Goal: Contribute content: Add original content to the website for others to see

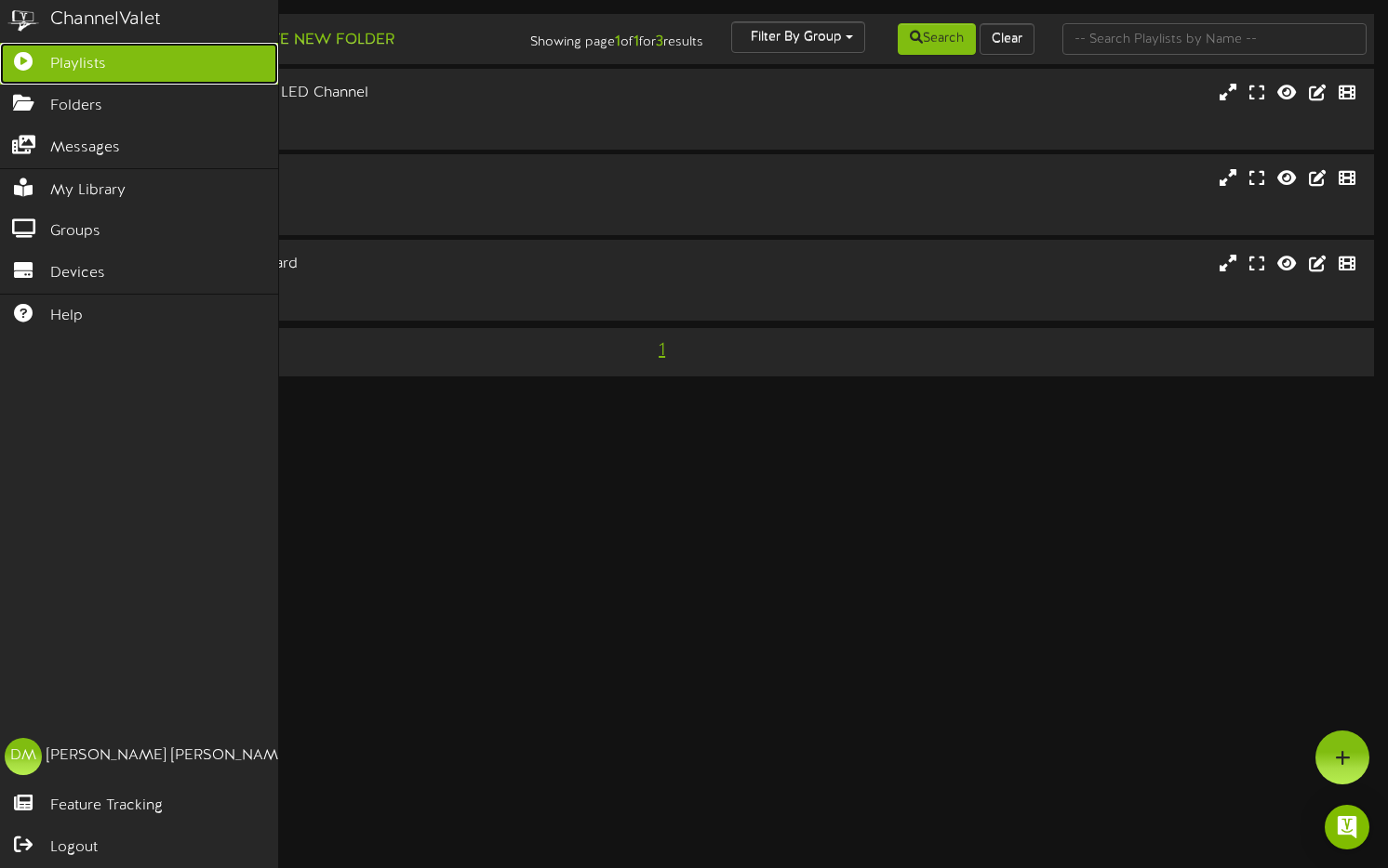
click at [110, 48] on link "Playlists" at bounding box center [139, 63] width 278 height 42
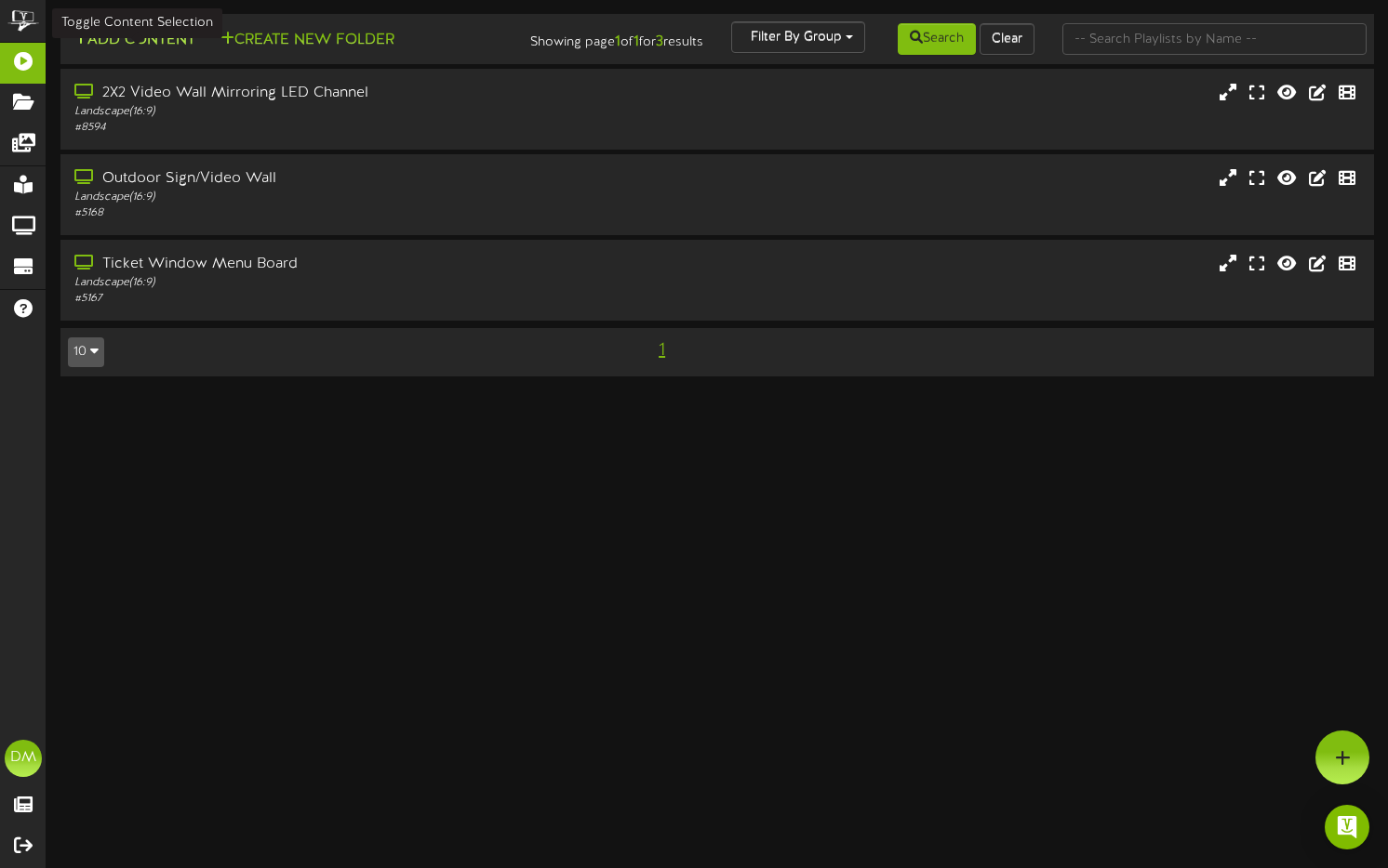
click at [155, 36] on button "Add Content" at bounding box center [134, 41] width 133 height 23
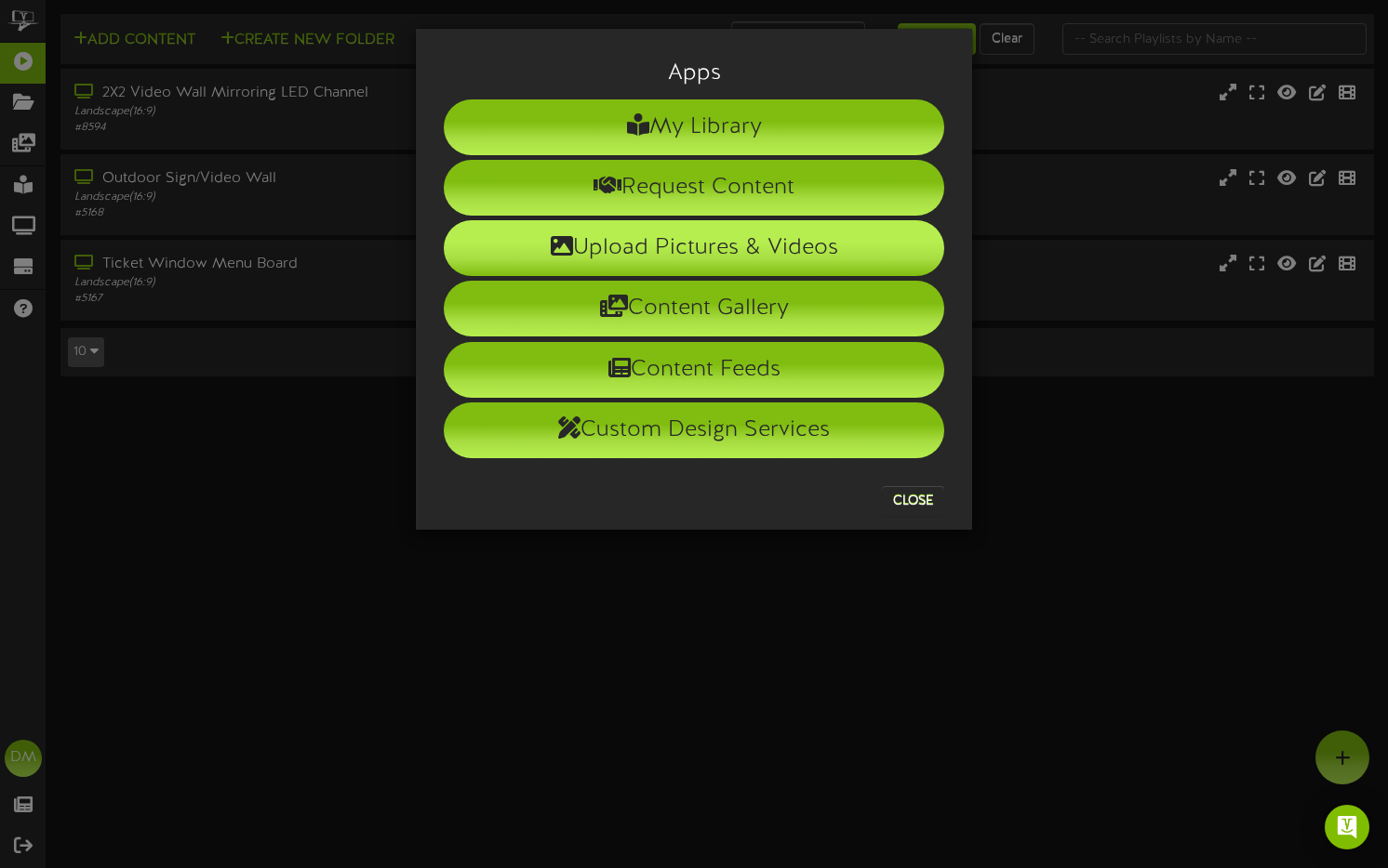
click at [570, 228] on li "Upload Pictures & Videos" at bounding box center [694, 248] width 500 height 56
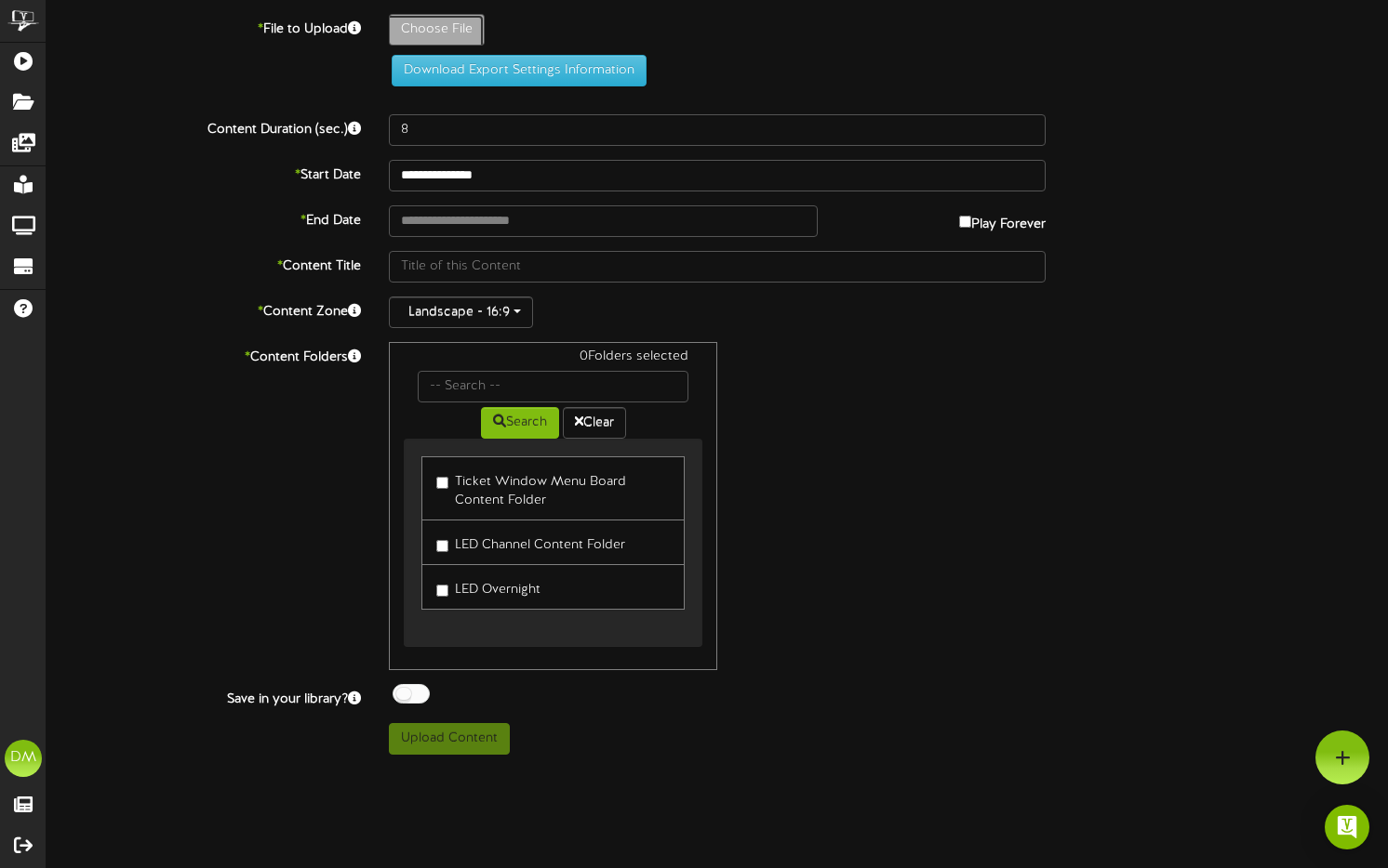
type input "**********"
type input "W-Billboard-DylanCarlino_CAB-092025"
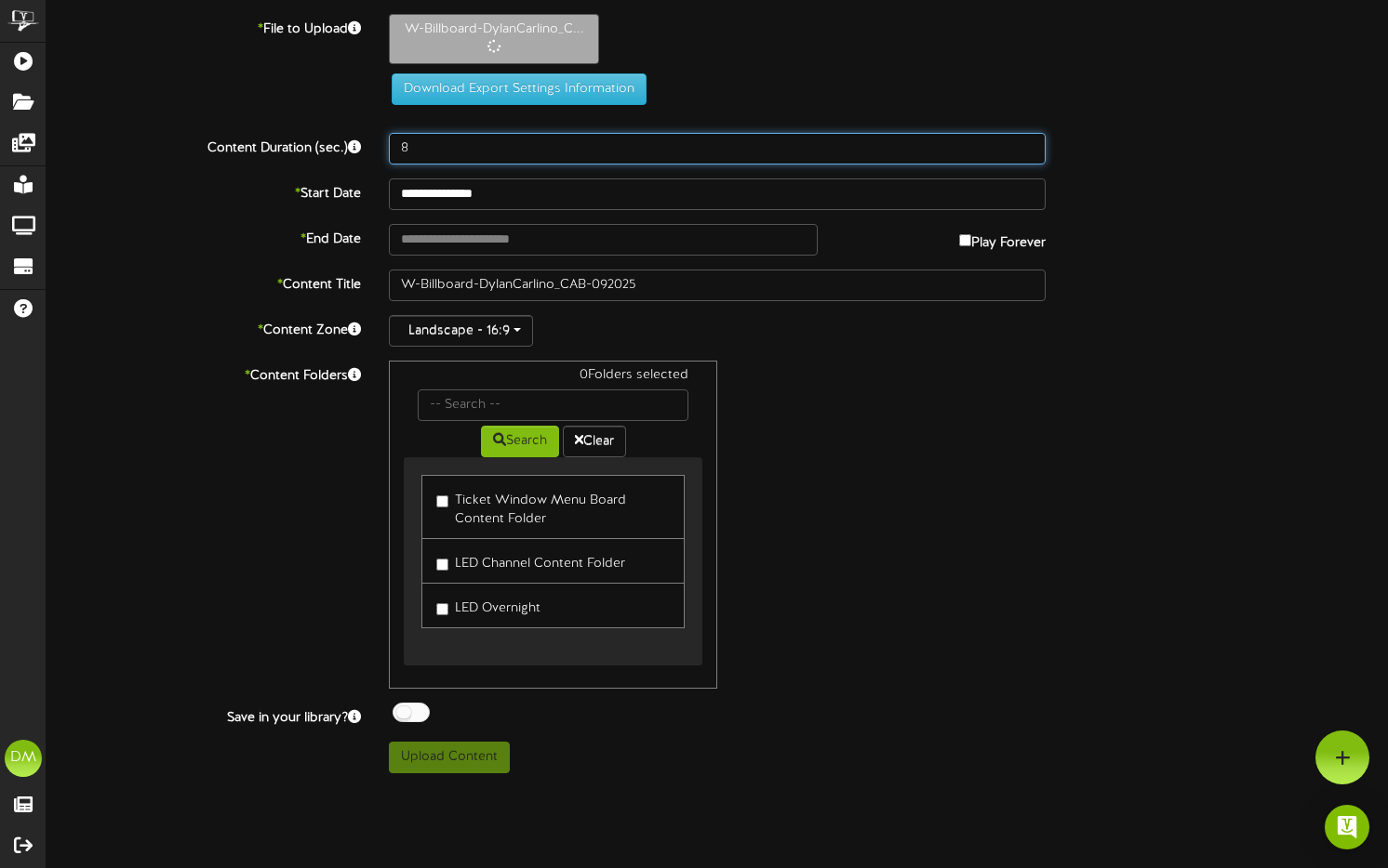
drag, startPoint x: 423, startPoint y: 148, endPoint x: 385, endPoint y: 141, distance: 38.6
click at [385, 141] on div "8" at bounding box center [717, 149] width 685 height 32
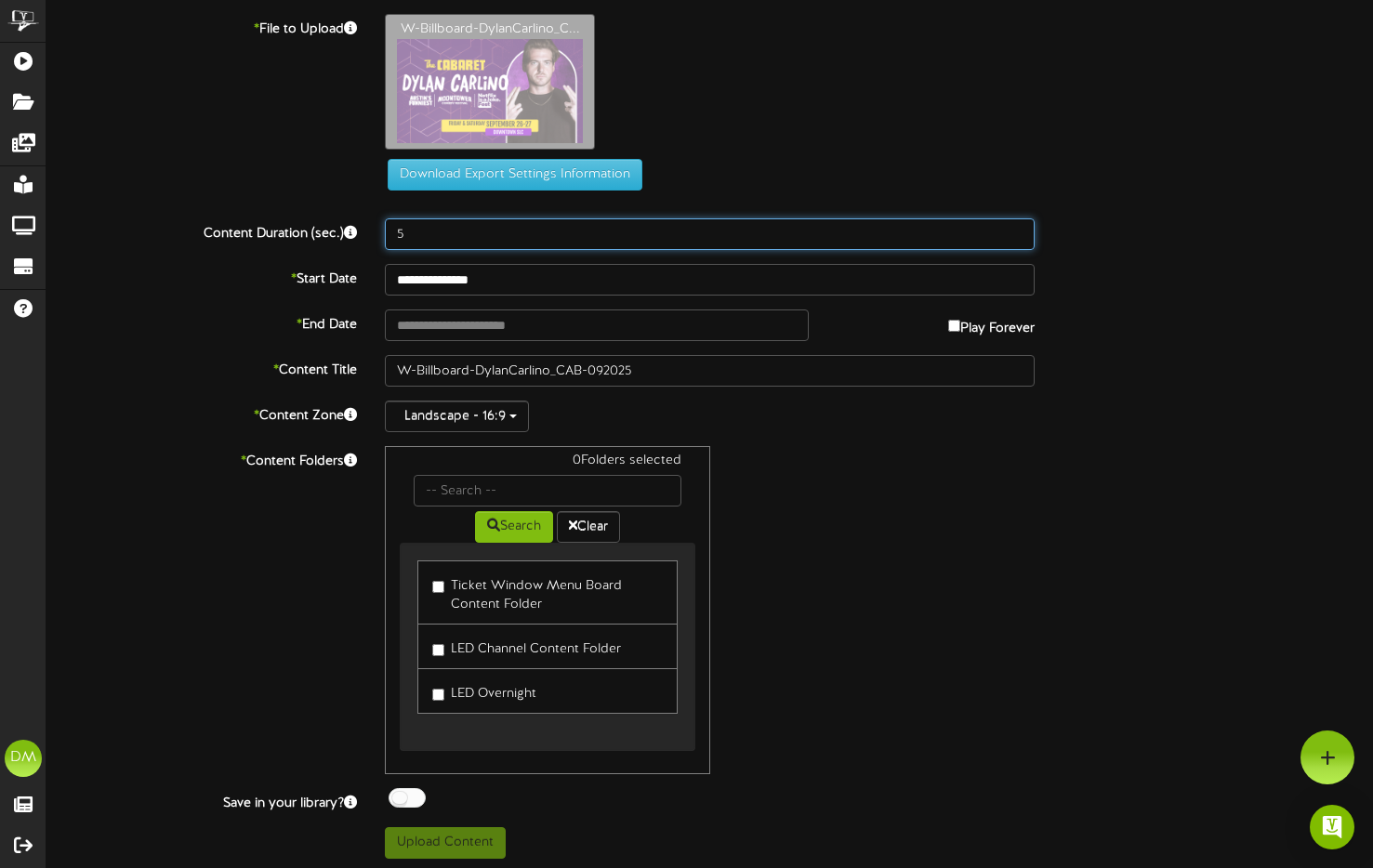
click at [436, 241] on input "5" at bounding box center [710, 234] width 650 height 32
type input "5"
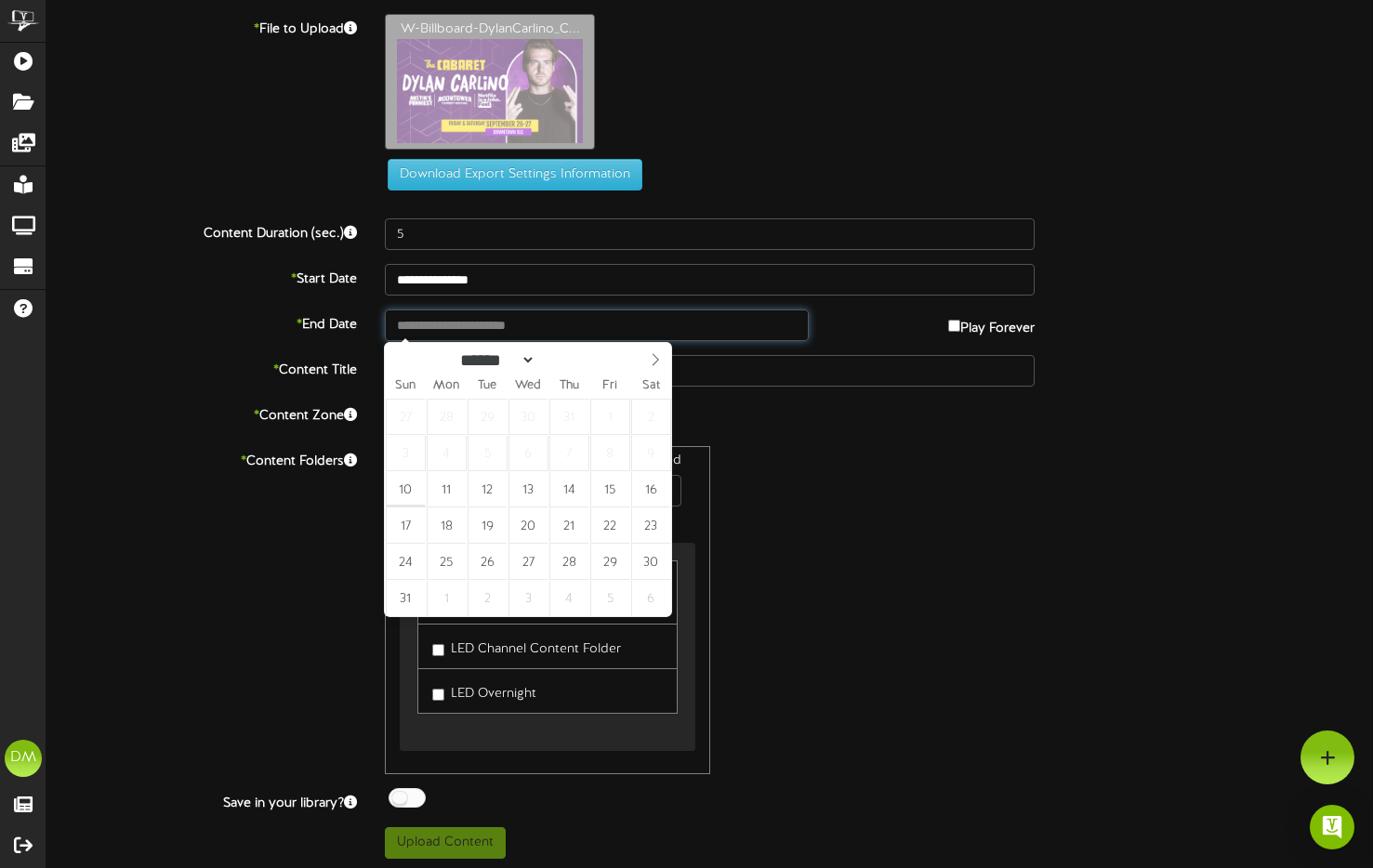
click at [521, 323] on input "text" at bounding box center [597, 325] width 424 height 32
type input "**********"
select select "*"
click at [656, 357] on icon at bounding box center [656, 360] width 7 height 13
type input "**********"
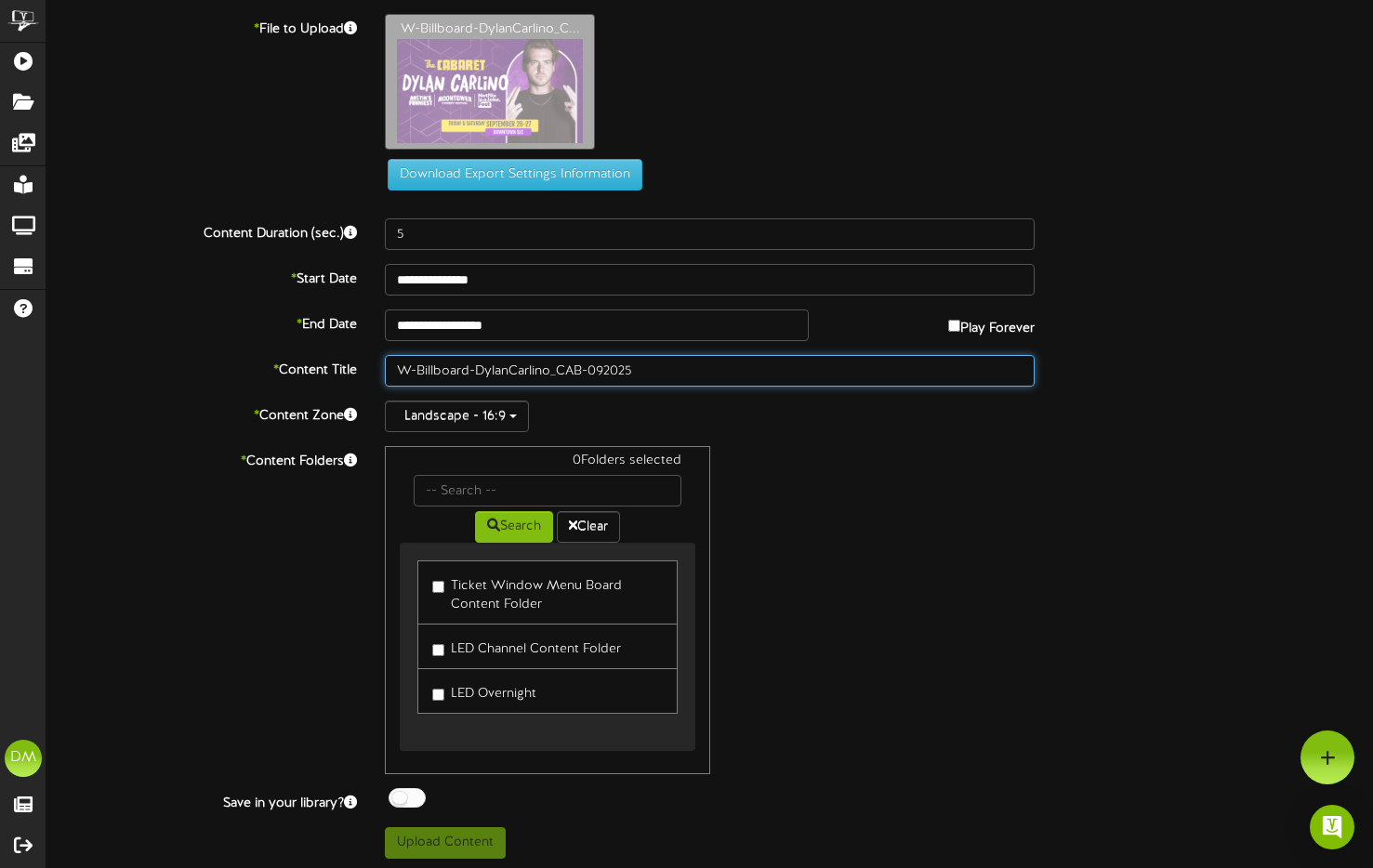
click at [475, 369] on input "W-Billboard-DylanCarlino_CAB-092025" at bounding box center [710, 371] width 650 height 32
drag, startPoint x: 475, startPoint y: 368, endPoint x: 339, endPoint y: 350, distance: 137.2
click at [339, 350] on div "**********" at bounding box center [710, 435] width 1327 height 845
click at [441, 359] on input "W-Billboard-DylanCarlino_CAB-092025" at bounding box center [710, 371] width 650 height 32
drag, startPoint x: 479, startPoint y: 367, endPoint x: 288, endPoint y: 355, distance: 191.4
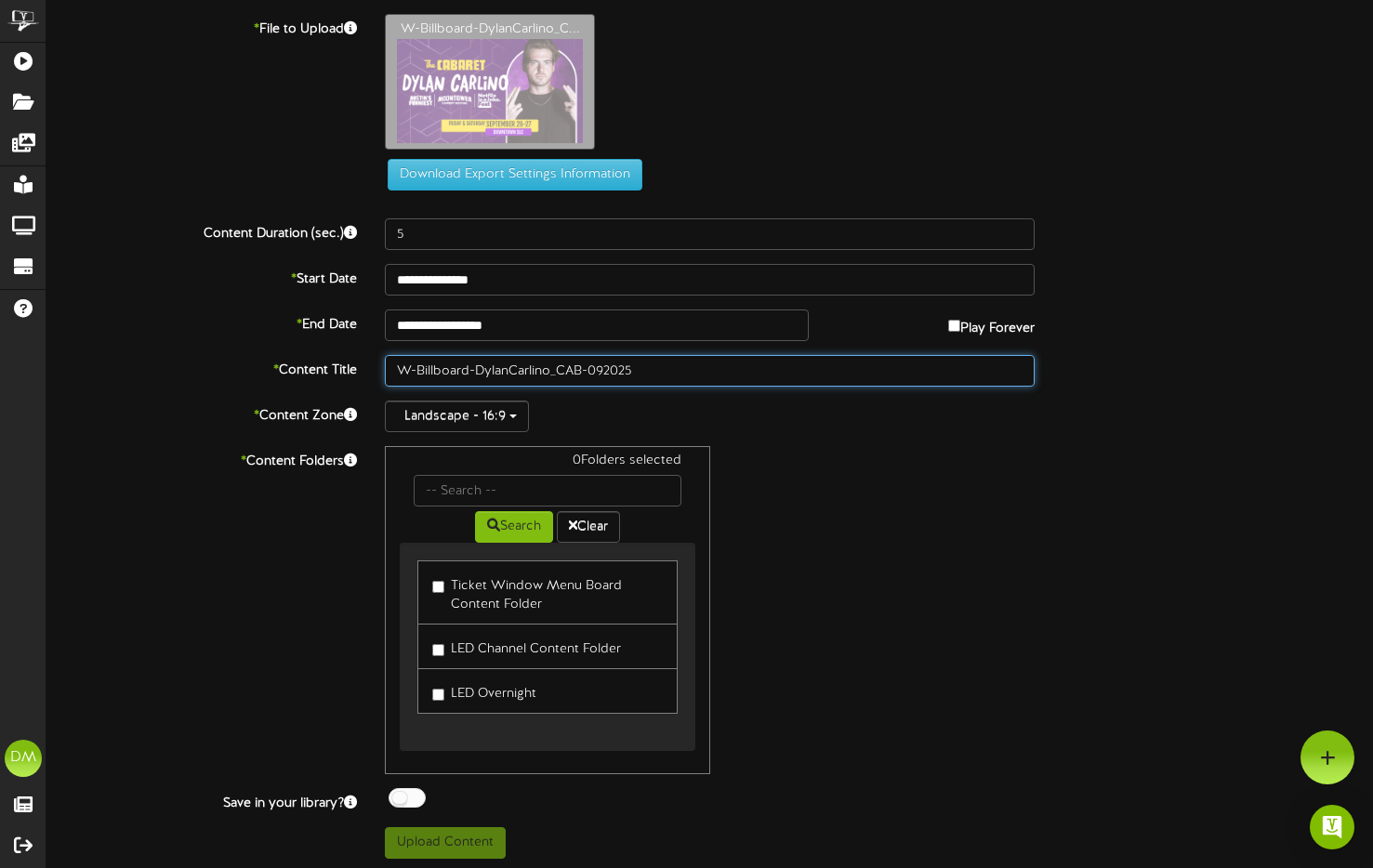
click at [288, 355] on div "* Content Title W-Billboard-DylanCarlino_CAB-092025" at bounding box center [710, 371] width 1355 height 32
click at [434, 370] on input "DylanCarlino_CAB-092025" at bounding box center [710, 371] width 650 height 32
drag, startPoint x: 475, startPoint y: 368, endPoint x: 516, endPoint y: 371, distance: 41.1
click at [516, 371] on input "Dylan Carlino_CAB-092025" at bounding box center [710, 371] width 650 height 32
type input "[PERSON_NAME] (09/2025)"
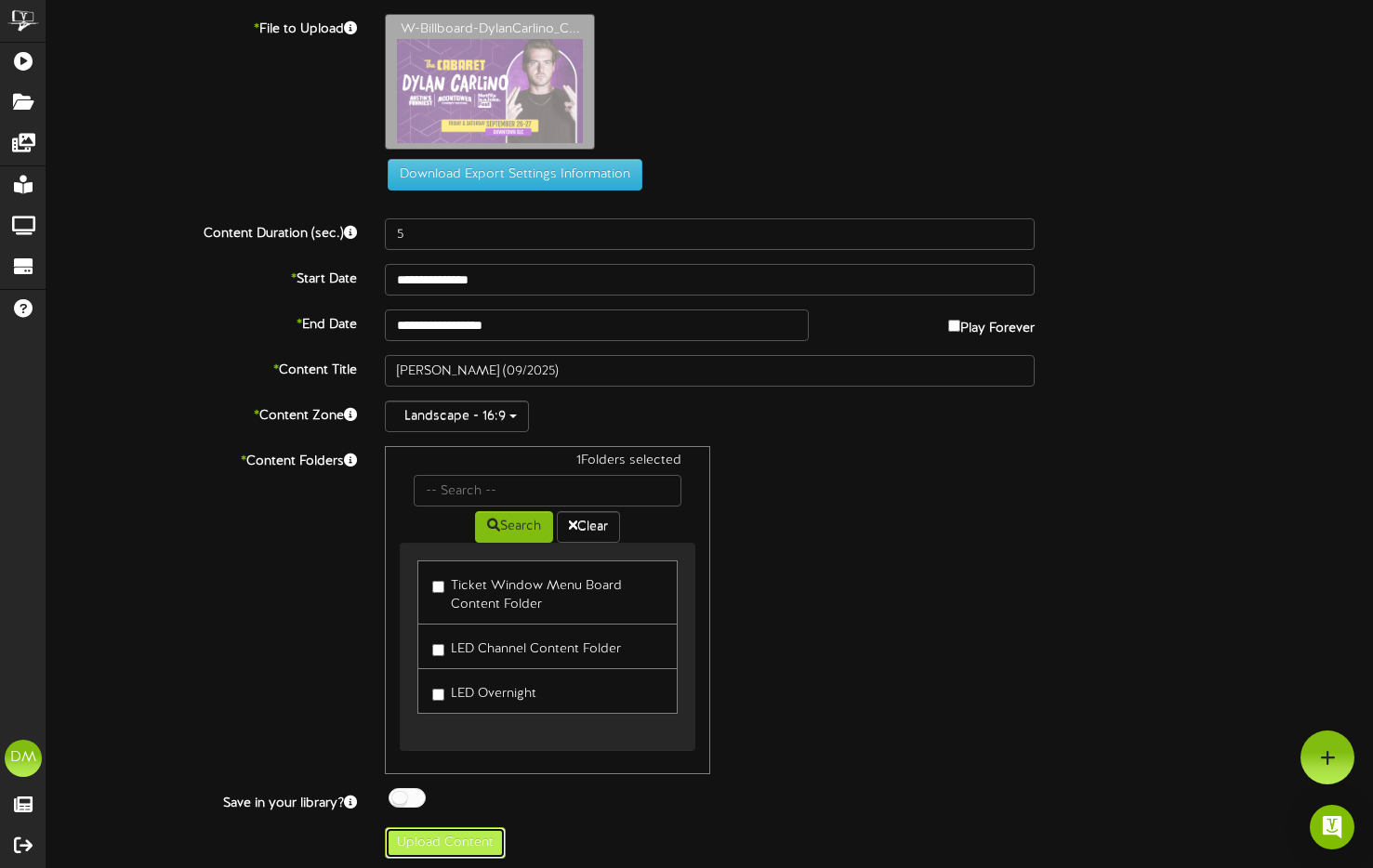
click at [474, 844] on button "Upload Content" at bounding box center [445, 843] width 121 height 32
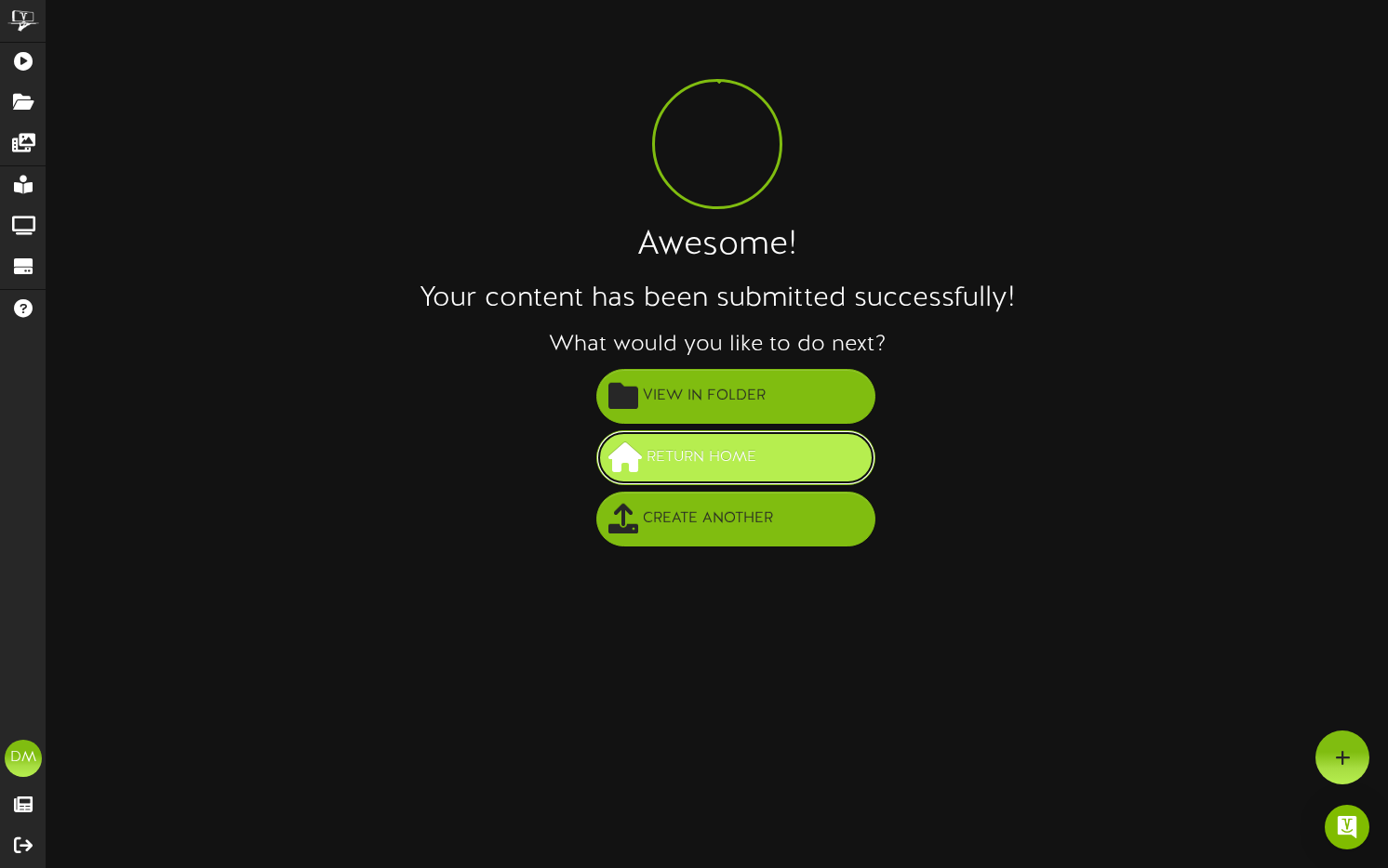
click at [788, 434] on button "Return Home" at bounding box center [735, 458] width 279 height 55
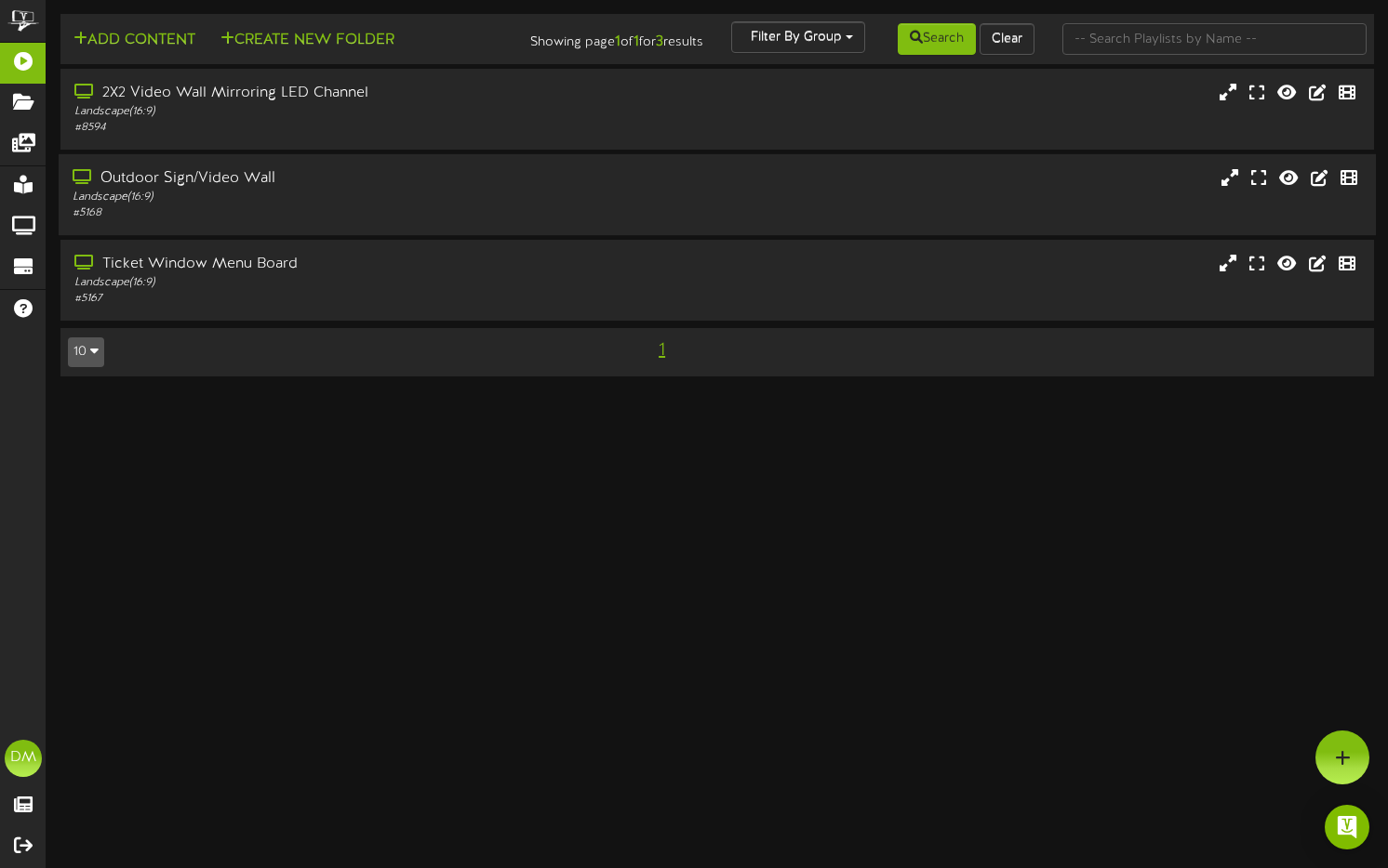
drag, startPoint x: 469, startPoint y: 214, endPoint x: 460, endPoint y: 235, distance: 22.8
click at [463, 221] on div "Outdoor Sign/Video Wall Landscape ( 16:9 ) # 5168" at bounding box center [333, 194] width 549 height 53
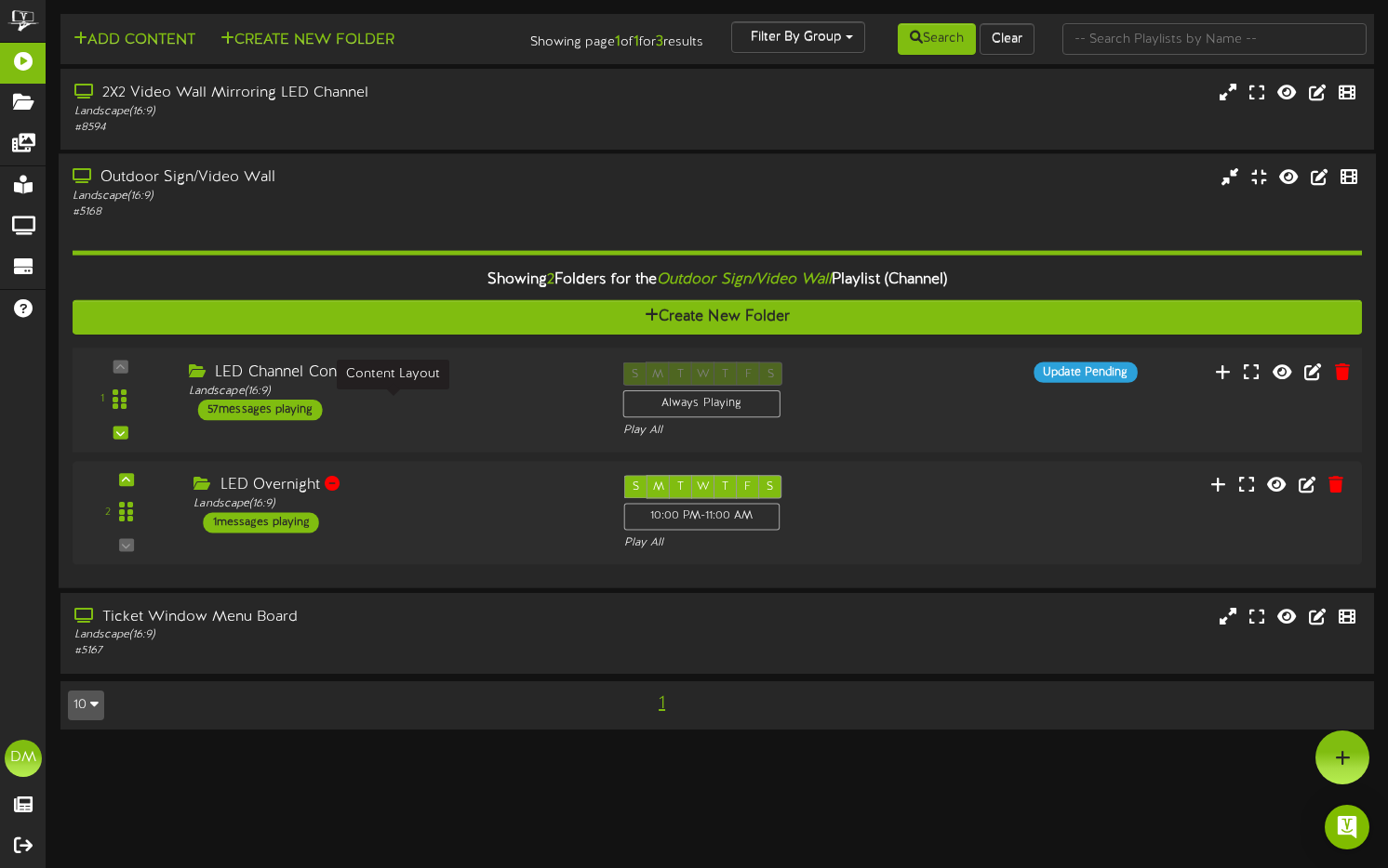
click at [317, 400] on div "Landscape ( 16:9 )" at bounding box center [391, 392] width 406 height 15
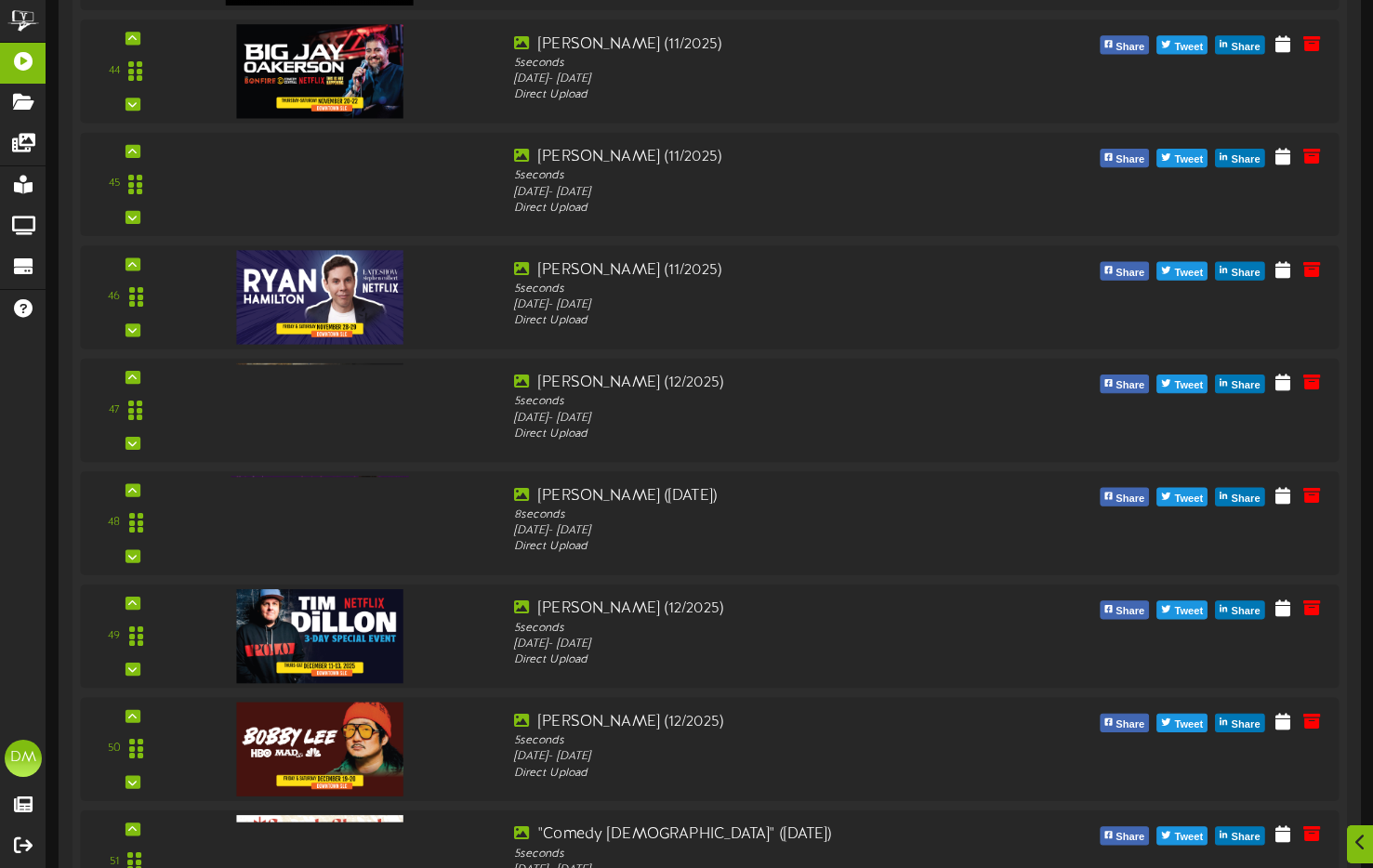
scroll to position [6369, 0]
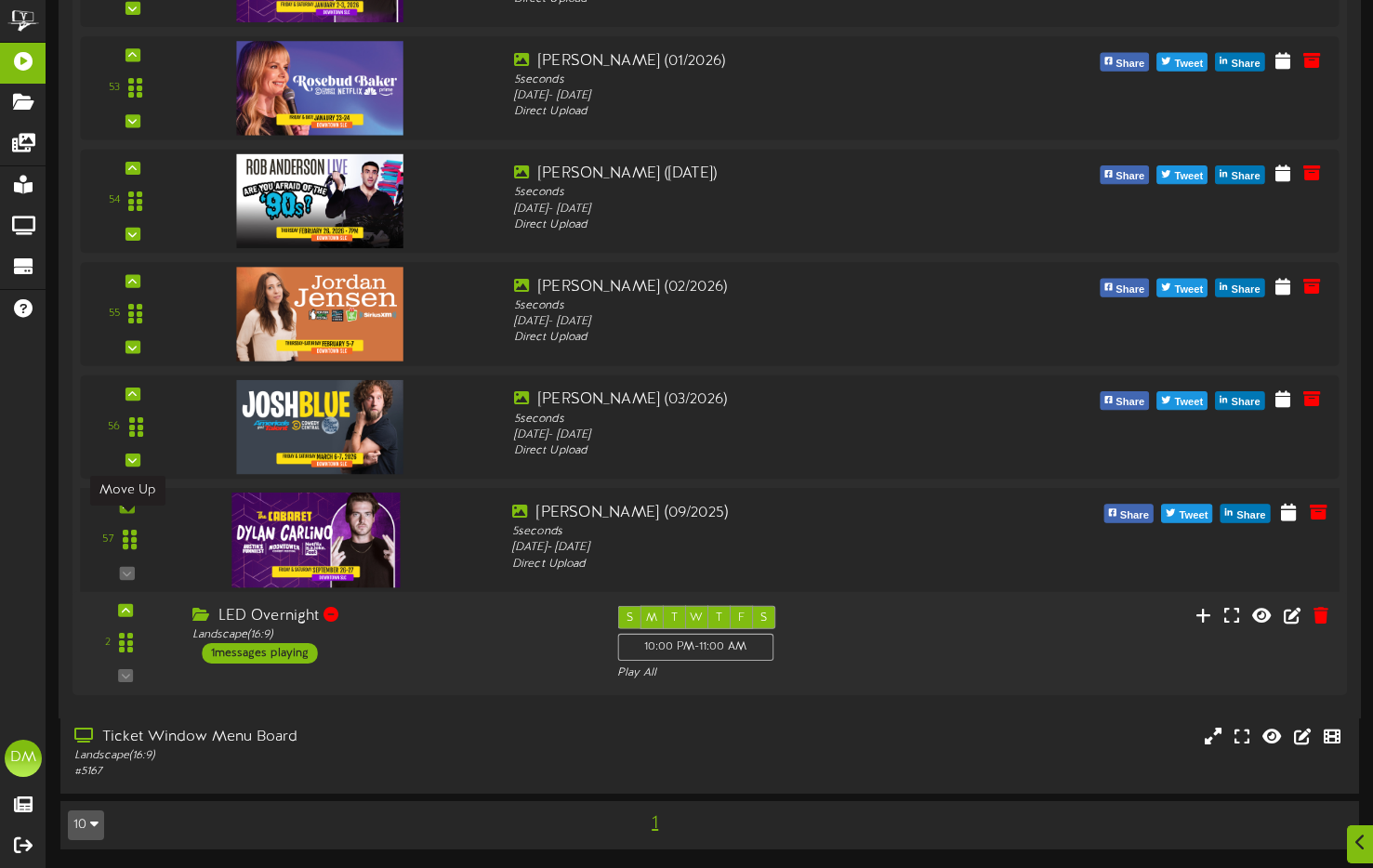
click at [127, 502] on icon at bounding box center [126, 507] width 9 height 10
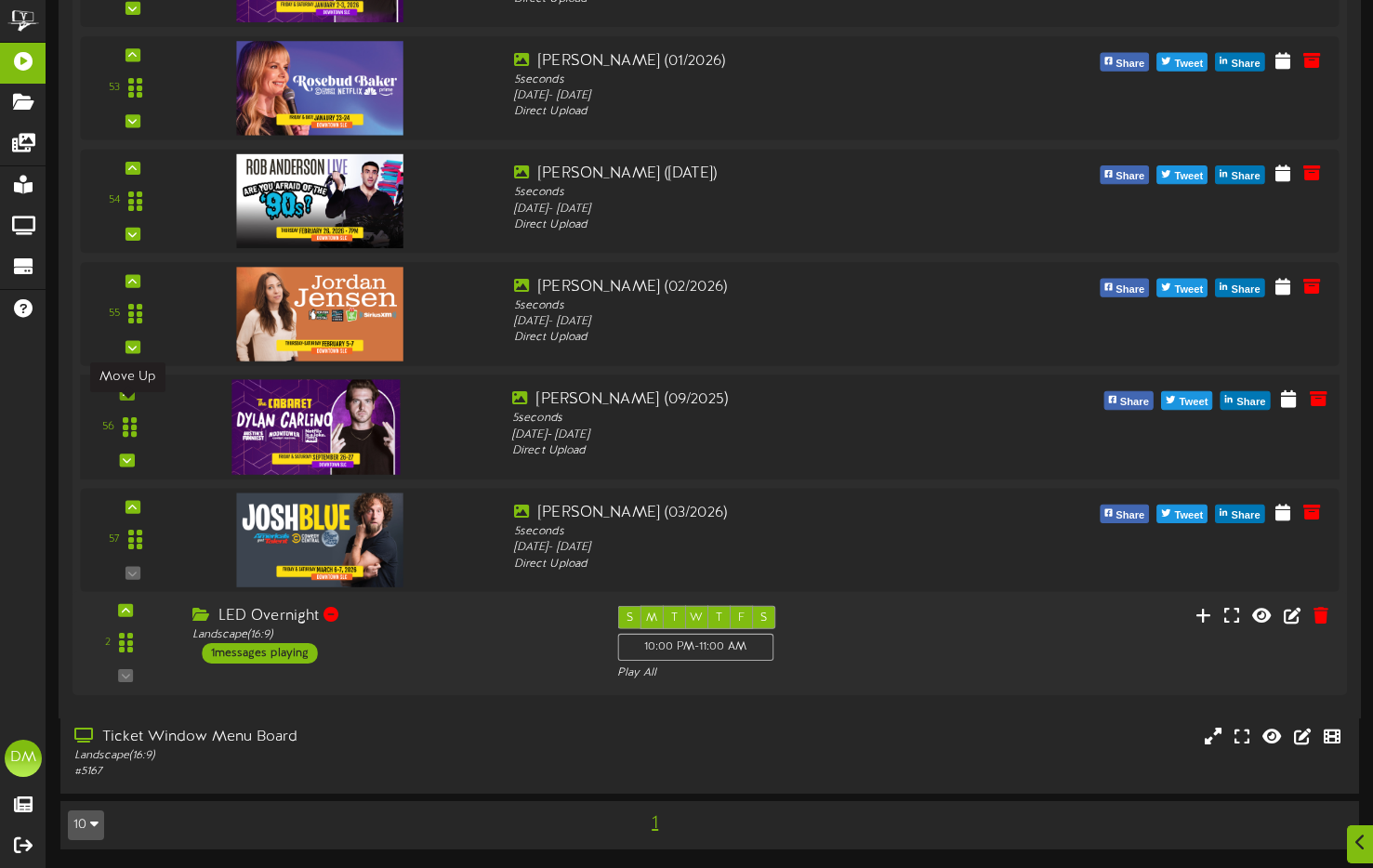
click at [133, 389] on div at bounding box center [126, 393] width 14 height 13
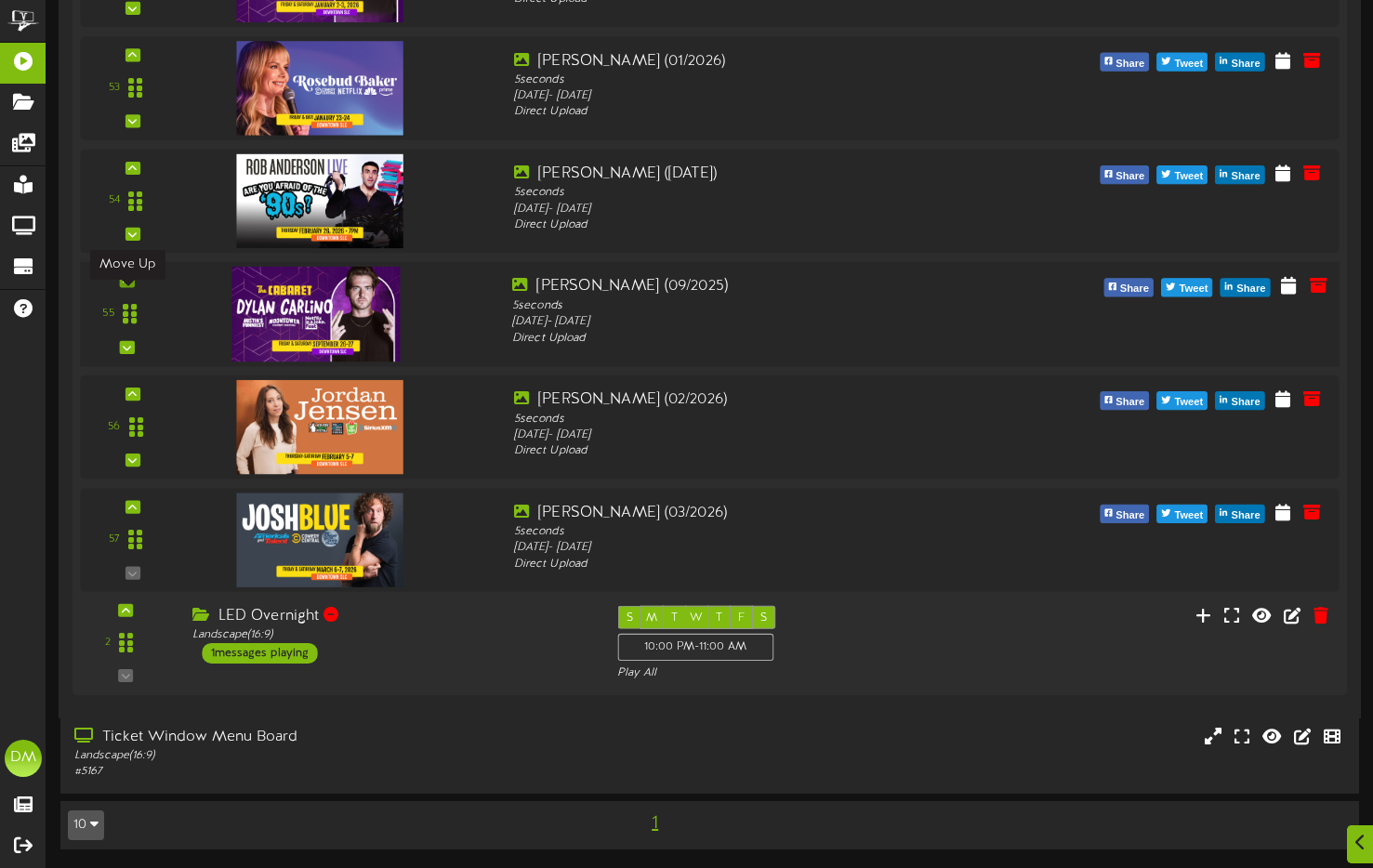
click at [126, 276] on icon at bounding box center [126, 281] width 9 height 10
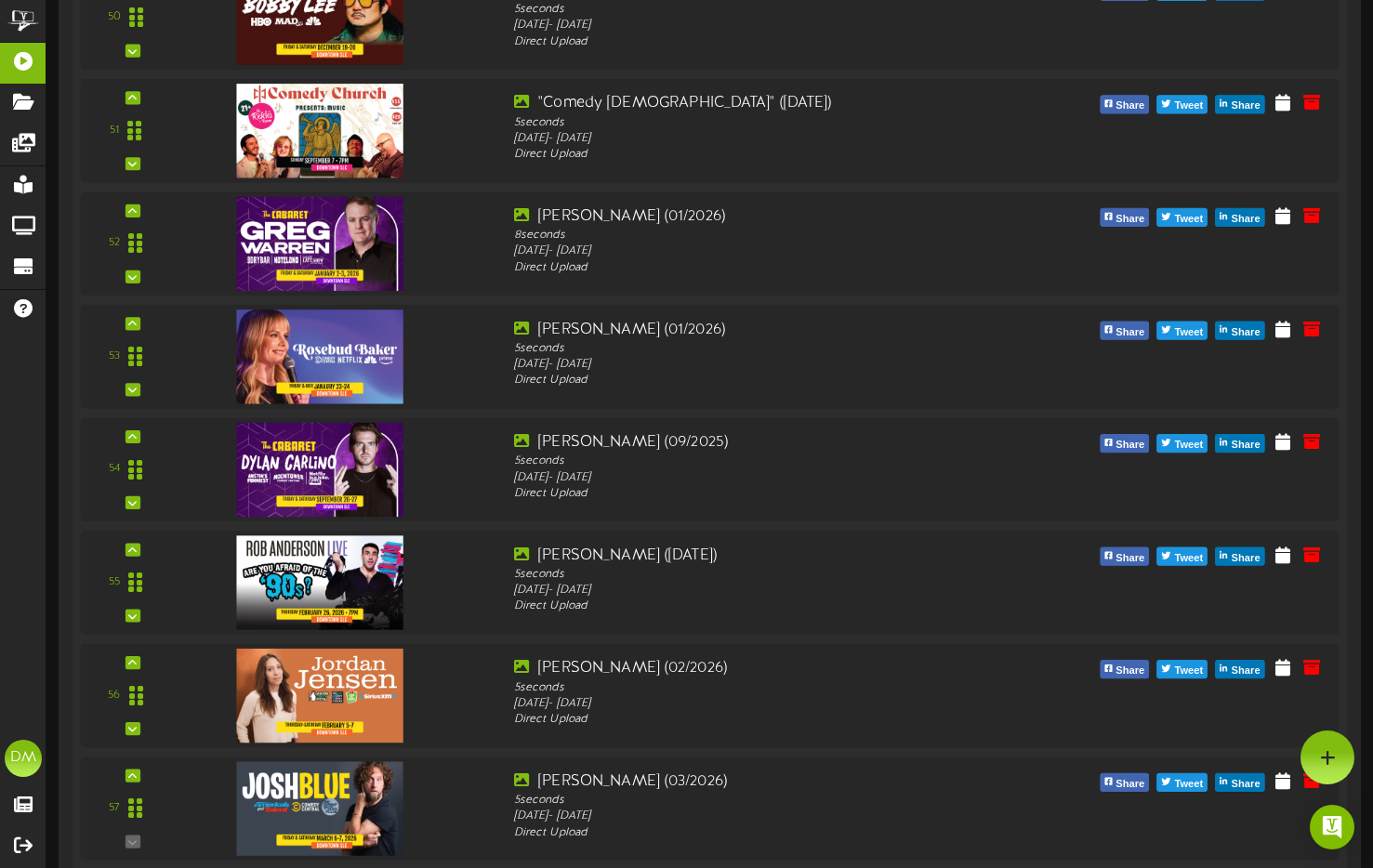
scroll to position [6083, 0]
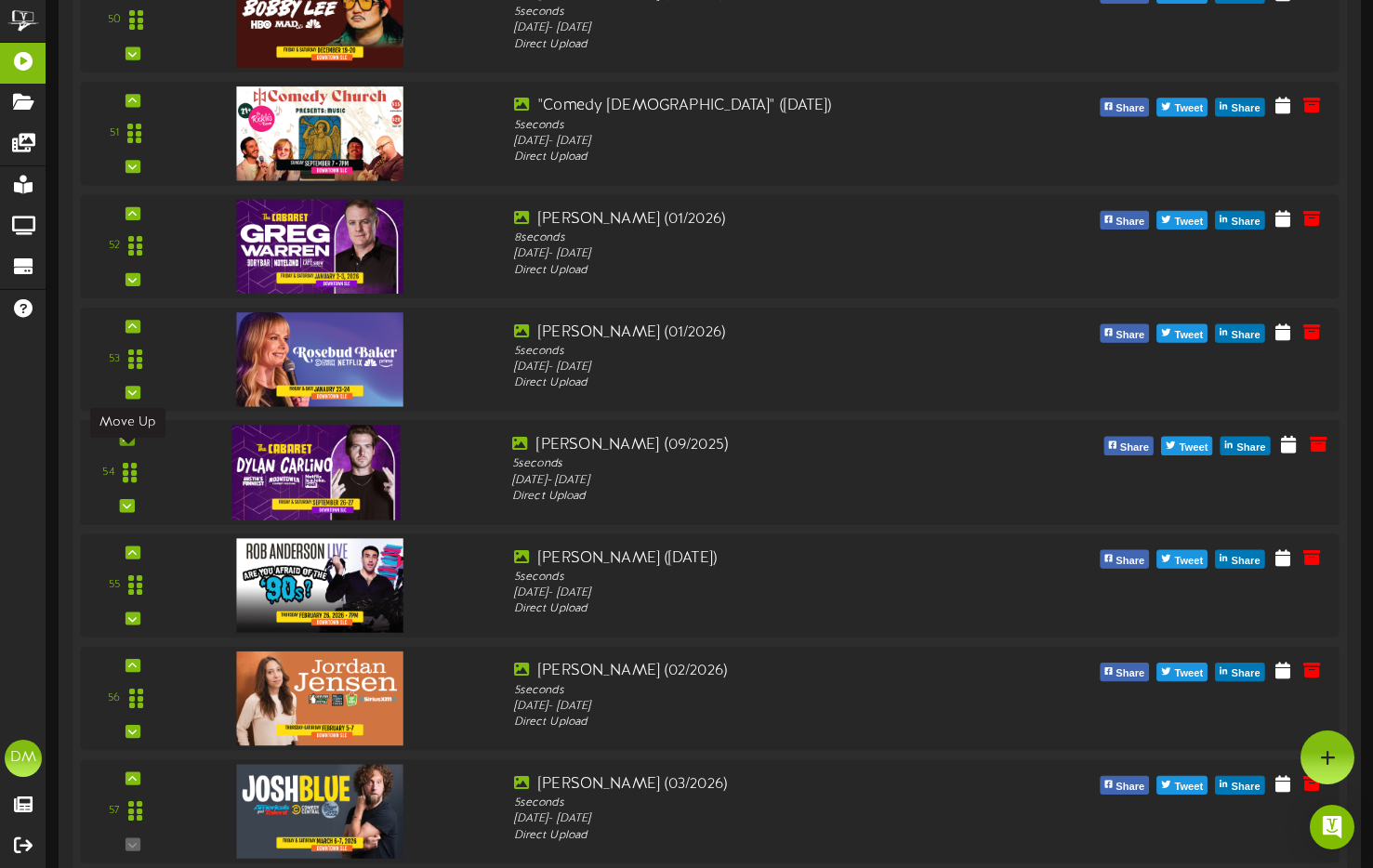
click at [125, 443] on icon at bounding box center [126, 439] width 9 height 10
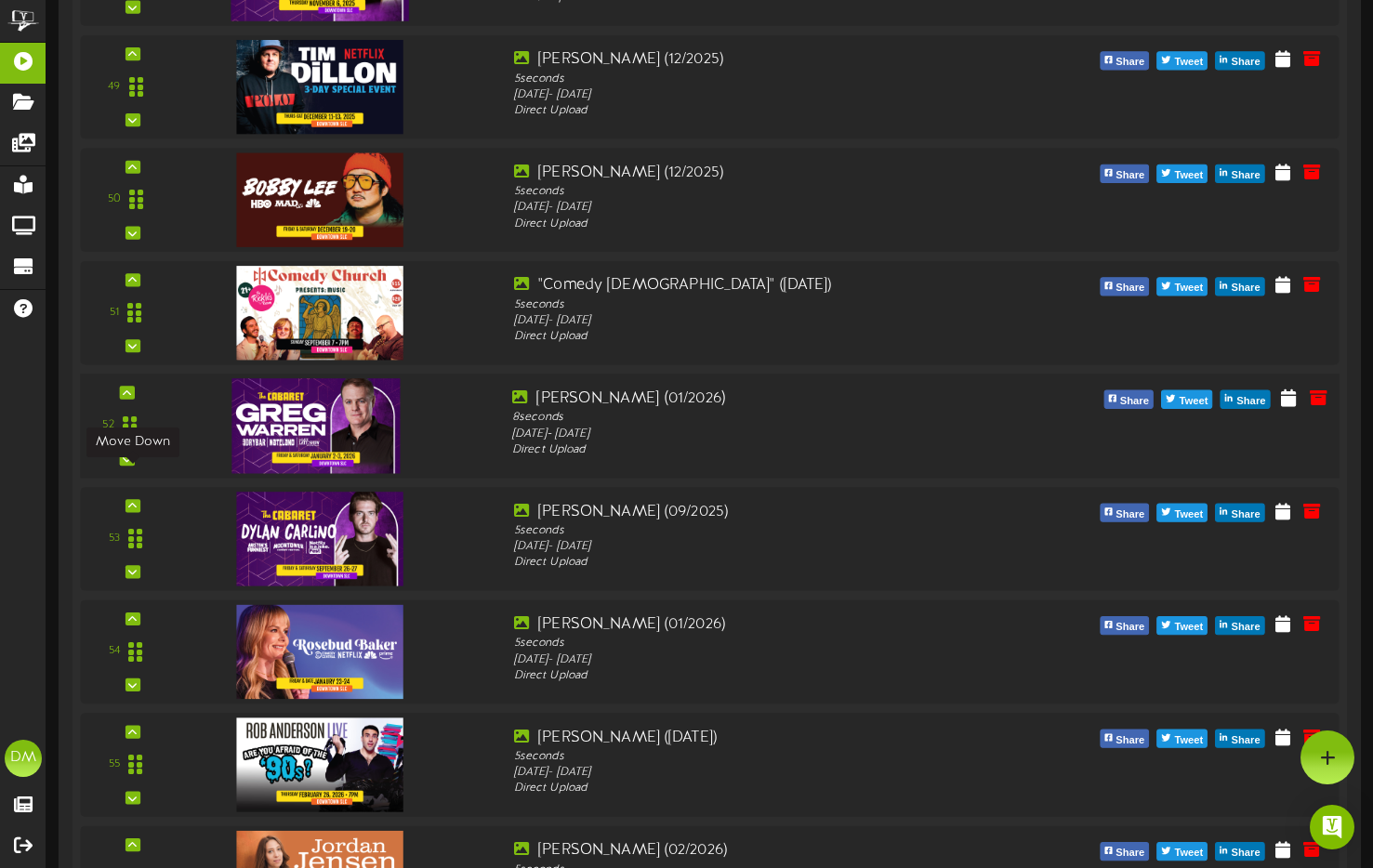
scroll to position [5891, 0]
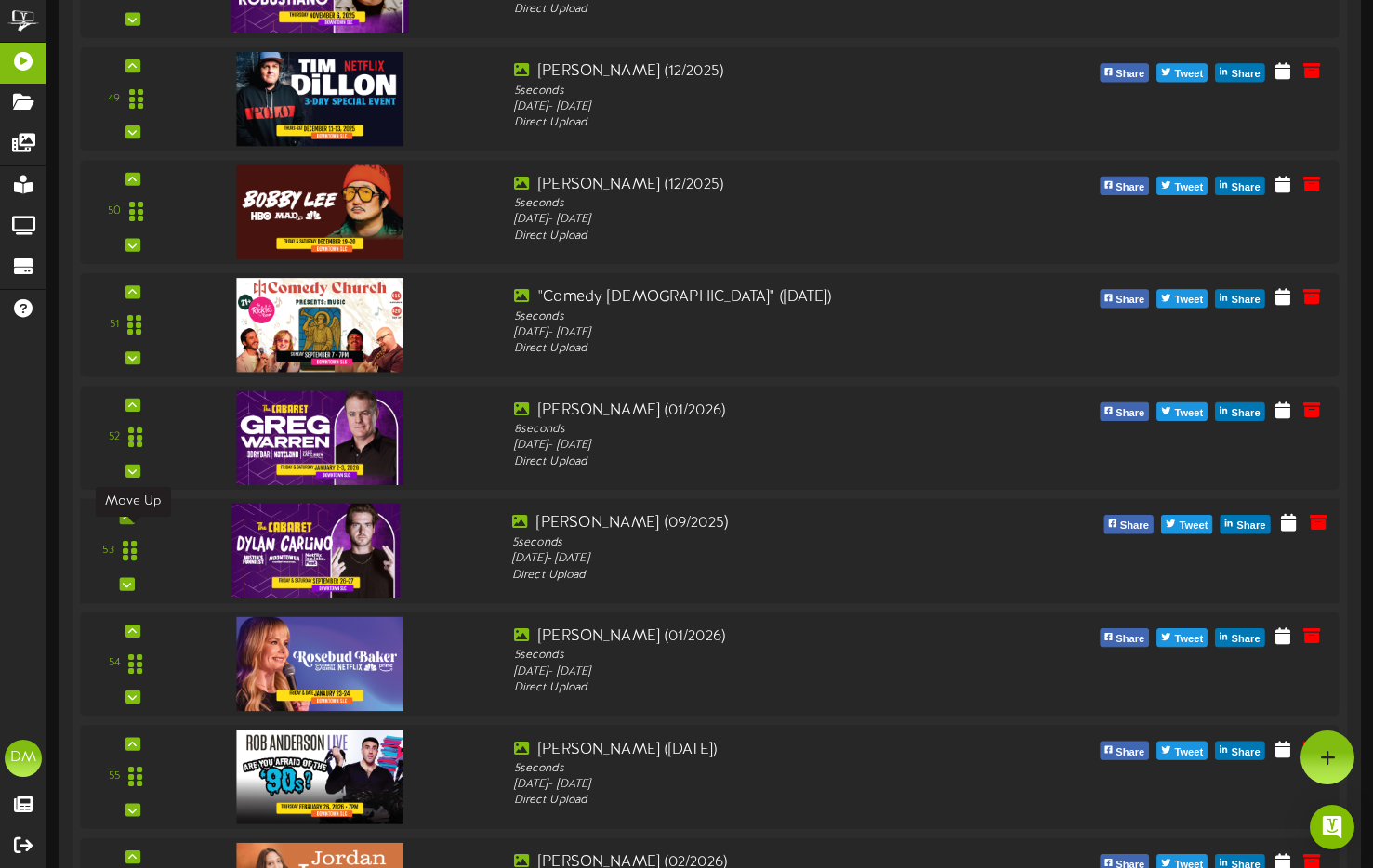
click at [123, 522] on icon at bounding box center [126, 518] width 9 height 10
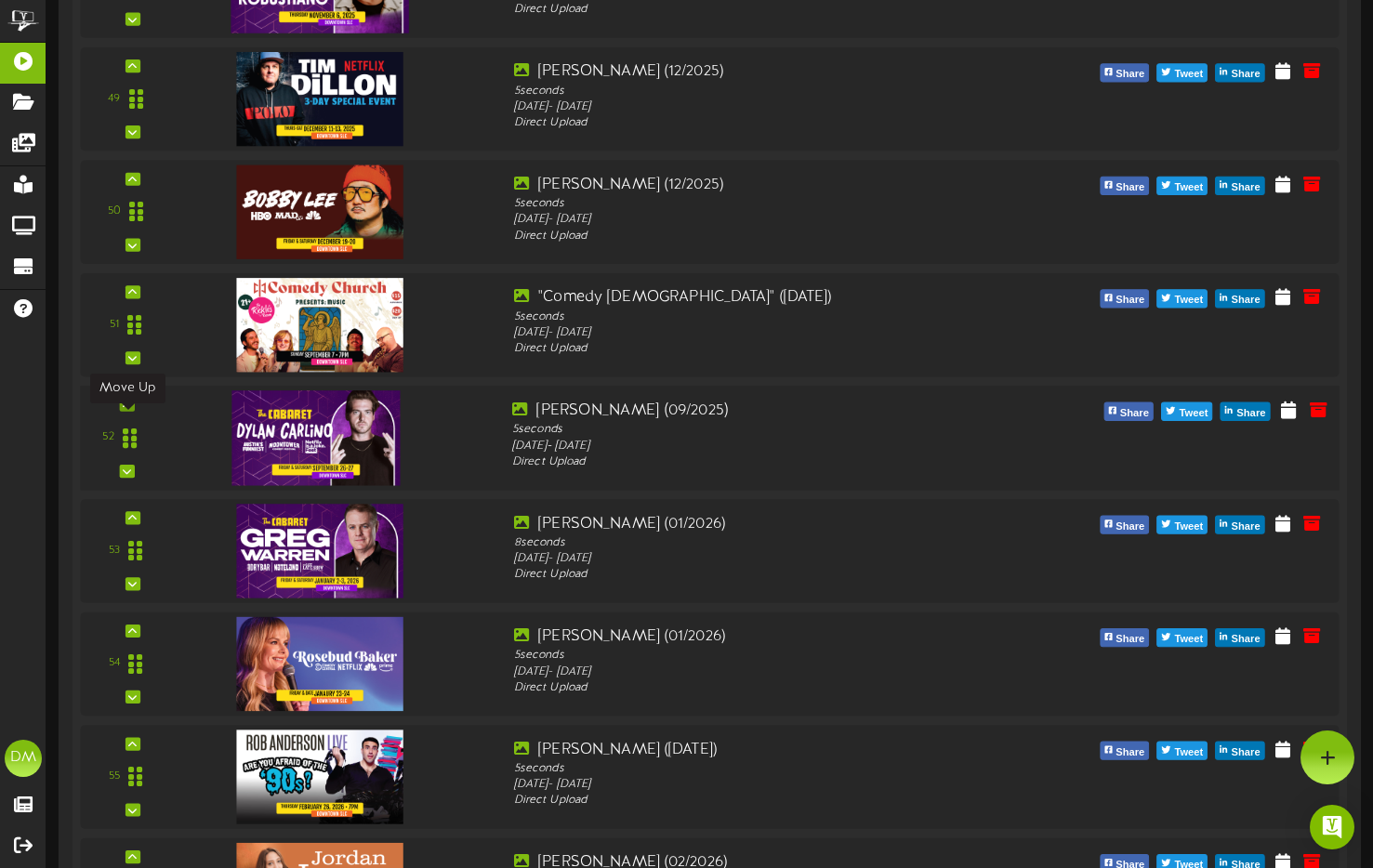
click at [130, 409] on icon at bounding box center [126, 405] width 9 height 10
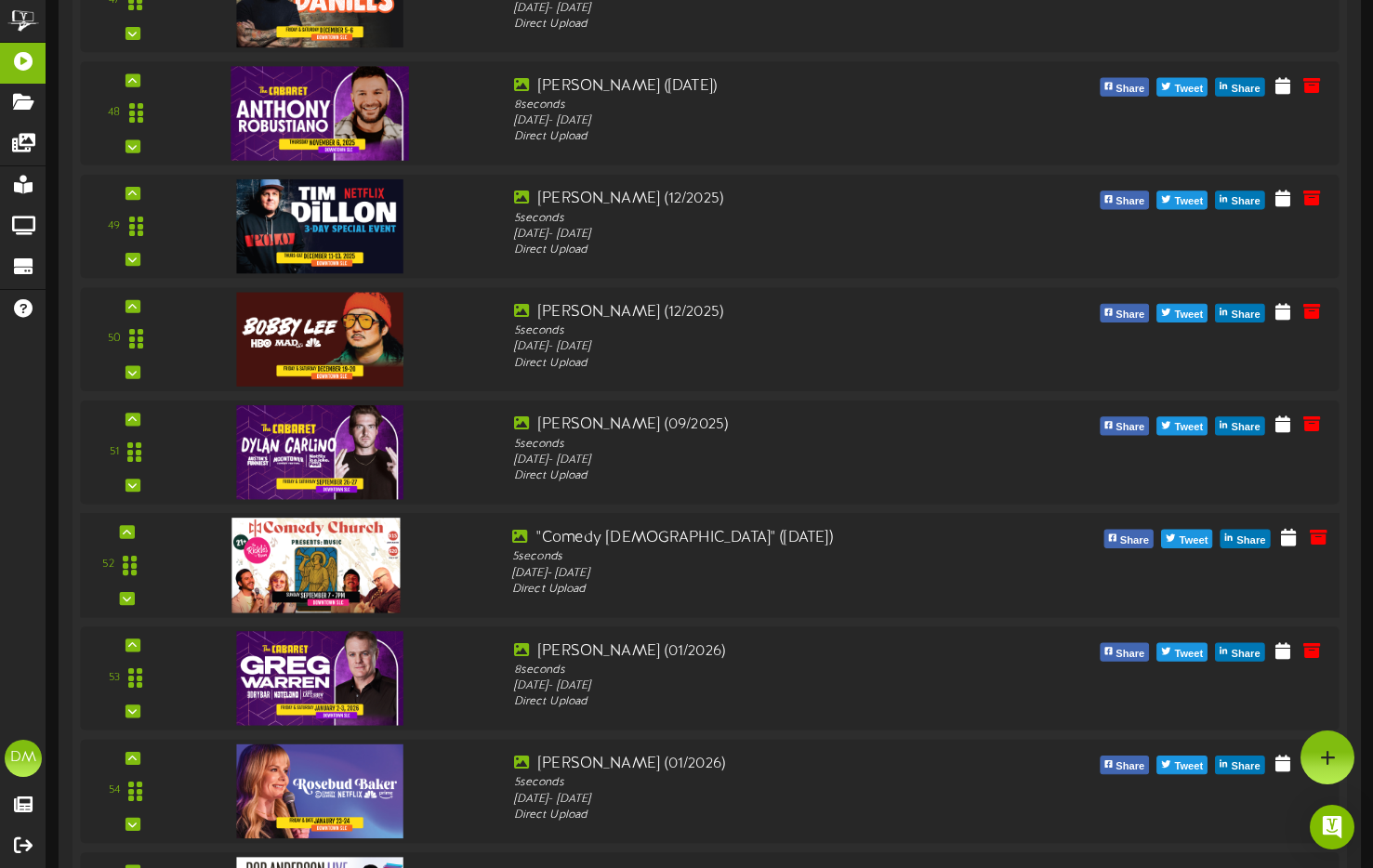
scroll to position [5762, 0]
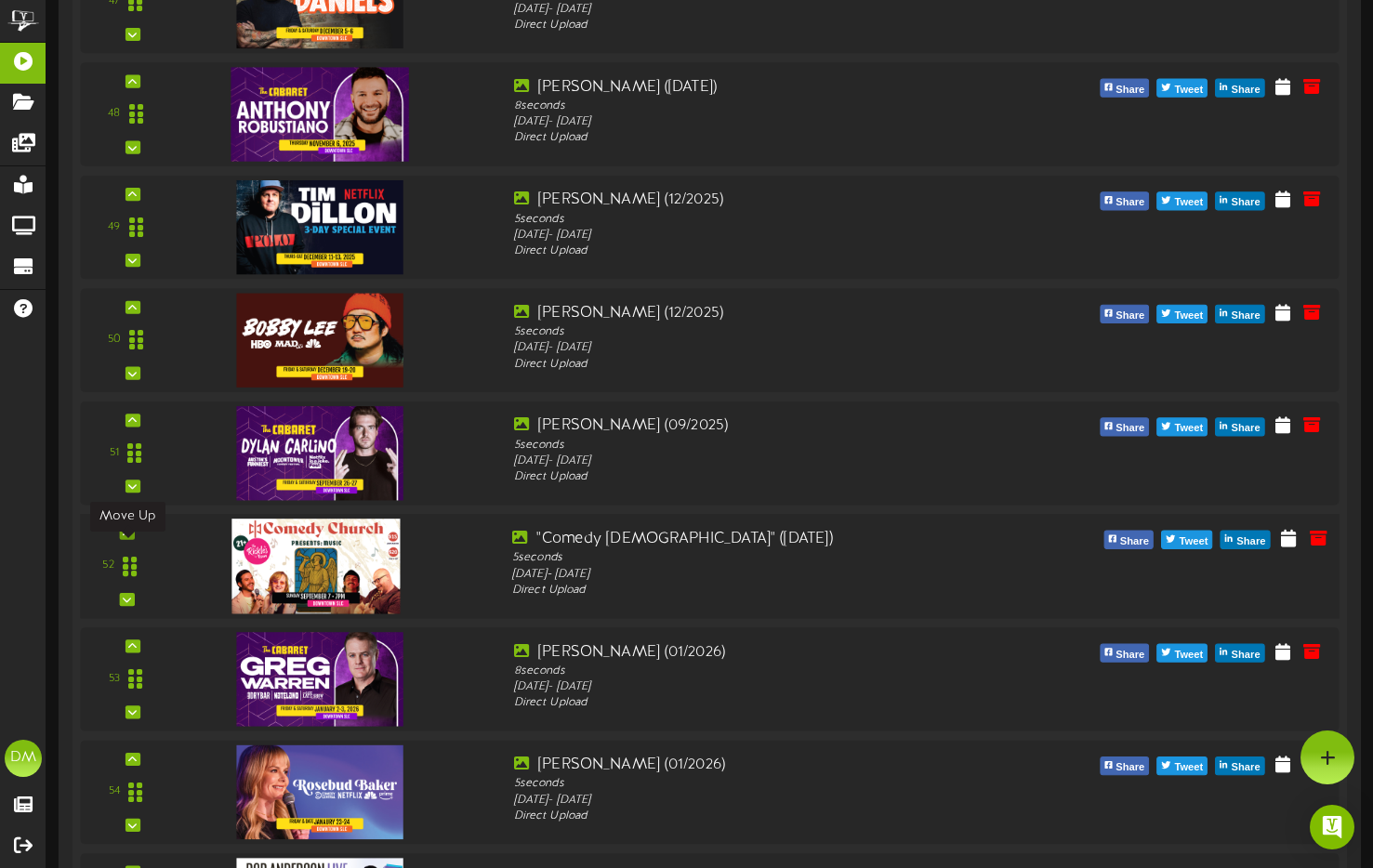
click at [123, 538] on icon at bounding box center [126, 533] width 9 height 10
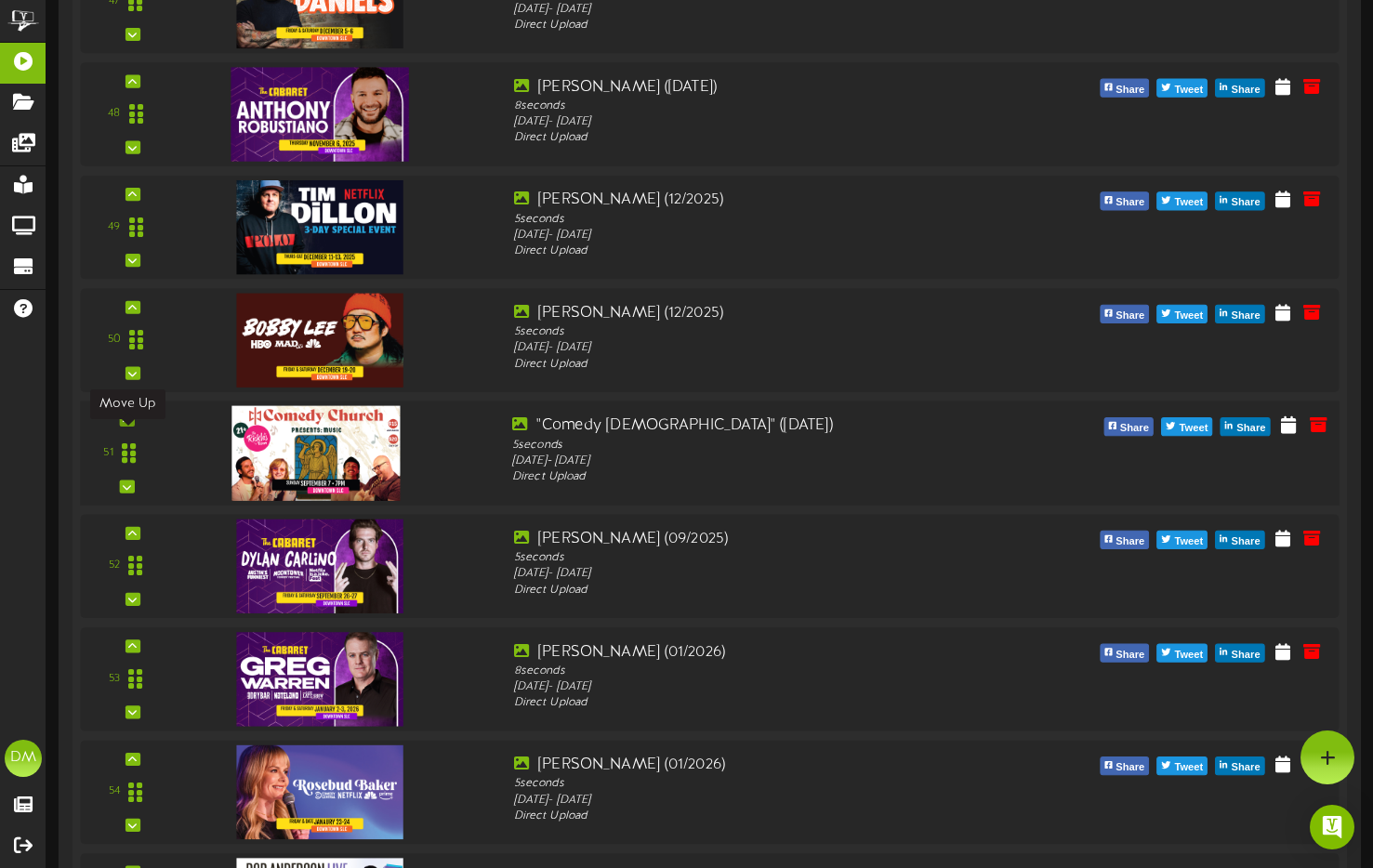
click at [127, 425] on icon at bounding box center [126, 420] width 9 height 10
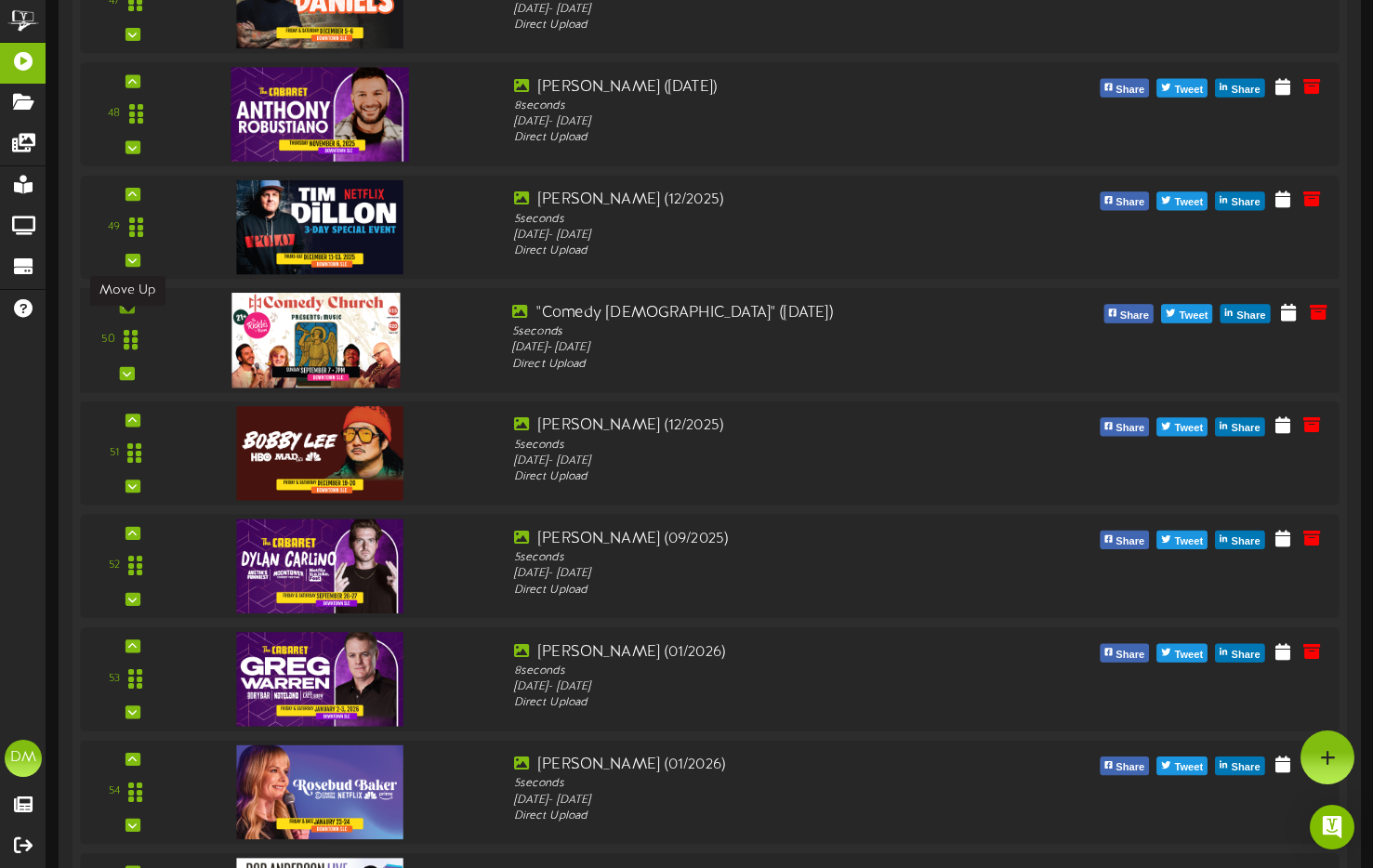
click at [126, 312] on icon at bounding box center [126, 307] width 9 height 10
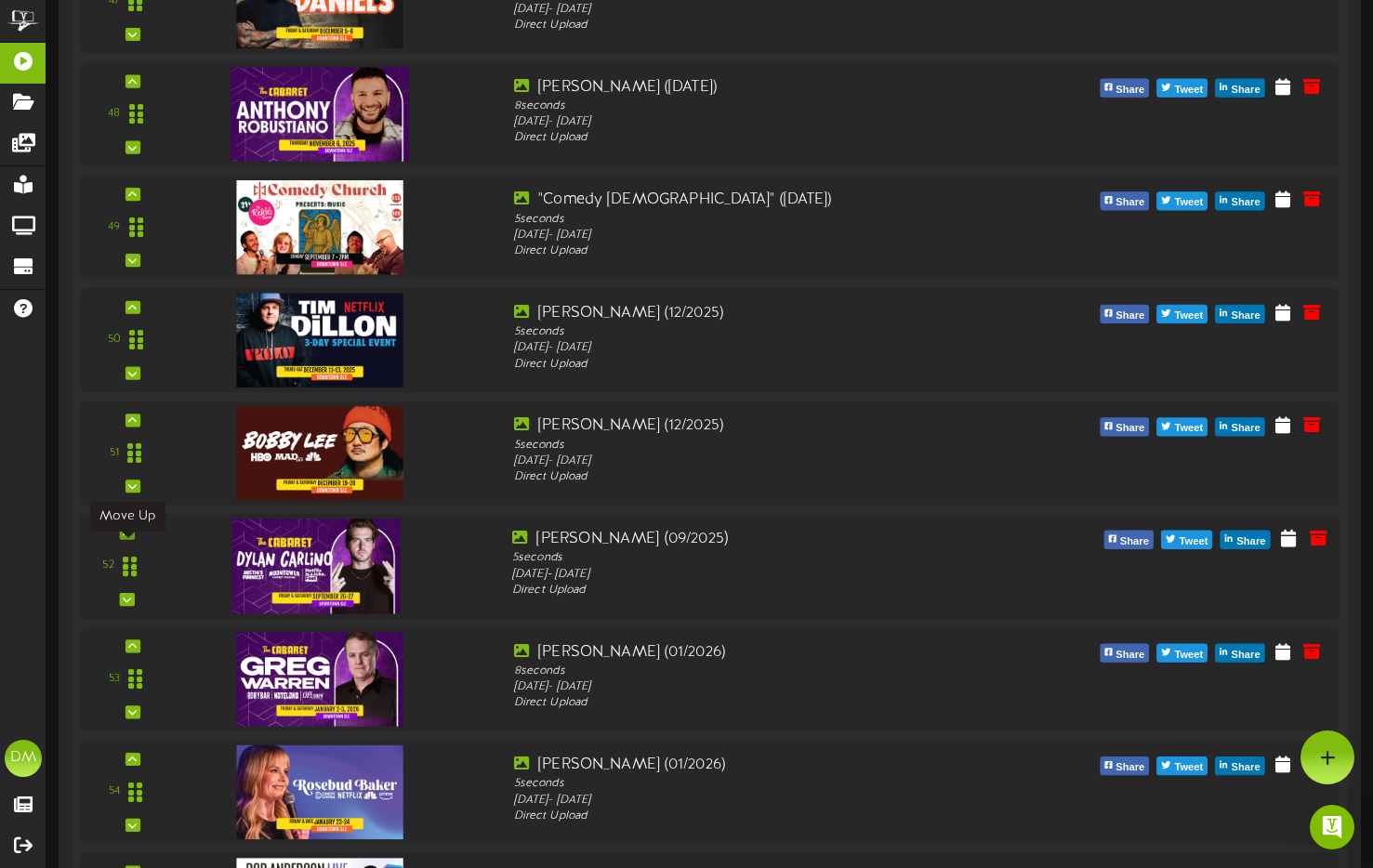
click at [127, 538] on icon at bounding box center [126, 533] width 9 height 10
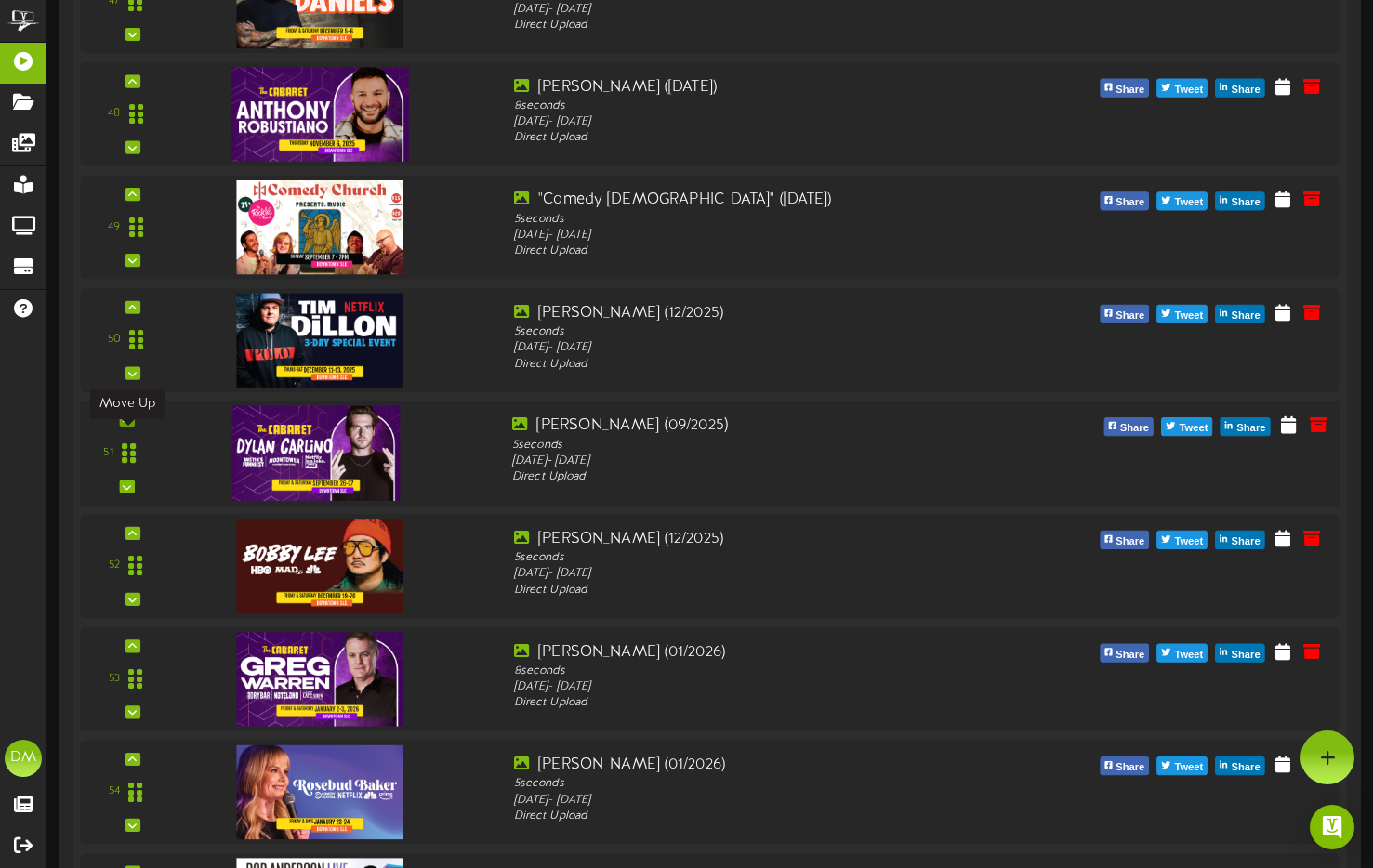
click at [133, 427] on div at bounding box center [126, 419] width 14 height 13
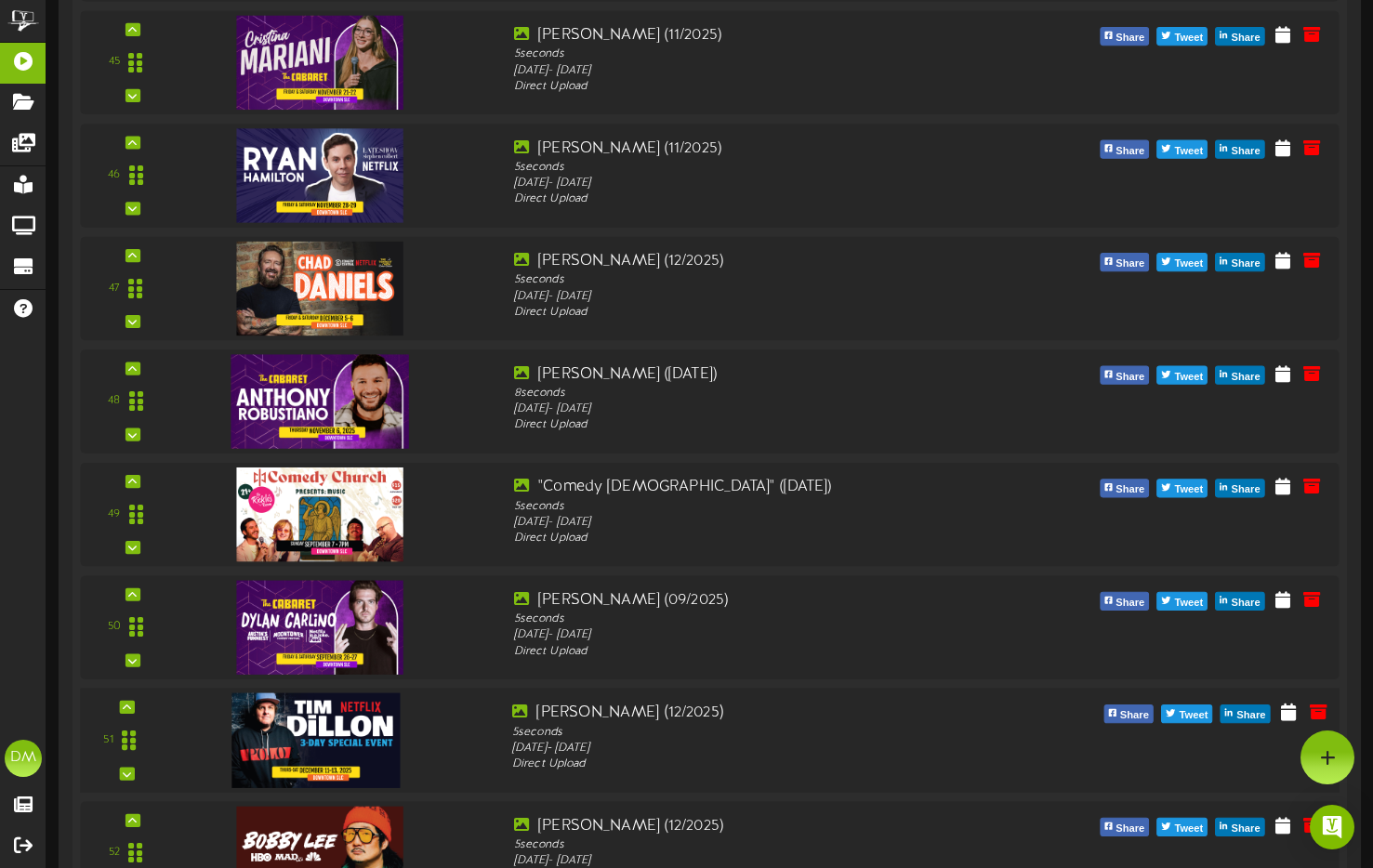
scroll to position [5448, 0]
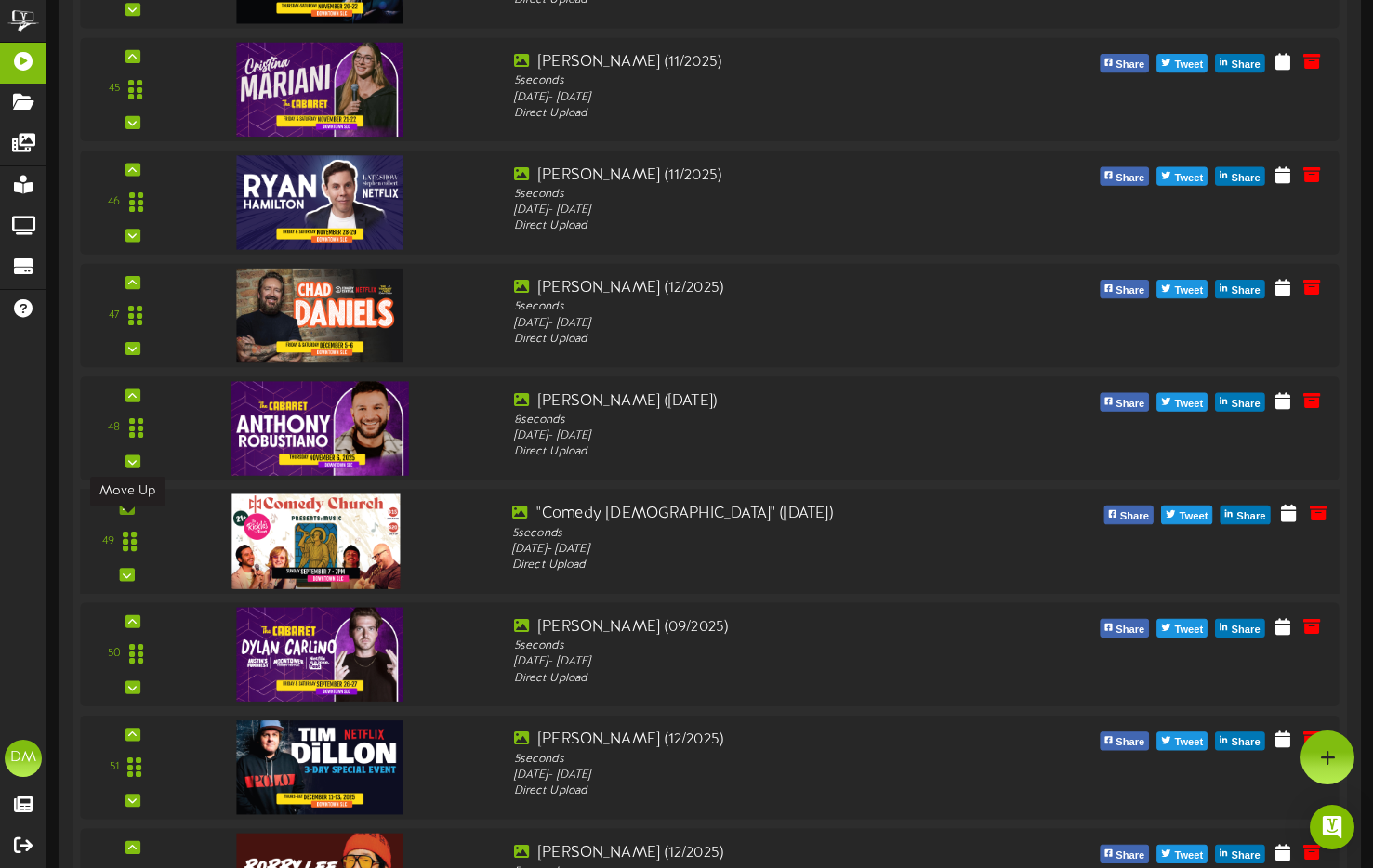
click at [130, 513] on icon at bounding box center [126, 509] width 9 height 10
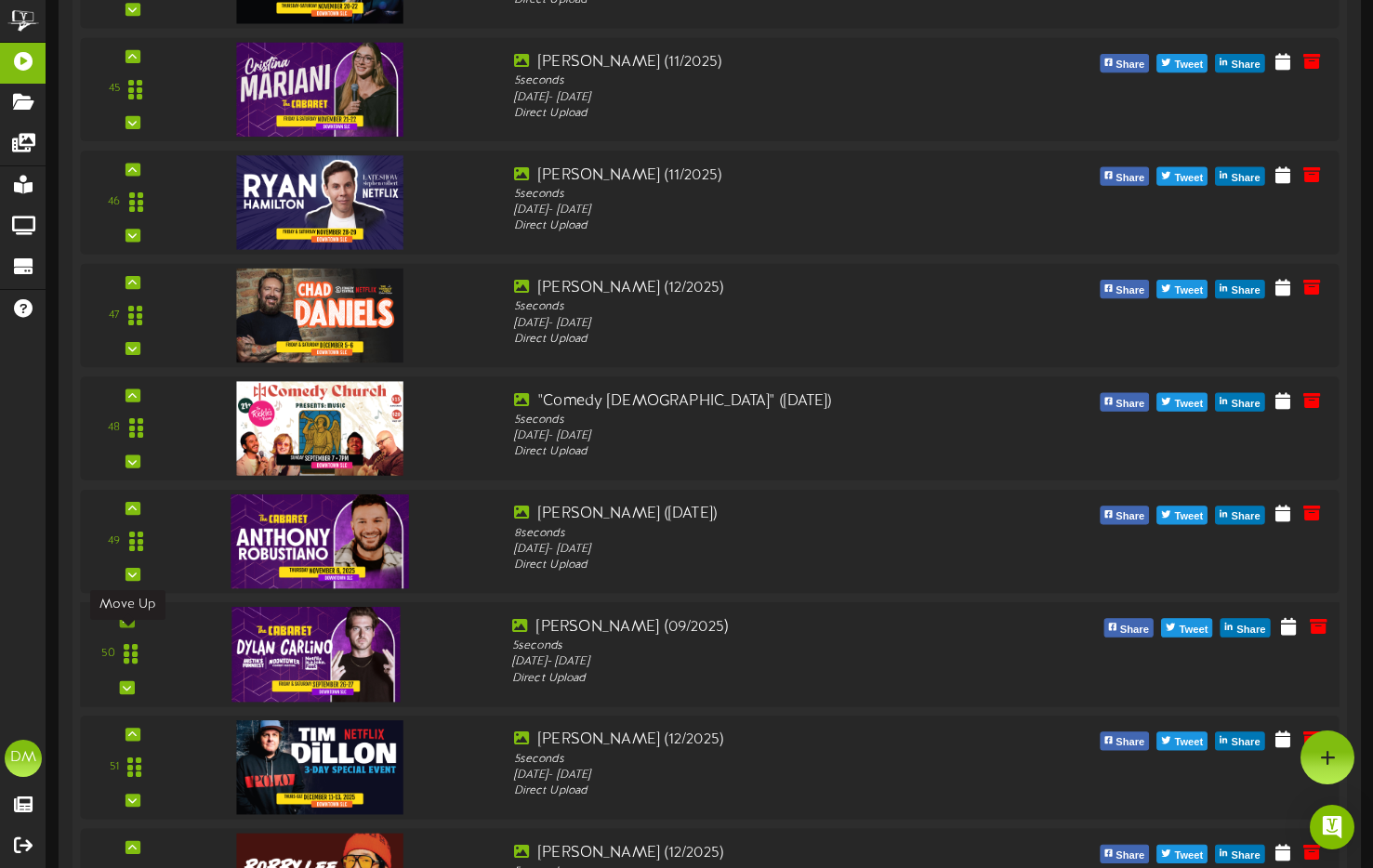
click at [124, 626] on icon at bounding box center [126, 621] width 9 height 10
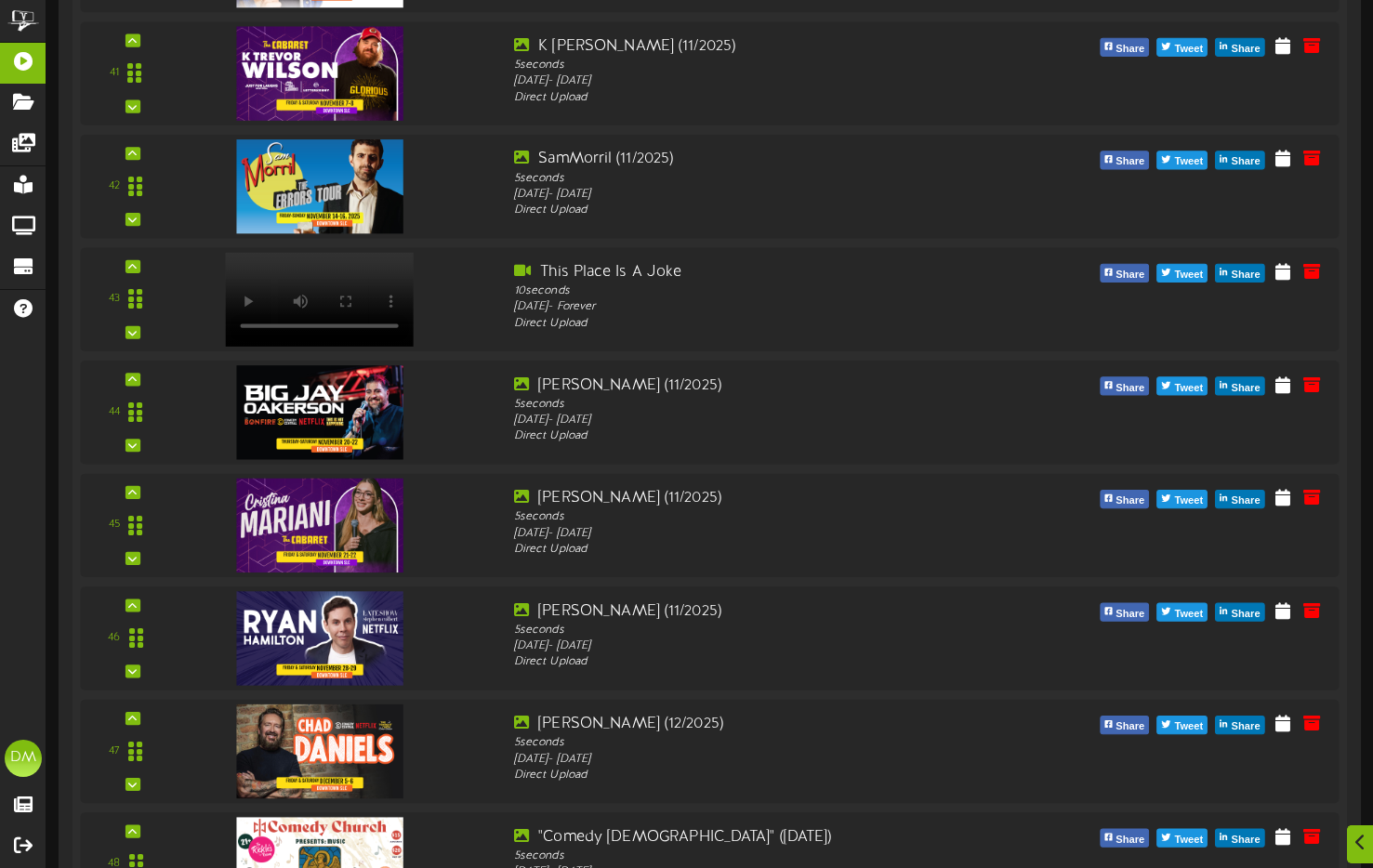
scroll to position [5245, 0]
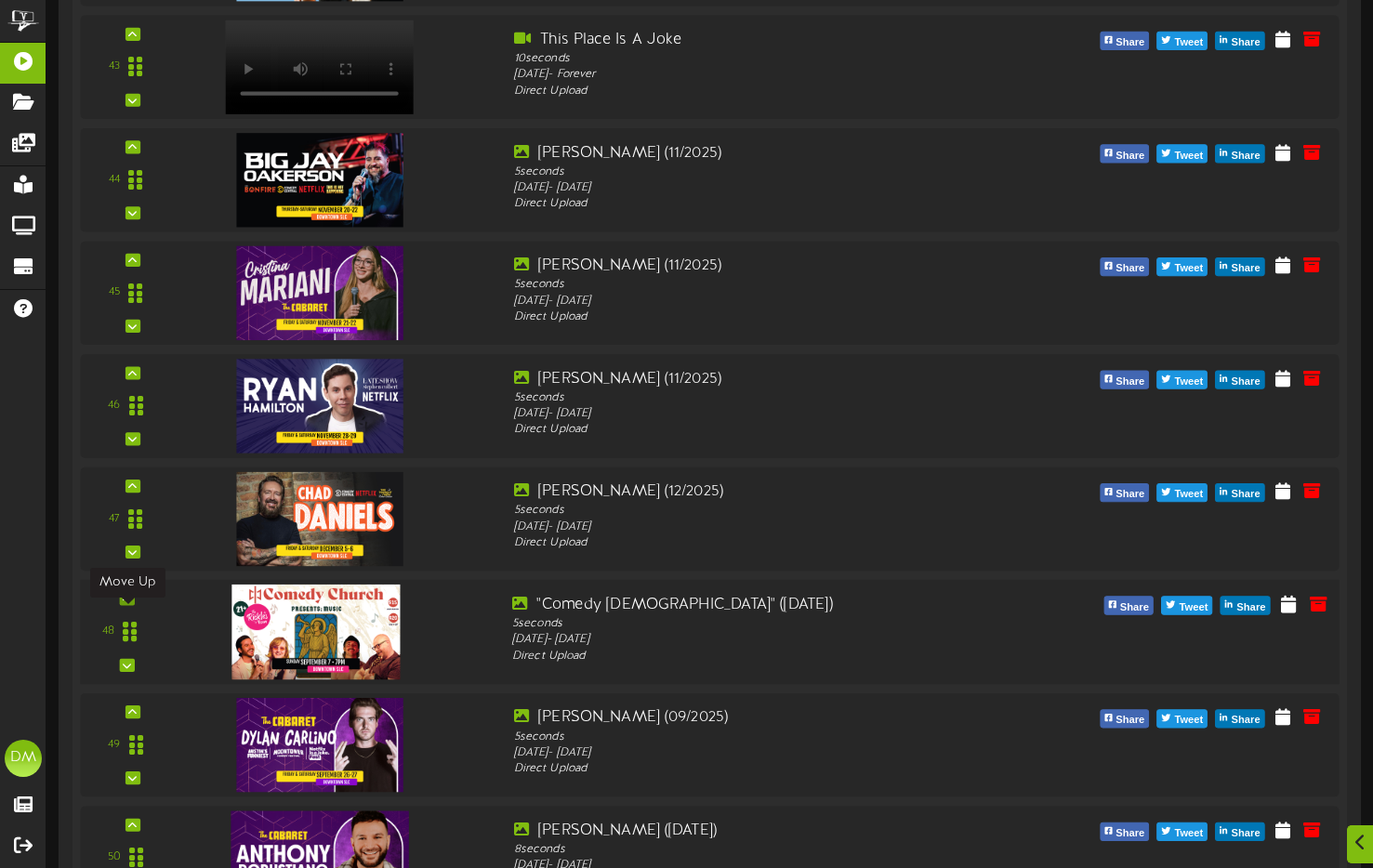
click at [126, 603] on icon at bounding box center [126, 599] width 9 height 10
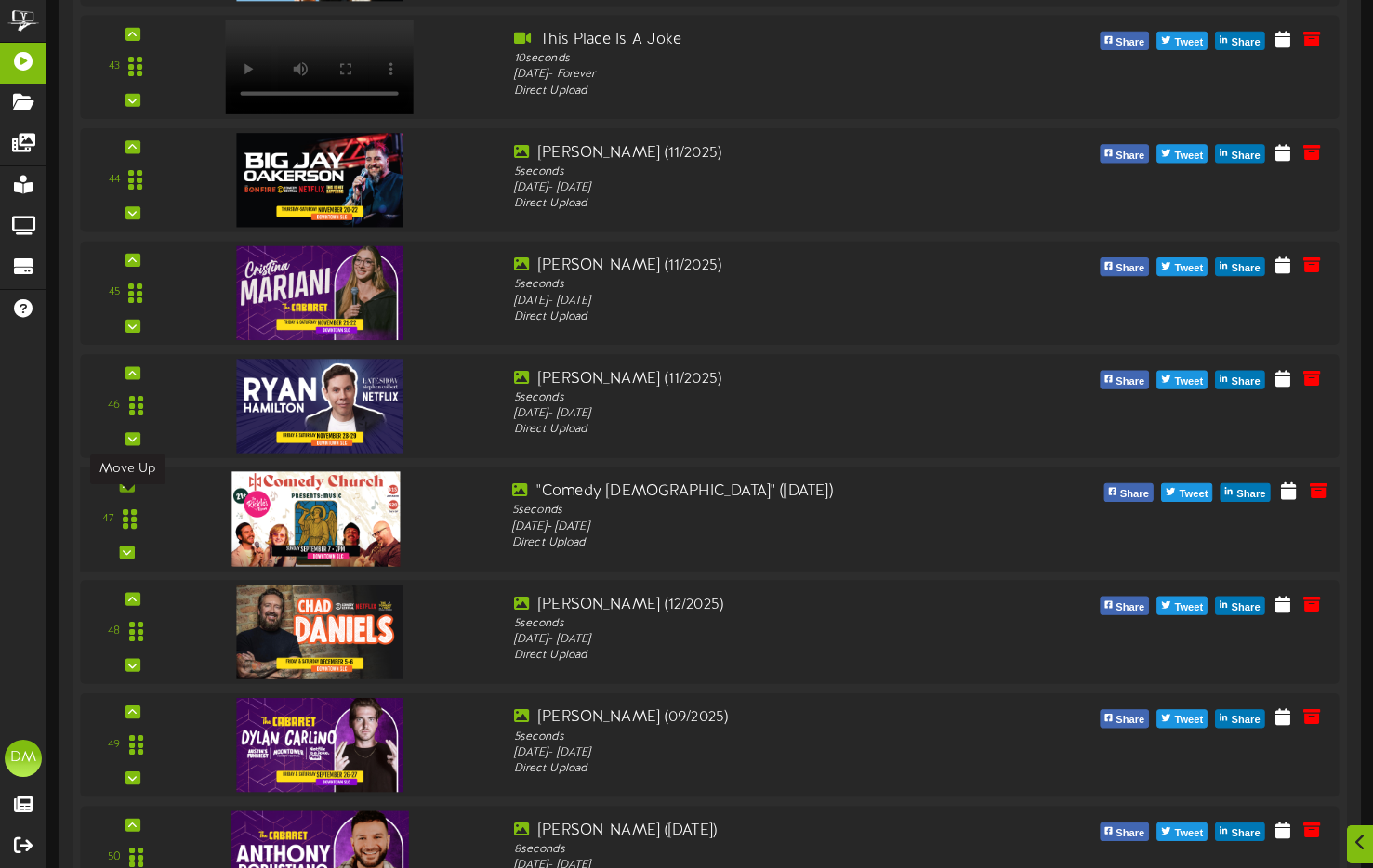
click at [131, 491] on div at bounding box center [126, 485] width 14 height 13
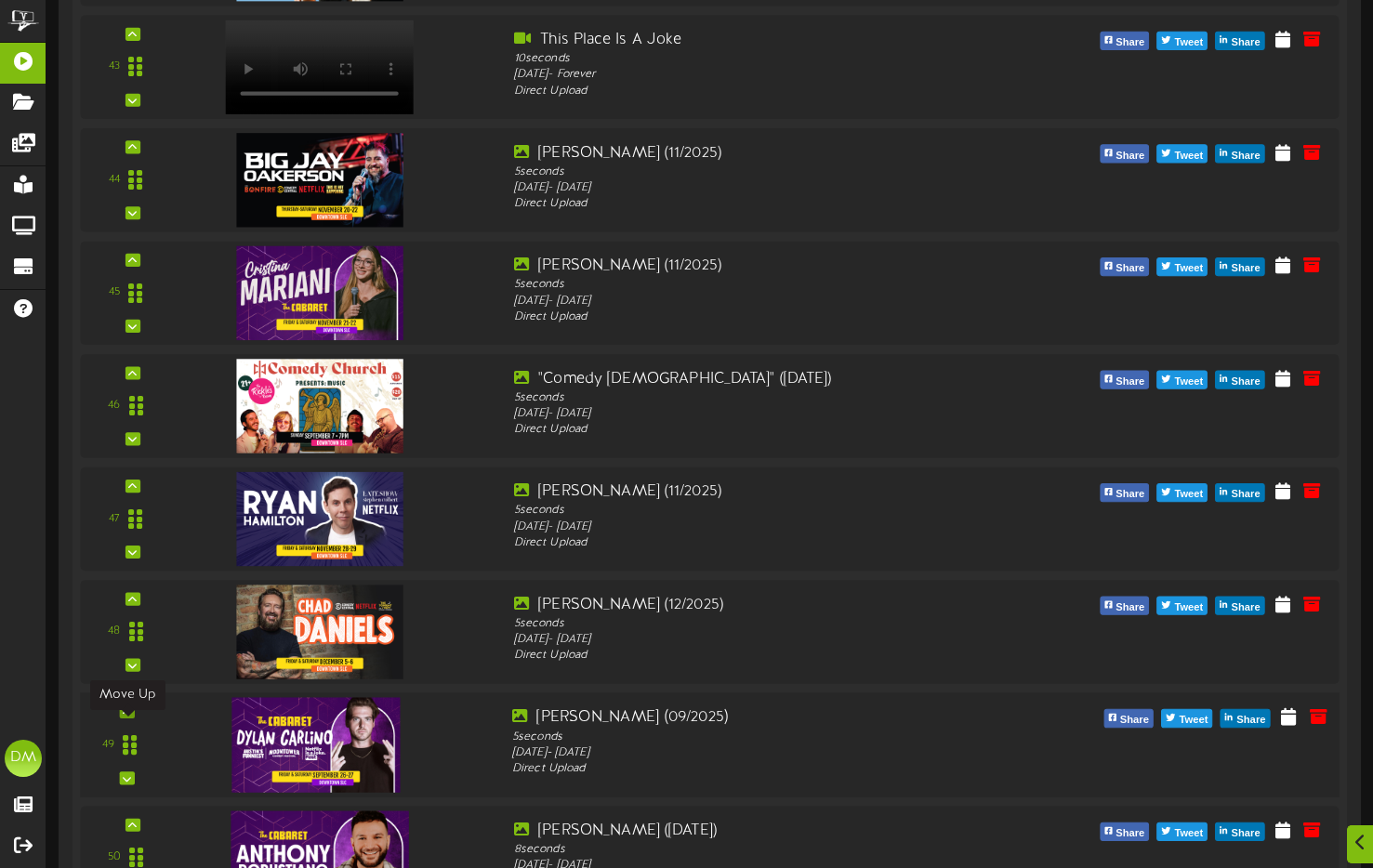
click at [131, 718] on div at bounding box center [126, 712] width 14 height 13
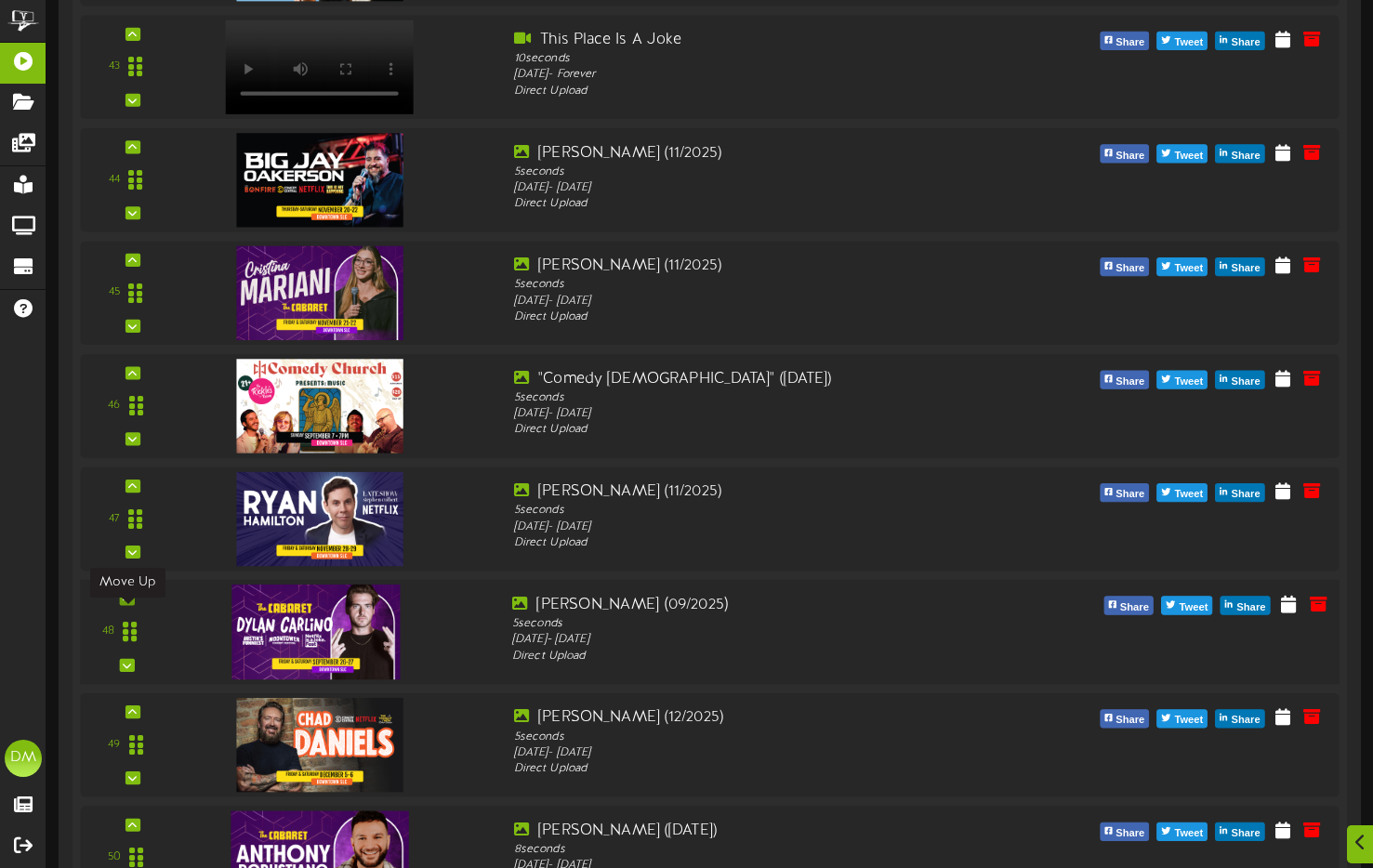
click at [125, 603] on icon at bounding box center [126, 599] width 9 height 10
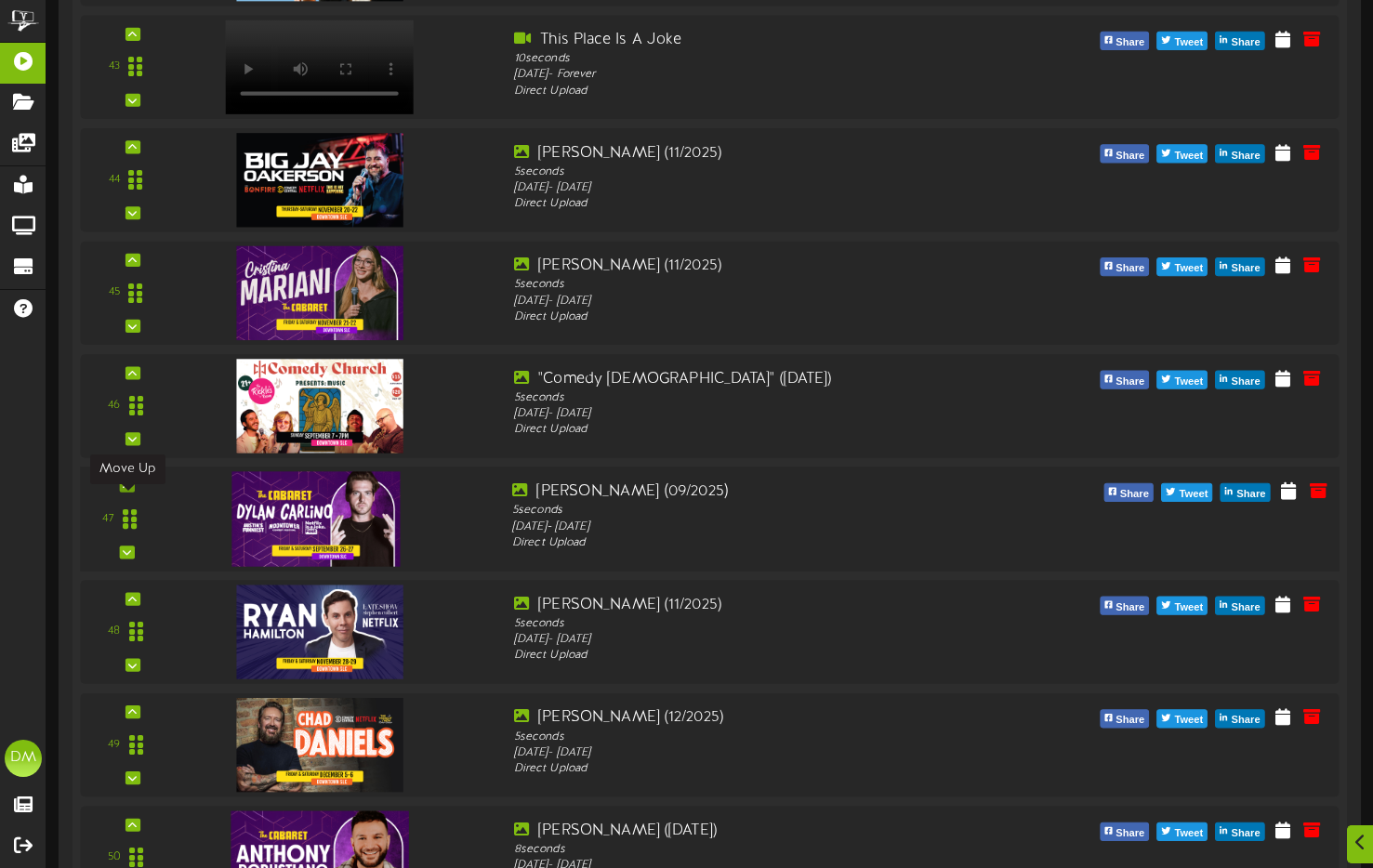
click at [133, 491] on div at bounding box center [126, 485] width 14 height 13
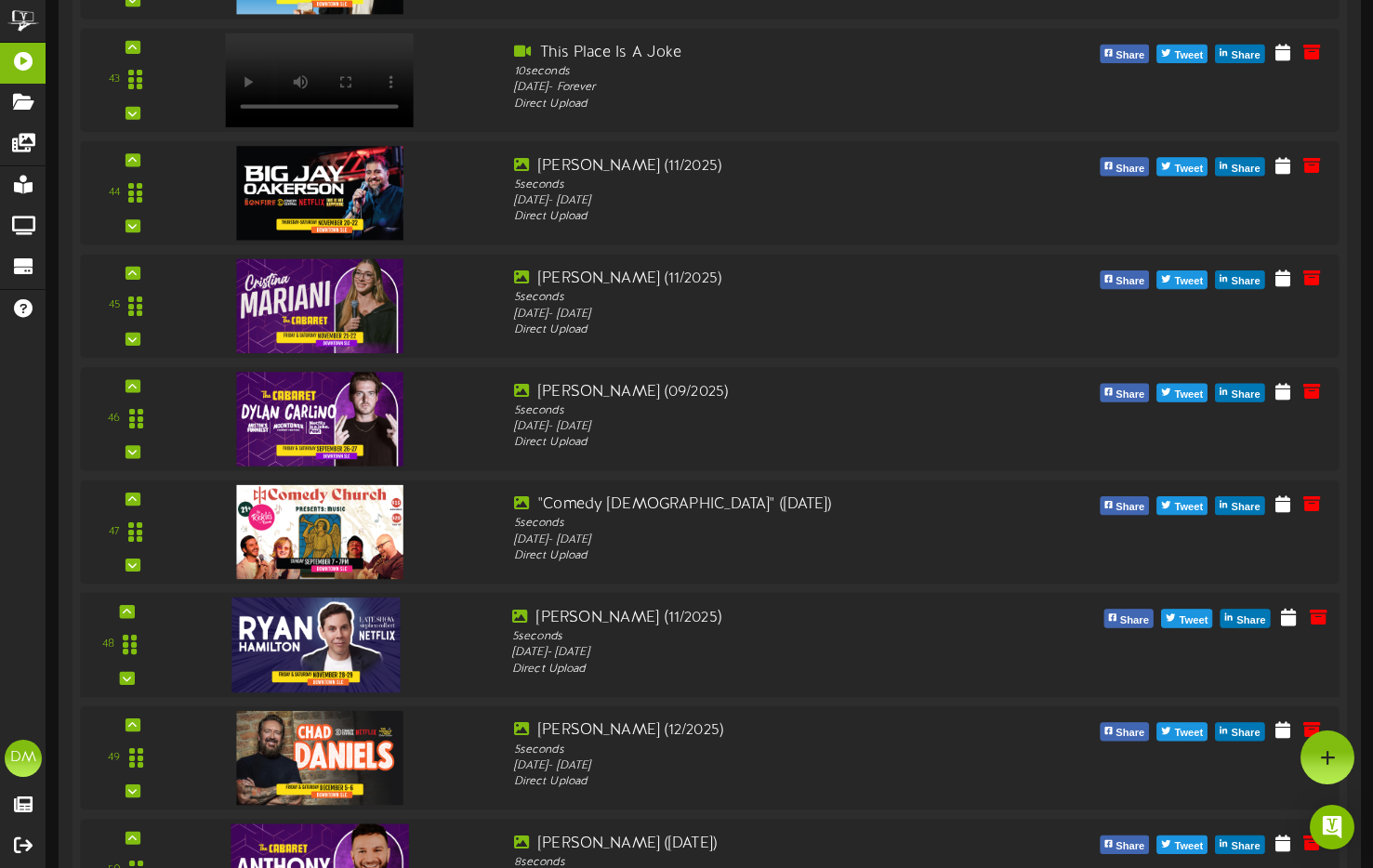
scroll to position [5197, 0]
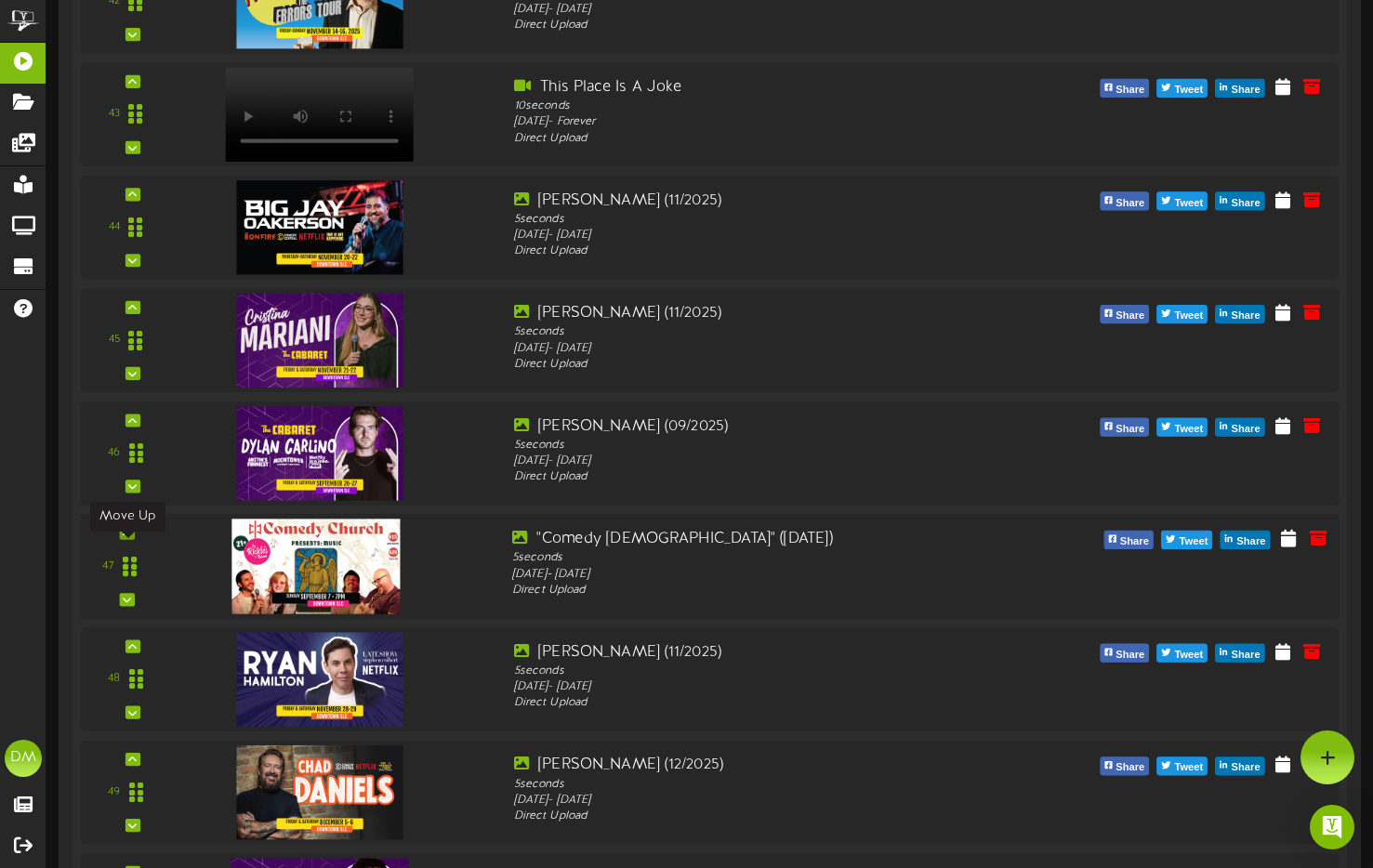
click at [127, 538] on icon at bounding box center [126, 533] width 9 height 10
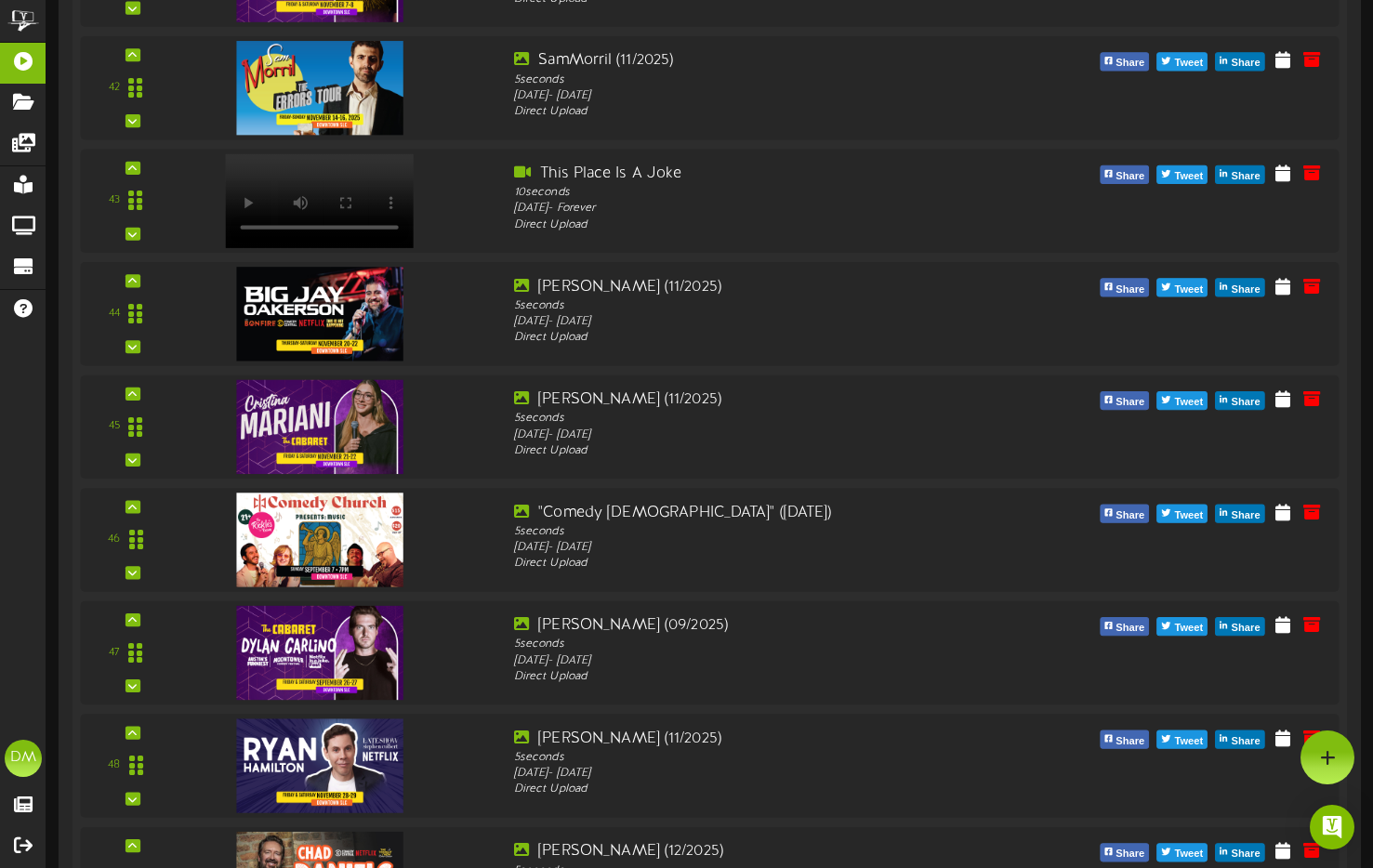
scroll to position [5108, 0]
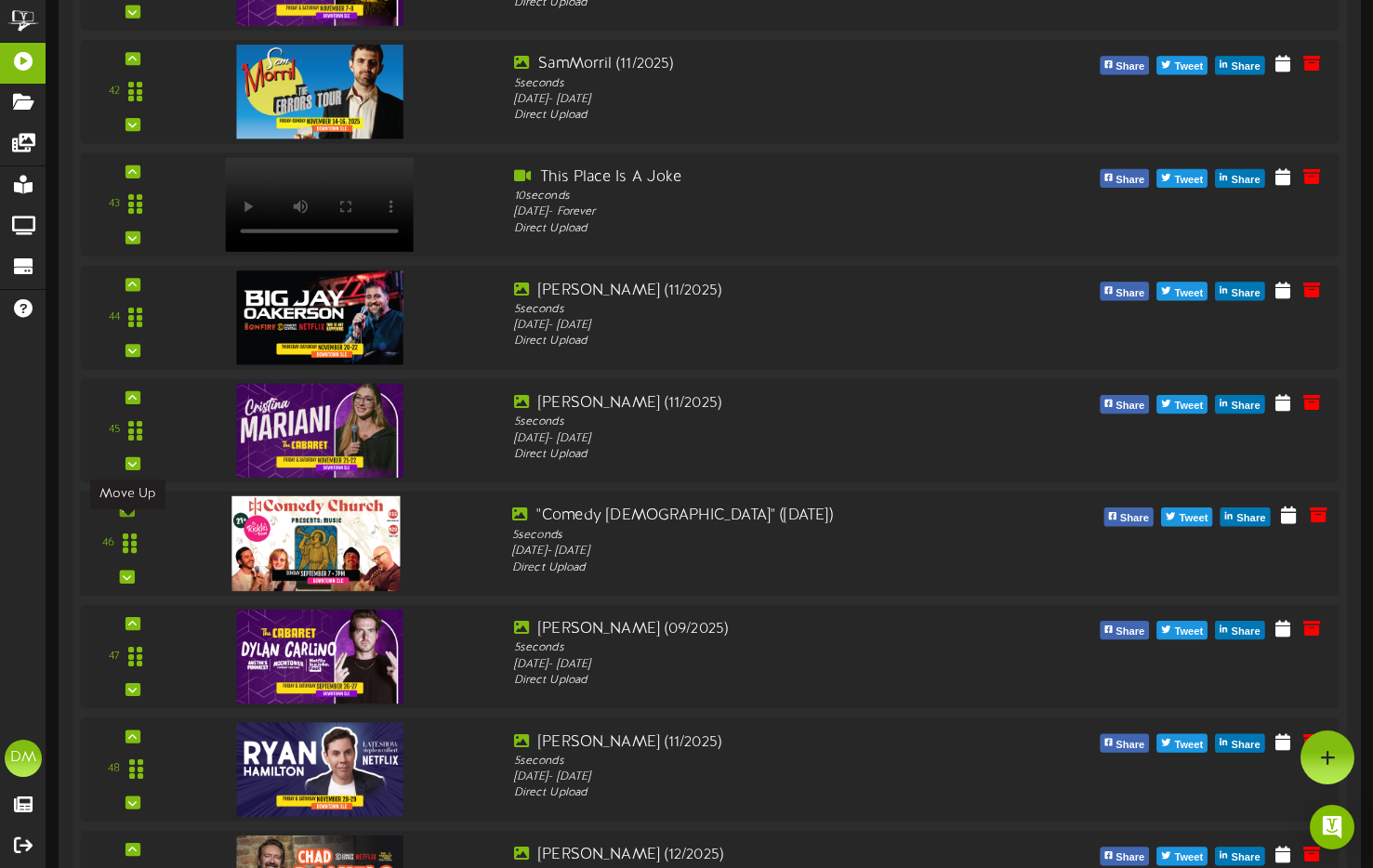
click at [126, 515] on icon at bounding box center [126, 511] width 9 height 10
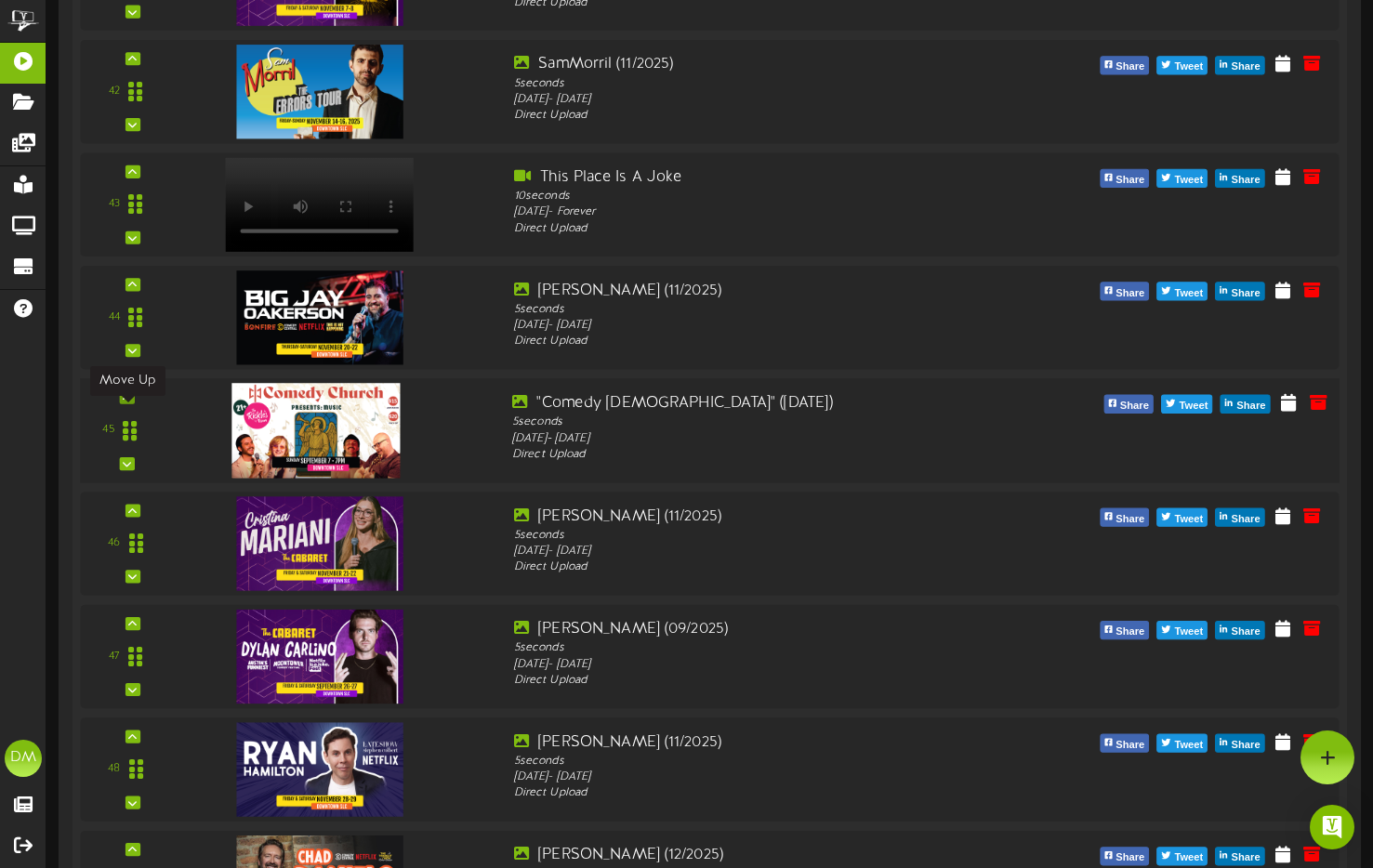
click at [126, 402] on icon at bounding box center [126, 397] width 9 height 10
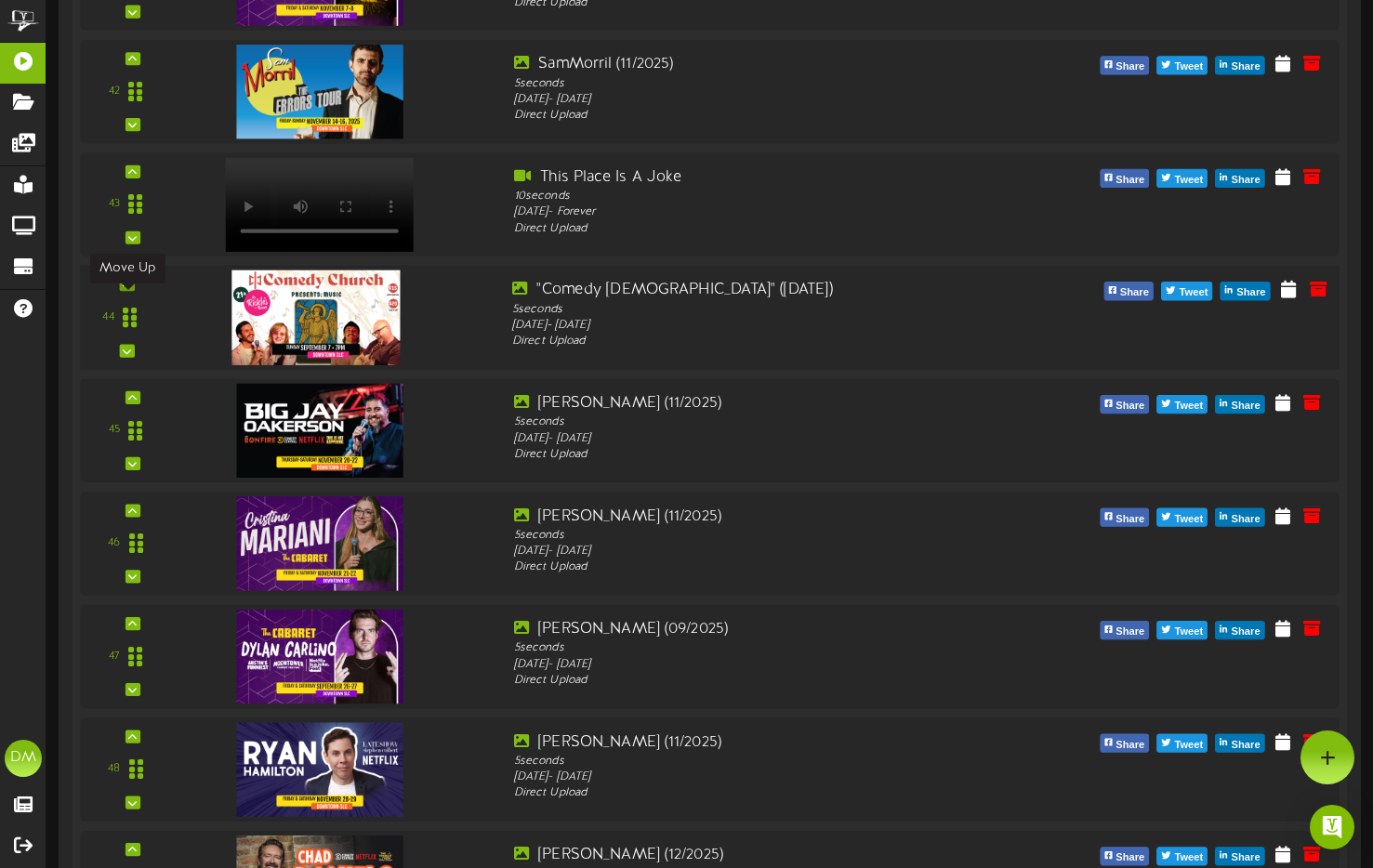
click at [126, 289] on icon at bounding box center [126, 285] width 9 height 10
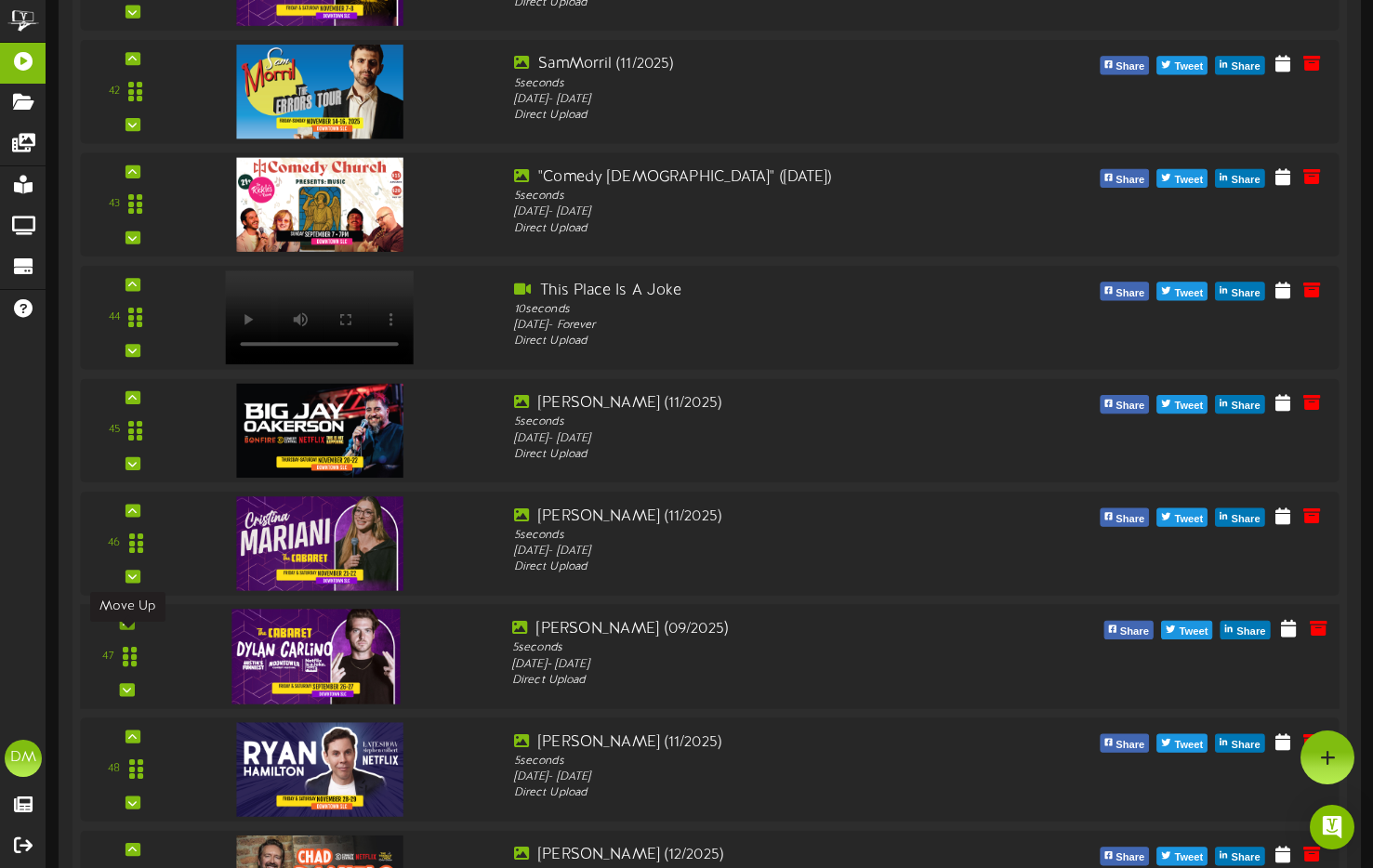
click at [128, 628] on icon at bounding box center [126, 623] width 9 height 10
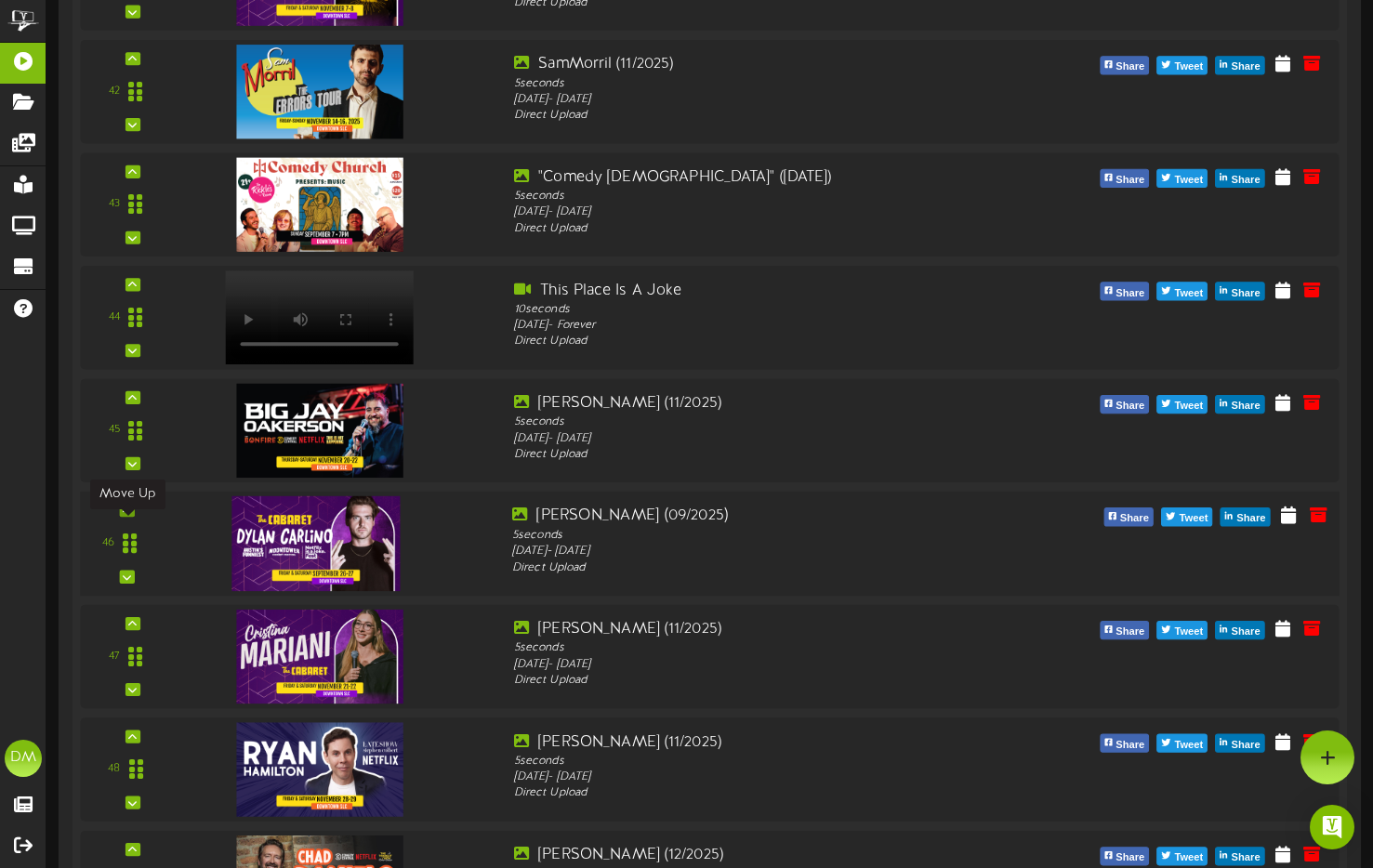
click at [126, 515] on icon at bounding box center [126, 511] width 9 height 10
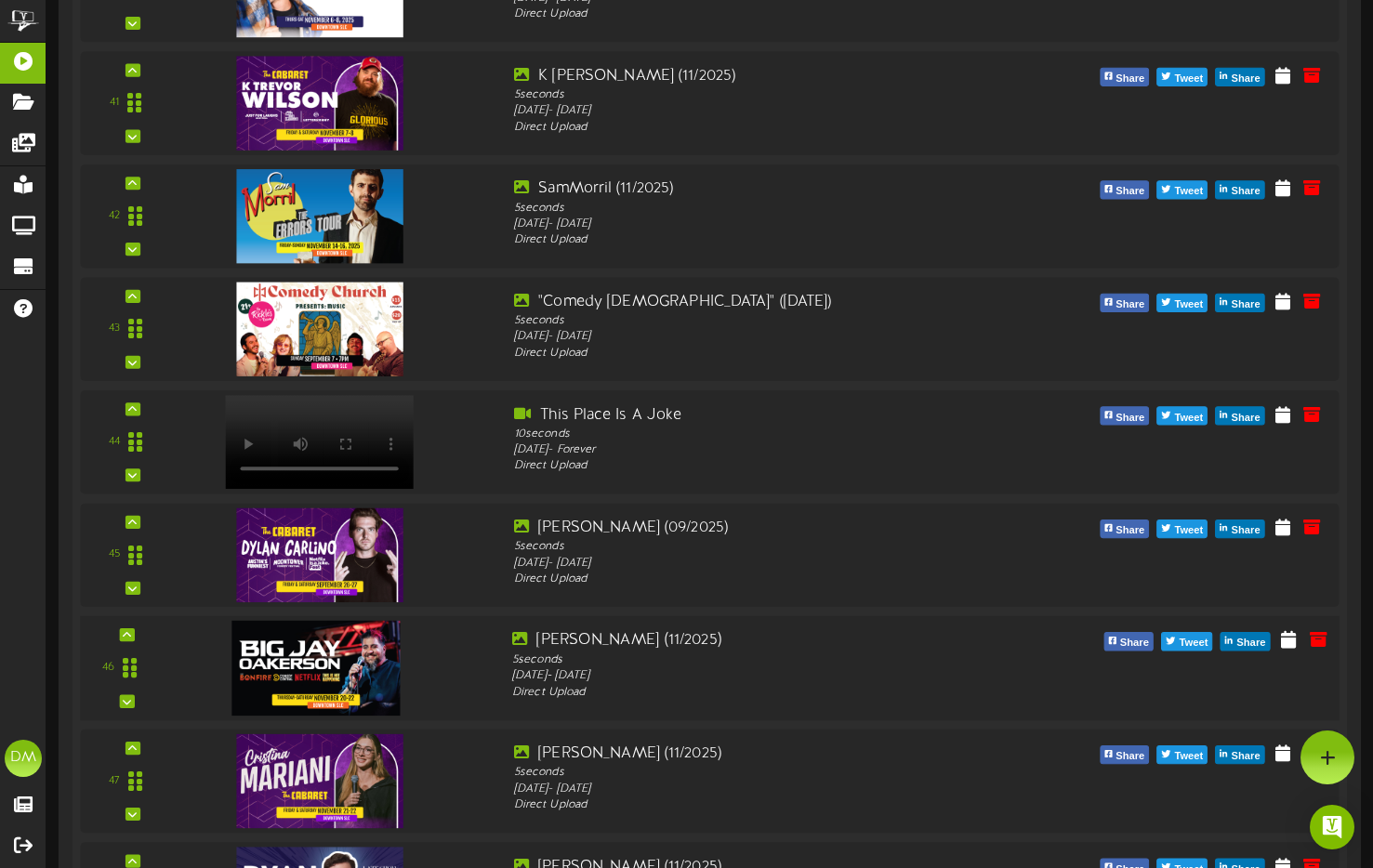
scroll to position [4978, 0]
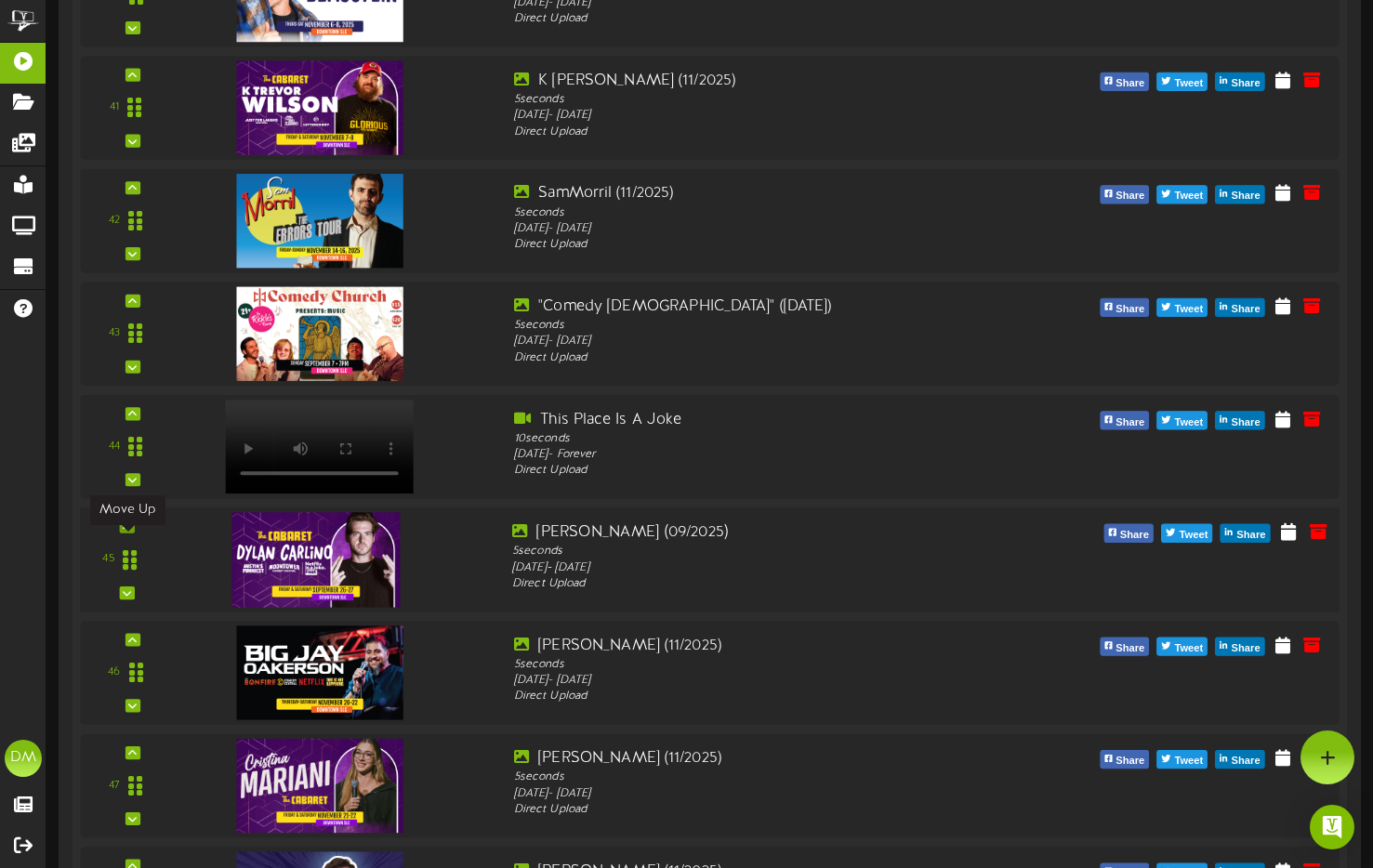
click at [130, 531] on icon at bounding box center [126, 526] width 9 height 10
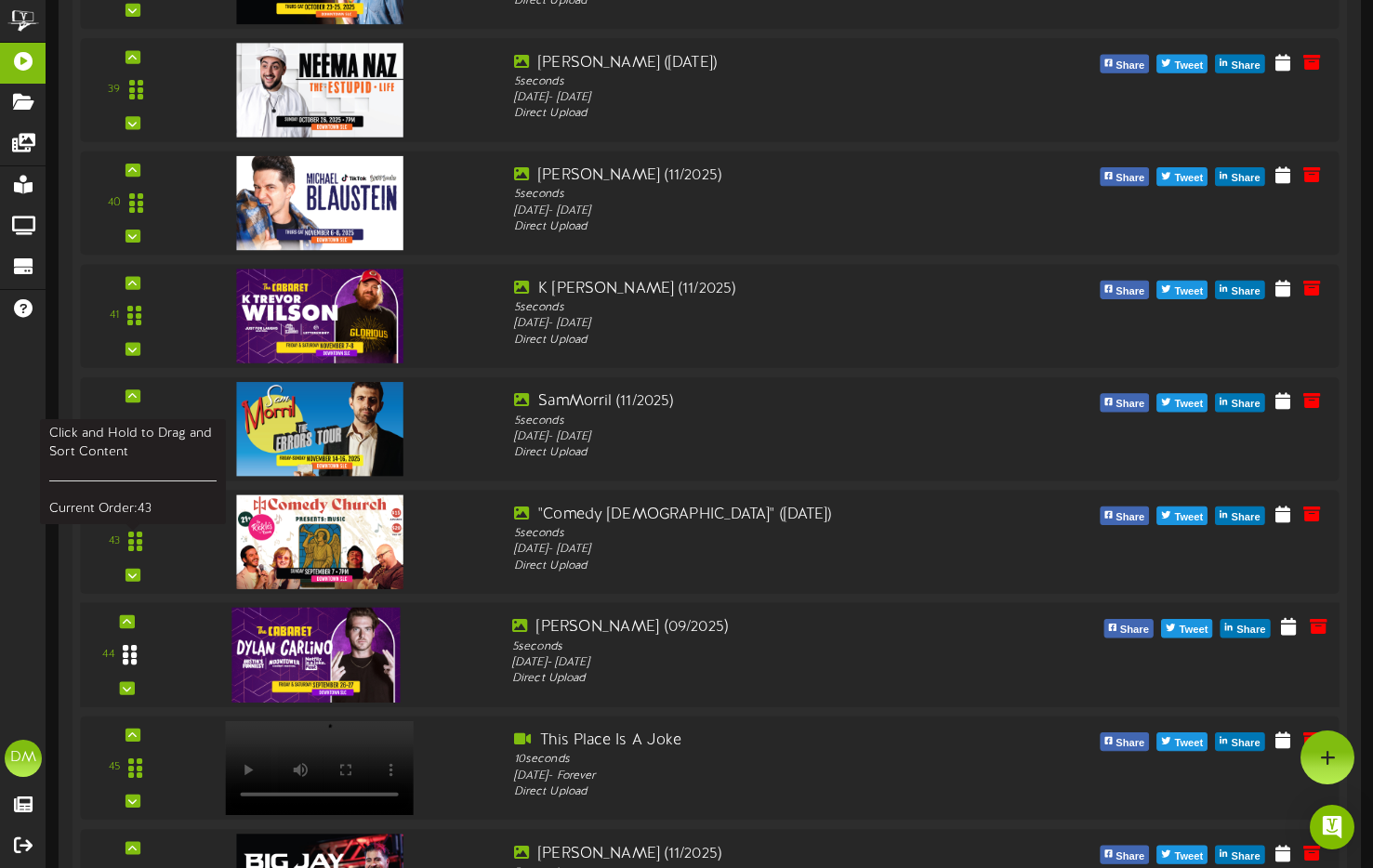
scroll to position [4693, 0]
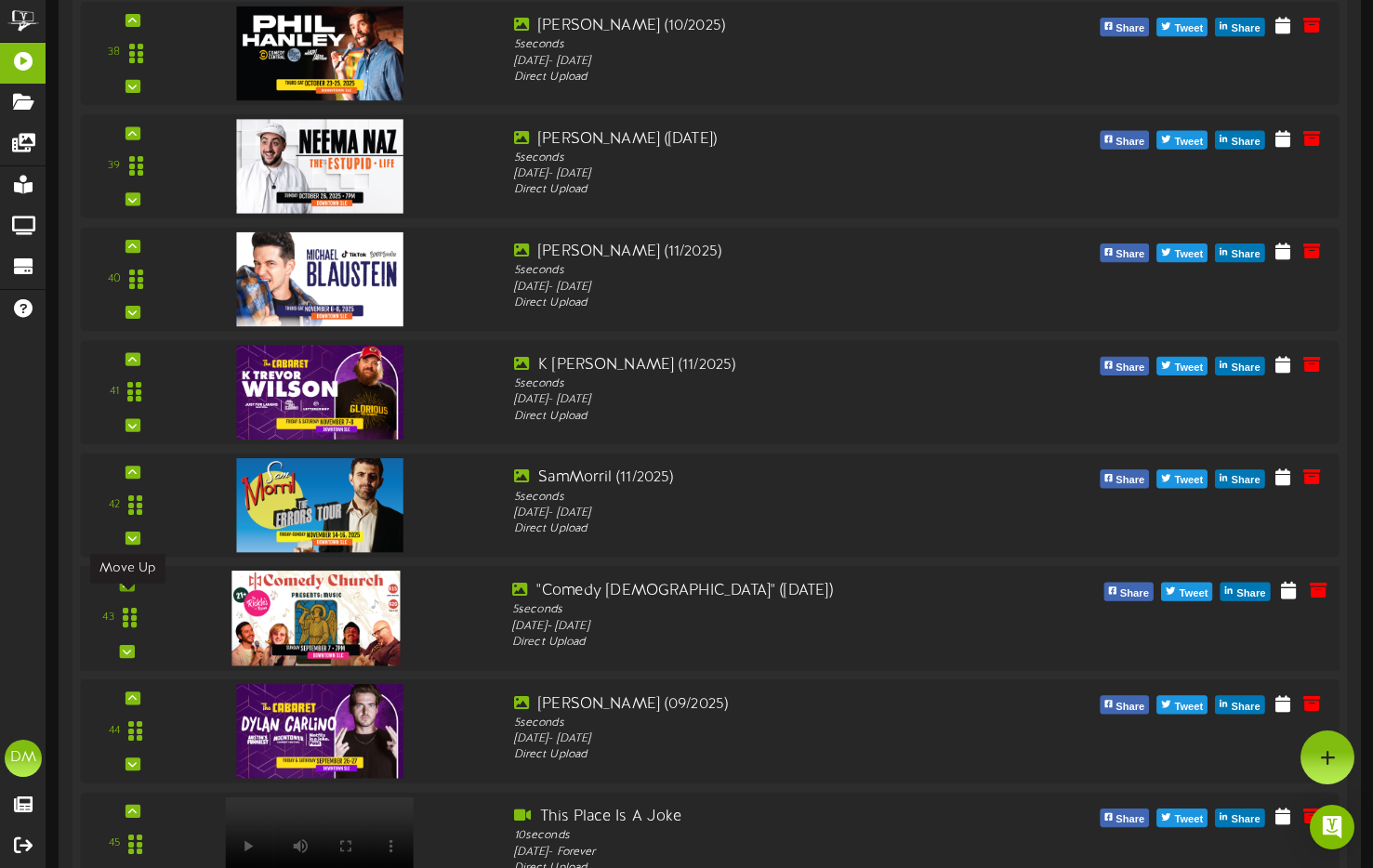
click at [128, 589] on icon at bounding box center [126, 585] width 9 height 10
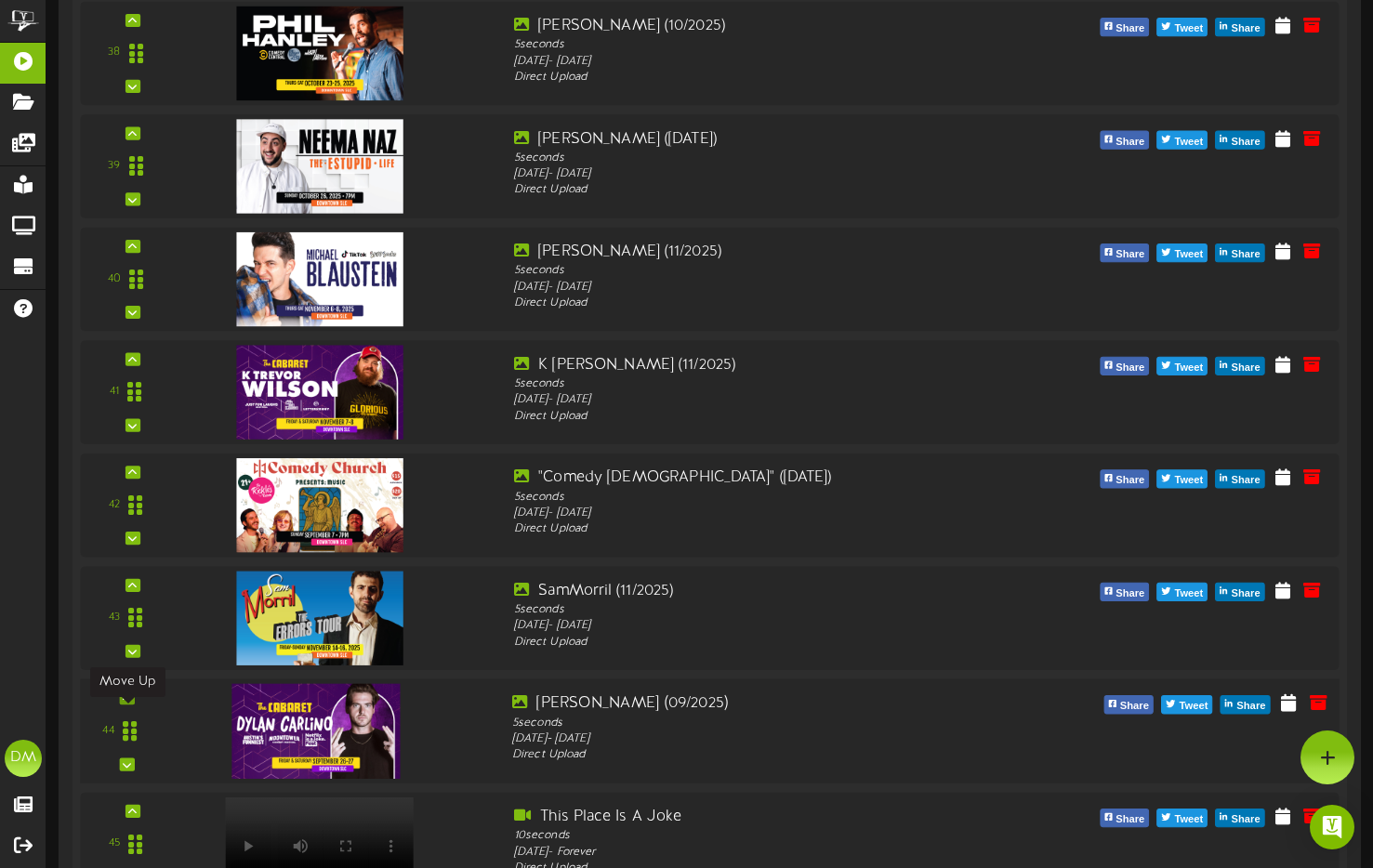
click at [134, 705] on div at bounding box center [126, 697] width 14 height 13
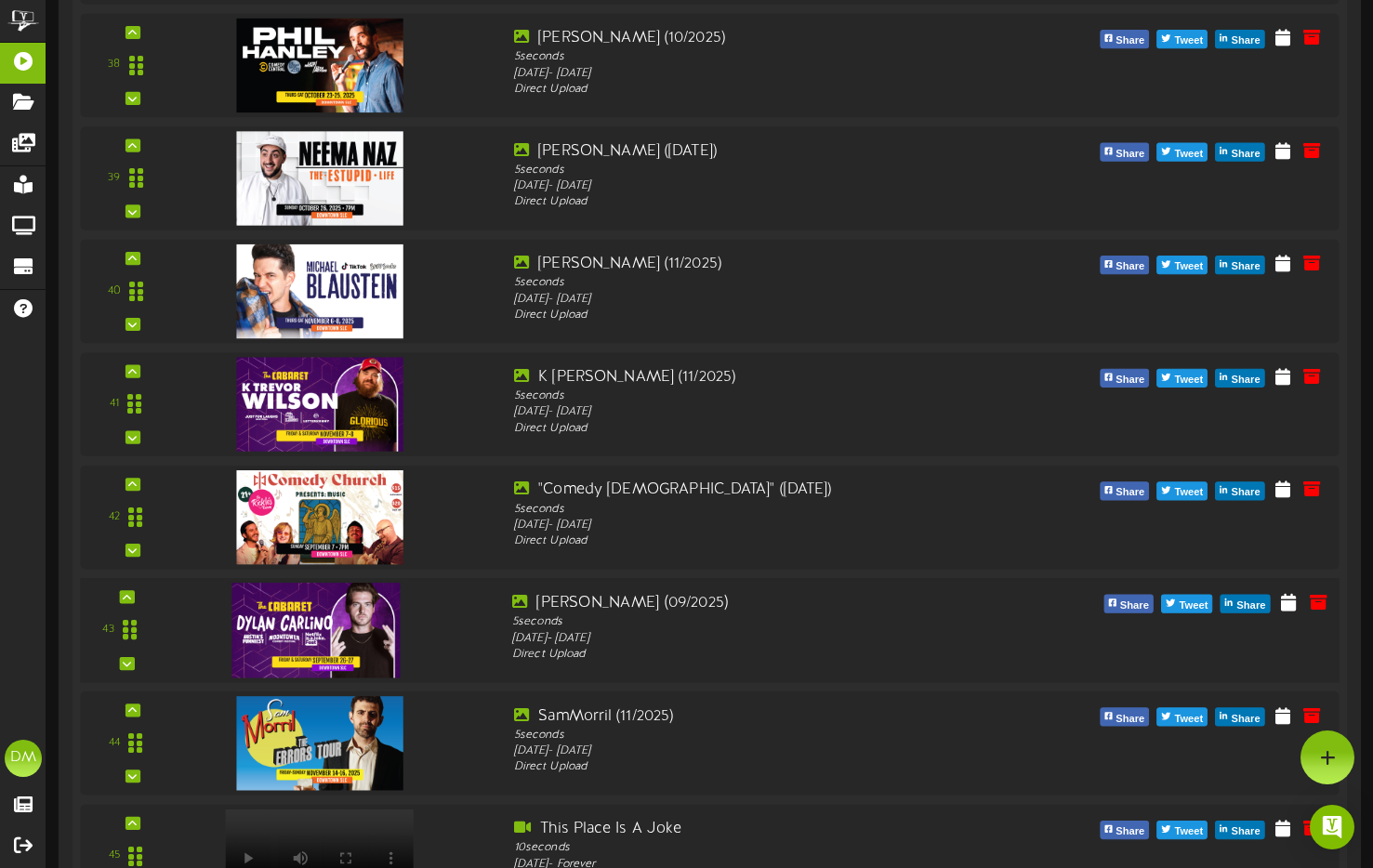
scroll to position [4546, 0]
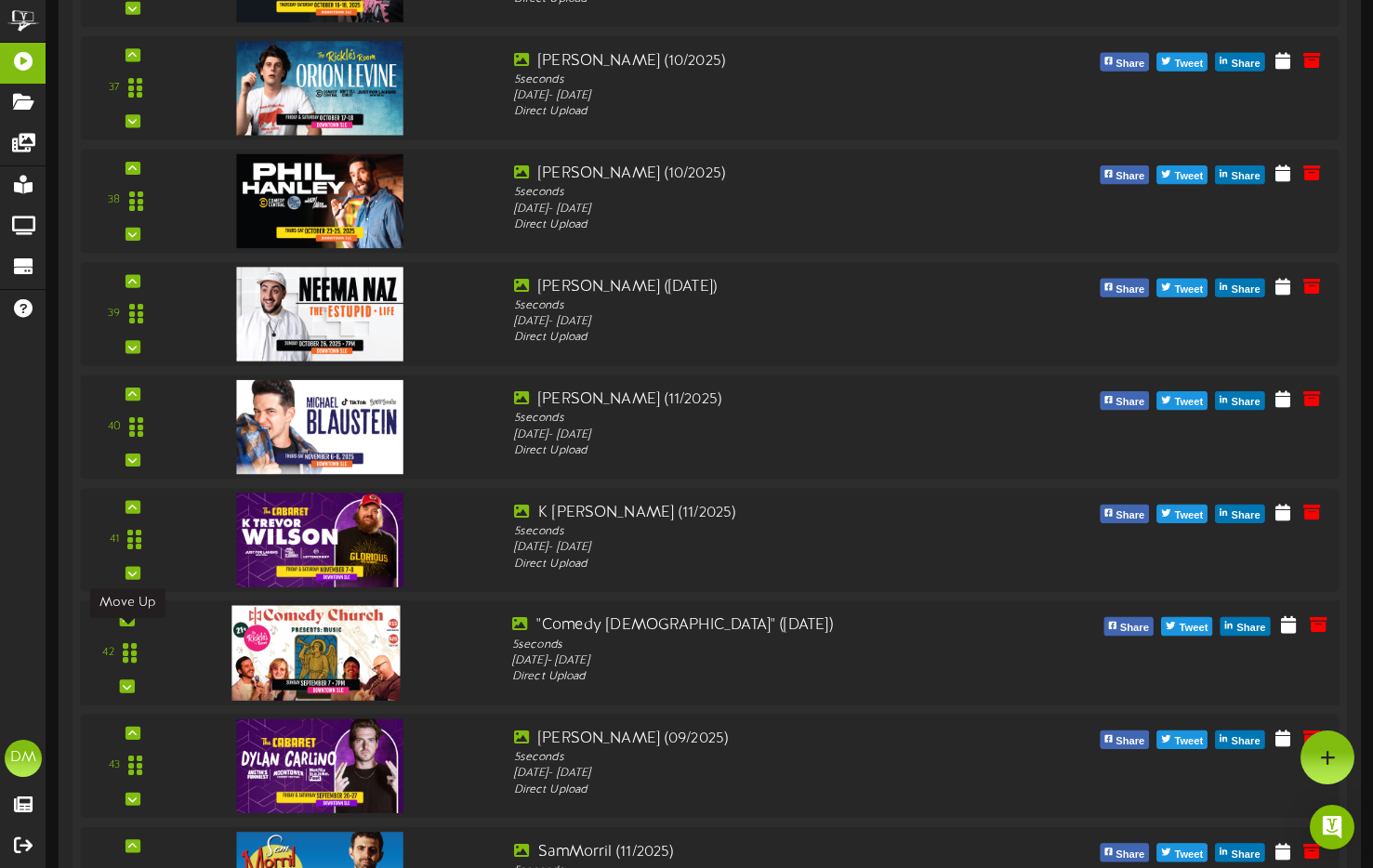
click at [129, 625] on icon at bounding box center [126, 620] width 9 height 10
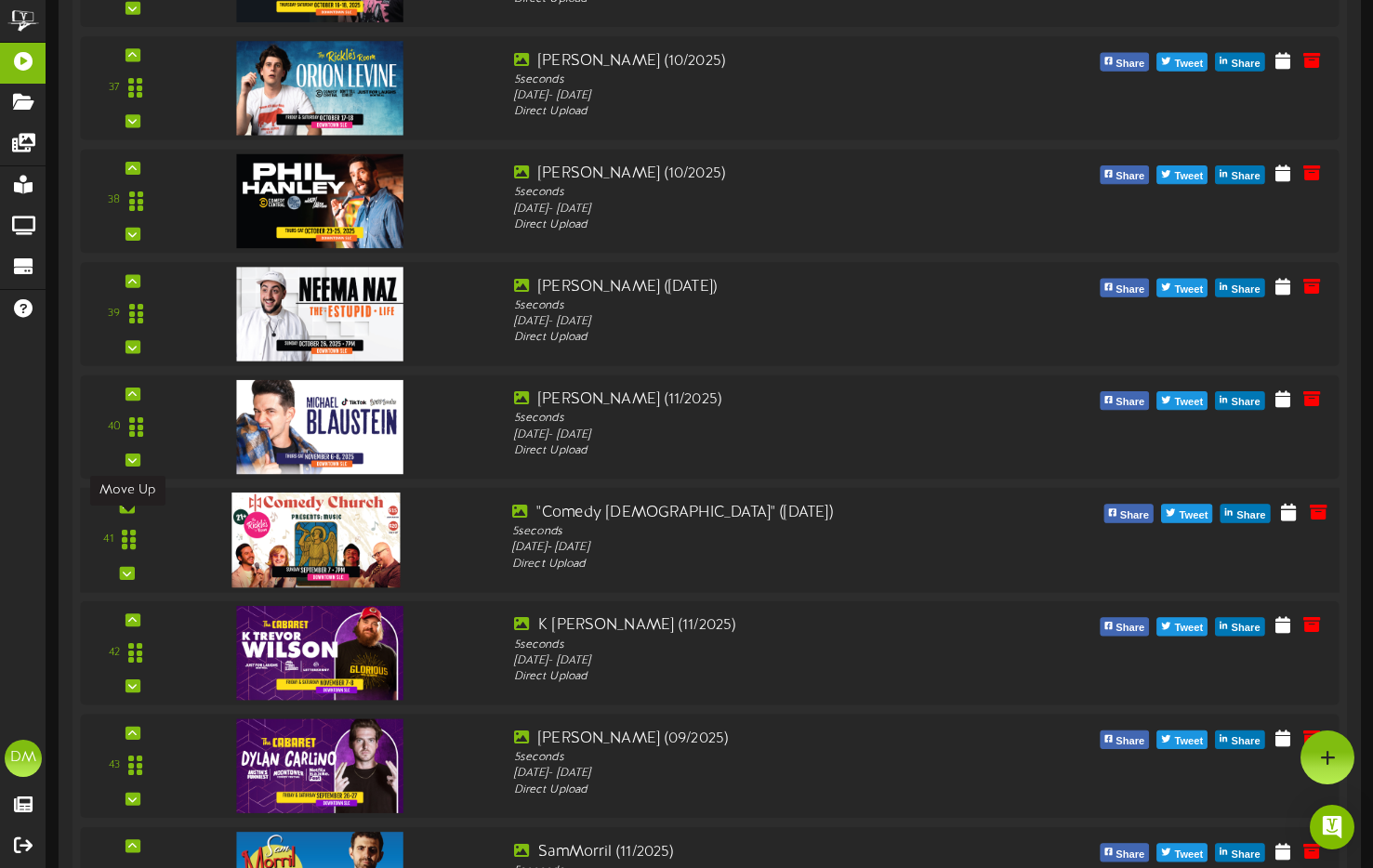
click at [129, 512] on icon at bounding box center [126, 507] width 9 height 10
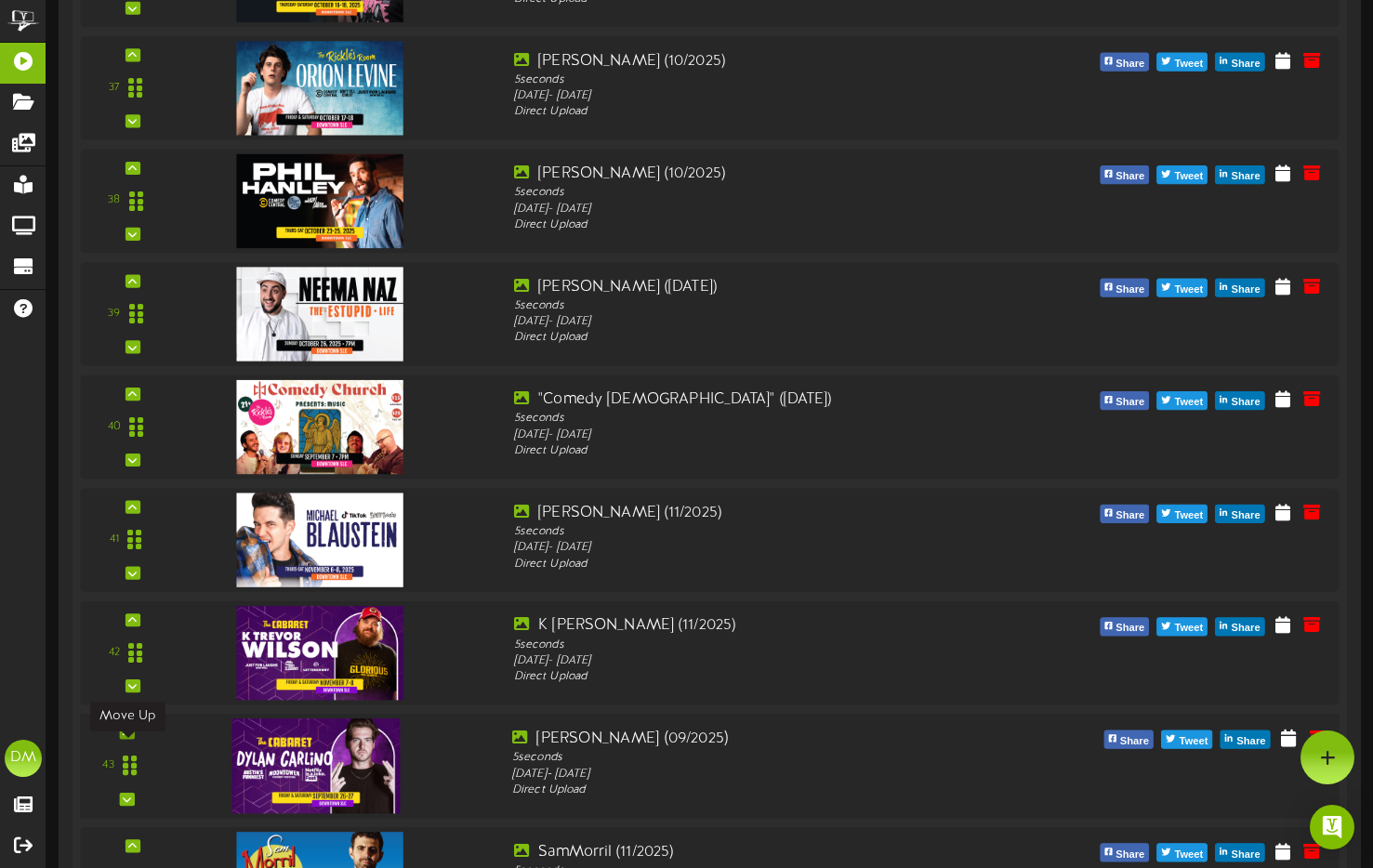
click at [123, 738] on icon at bounding box center [126, 733] width 9 height 10
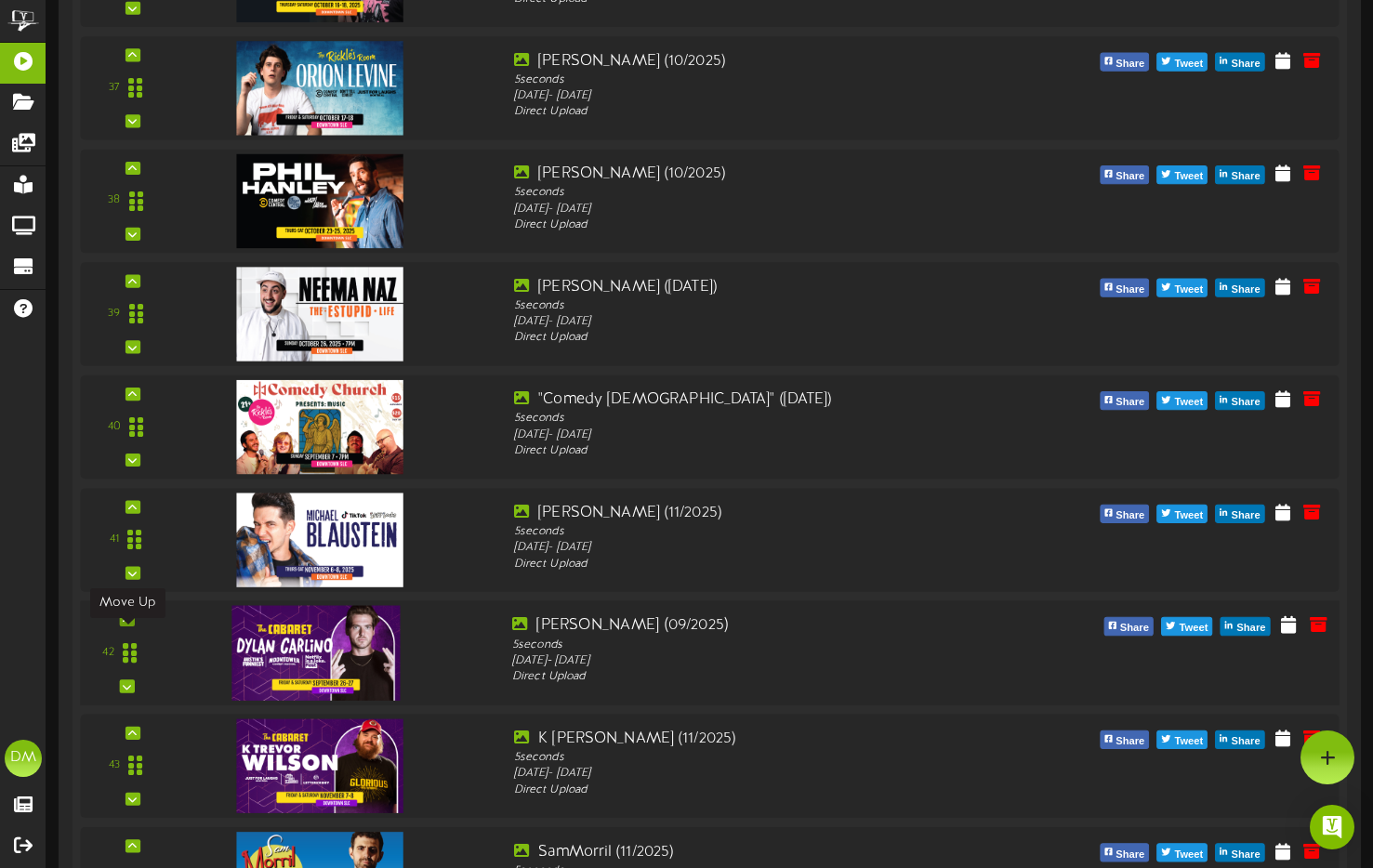
click at [121, 627] on div at bounding box center [126, 619] width 14 height 13
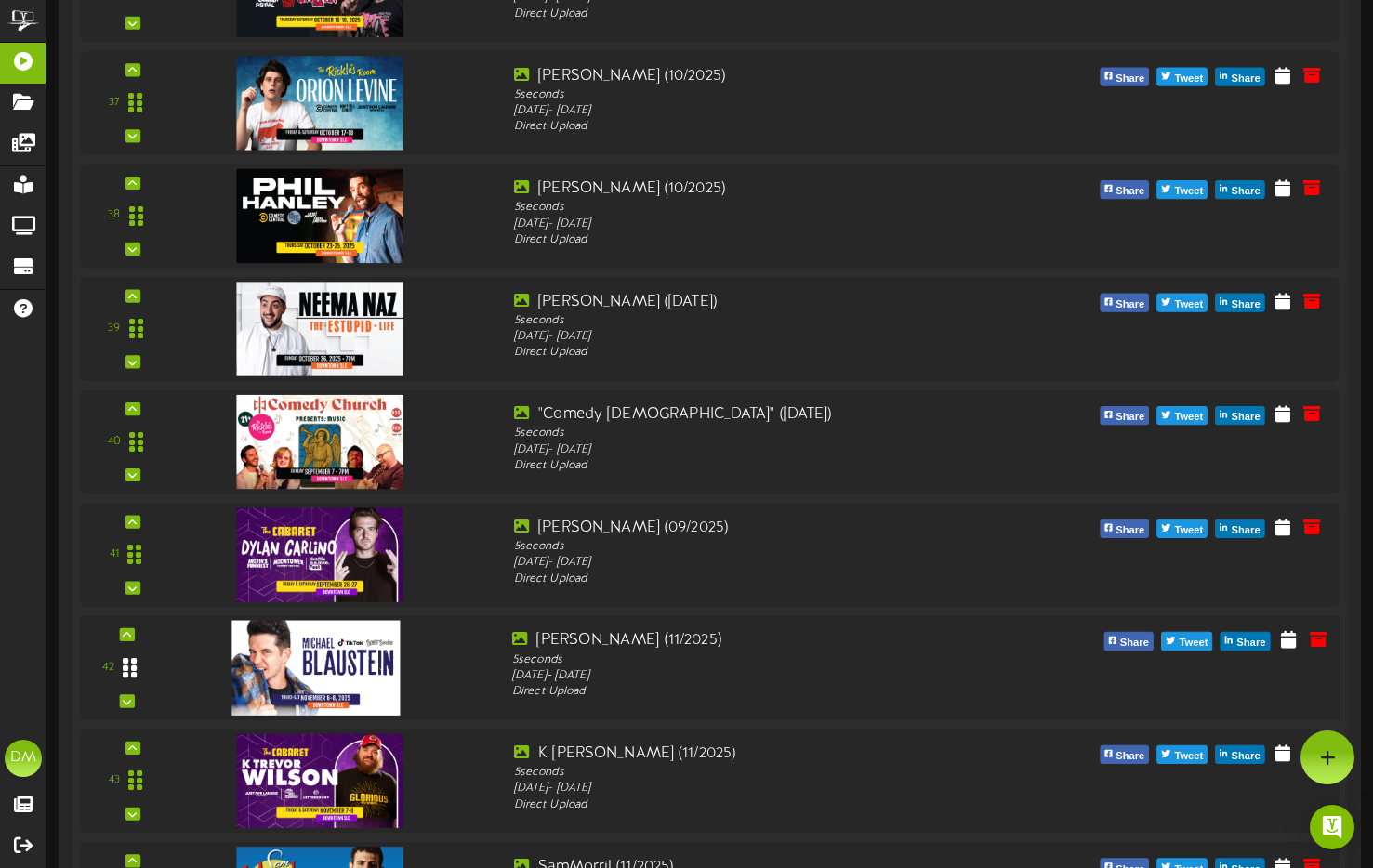
scroll to position [4445, 0]
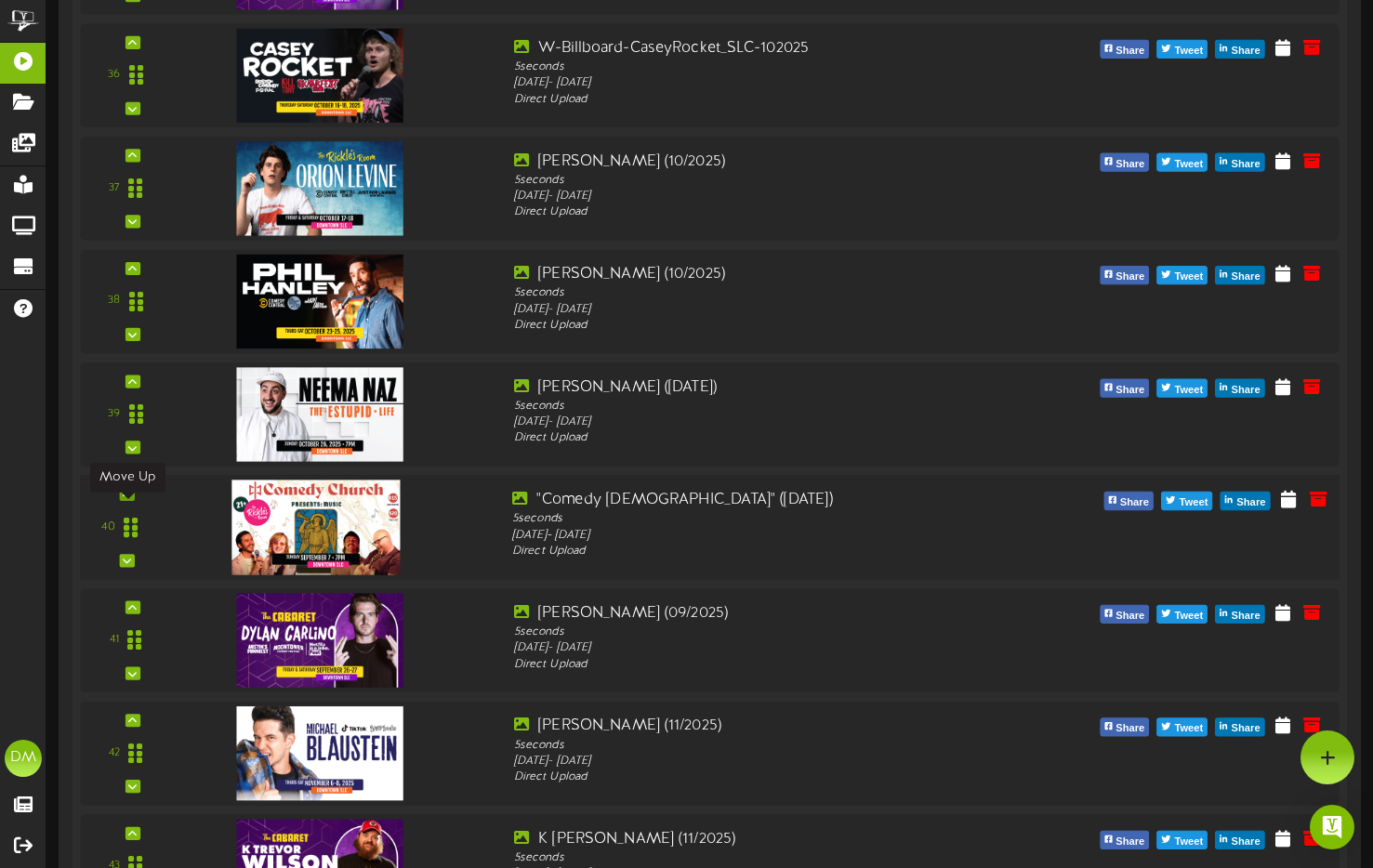
click at [121, 501] on div at bounding box center [126, 493] width 14 height 13
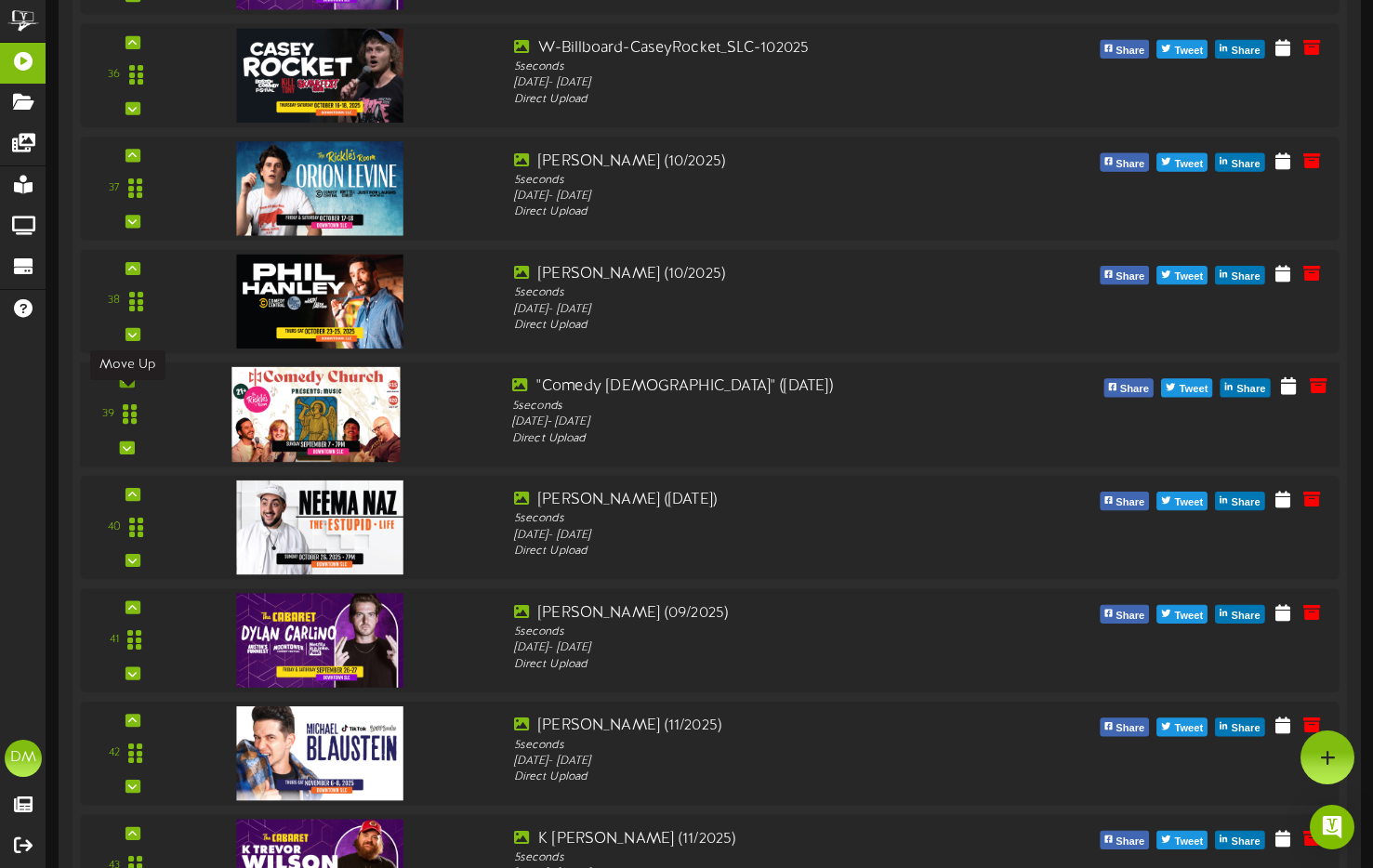
click at [126, 386] on icon at bounding box center [126, 381] width 9 height 10
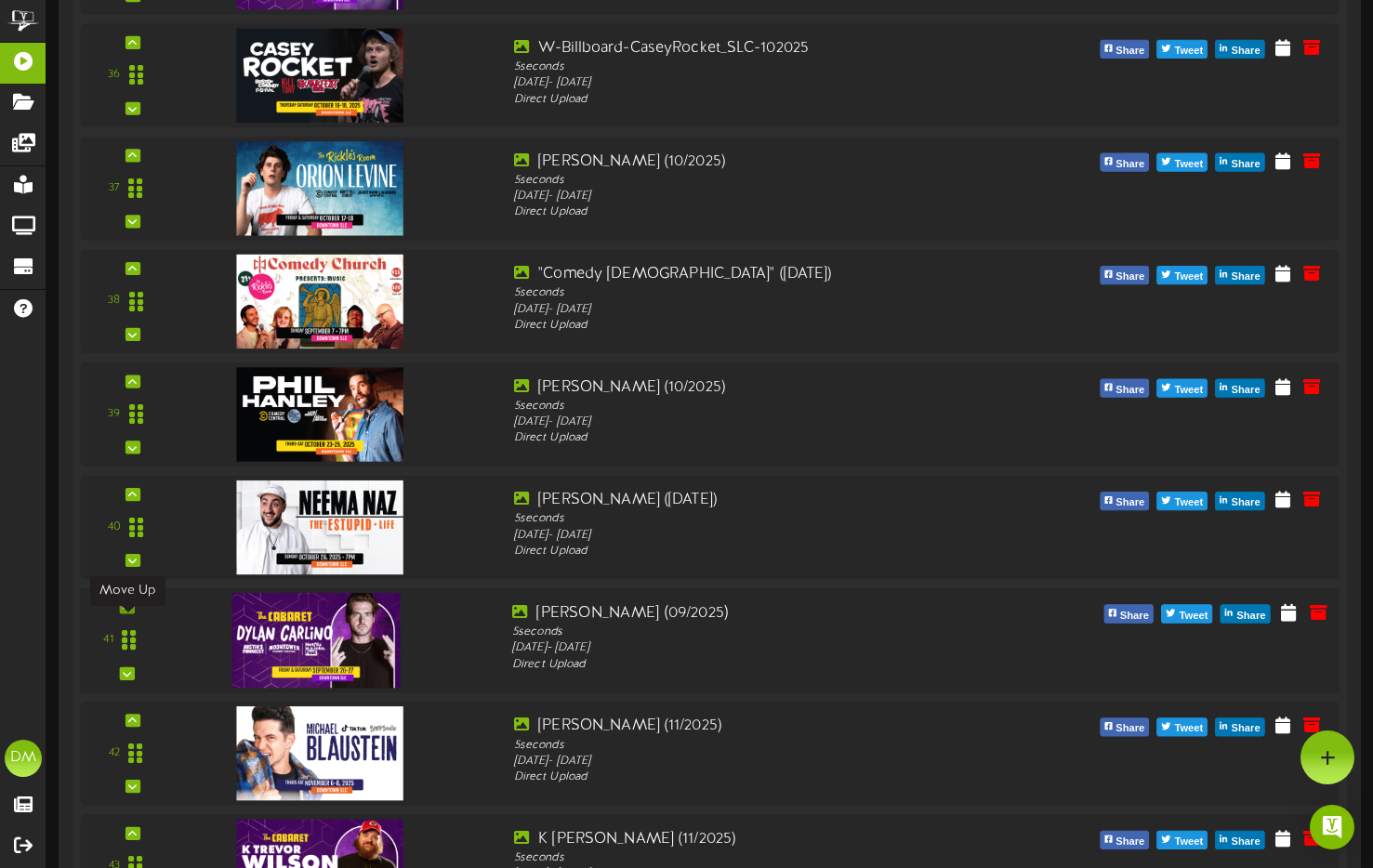
click at [123, 613] on div at bounding box center [126, 606] width 14 height 13
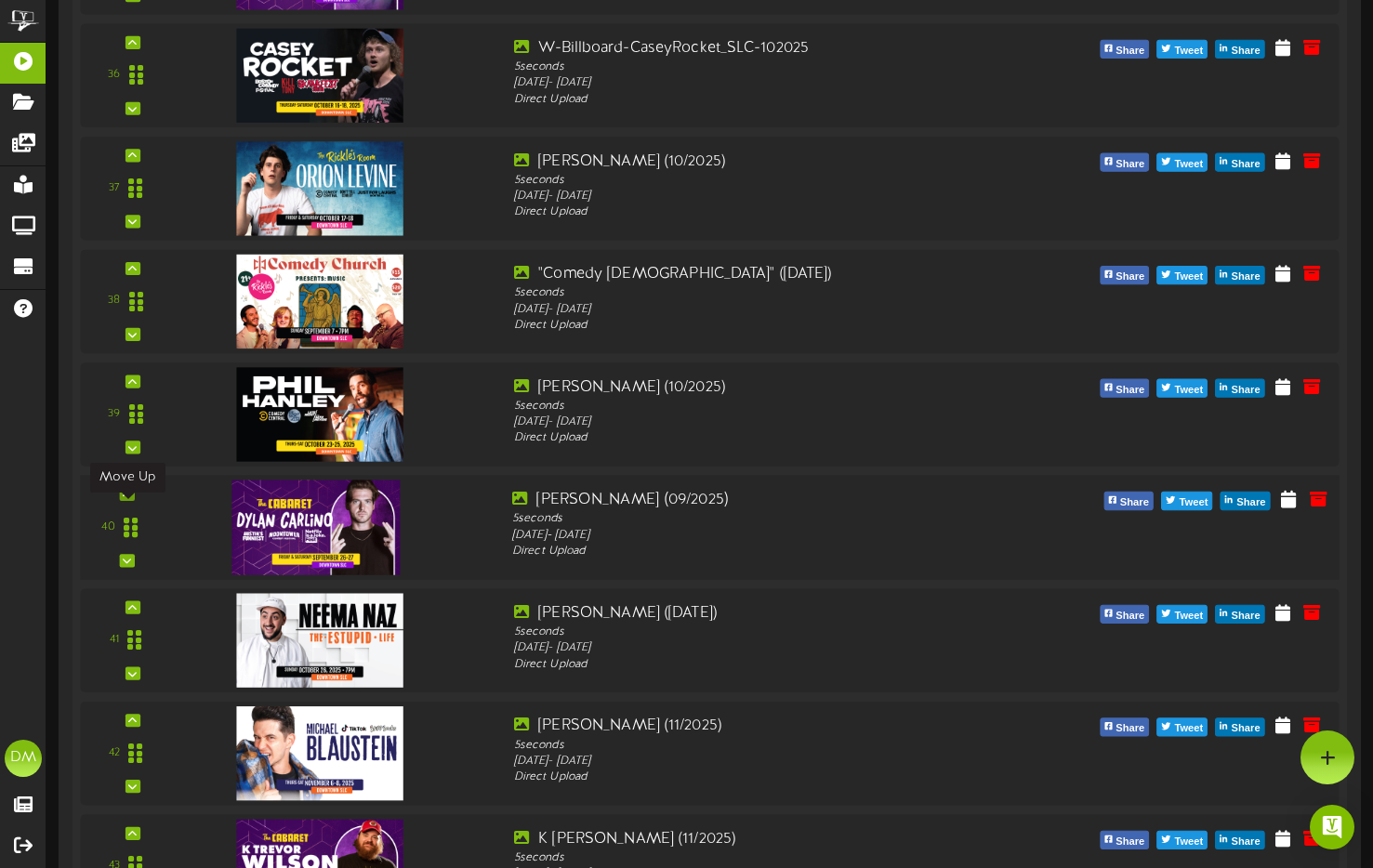
click at [126, 501] on div at bounding box center [126, 493] width 14 height 13
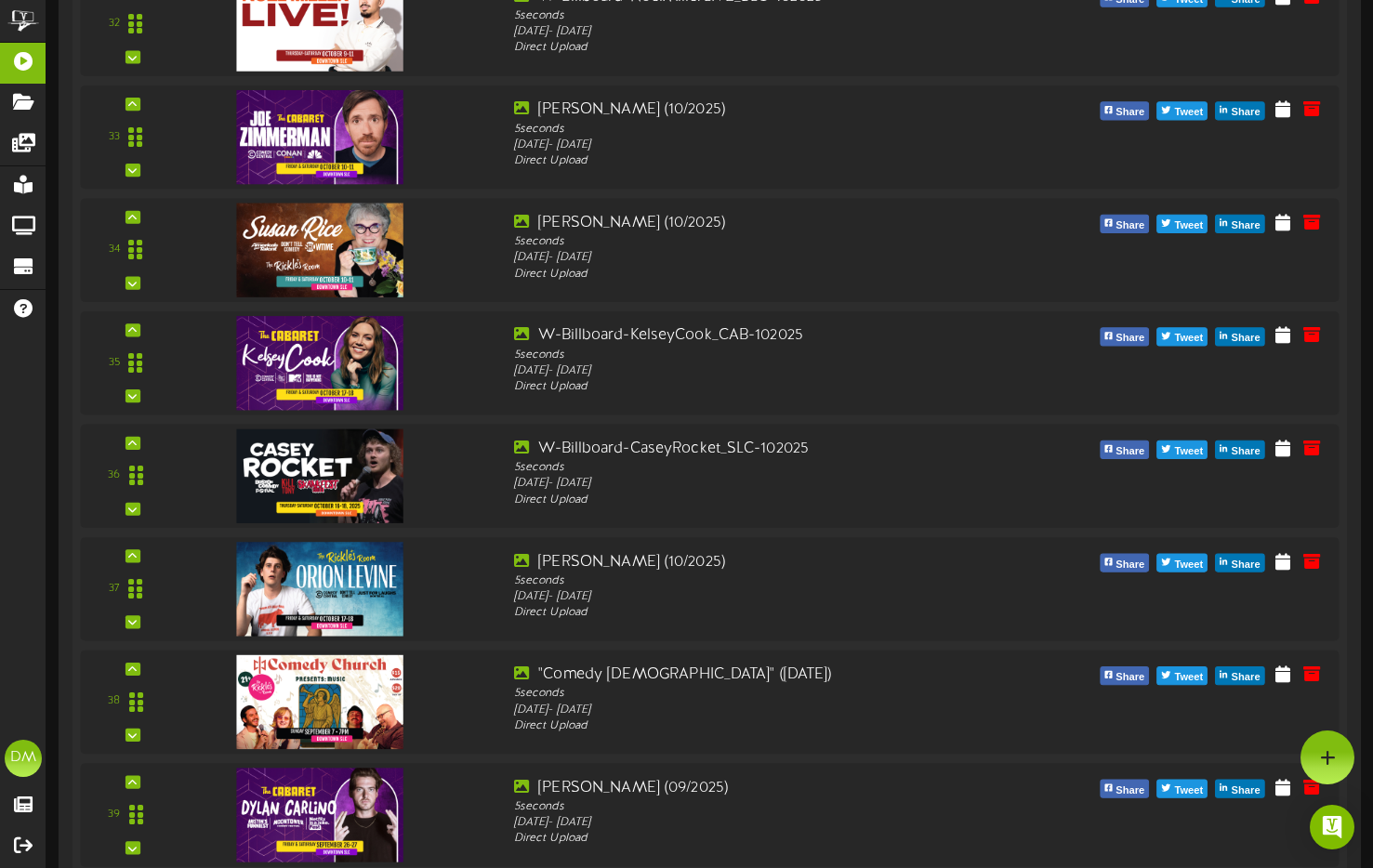
scroll to position [4042, 0]
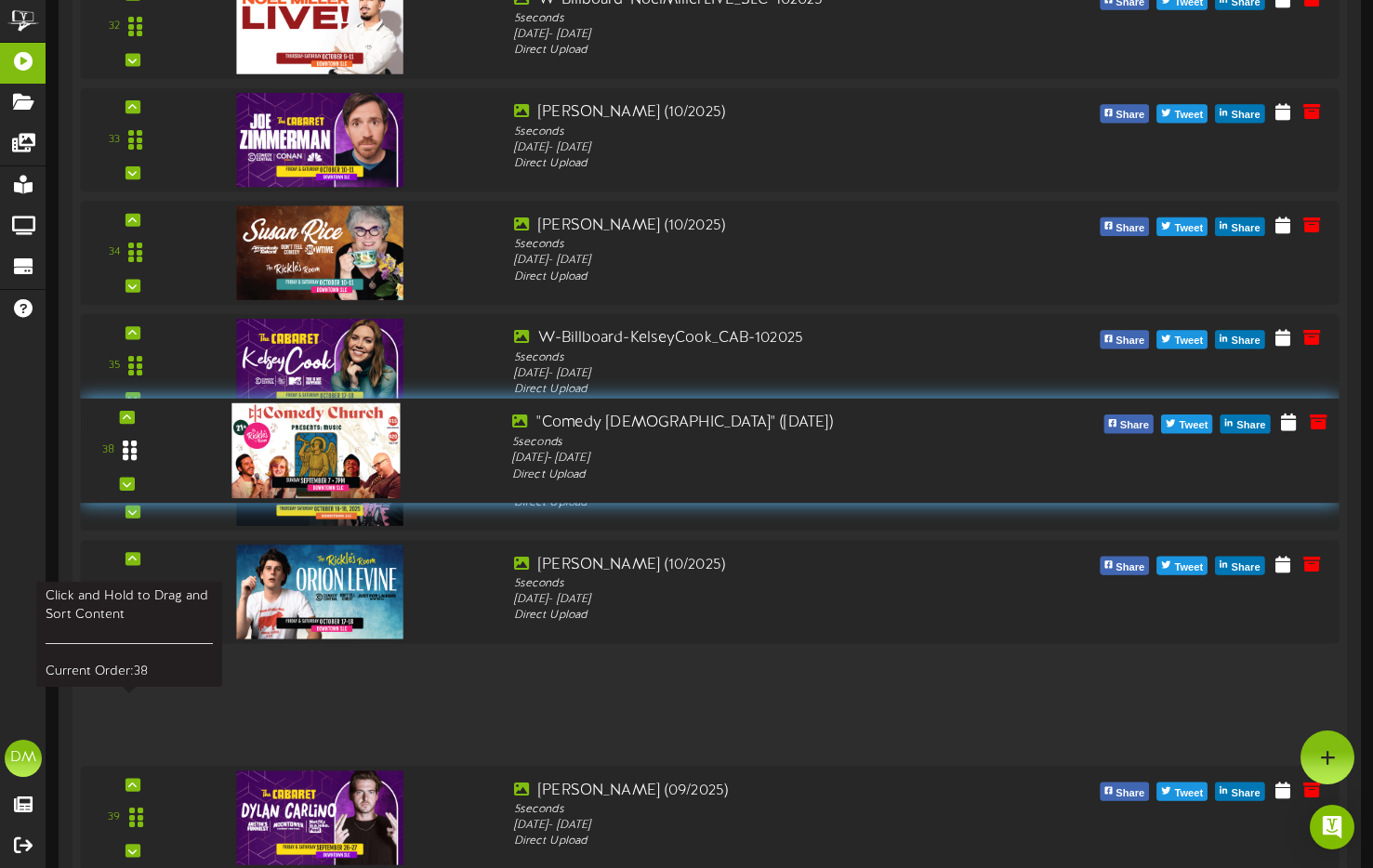
drag, startPoint x: 129, startPoint y: 715, endPoint x: 113, endPoint y: 464, distance: 251.5
click at [113, 464] on div at bounding box center [130, 450] width 42 height 47
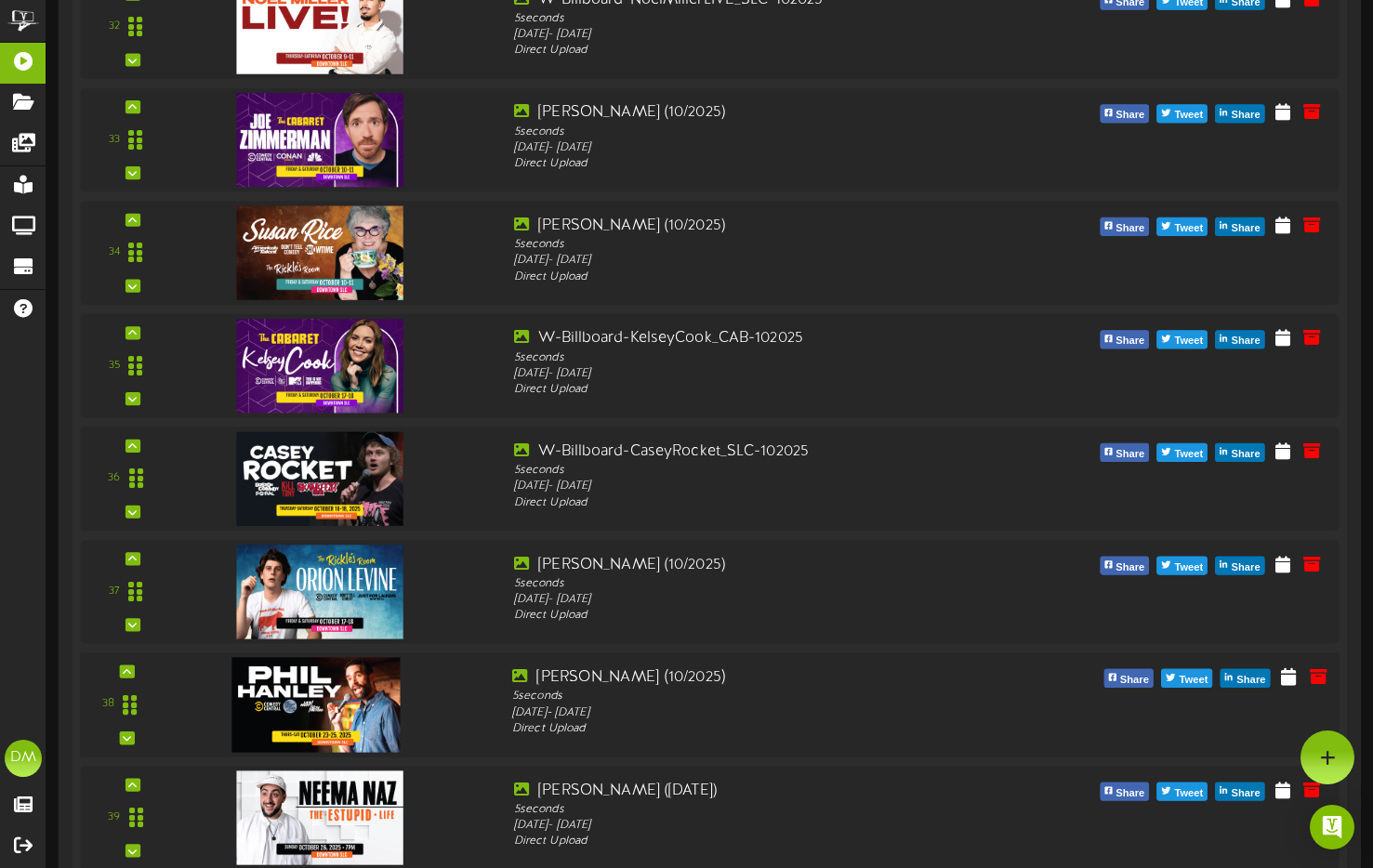
click at [217, 697] on div at bounding box center [314, 686] width 218 height 95
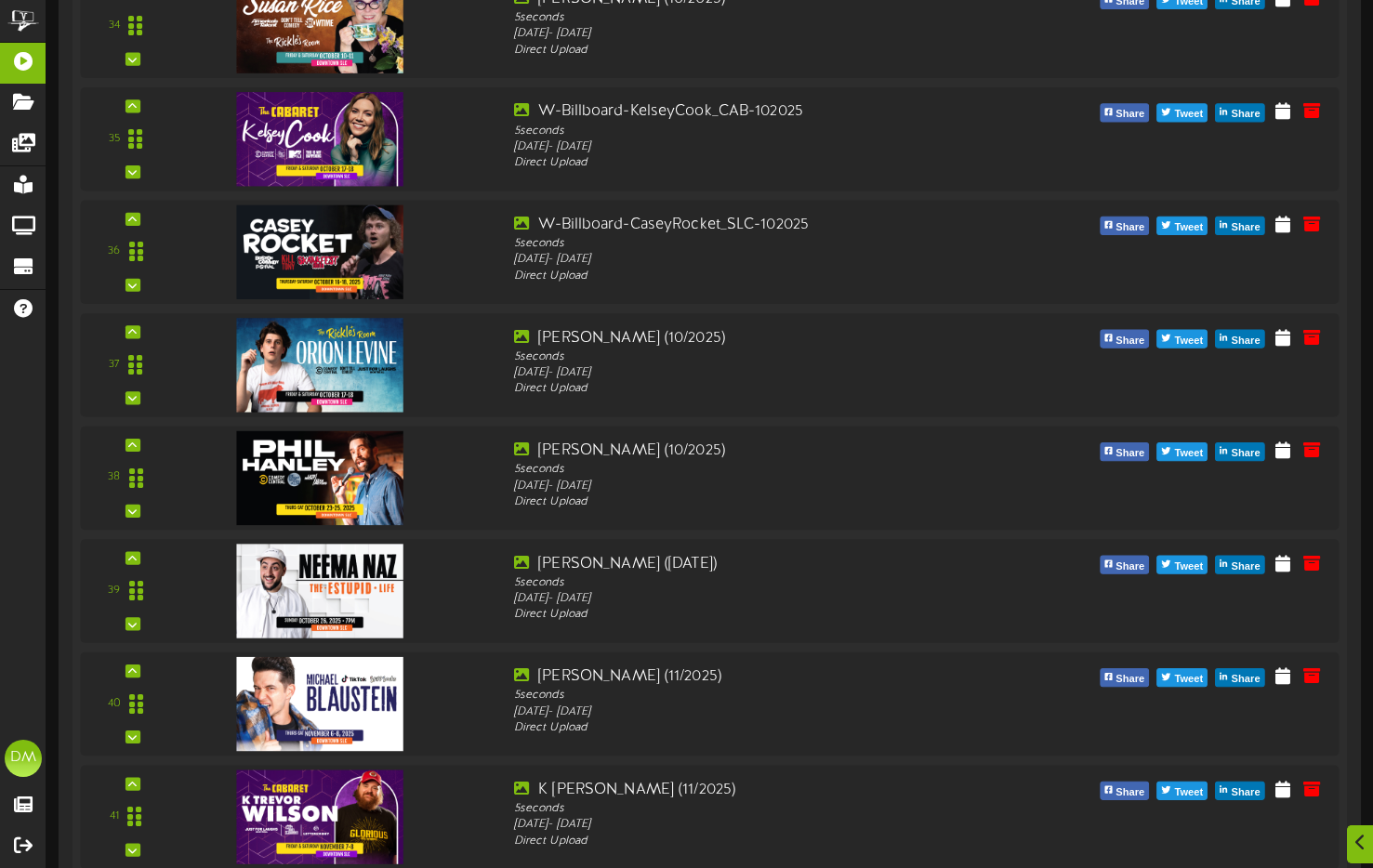
scroll to position [6193, 0]
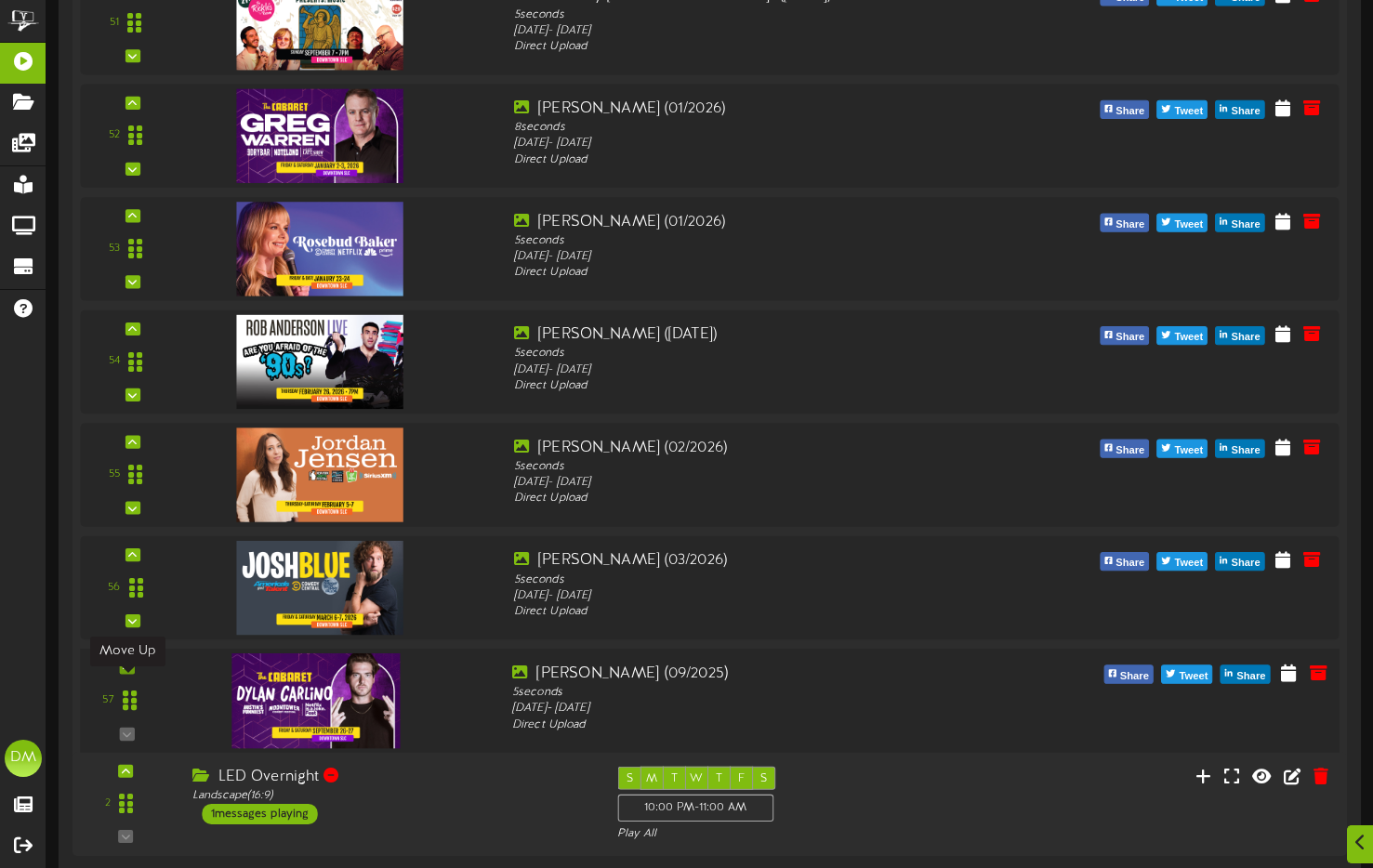
click at [130, 672] on icon at bounding box center [126, 667] width 9 height 10
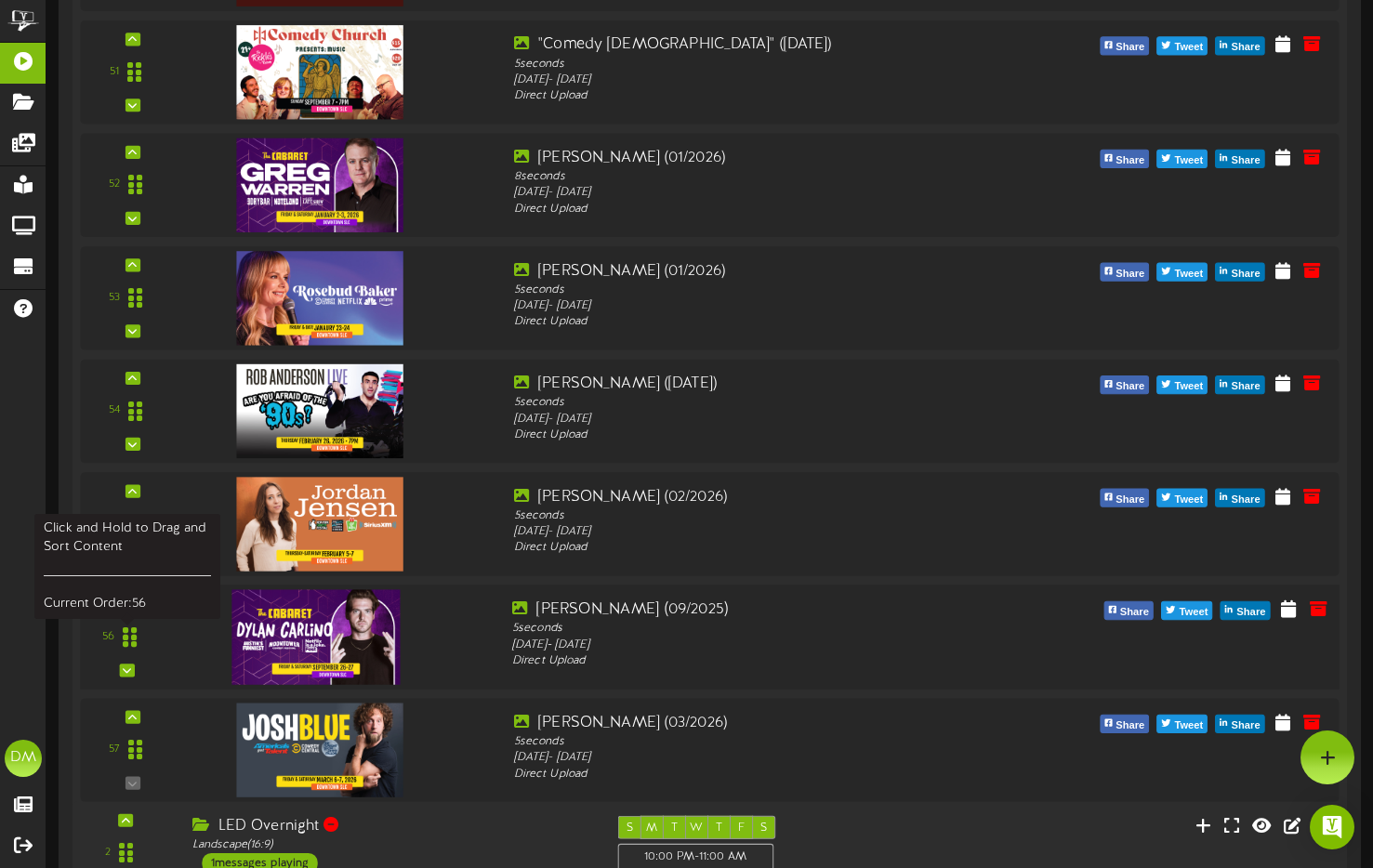
scroll to position [6134, 0]
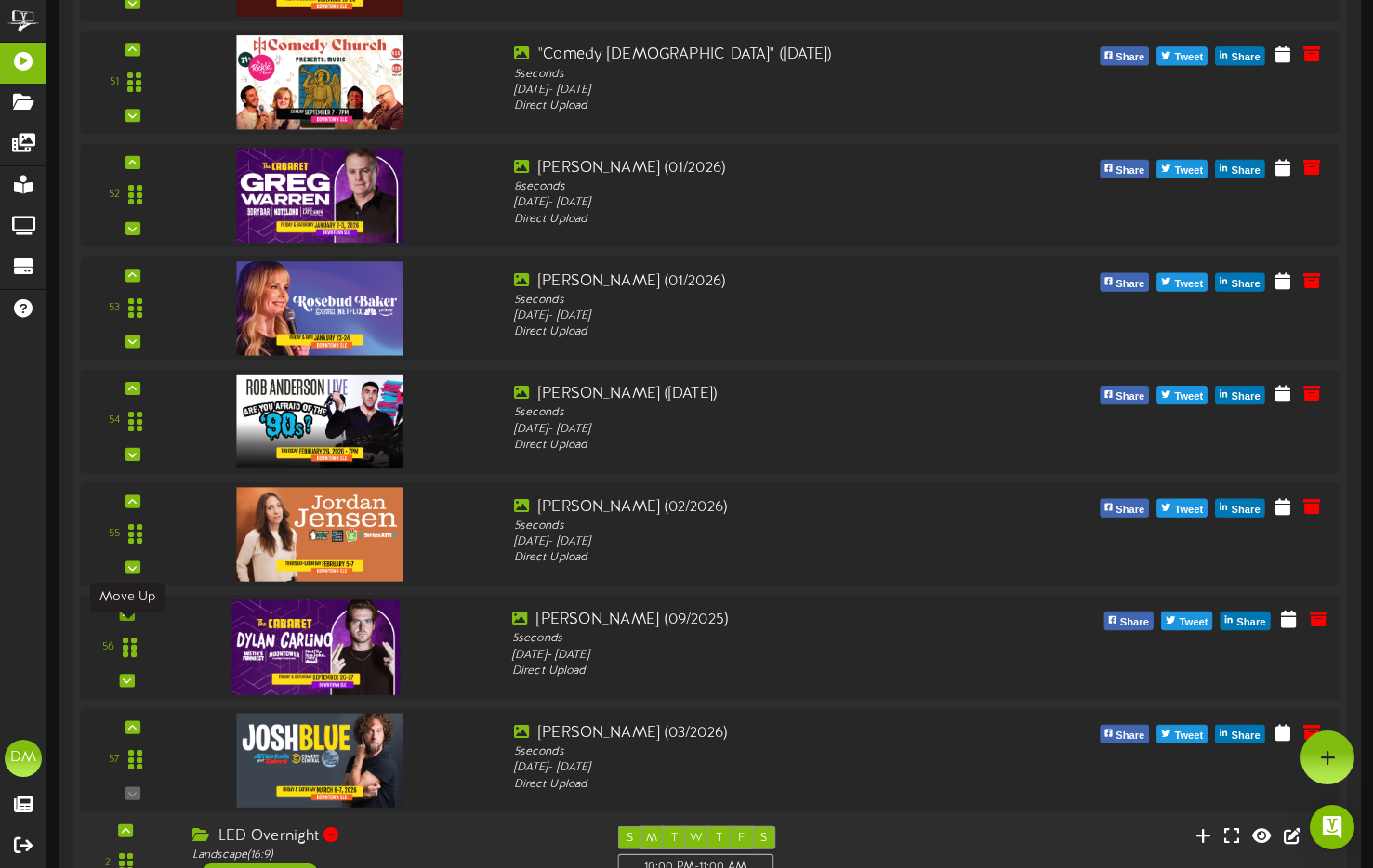
click at [129, 619] on icon at bounding box center [126, 615] width 9 height 10
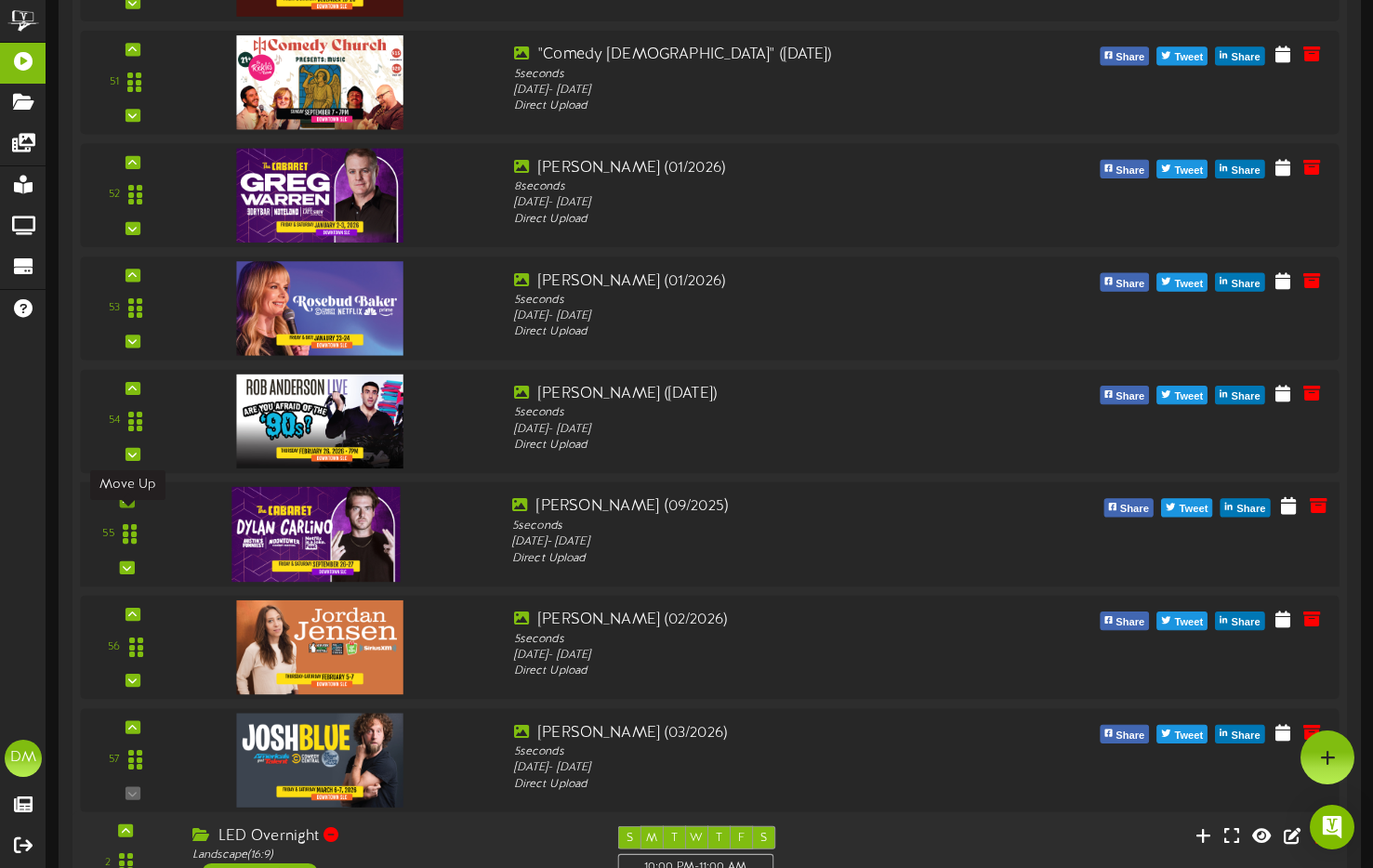
click at [126, 506] on icon at bounding box center [126, 501] width 9 height 10
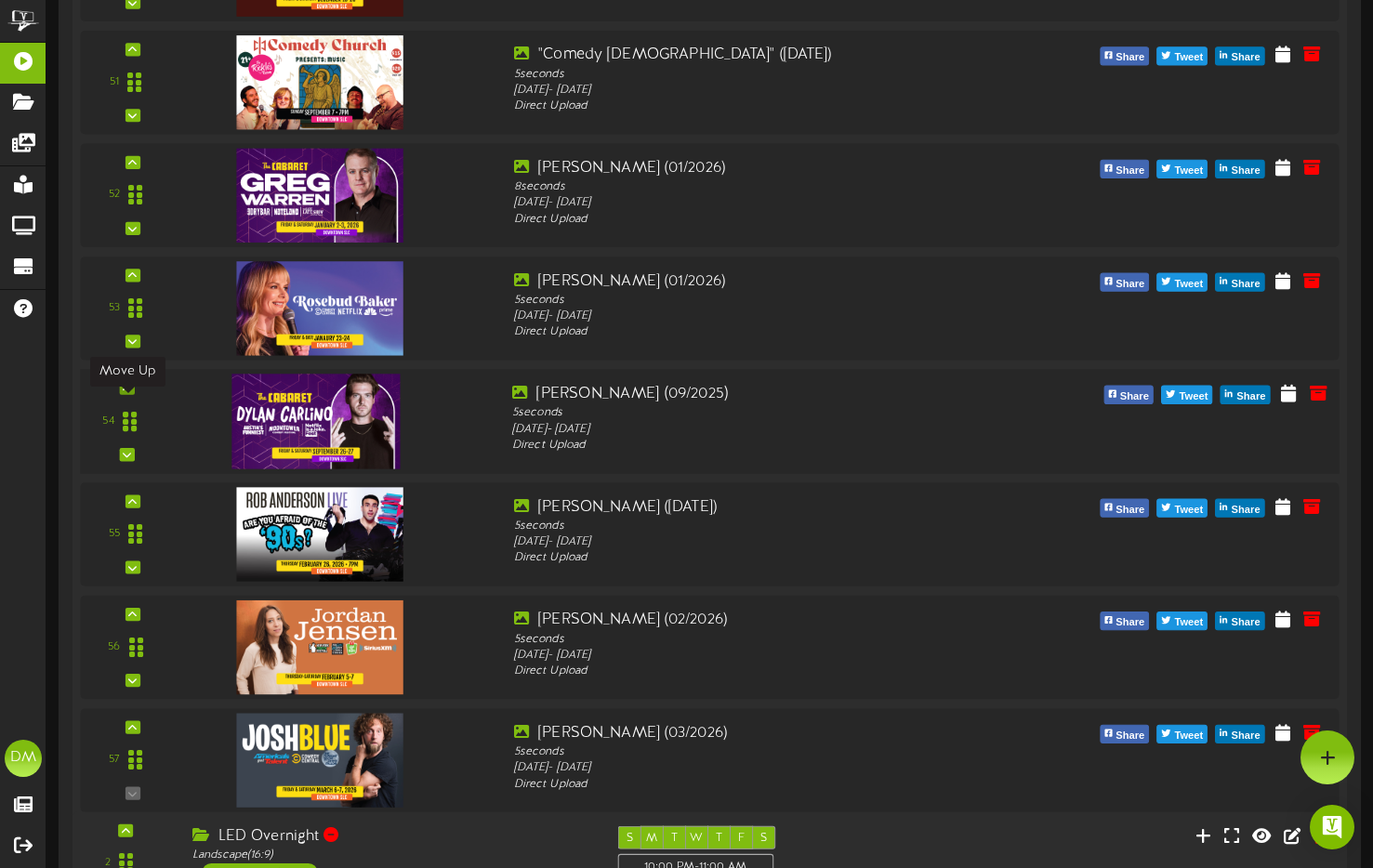
click at [121, 394] on div at bounding box center [126, 387] width 14 height 13
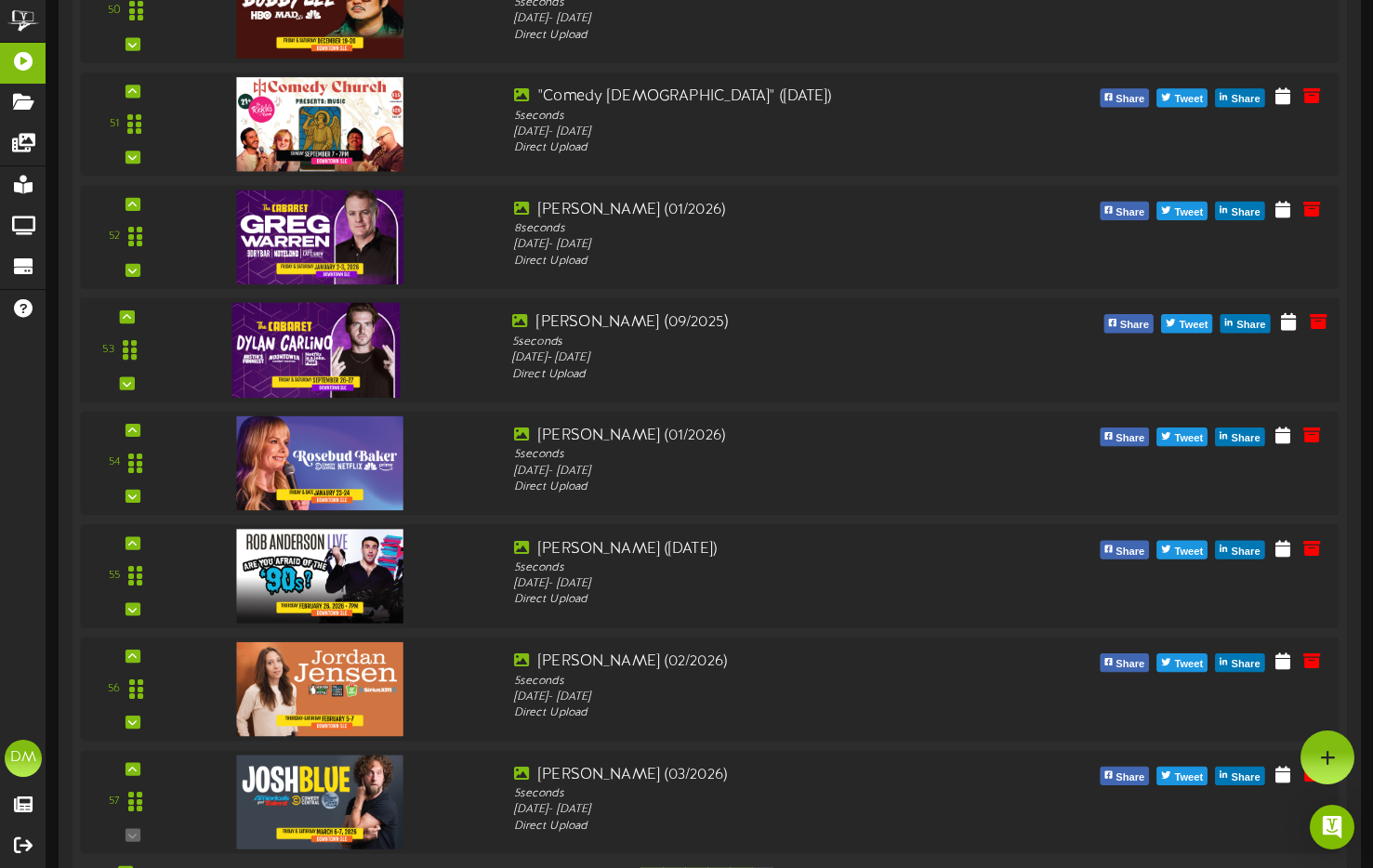
scroll to position [5993, 0]
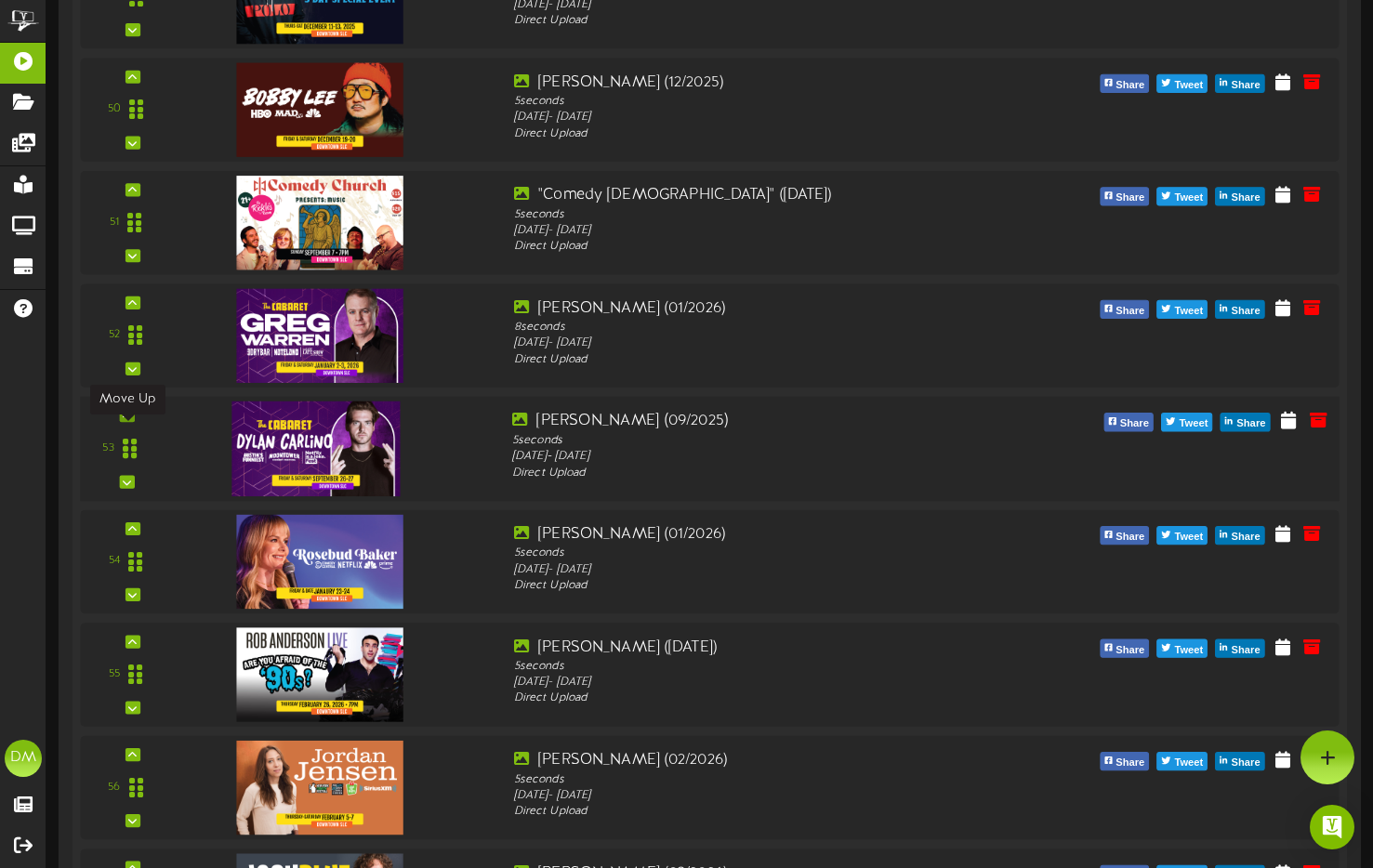
click at [128, 420] on icon at bounding box center [126, 416] width 9 height 10
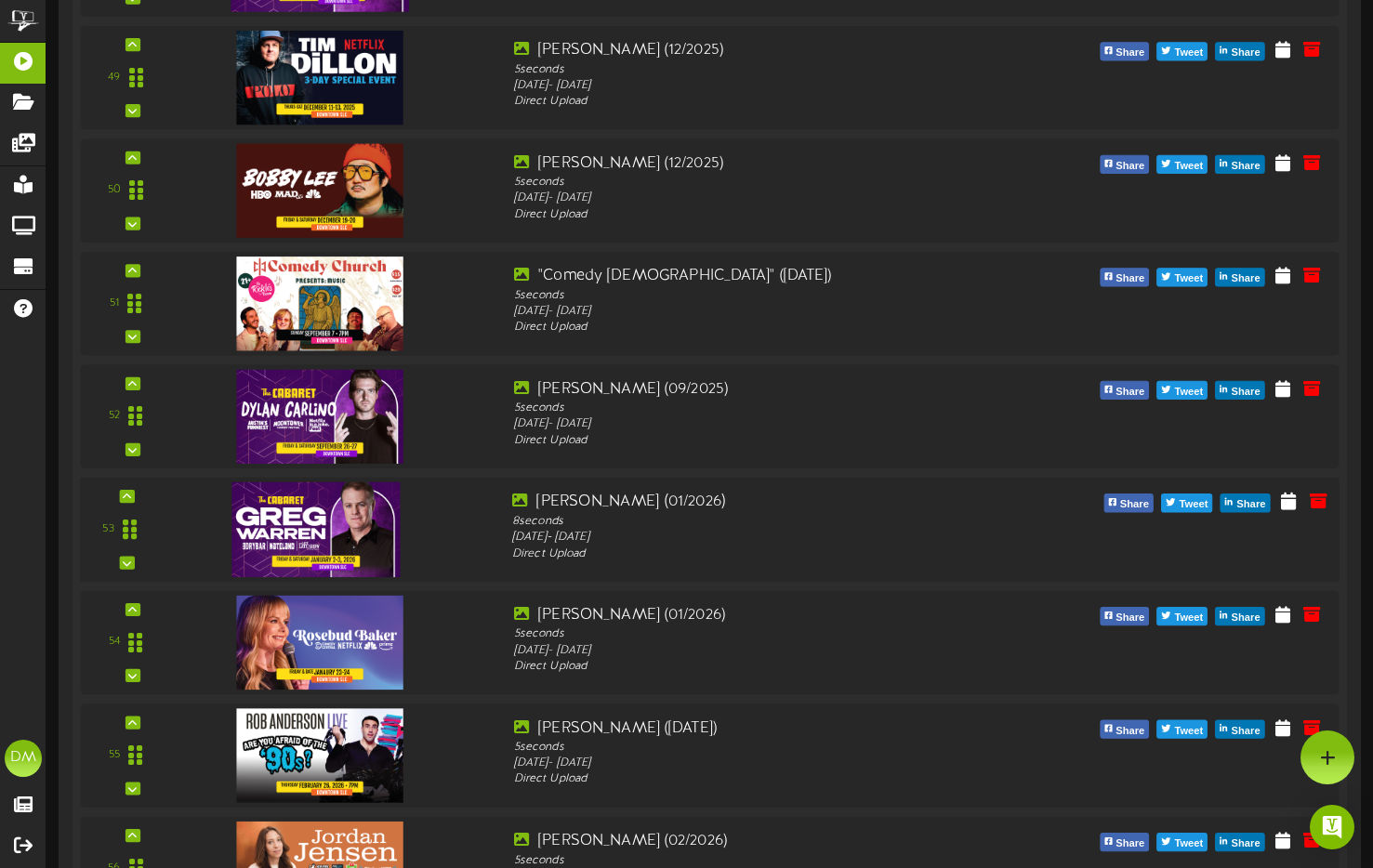
scroll to position [5862, 0]
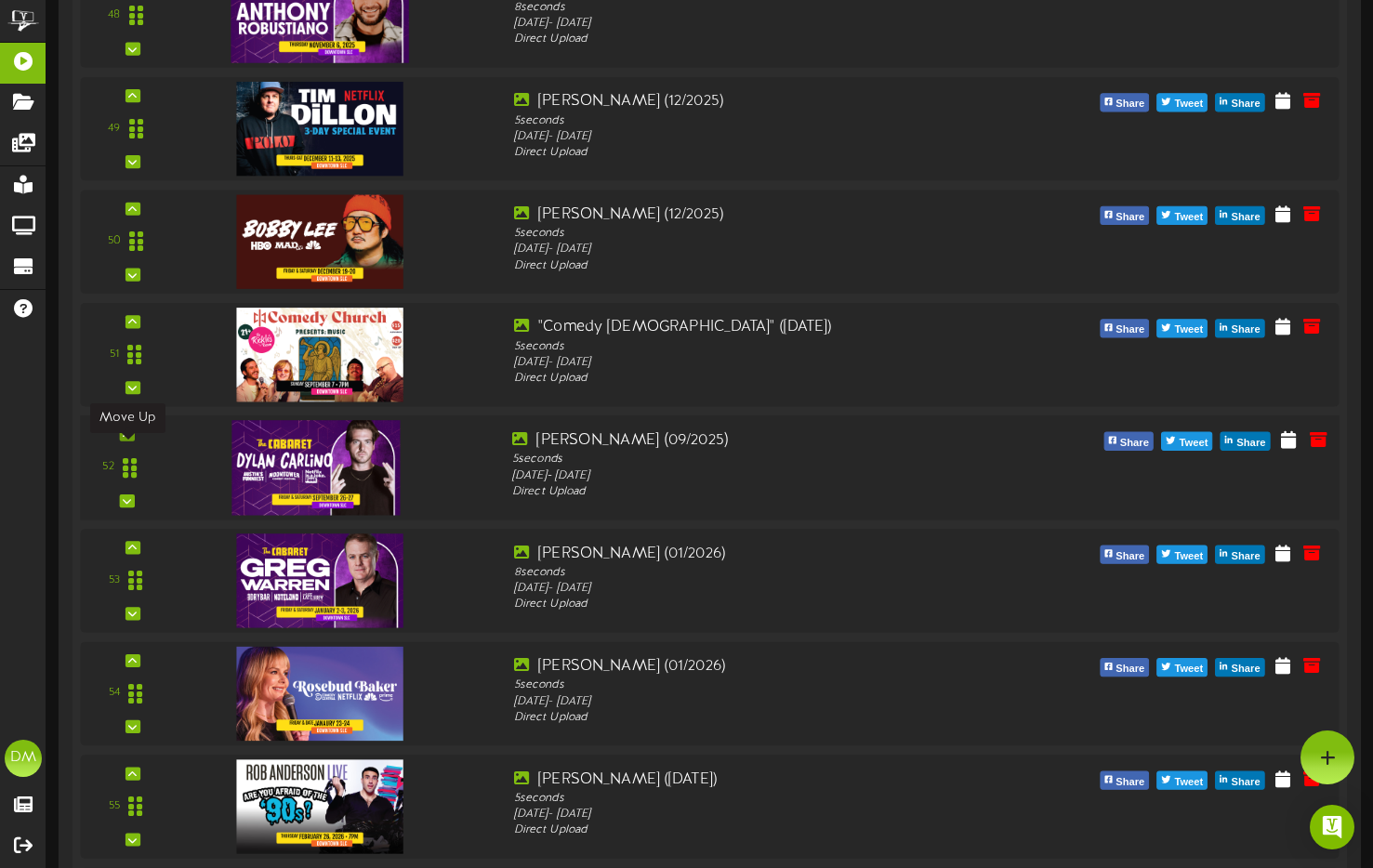
click at [134, 440] on div at bounding box center [126, 434] width 14 height 13
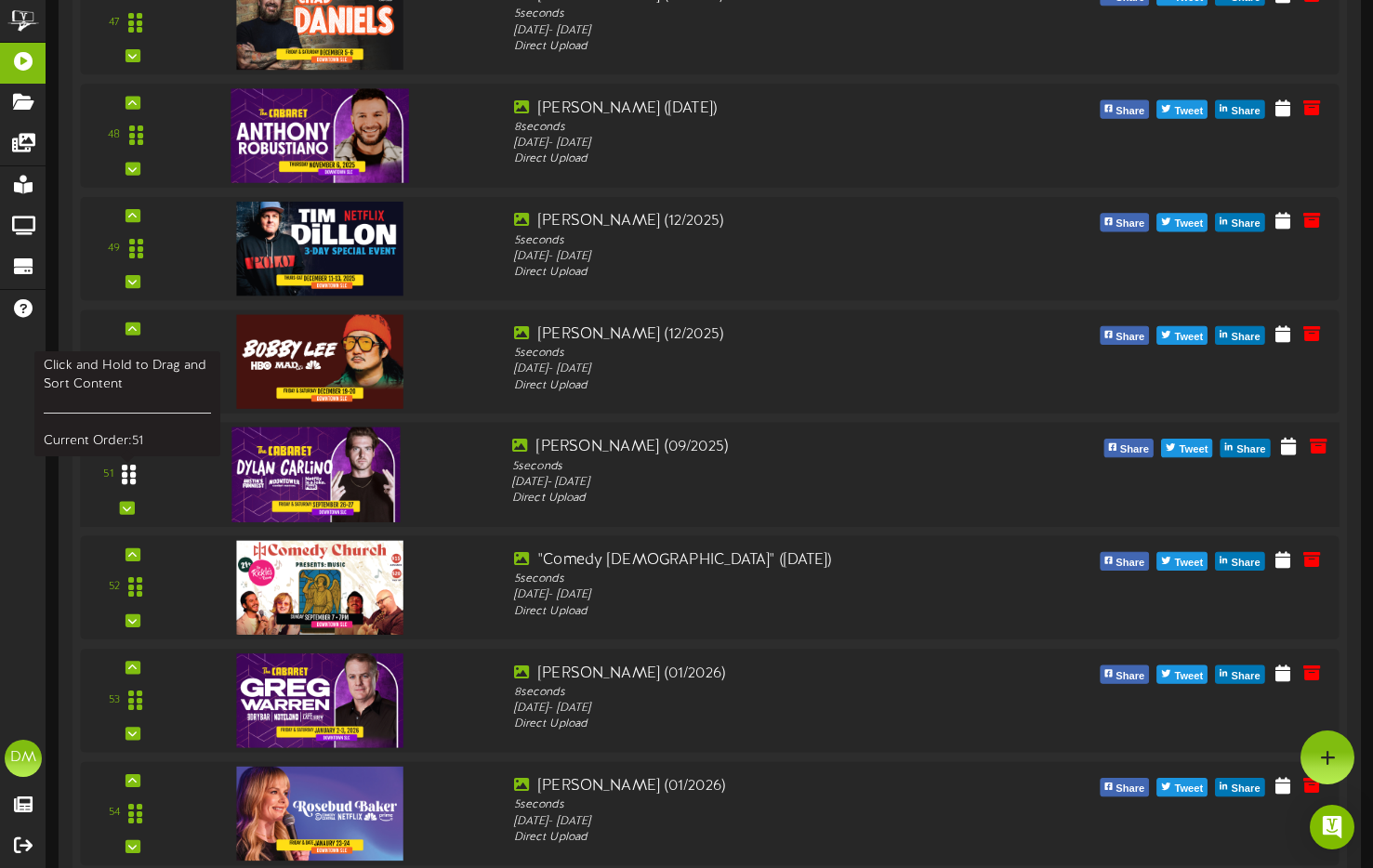
scroll to position [5737, 0]
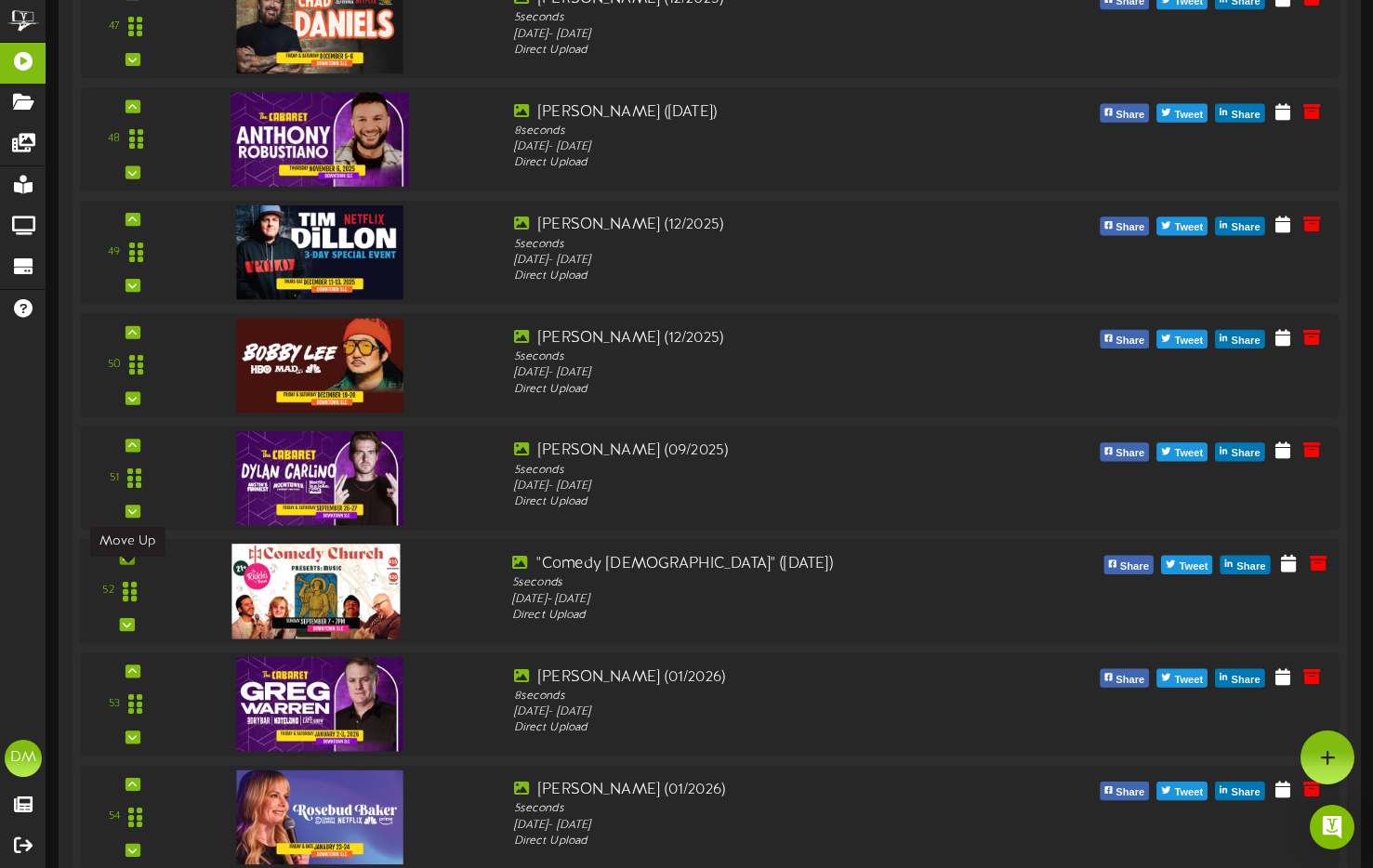
click at [124, 563] on icon at bounding box center [126, 558] width 9 height 10
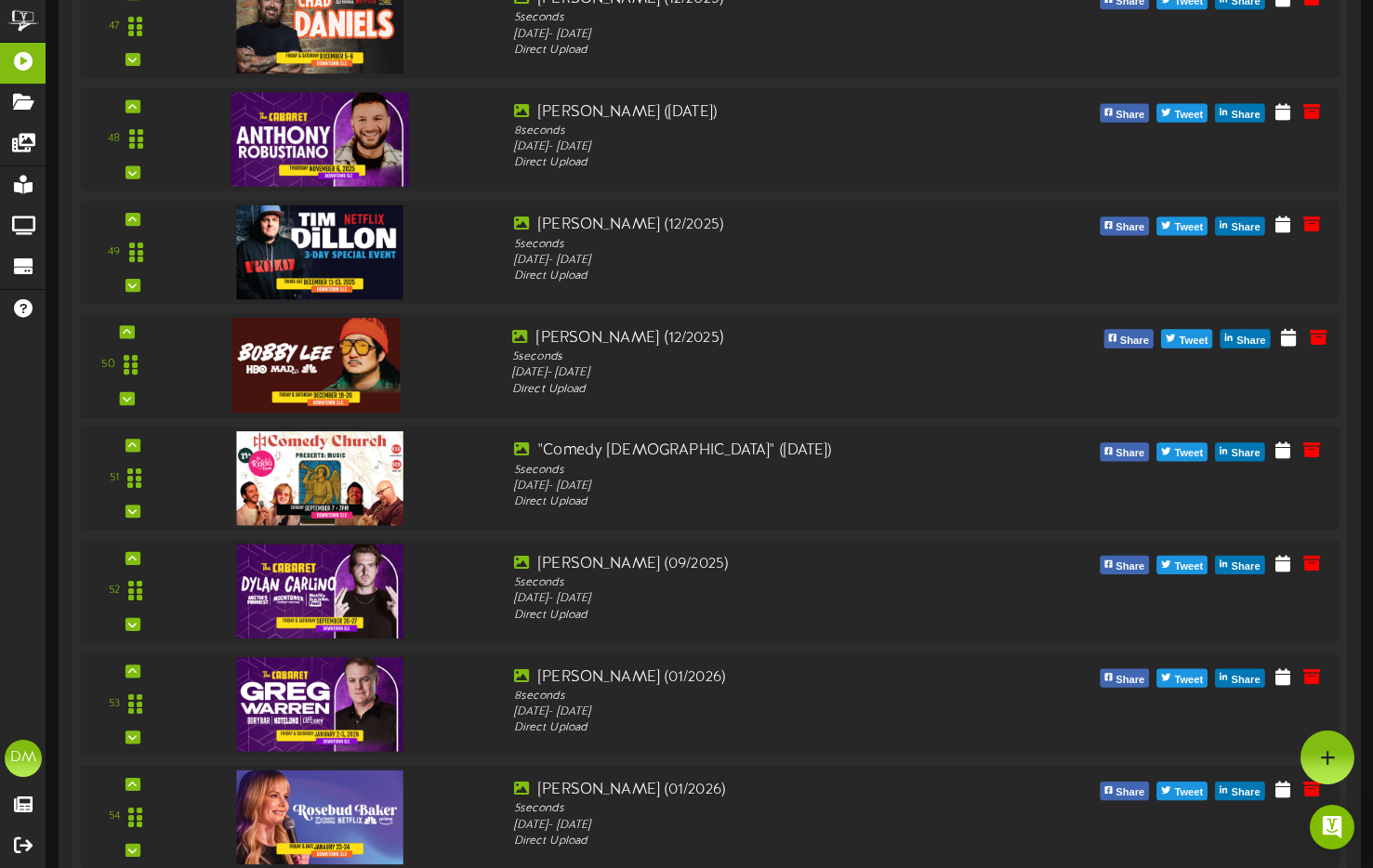
scroll to position [5734, 0]
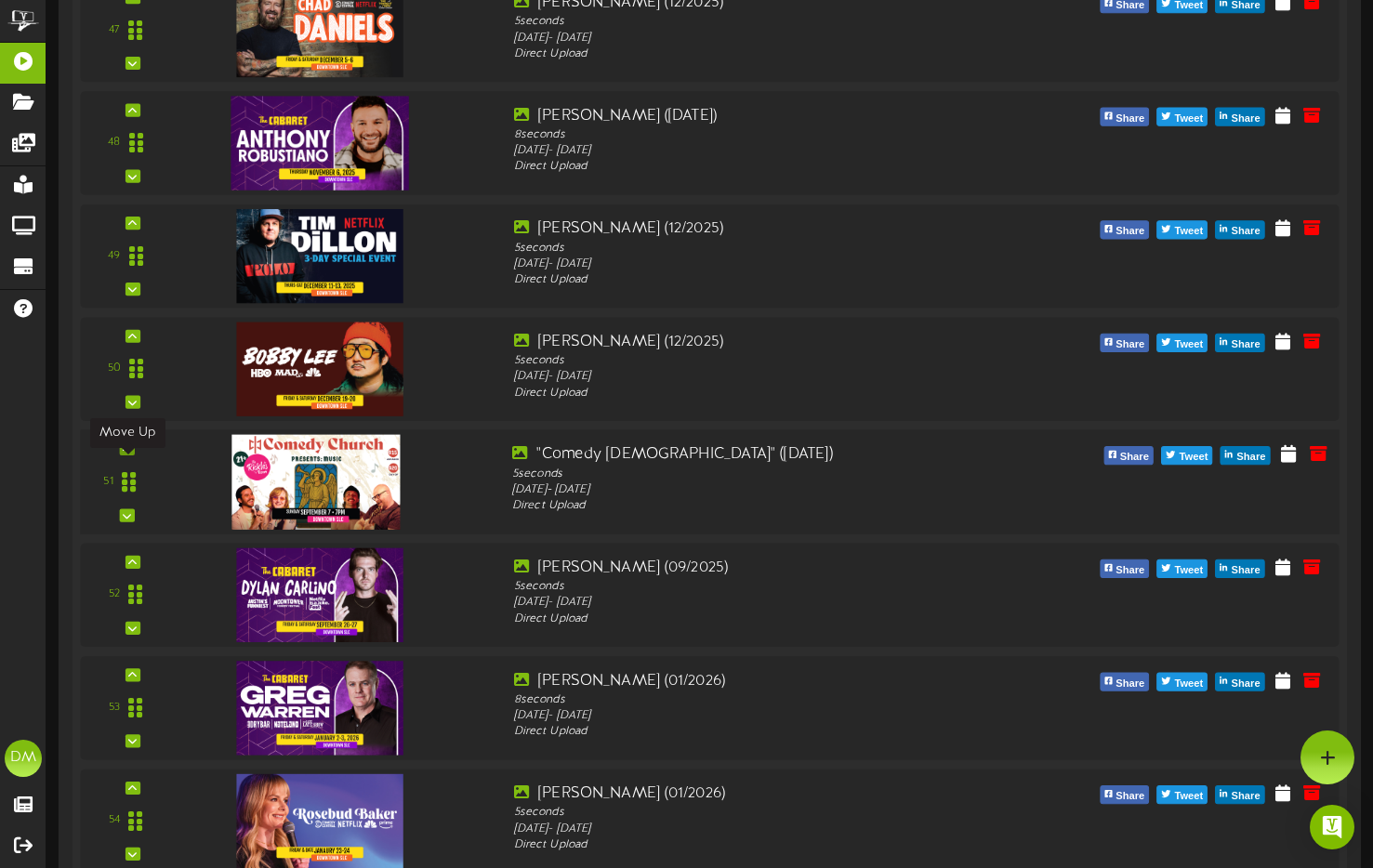
click at [130, 454] on icon at bounding box center [126, 449] width 9 height 10
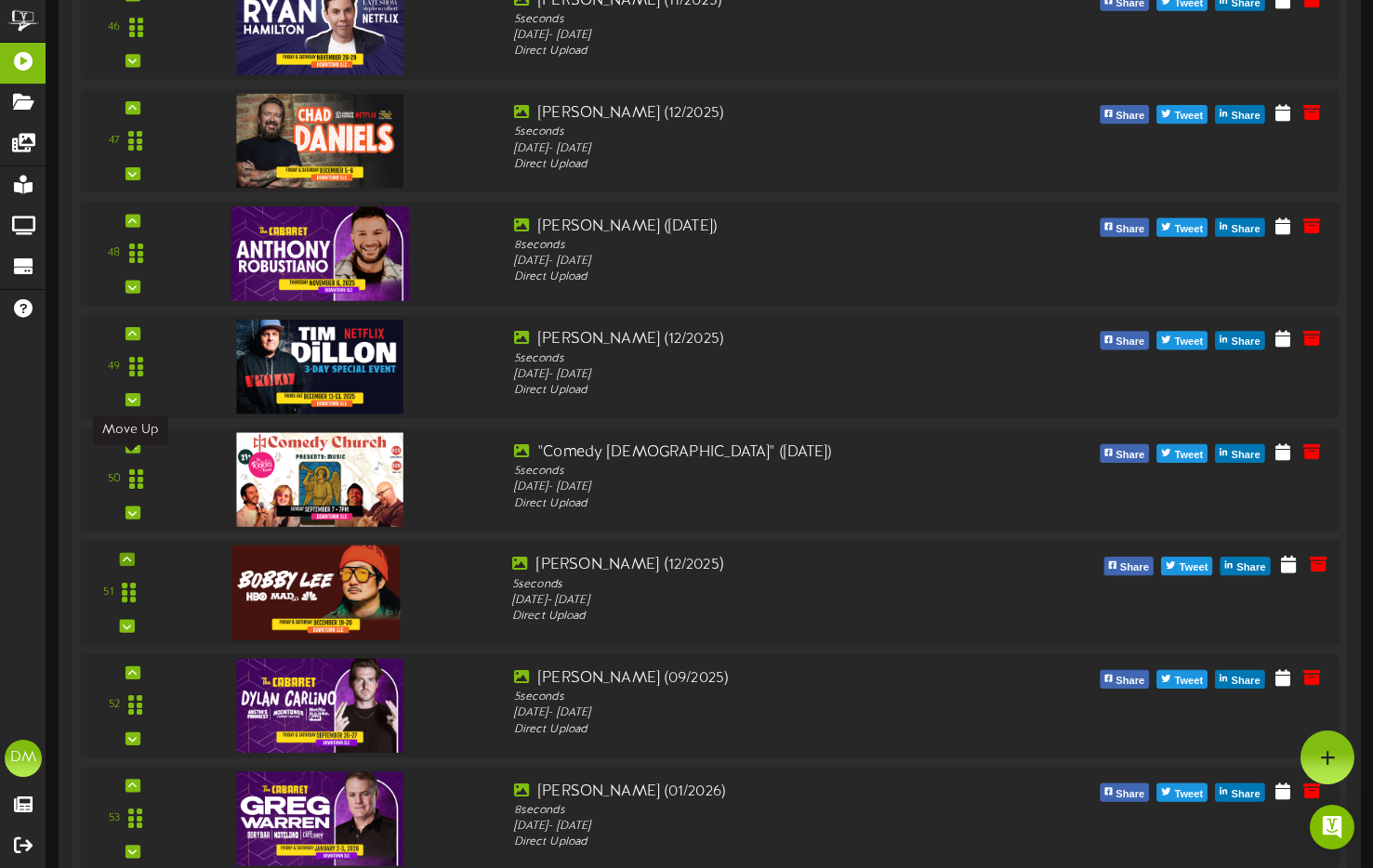
scroll to position [5611, 0]
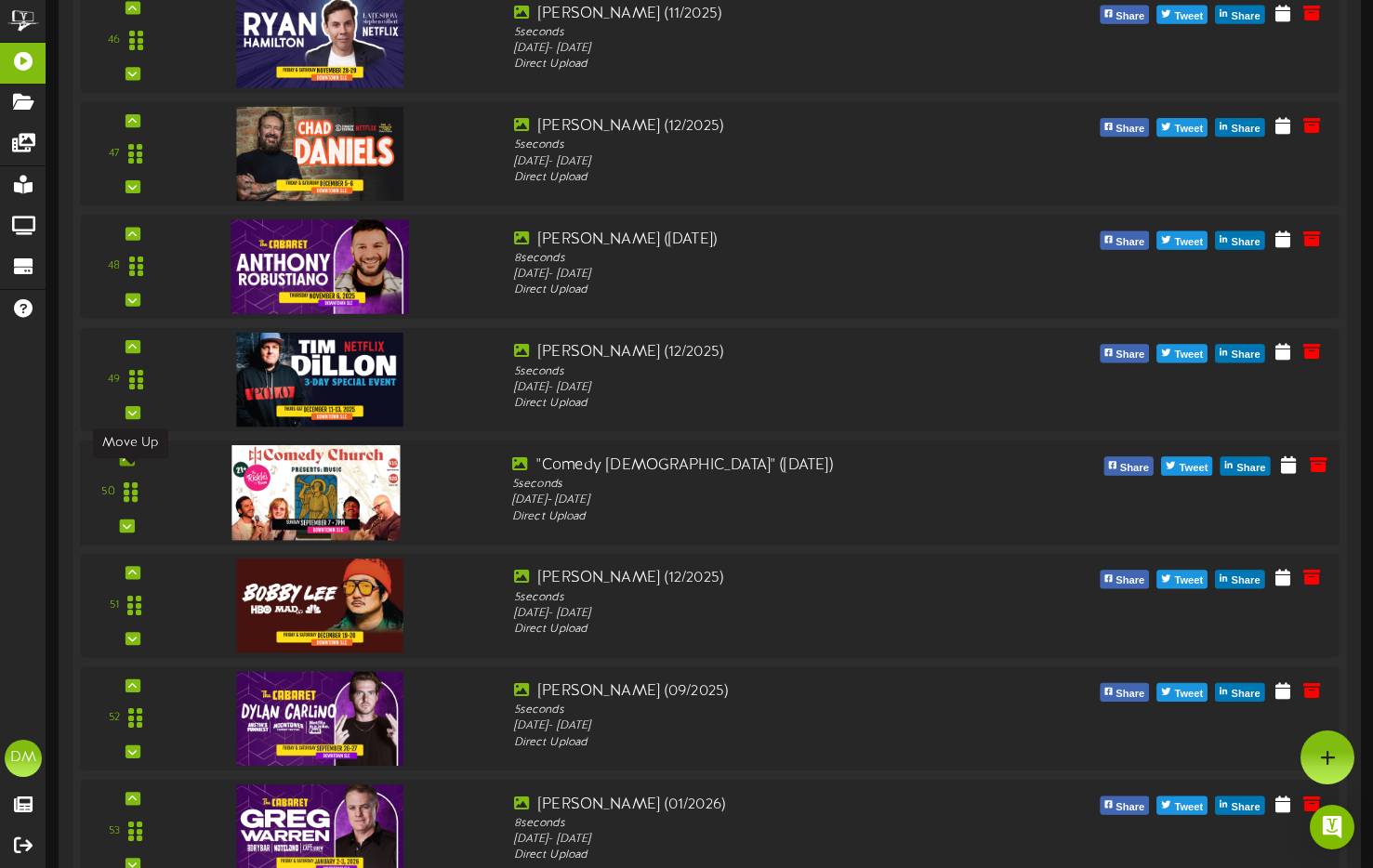
click at [126, 463] on icon at bounding box center [126, 460] width 9 height 10
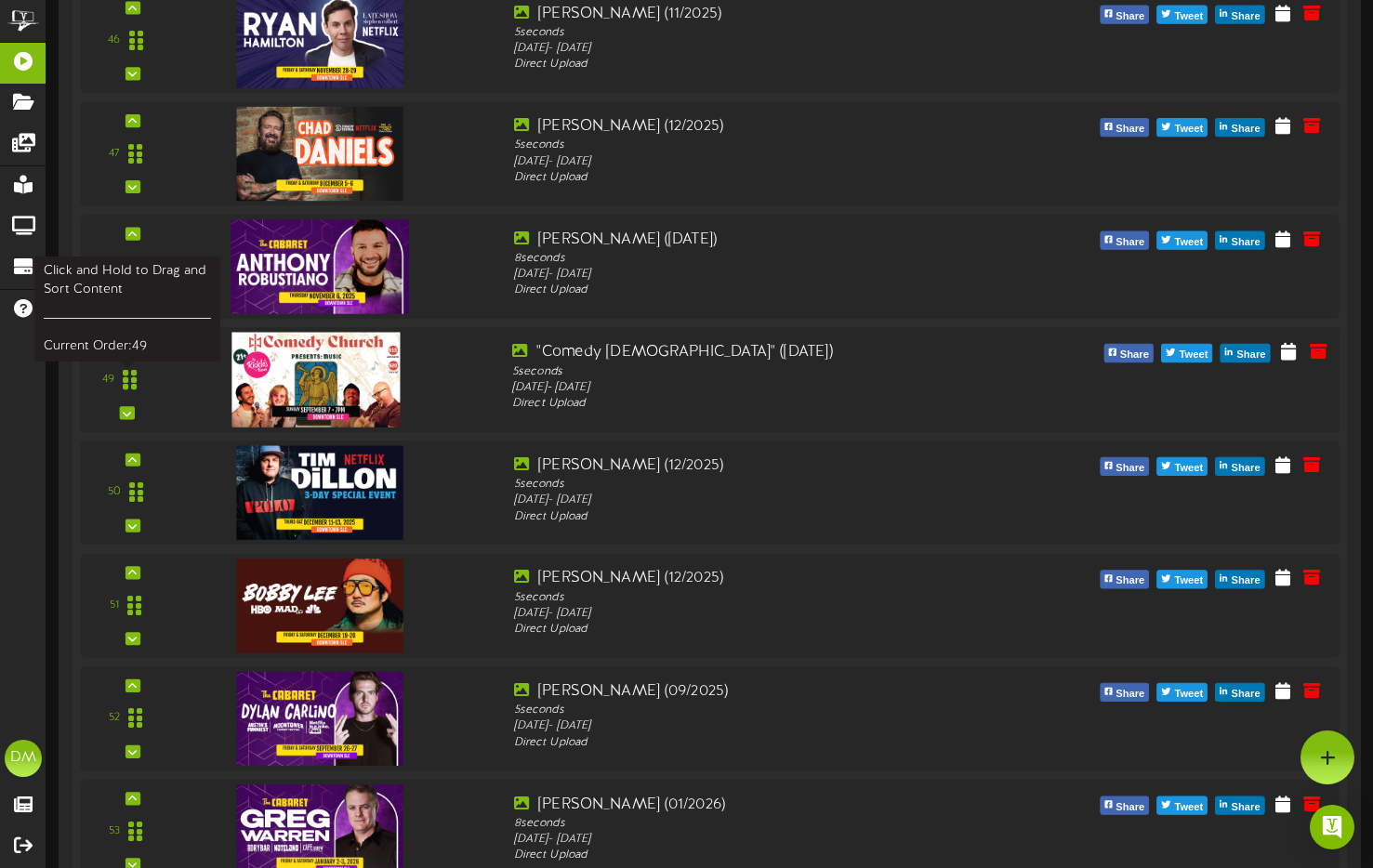
scroll to position [5310, 0]
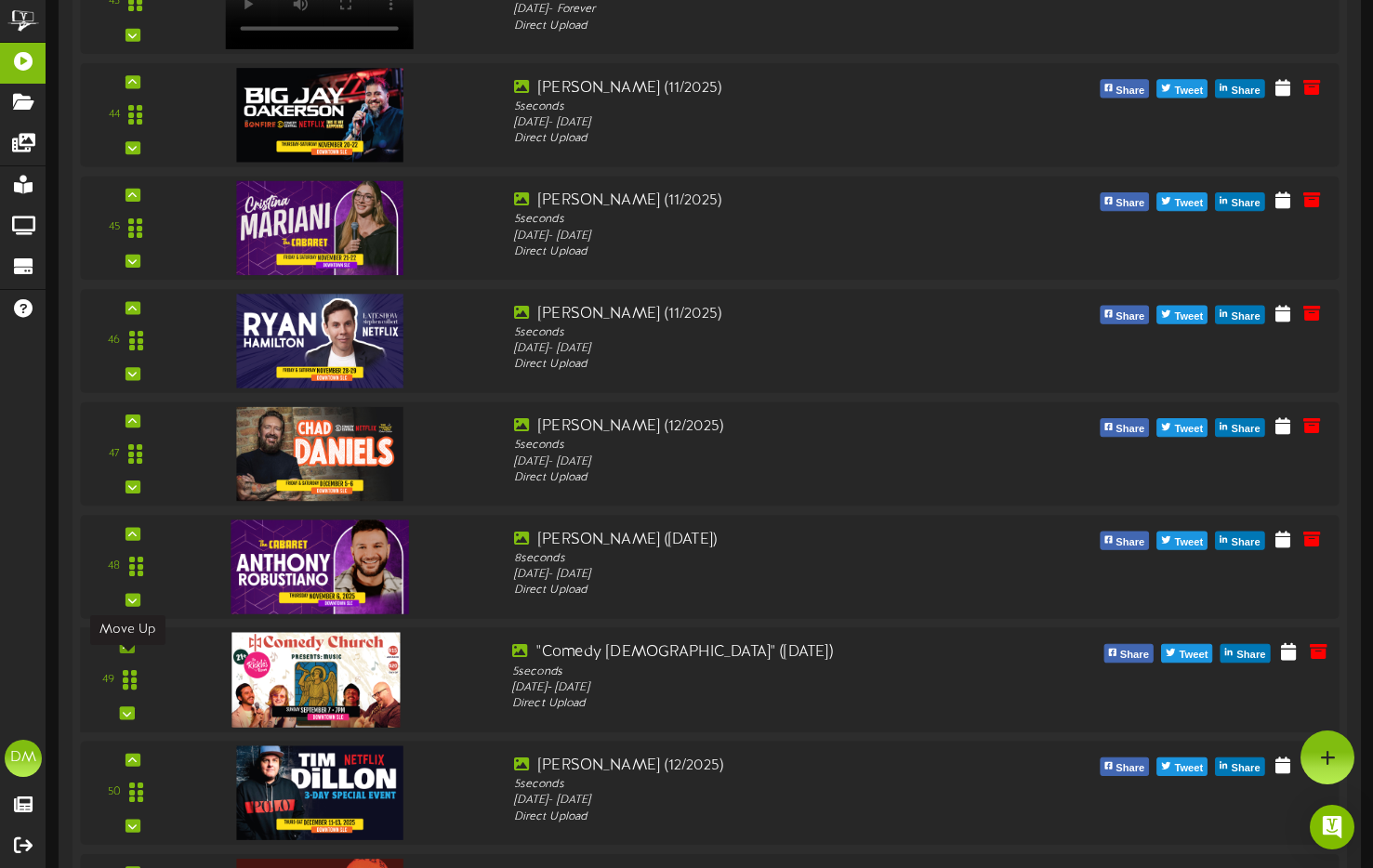
click at [130, 652] on icon at bounding box center [126, 647] width 9 height 10
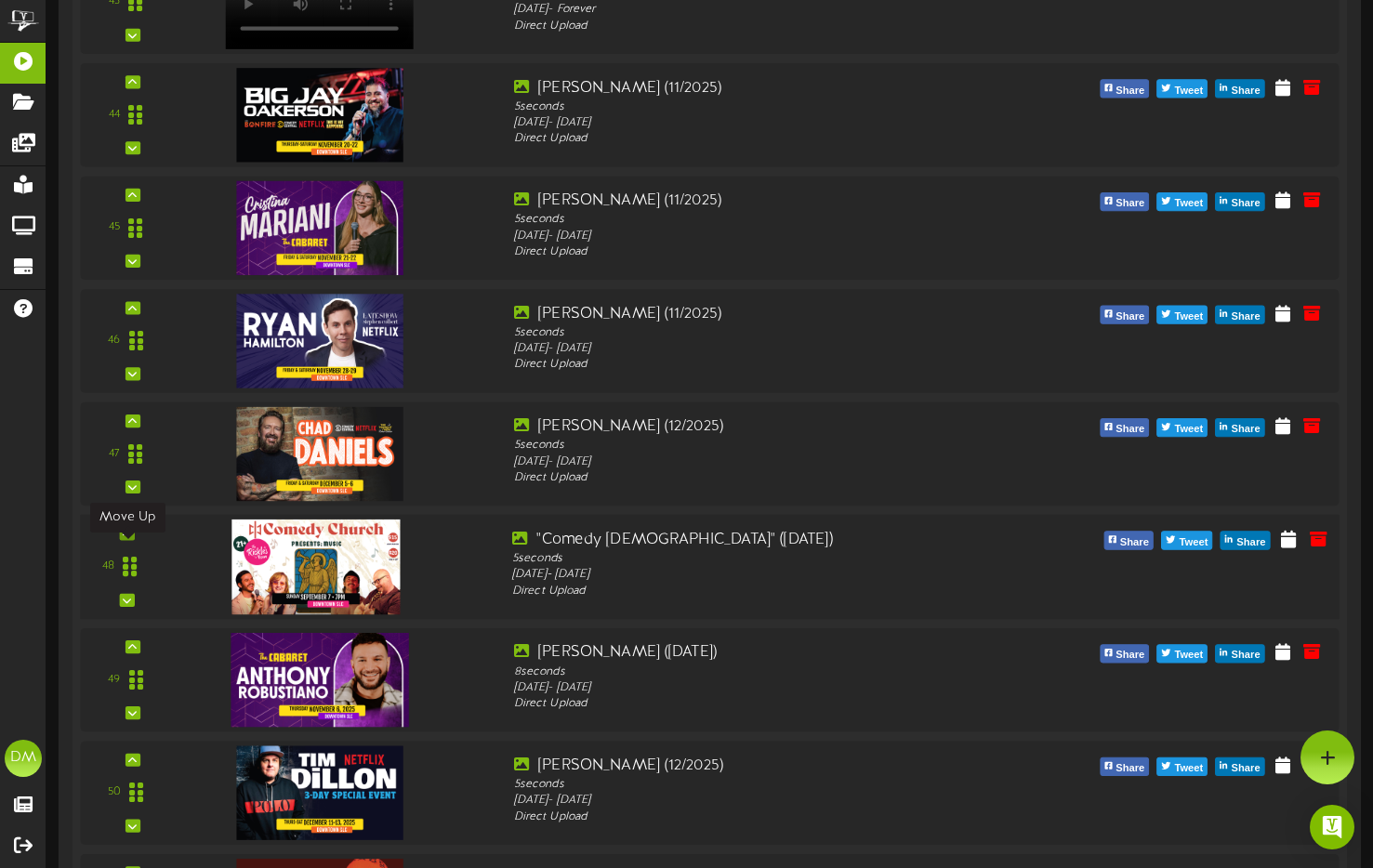
click at [126, 538] on icon at bounding box center [126, 534] width 9 height 10
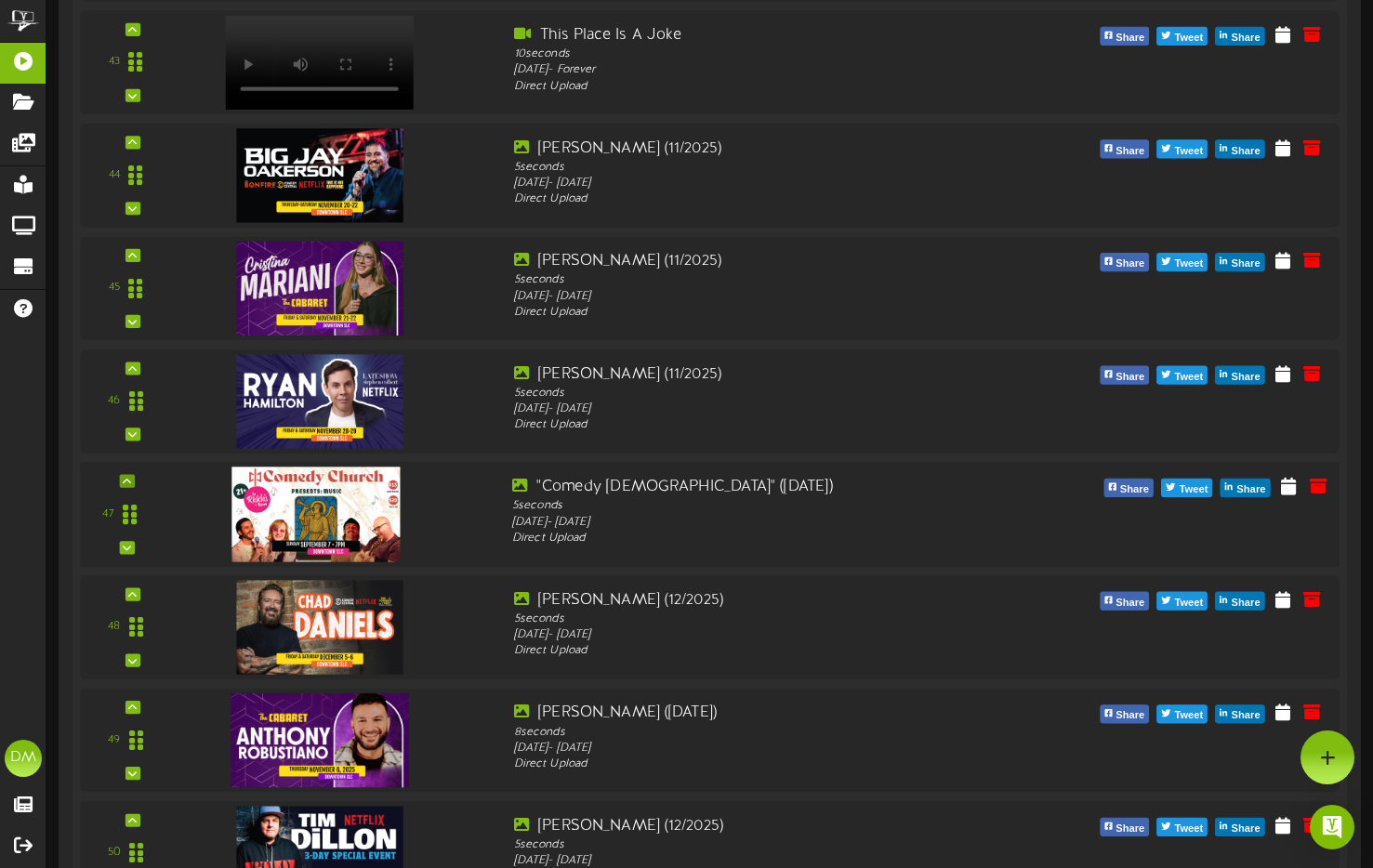
scroll to position [5162, 0]
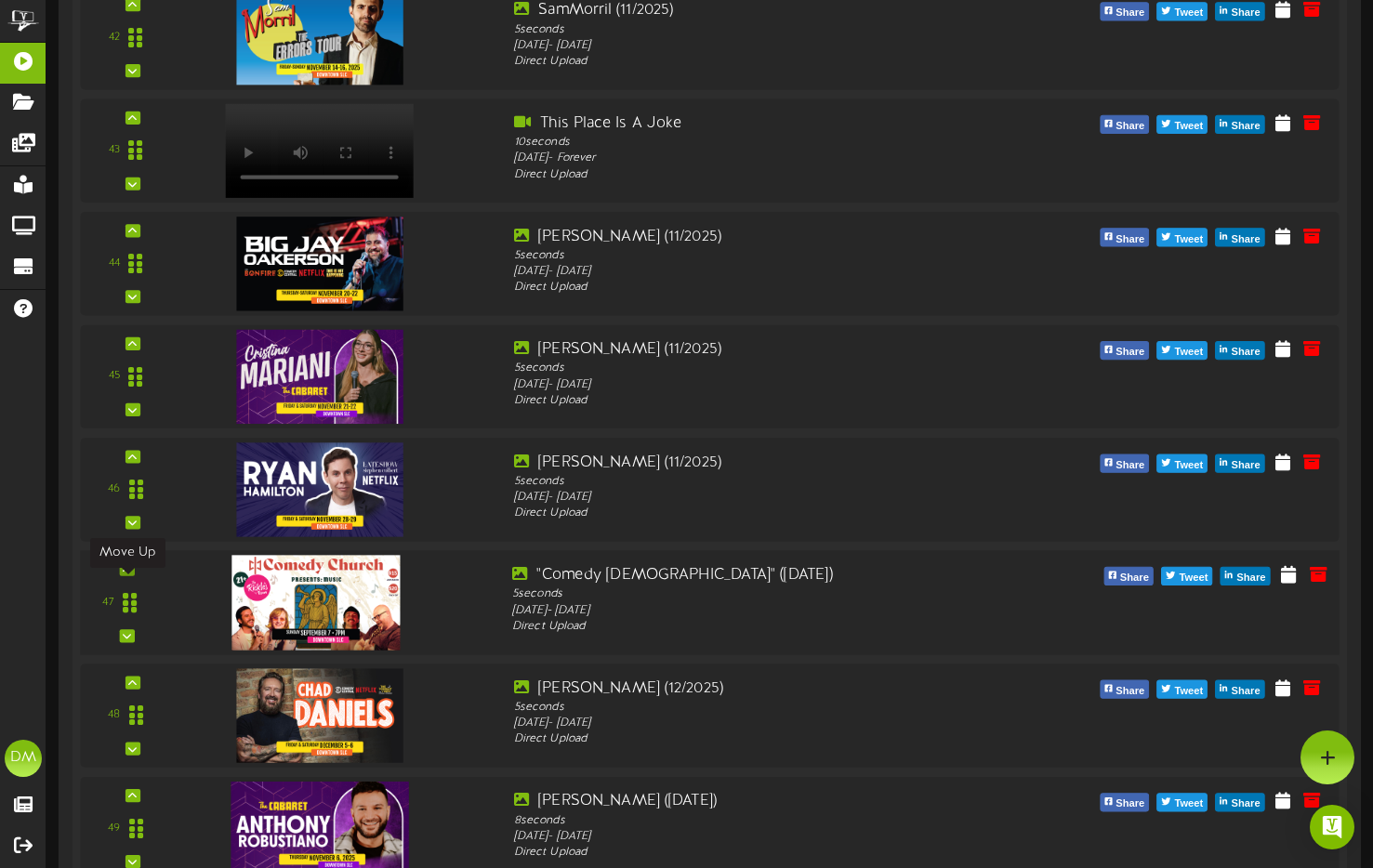
click at [125, 574] on icon at bounding box center [126, 569] width 9 height 10
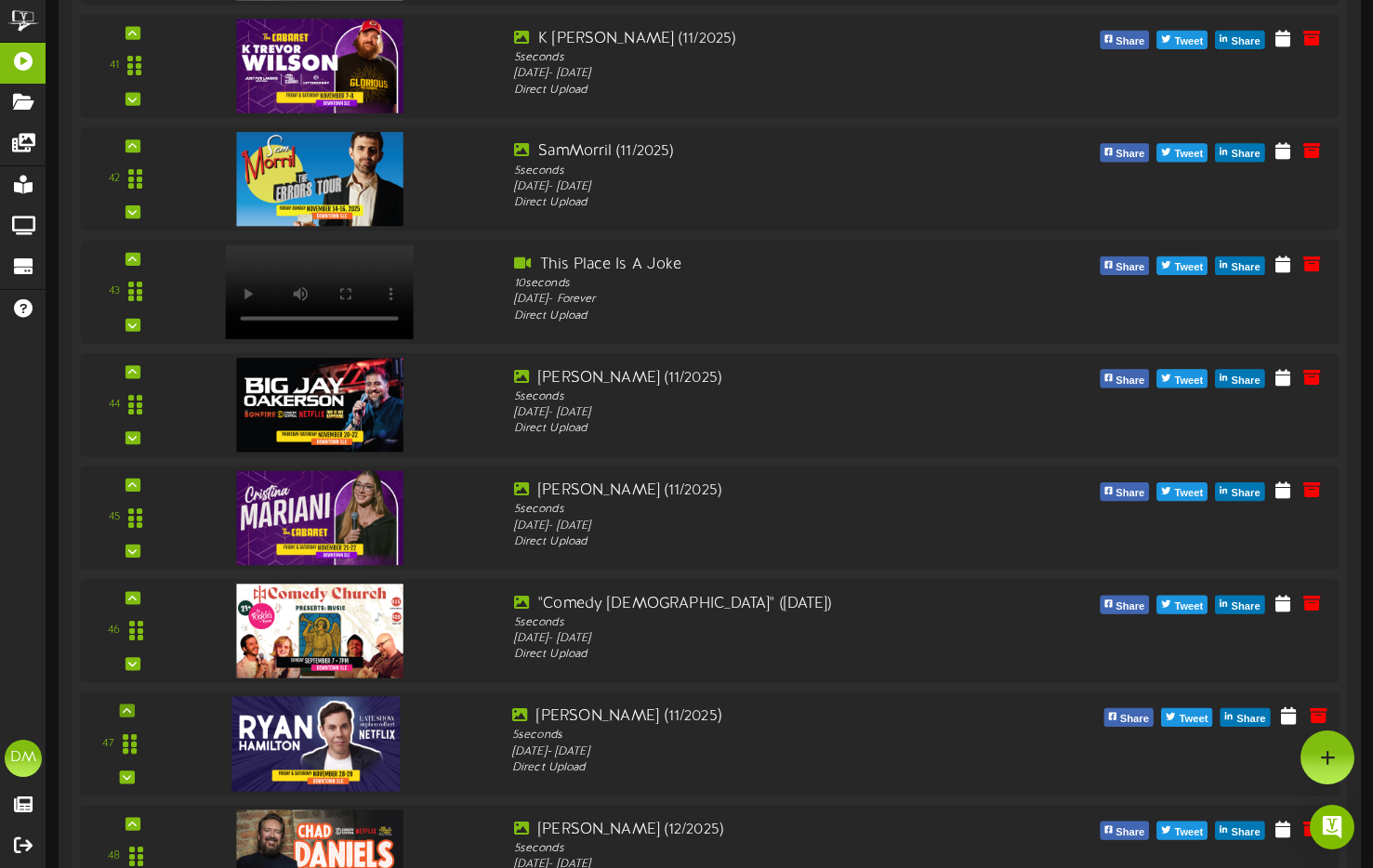
scroll to position [5015, 0]
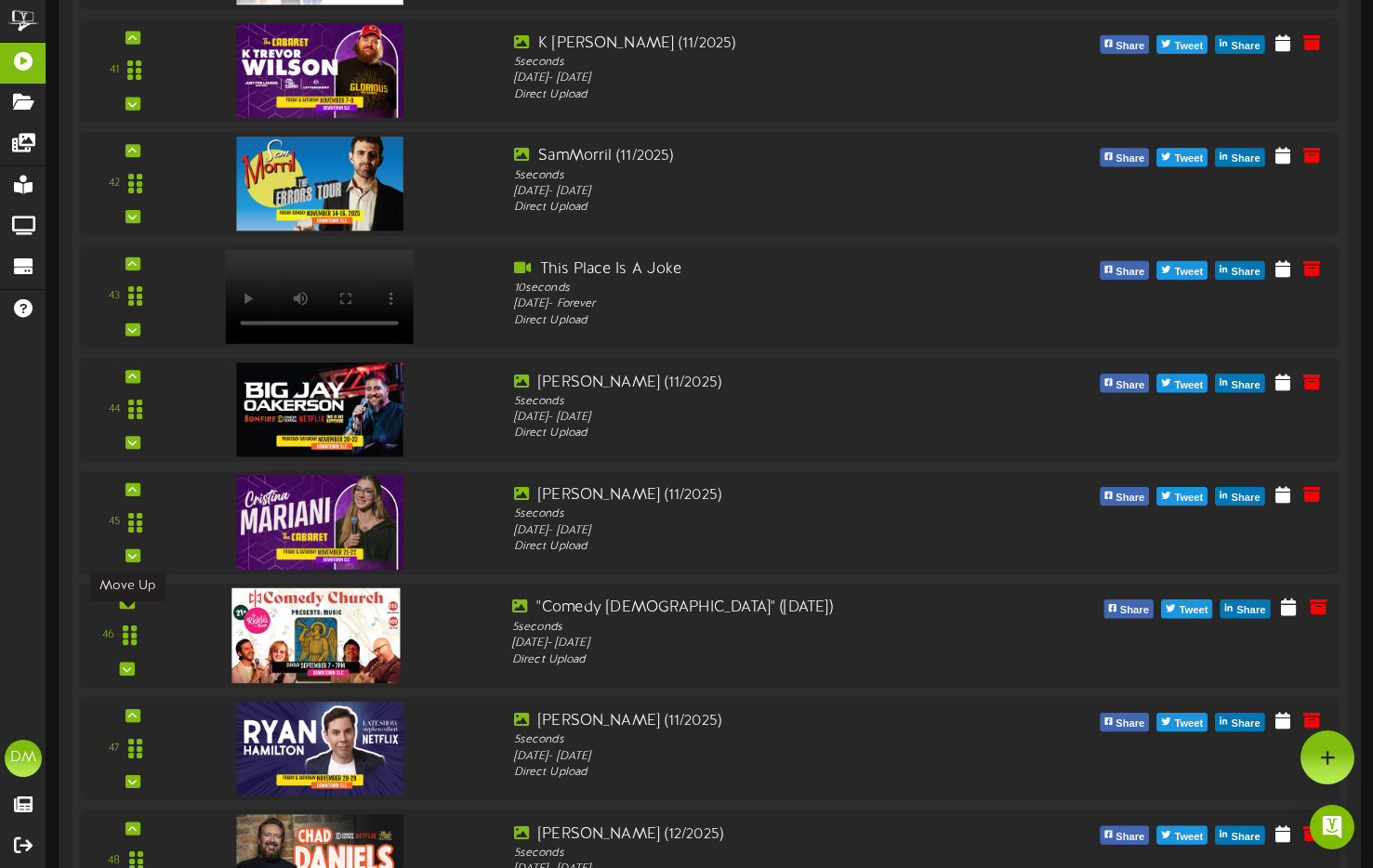
click at [121, 609] on div at bounding box center [126, 602] width 14 height 13
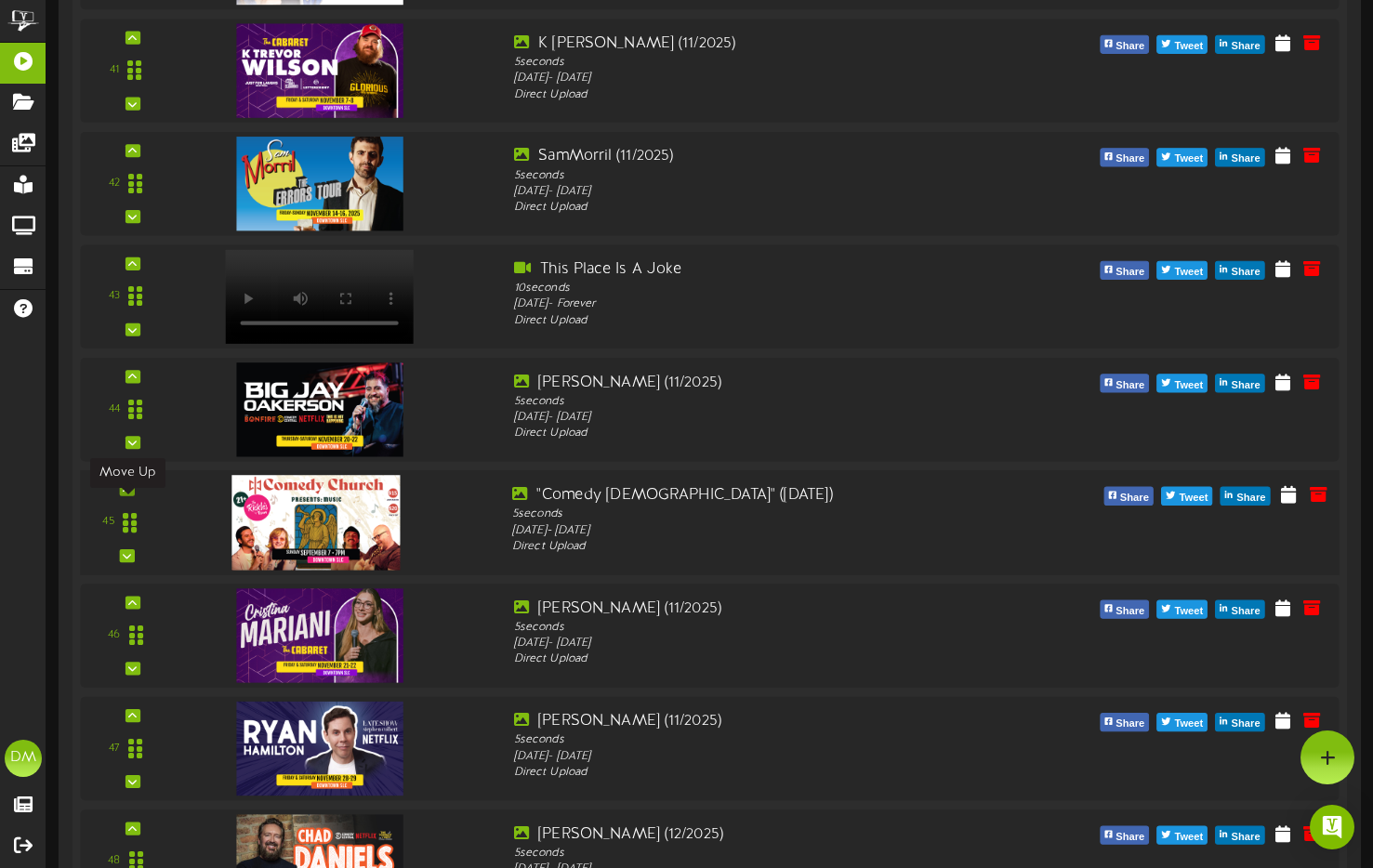
click at [134, 495] on div at bounding box center [126, 489] width 14 height 13
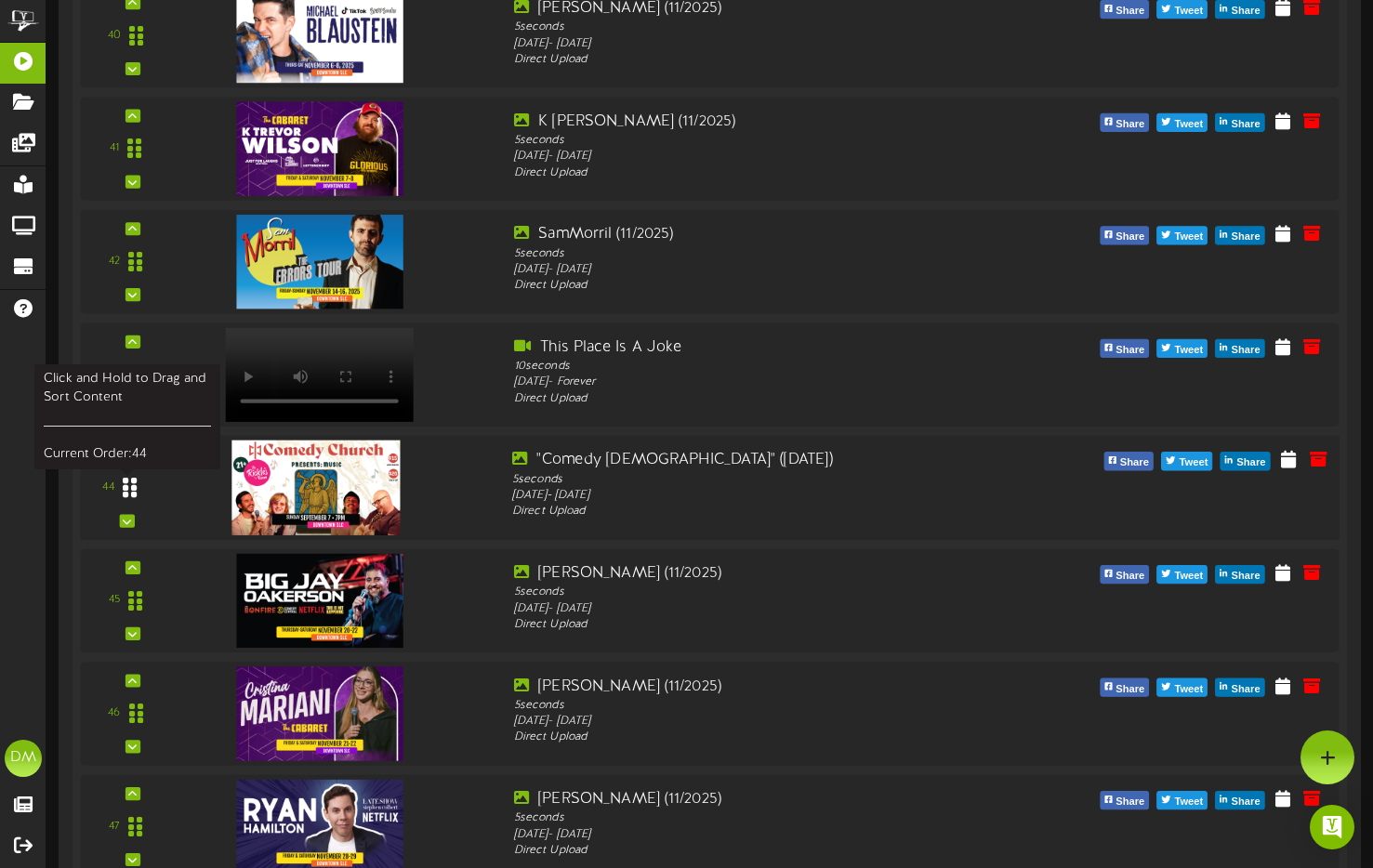
scroll to position [4936, 0]
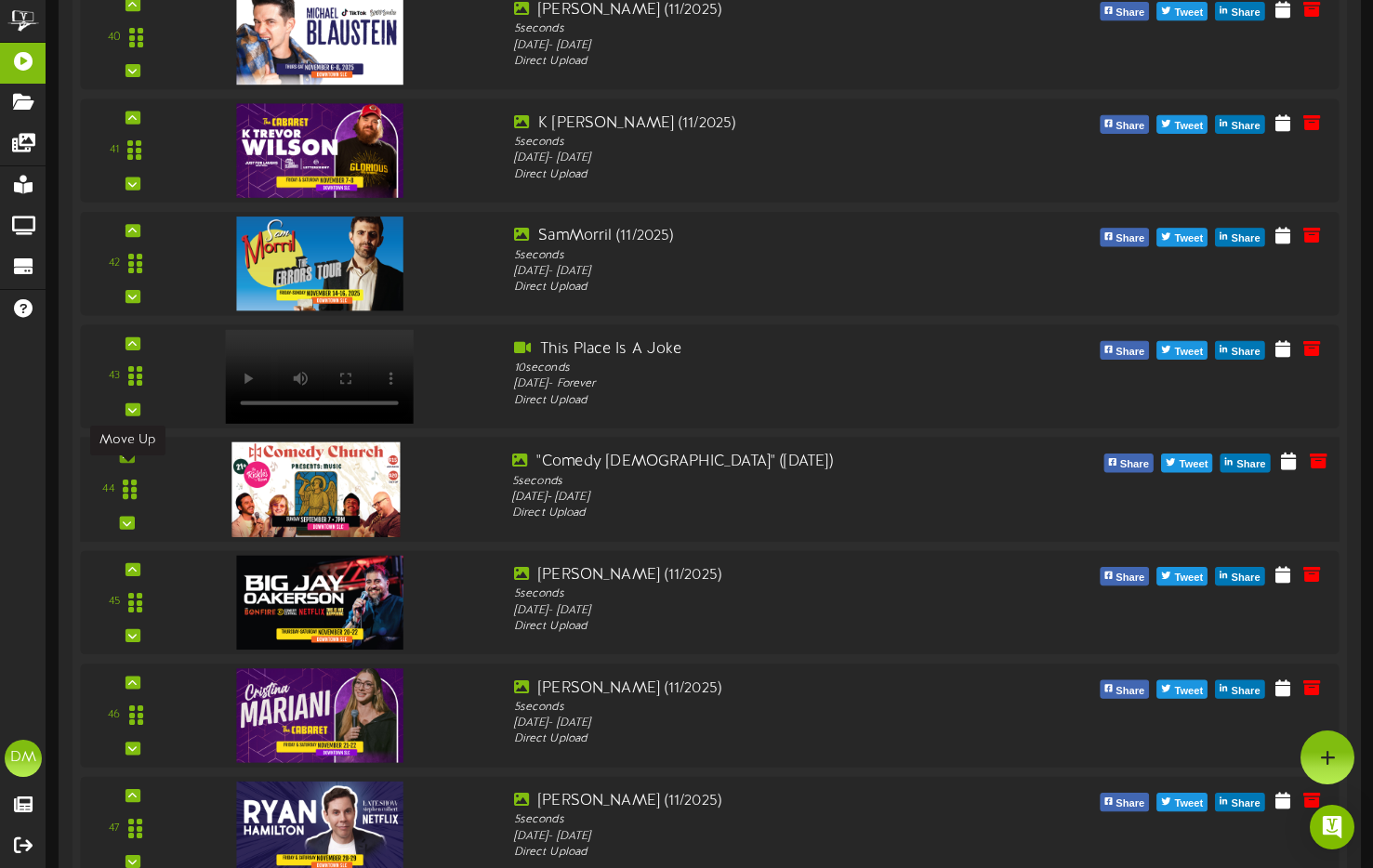
click at [130, 462] on icon at bounding box center [126, 457] width 9 height 10
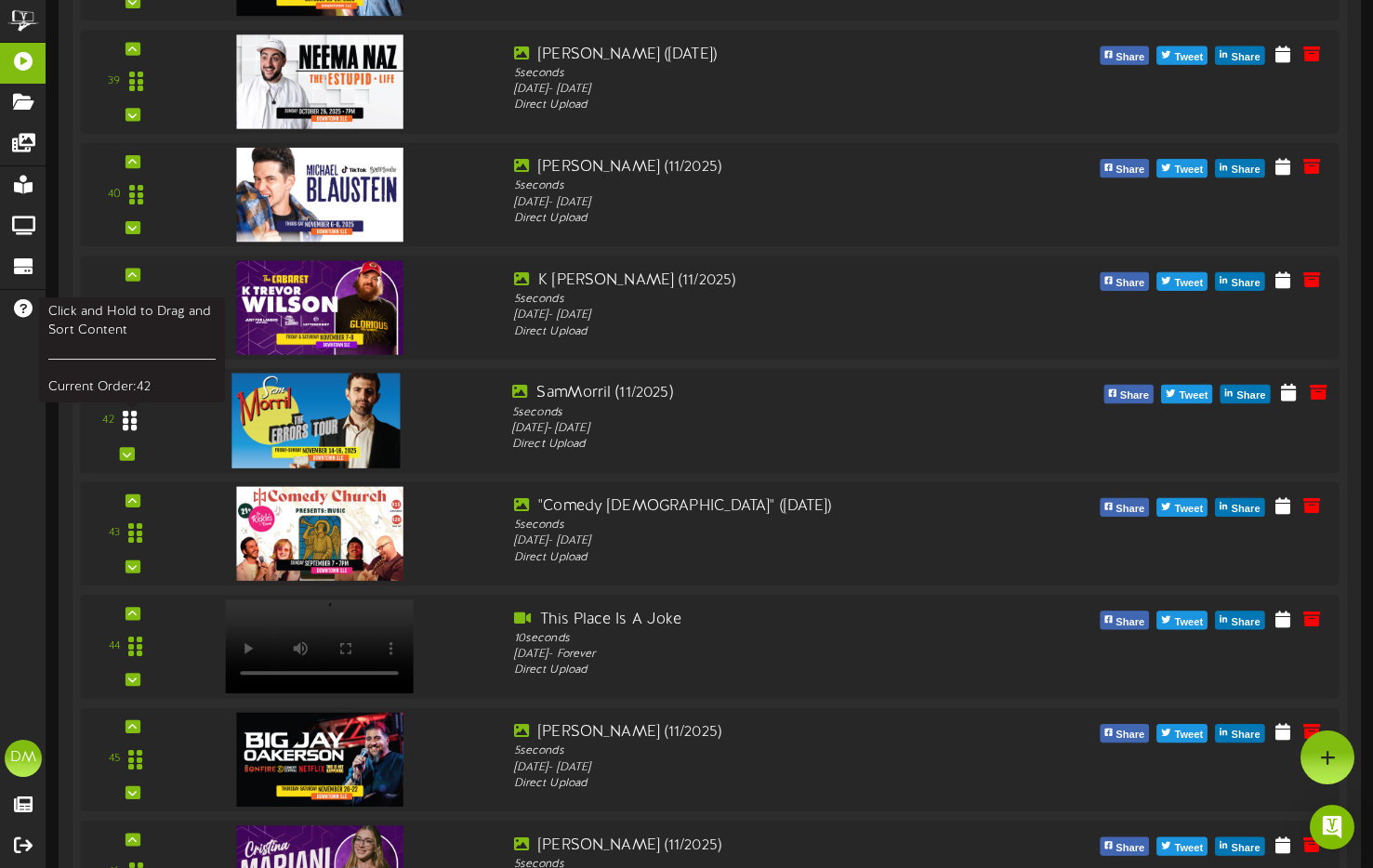
scroll to position [4736, 0]
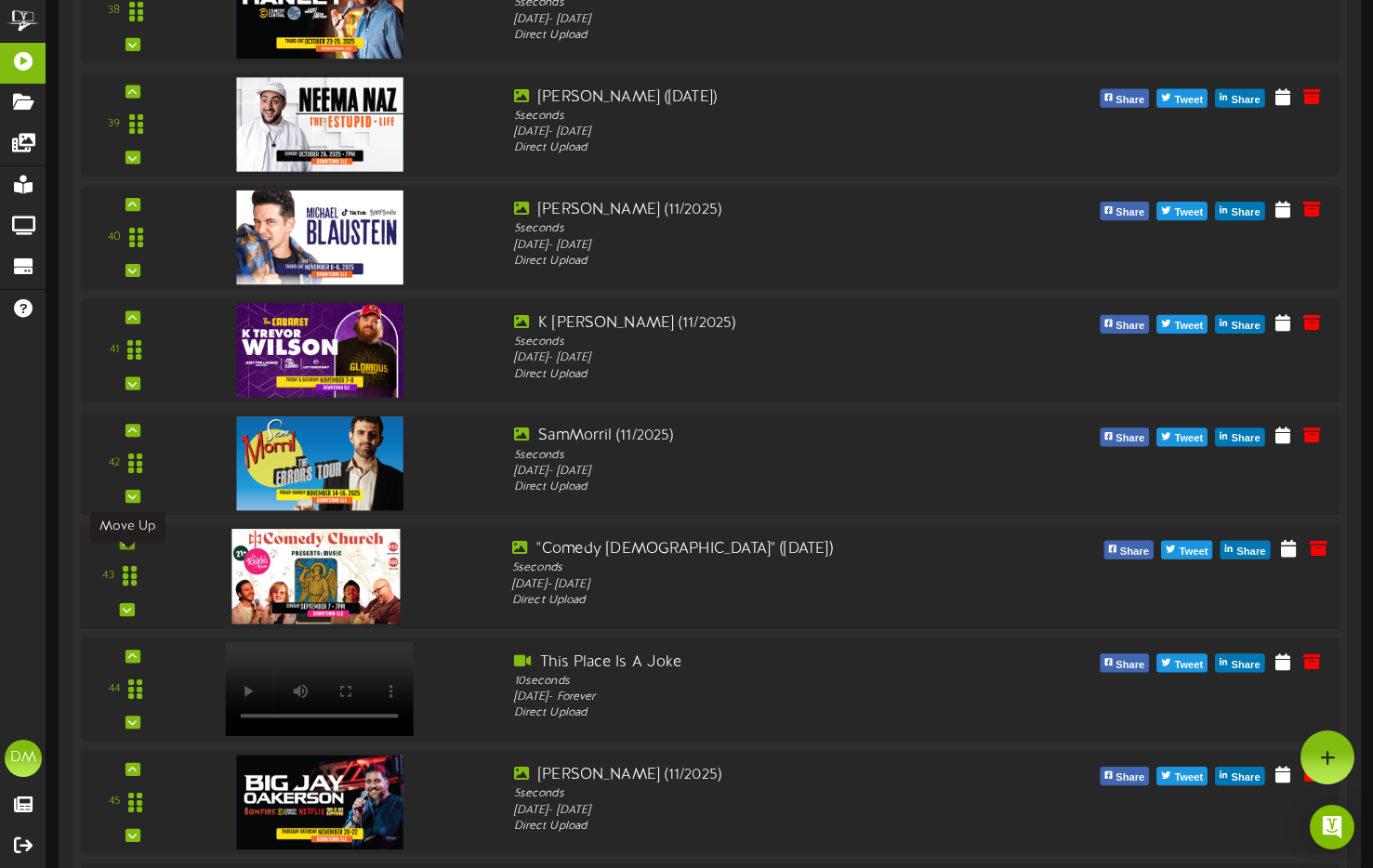
click at [134, 549] on div at bounding box center [126, 543] width 14 height 13
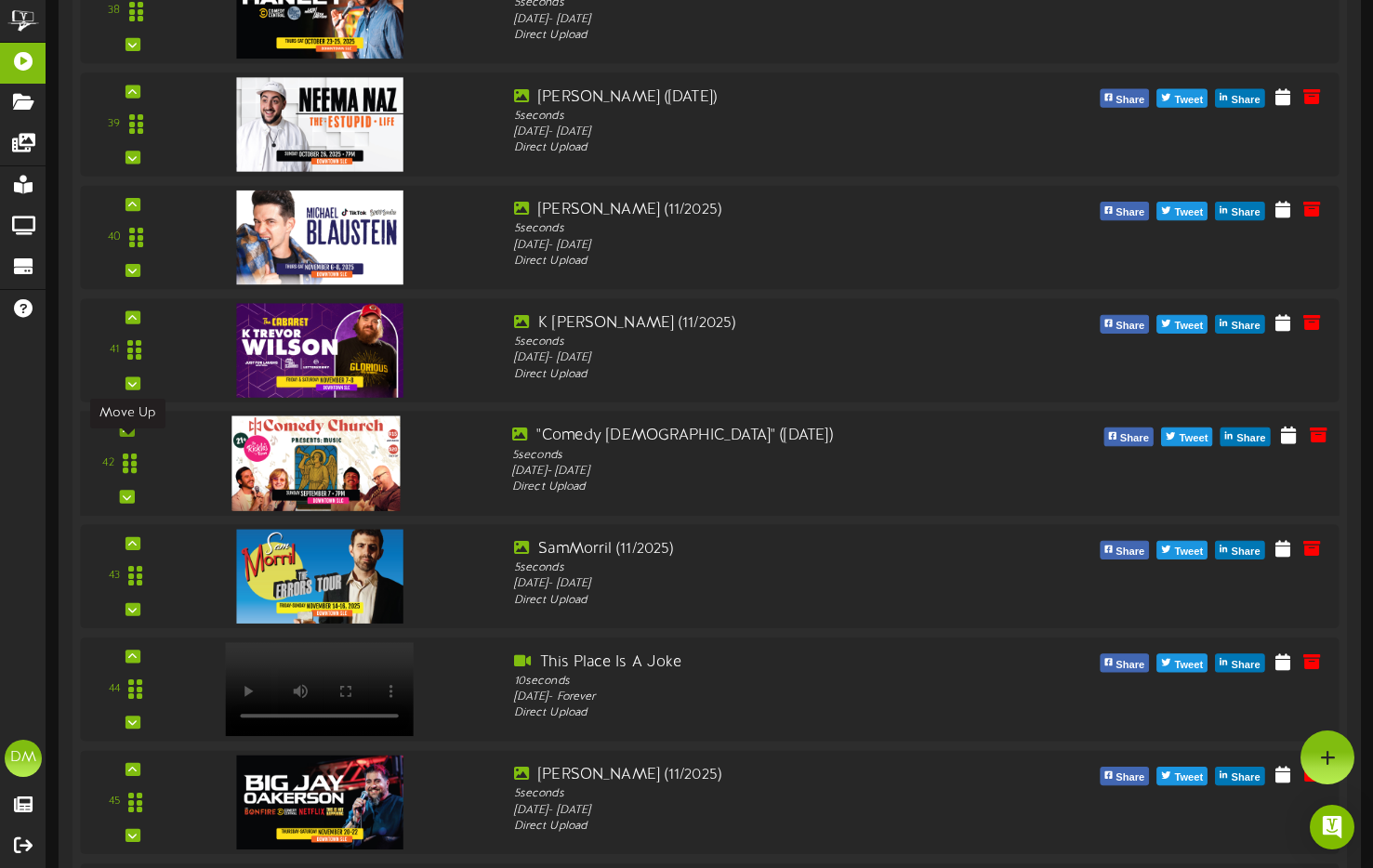
click at [124, 435] on icon at bounding box center [126, 431] width 9 height 10
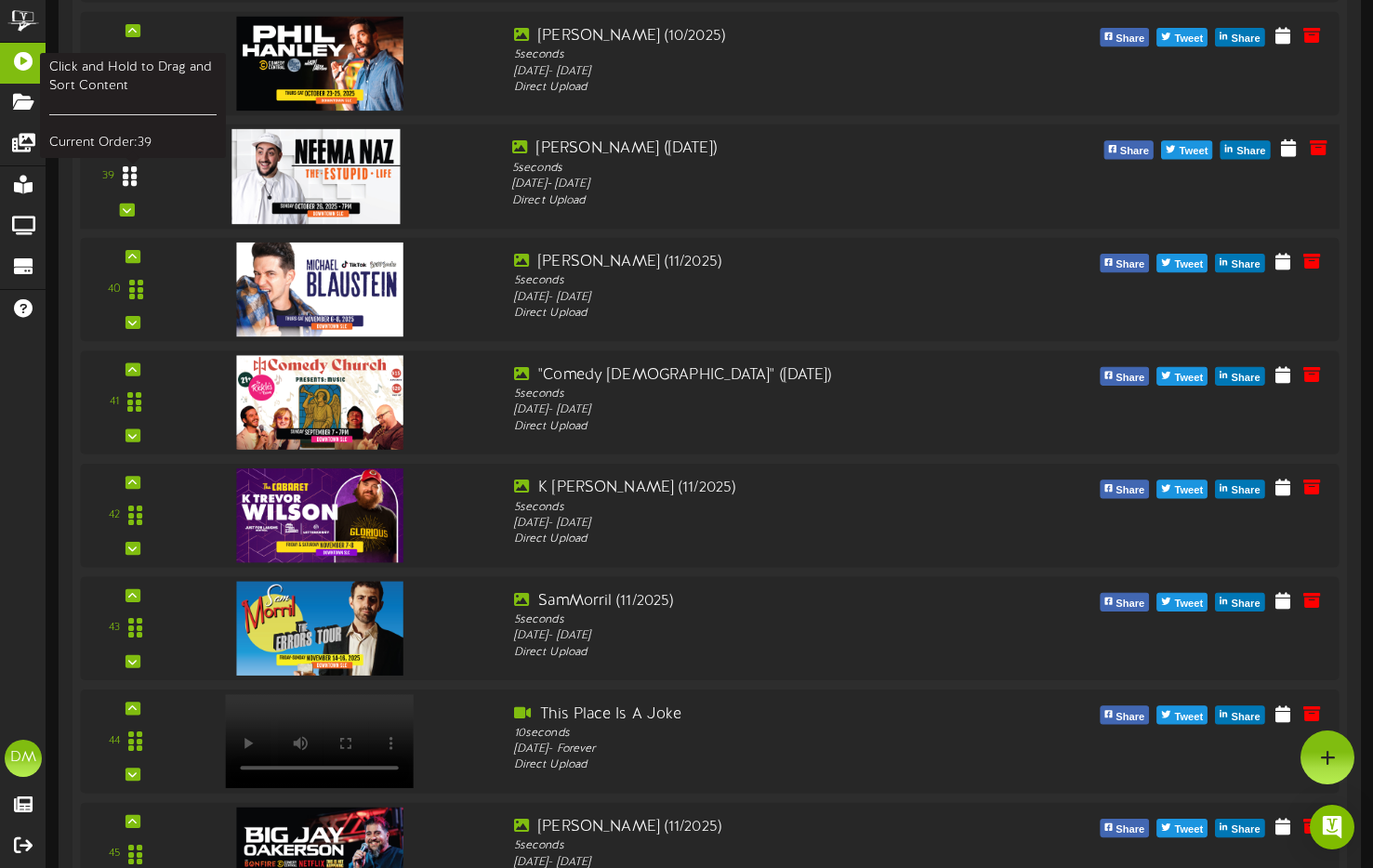
scroll to position [4419, 0]
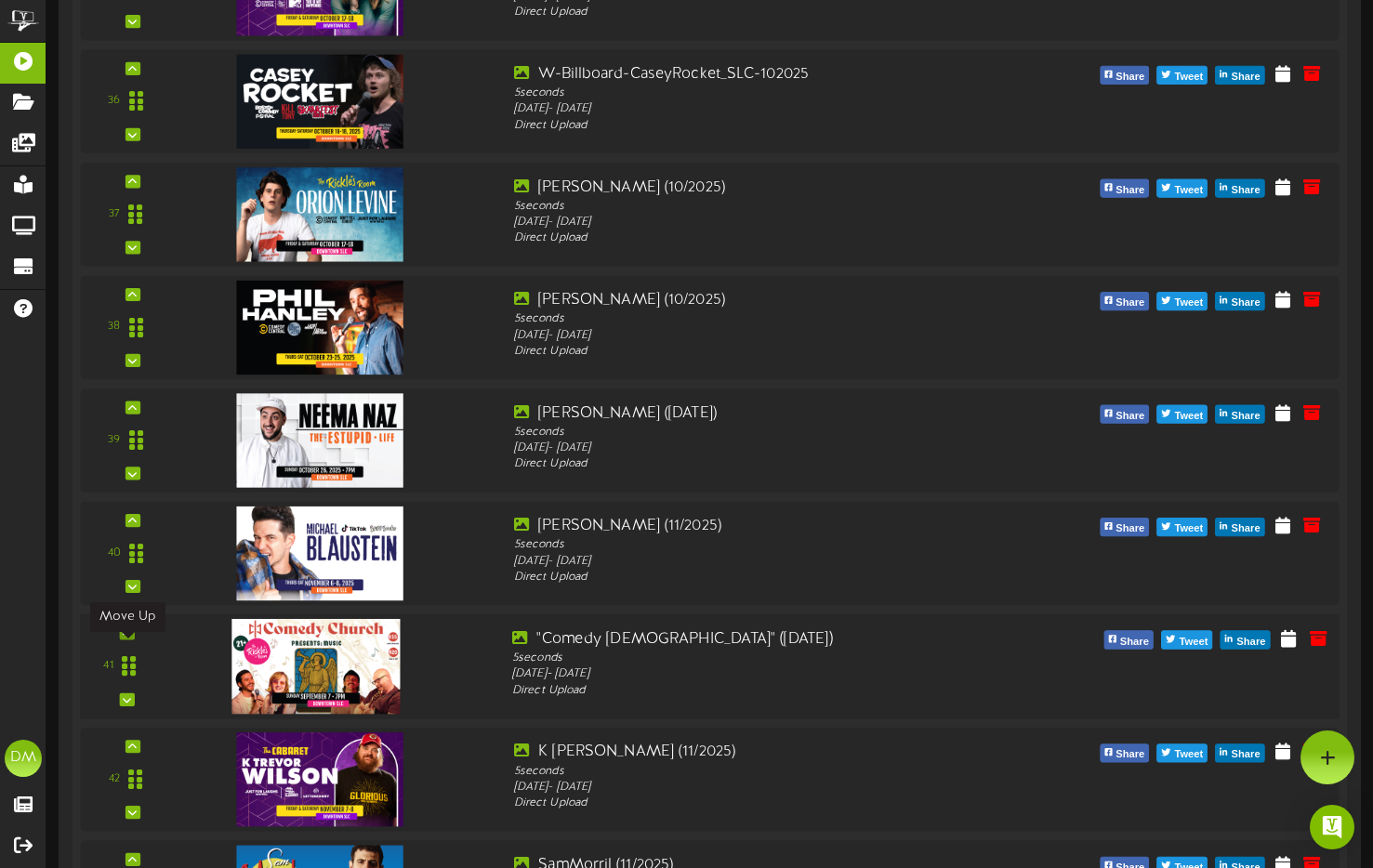
click at [123, 637] on icon at bounding box center [126, 633] width 9 height 10
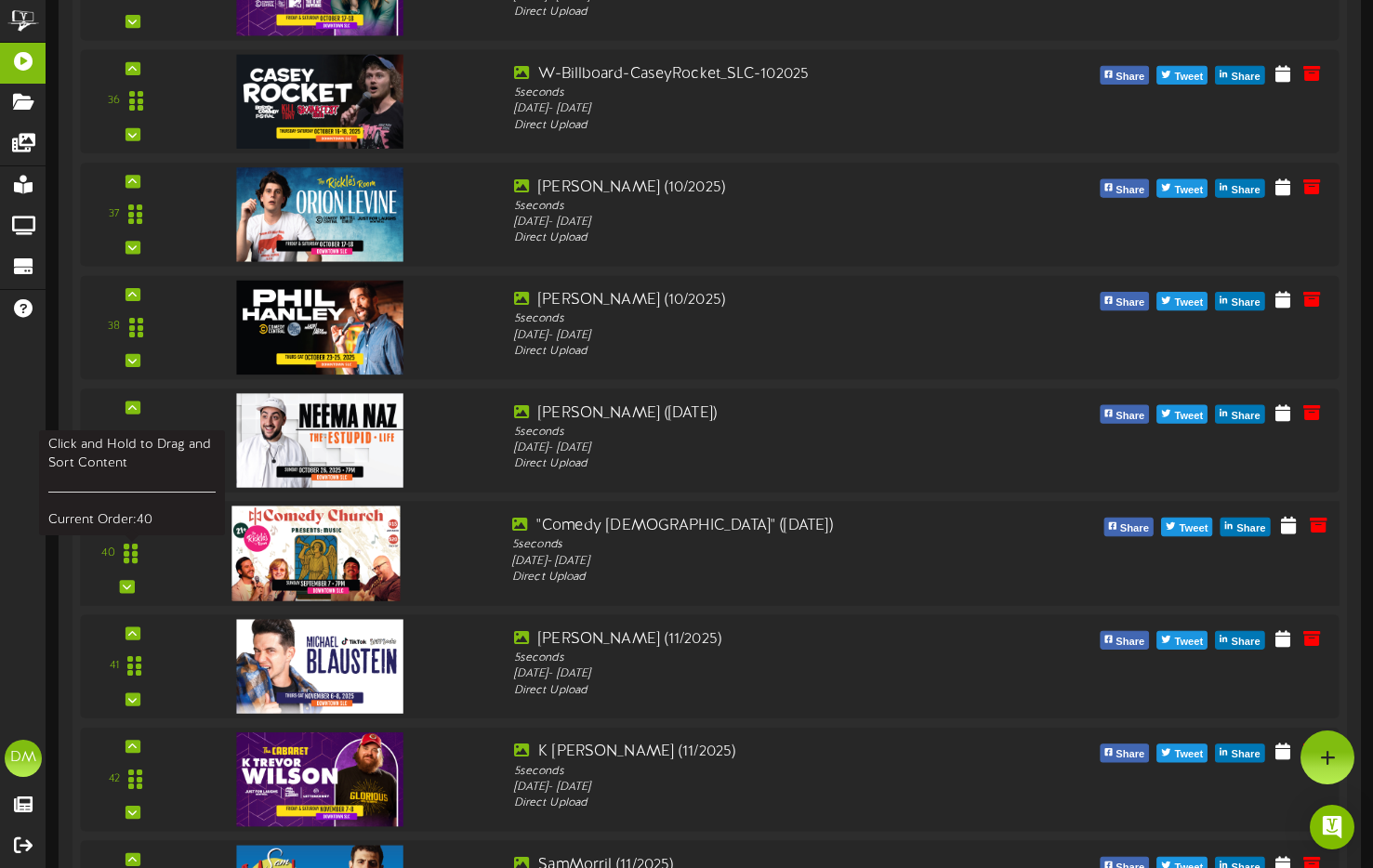
scroll to position [4311, 0]
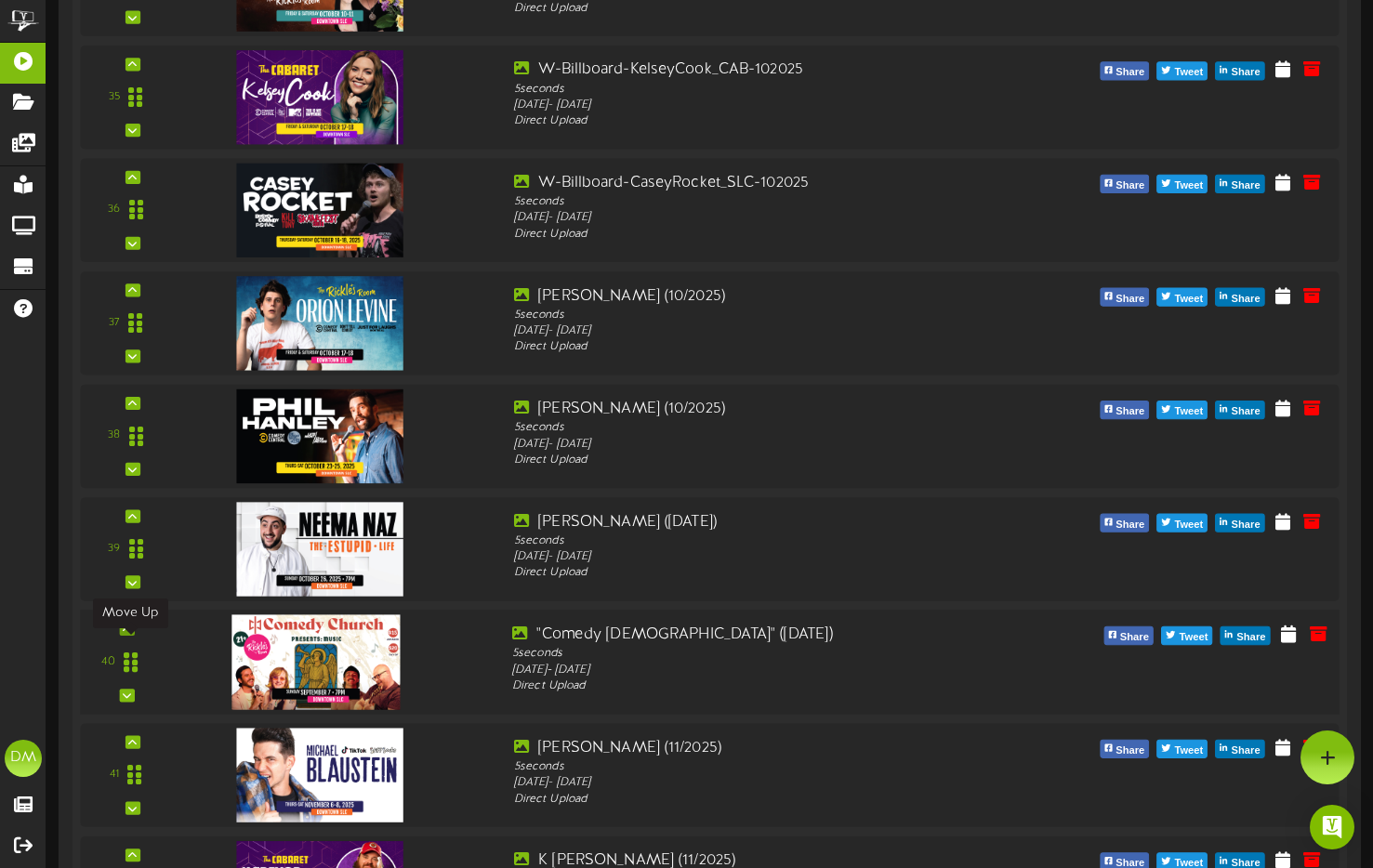
click at [126, 634] on icon at bounding box center [126, 630] width 9 height 10
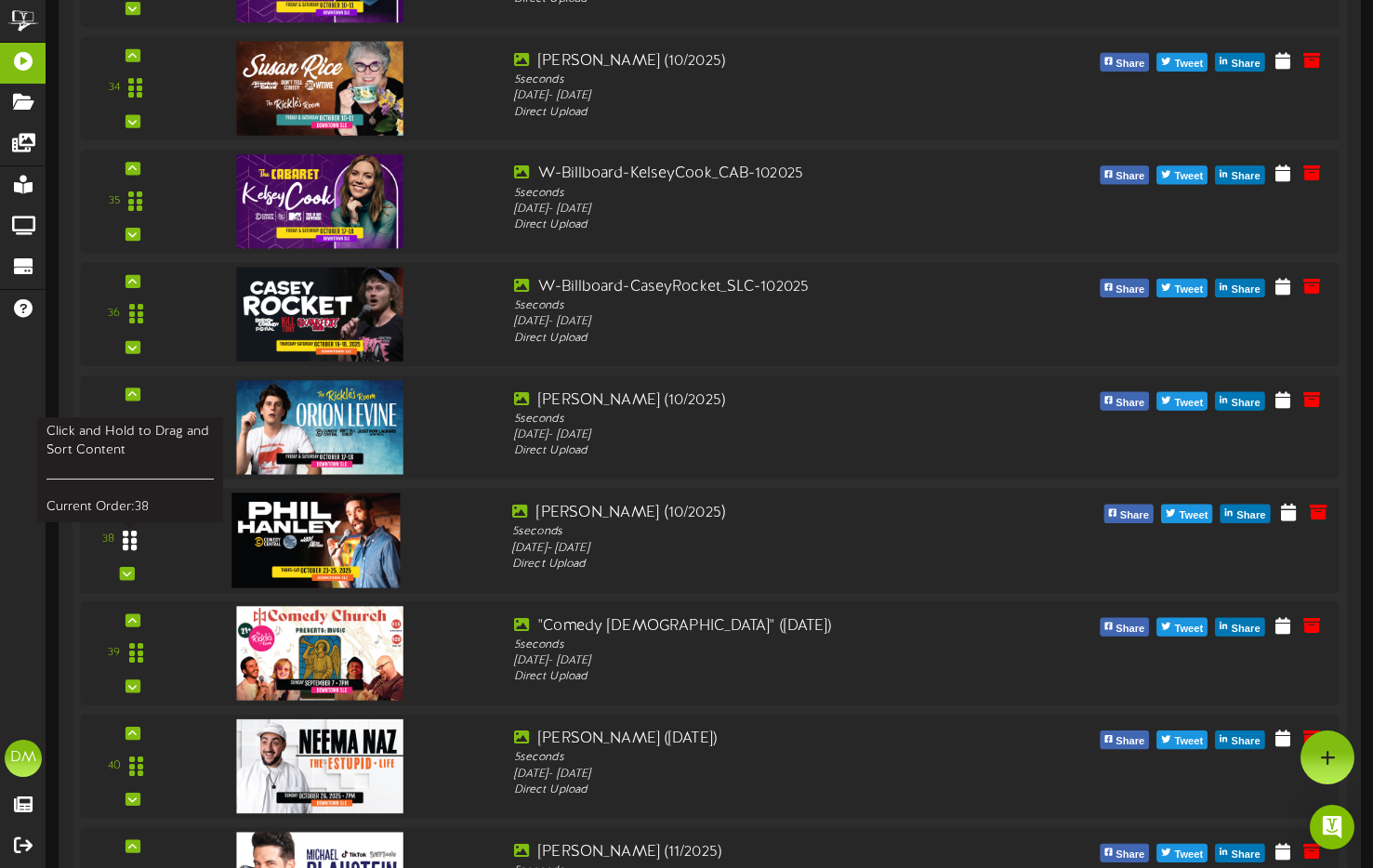
scroll to position [4206, 0]
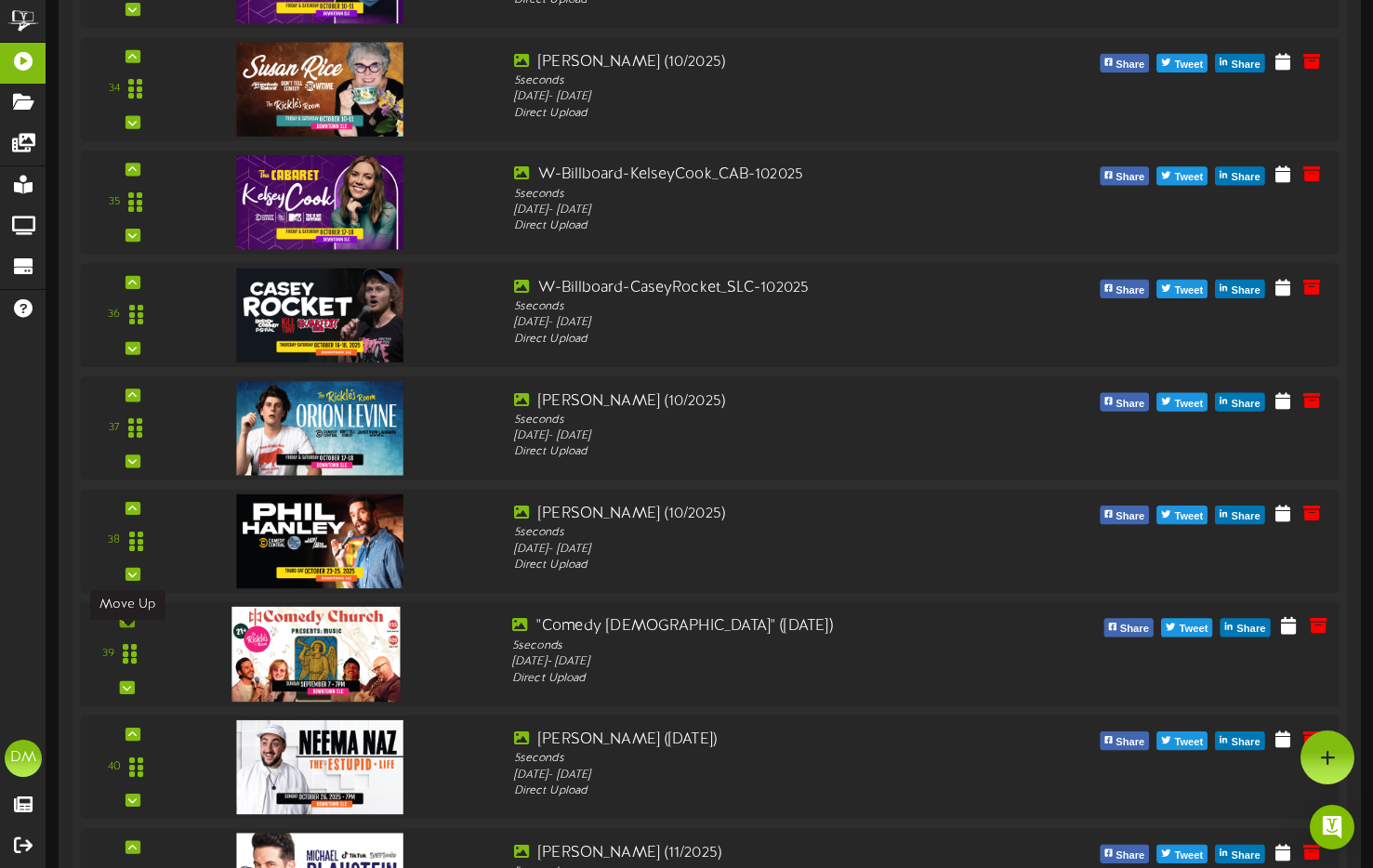
click at [126, 626] on icon at bounding box center [126, 621] width 9 height 10
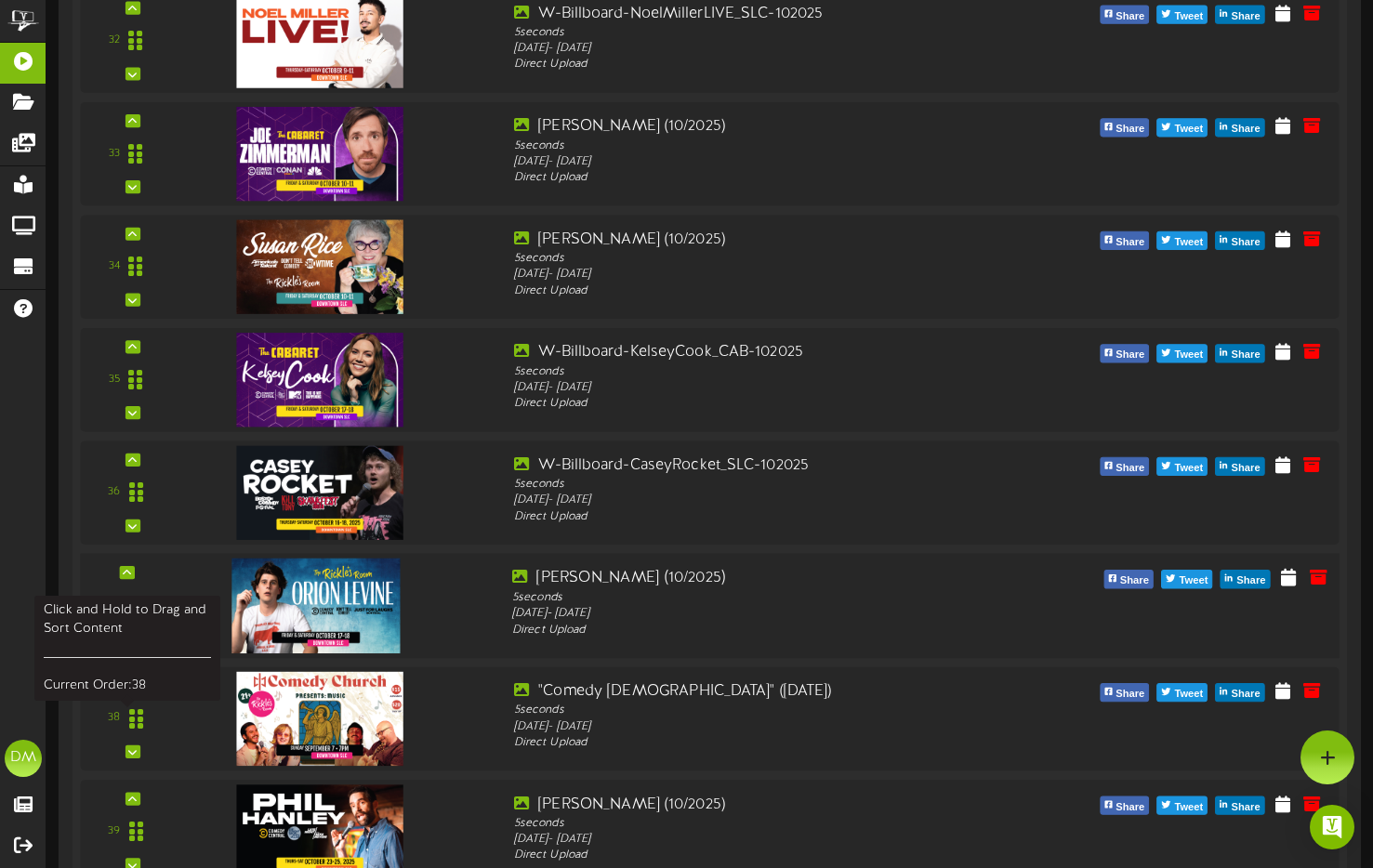
scroll to position [4021, 0]
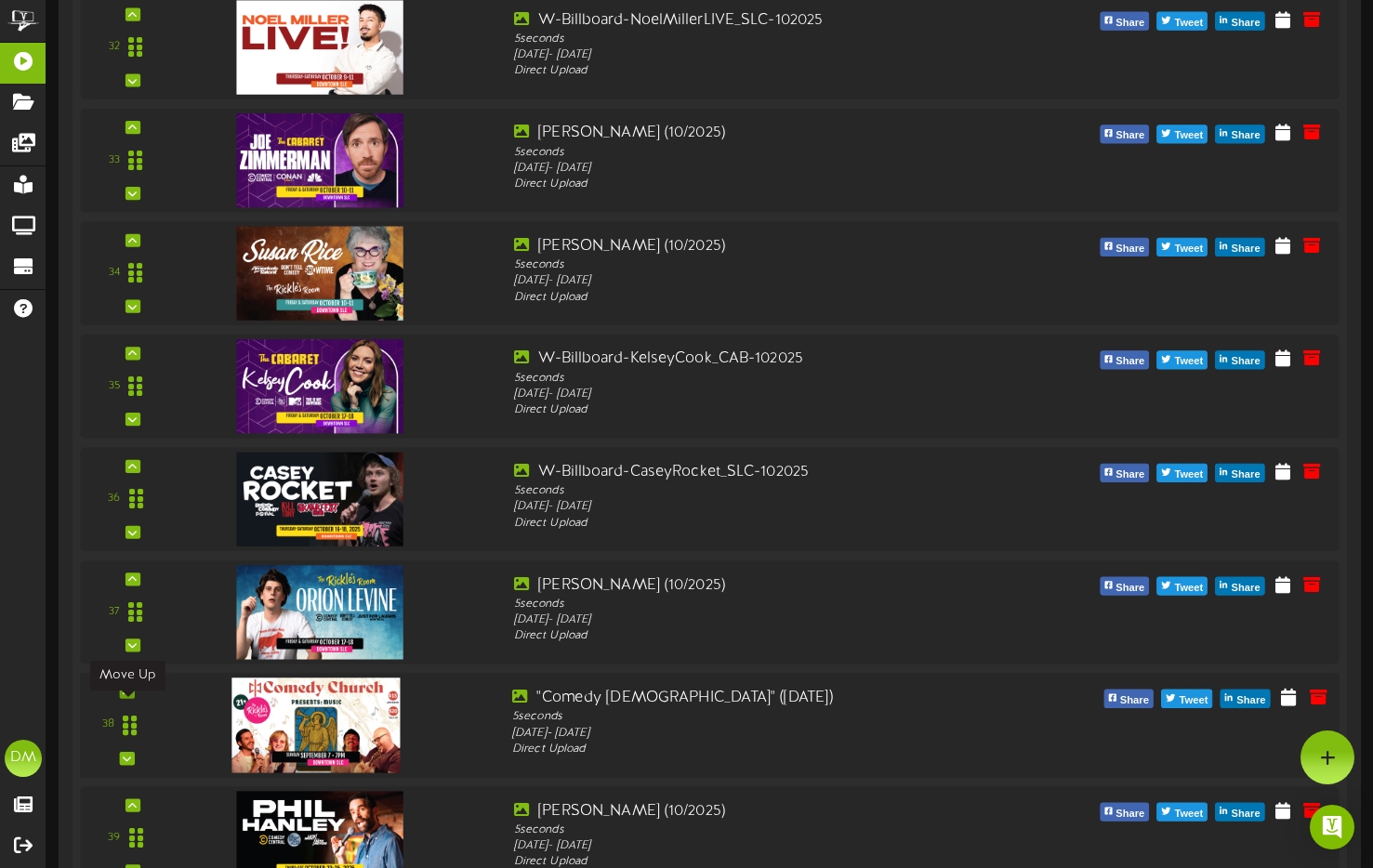
click at [123, 696] on icon at bounding box center [126, 692] width 9 height 10
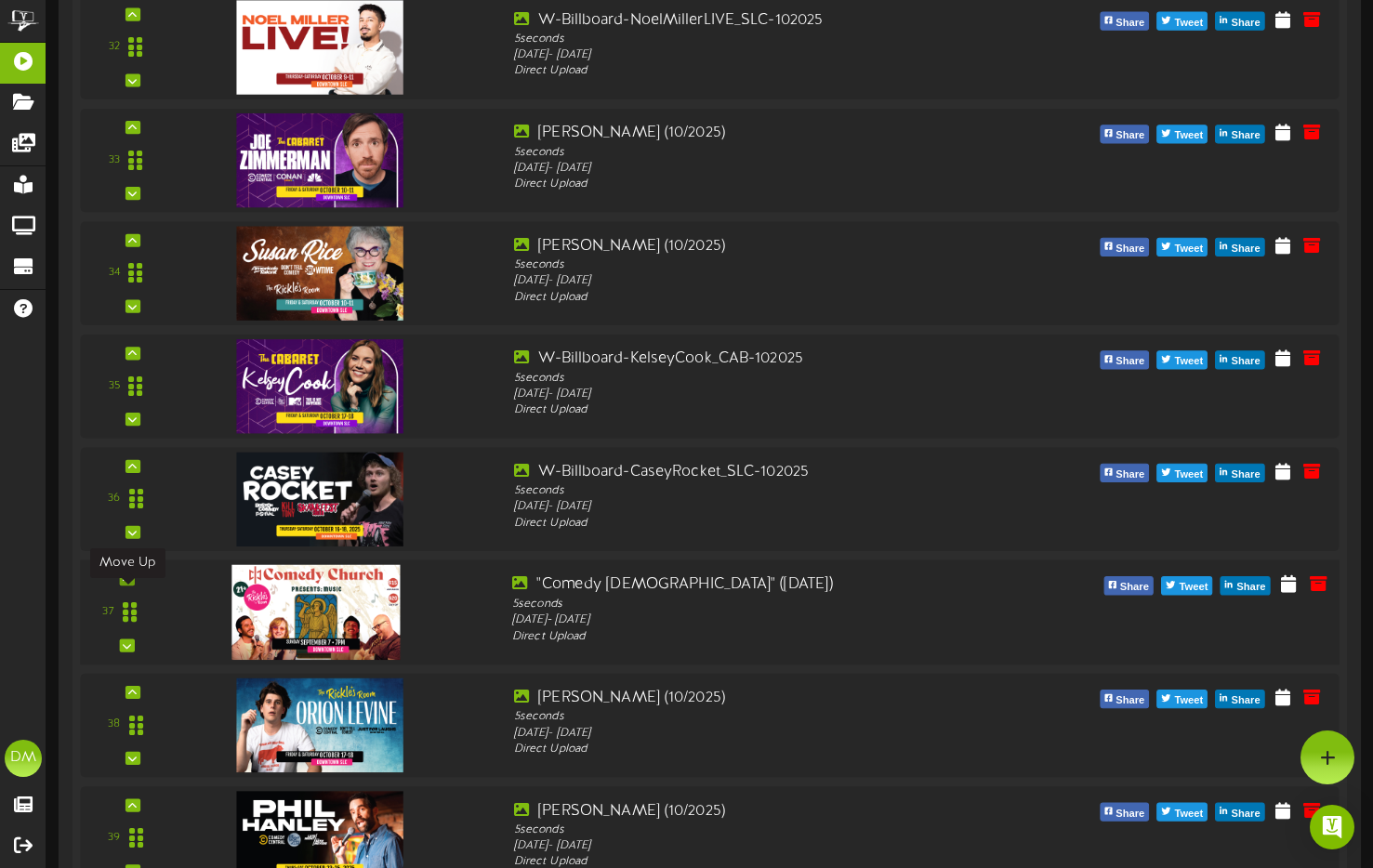
click at [131, 586] on div at bounding box center [126, 578] width 14 height 13
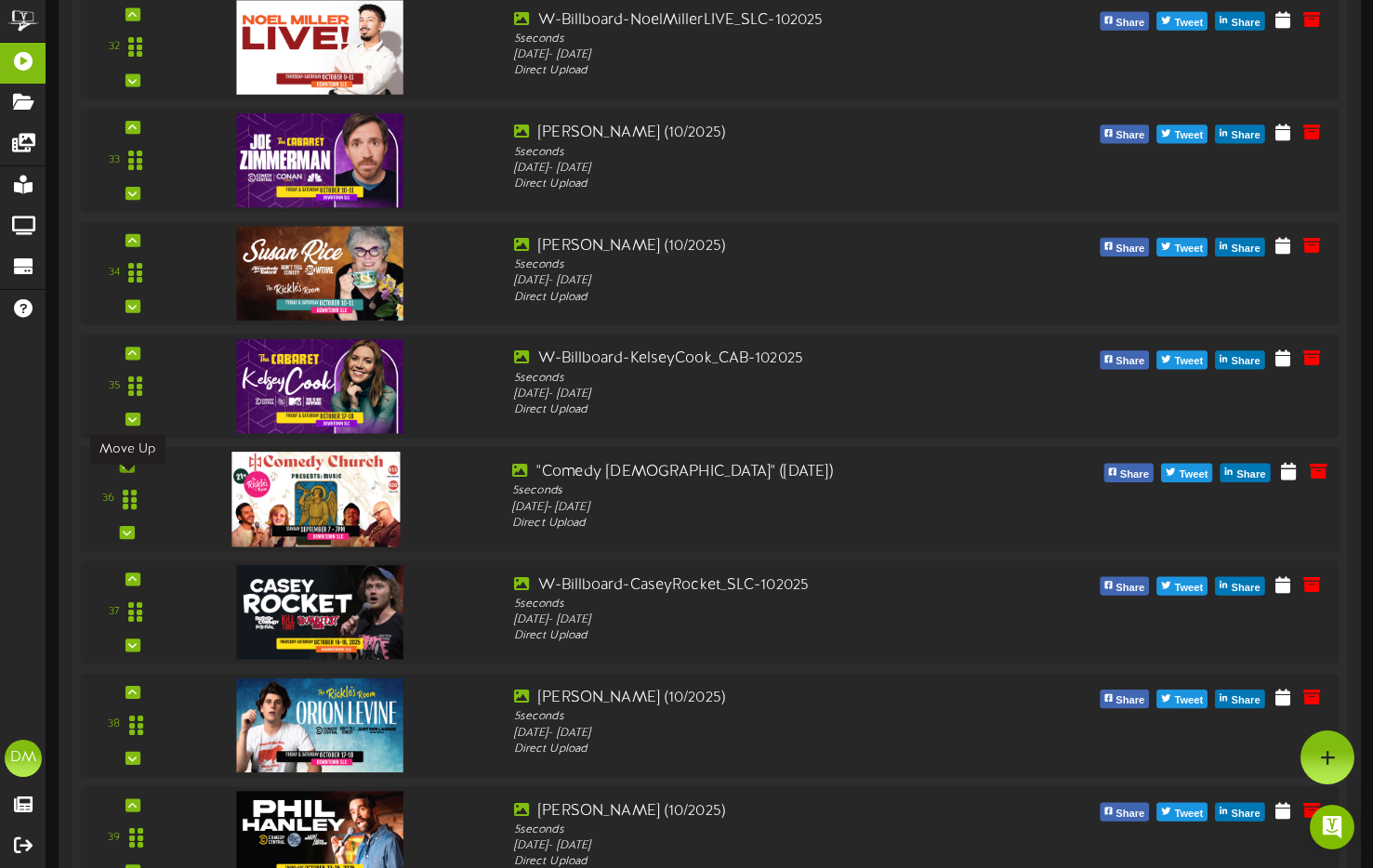
click at [126, 470] on icon at bounding box center [126, 466] width 9 height 10
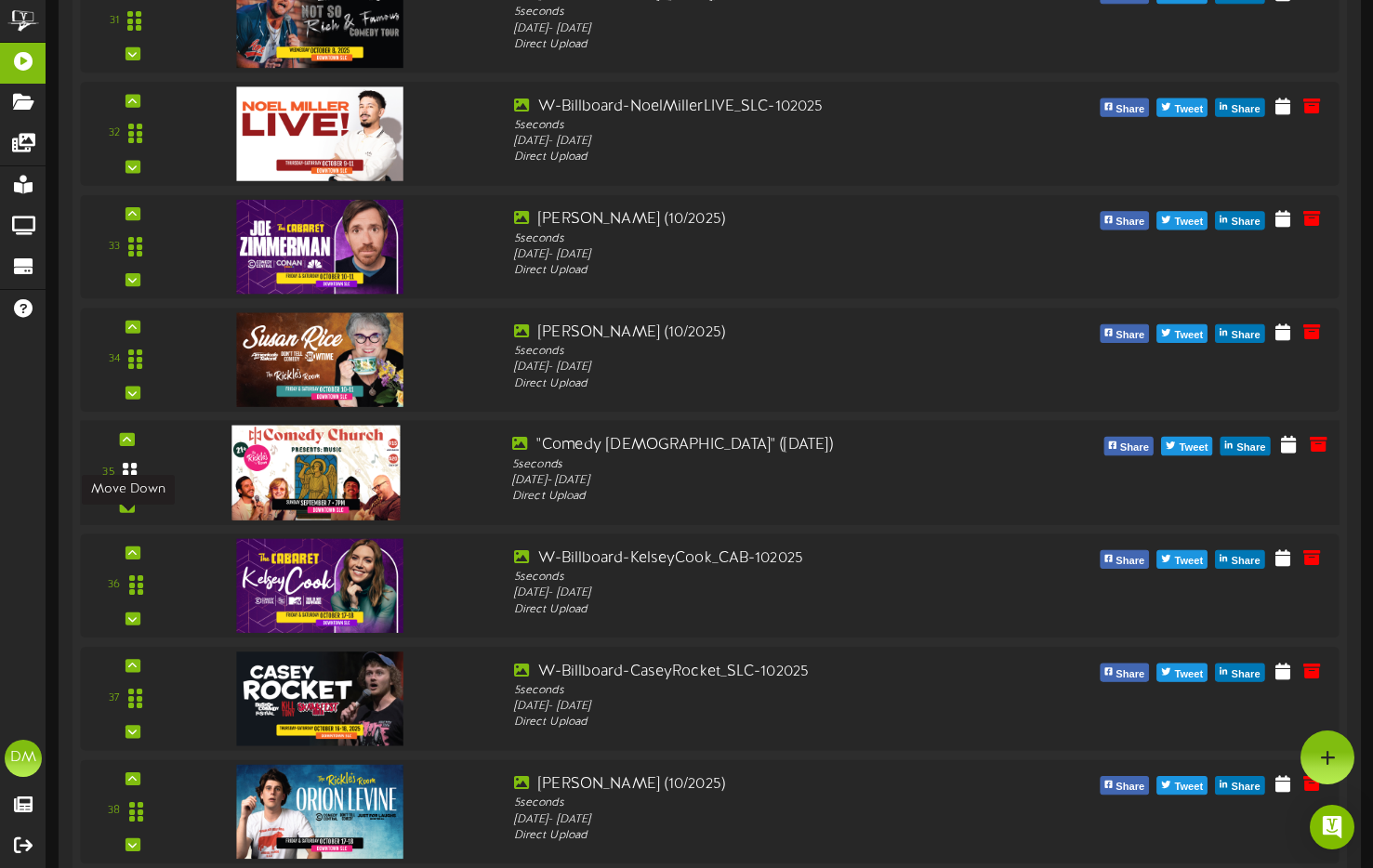
scroll to position [3932, 0]
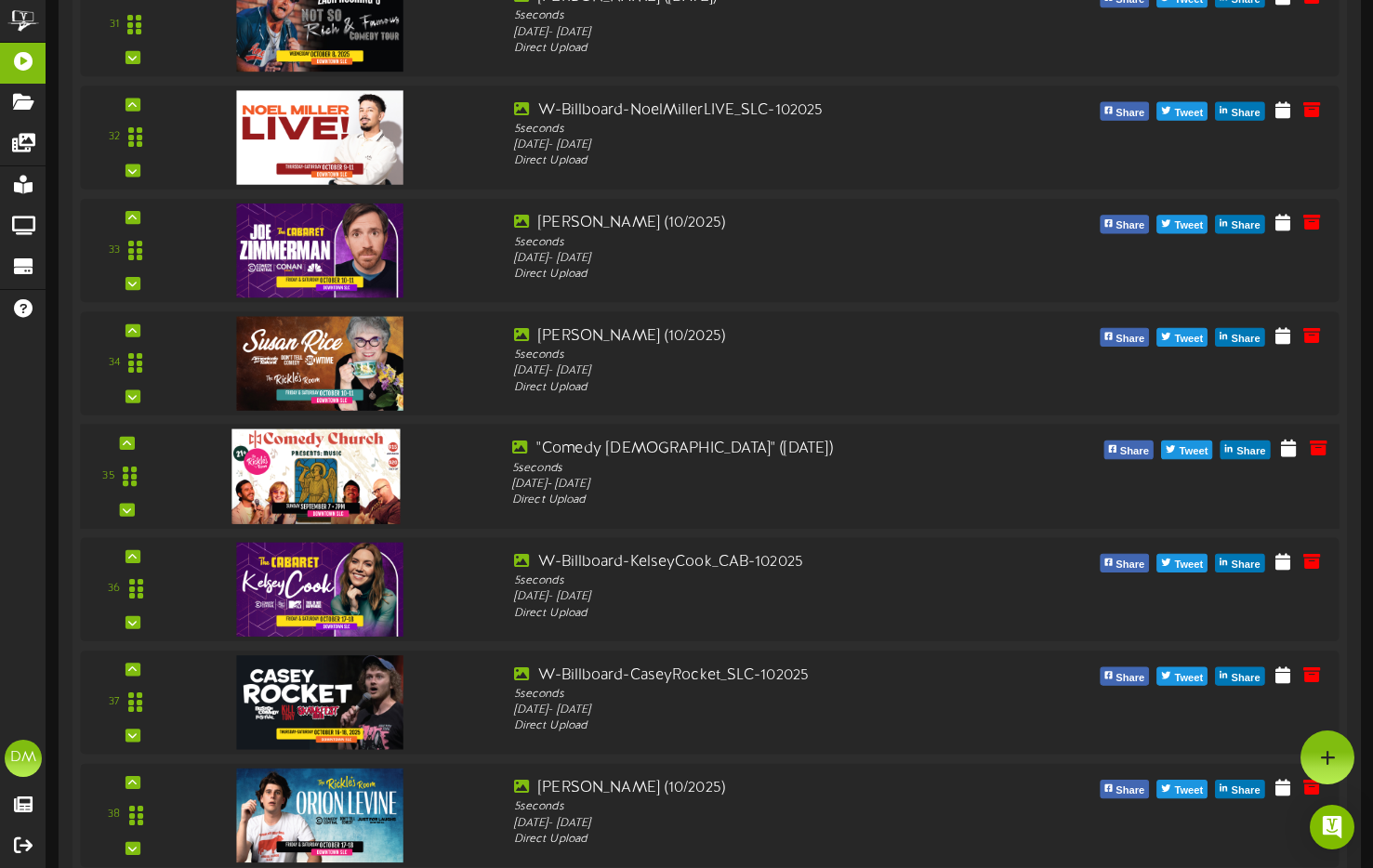
click at [129, 450] on div "35" at bounding box center [710, 476] width 1272 height 105
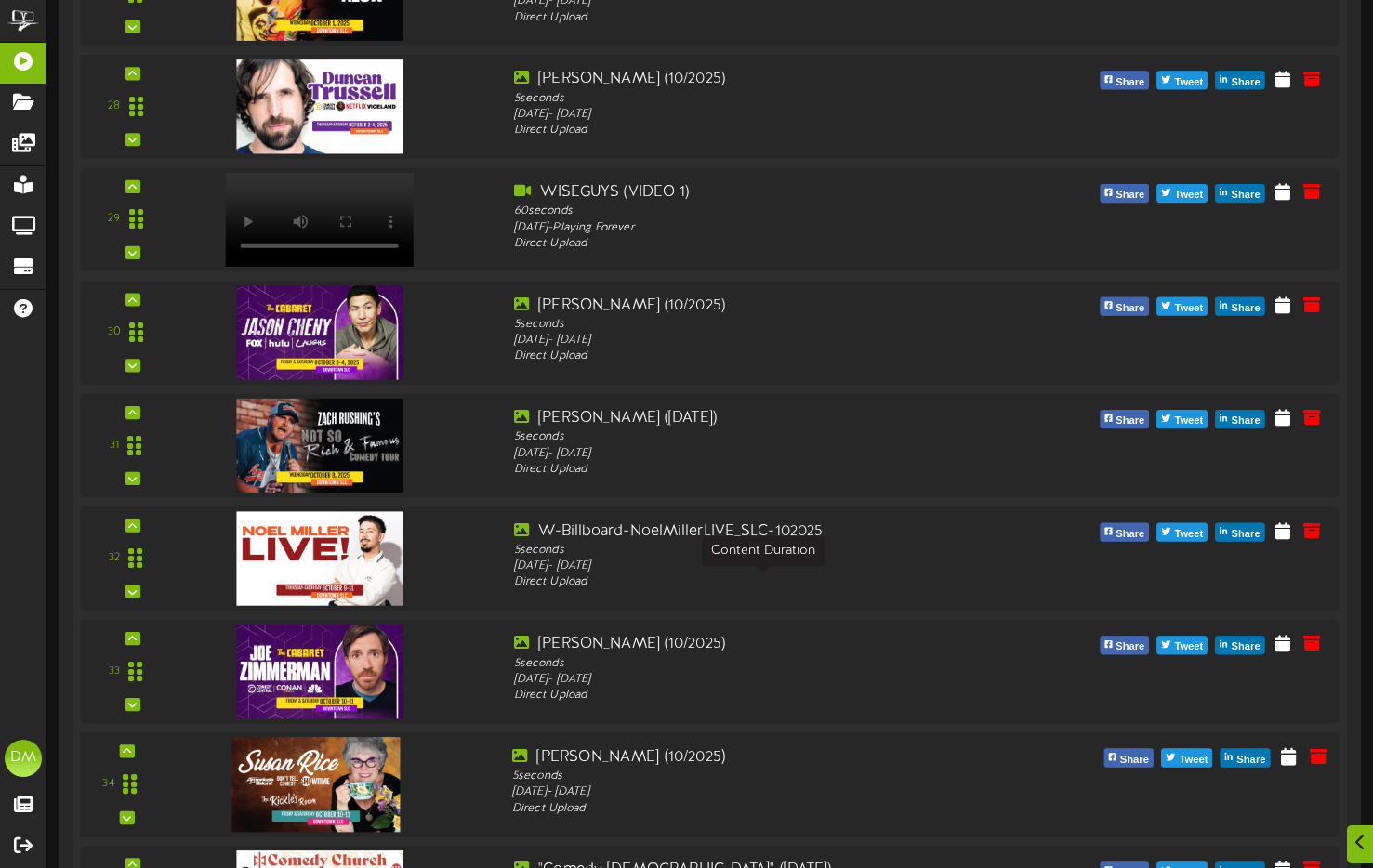
scroll to position [3796, 0]
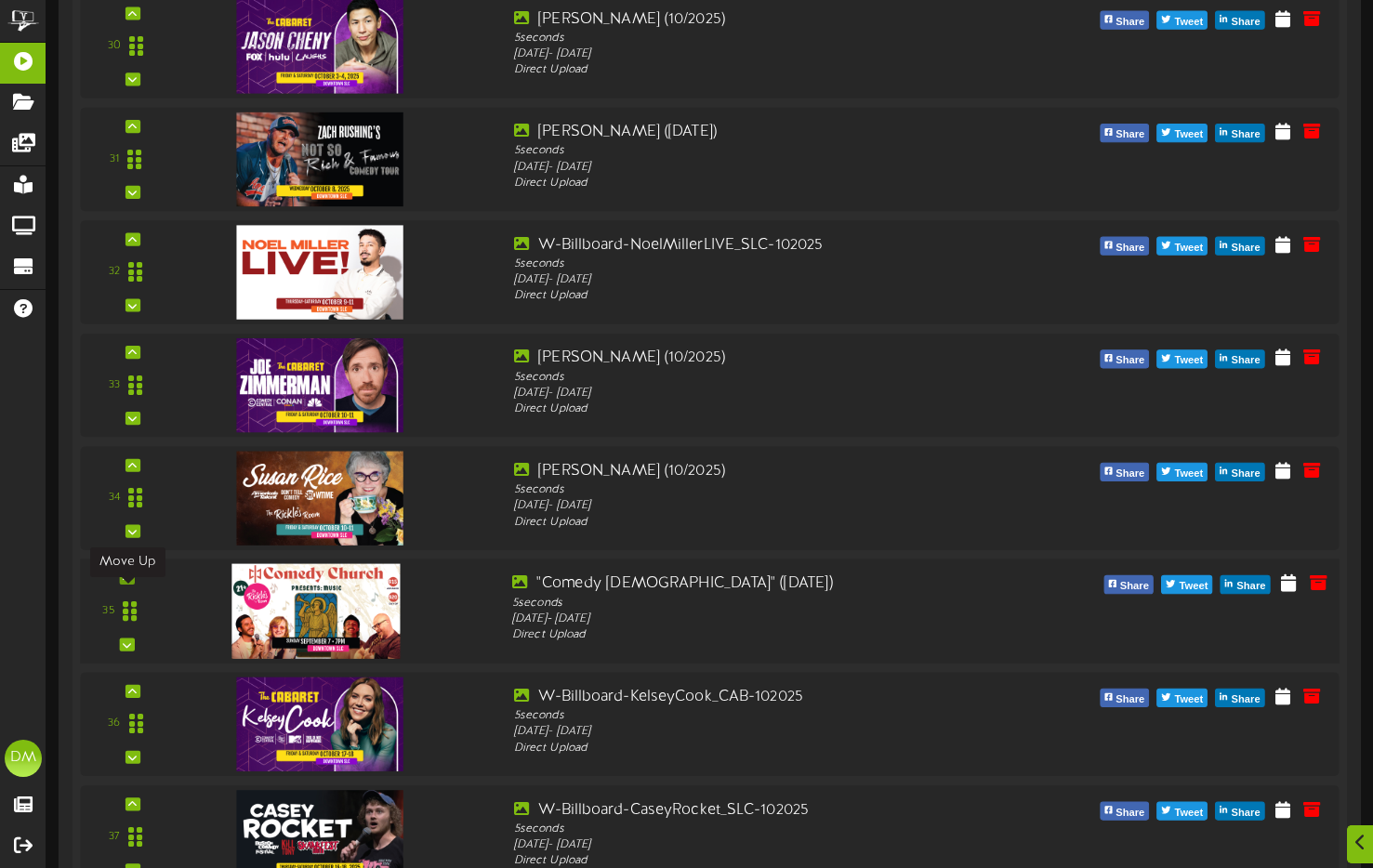
click at [131, 585] on div at bounding box center [126, 577] width 14 height 13
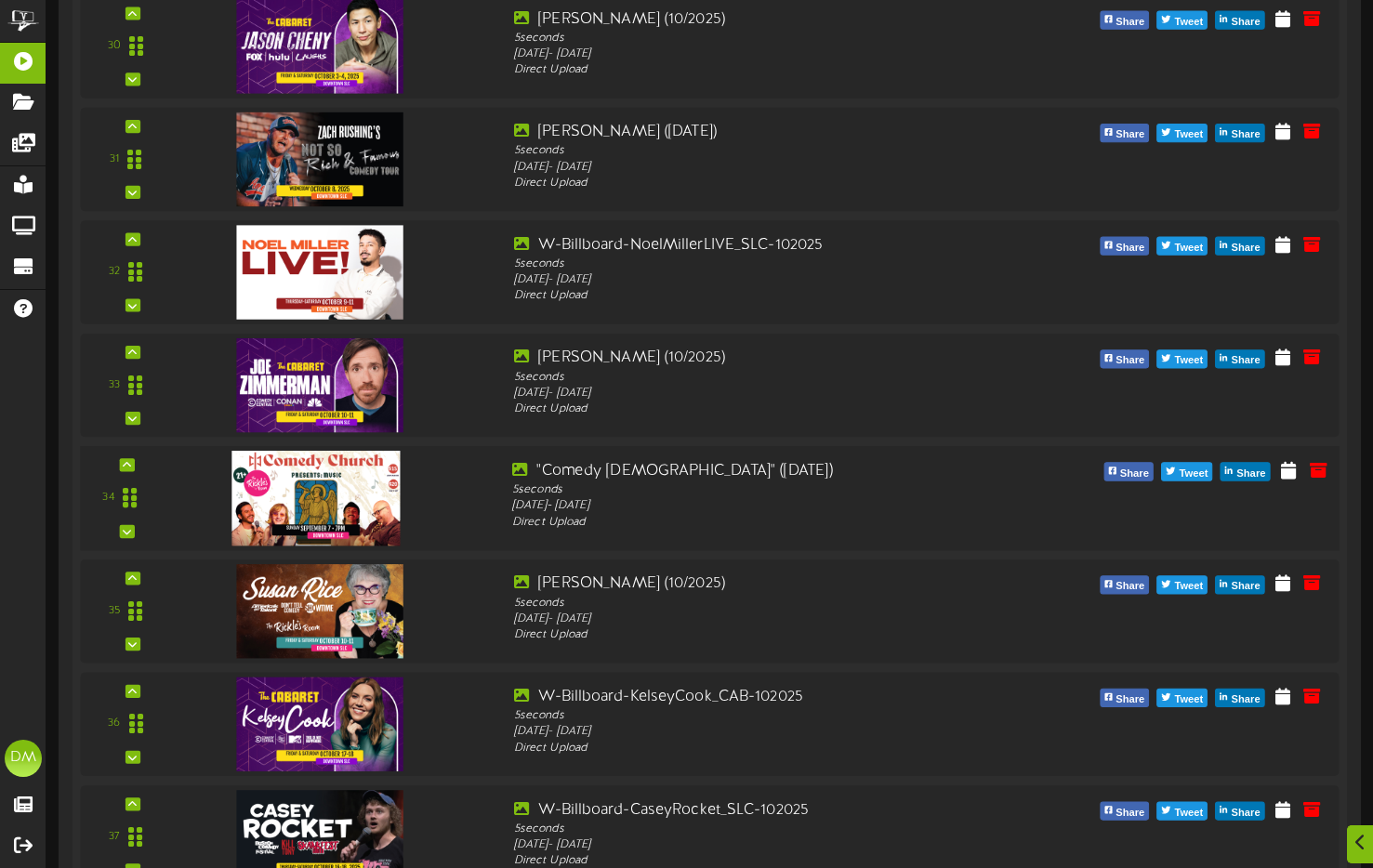
click at [135, 470] on div "34" at bounding box center [710, 498] width 1272 height 105
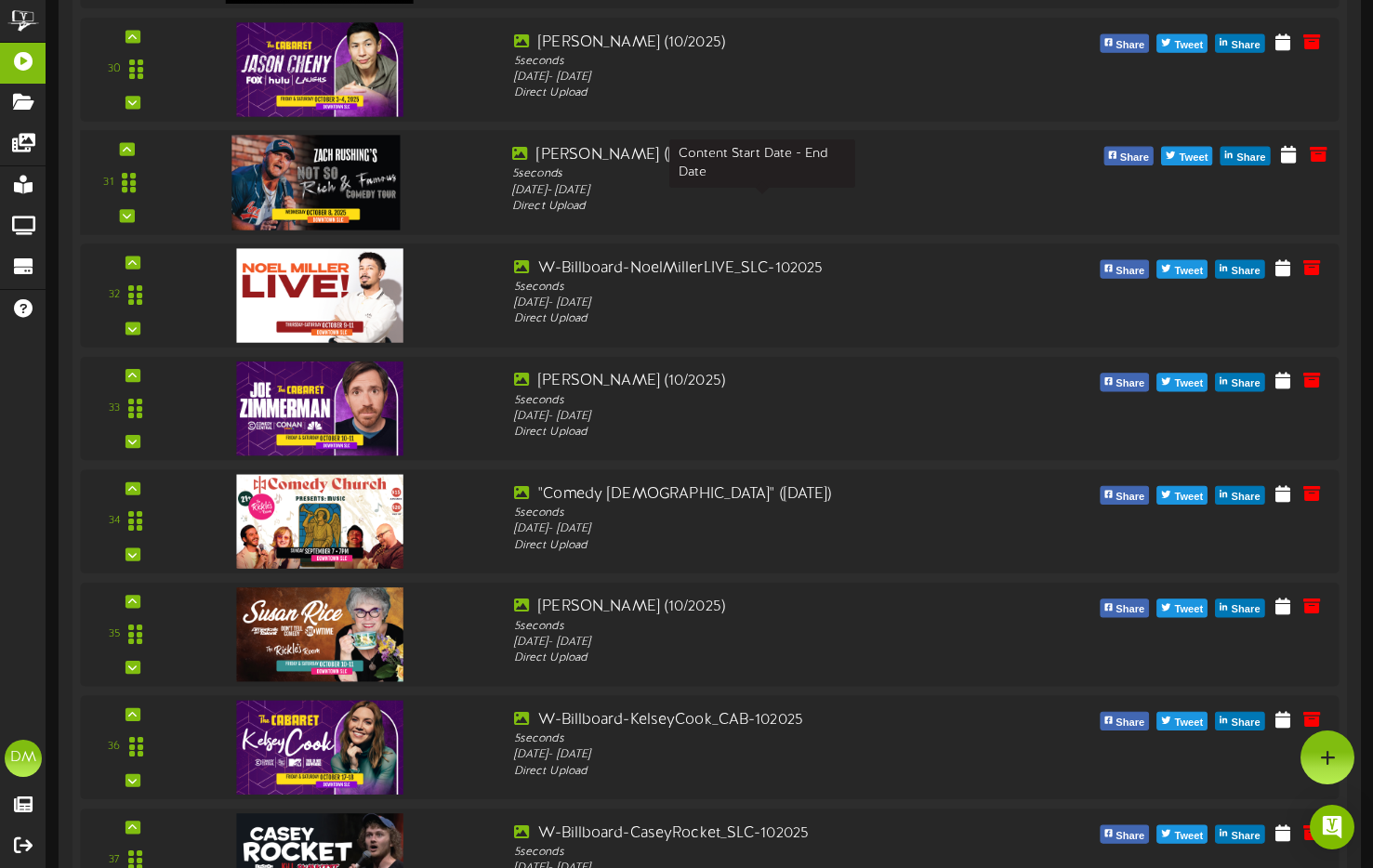
scroll to position [3772, 0]
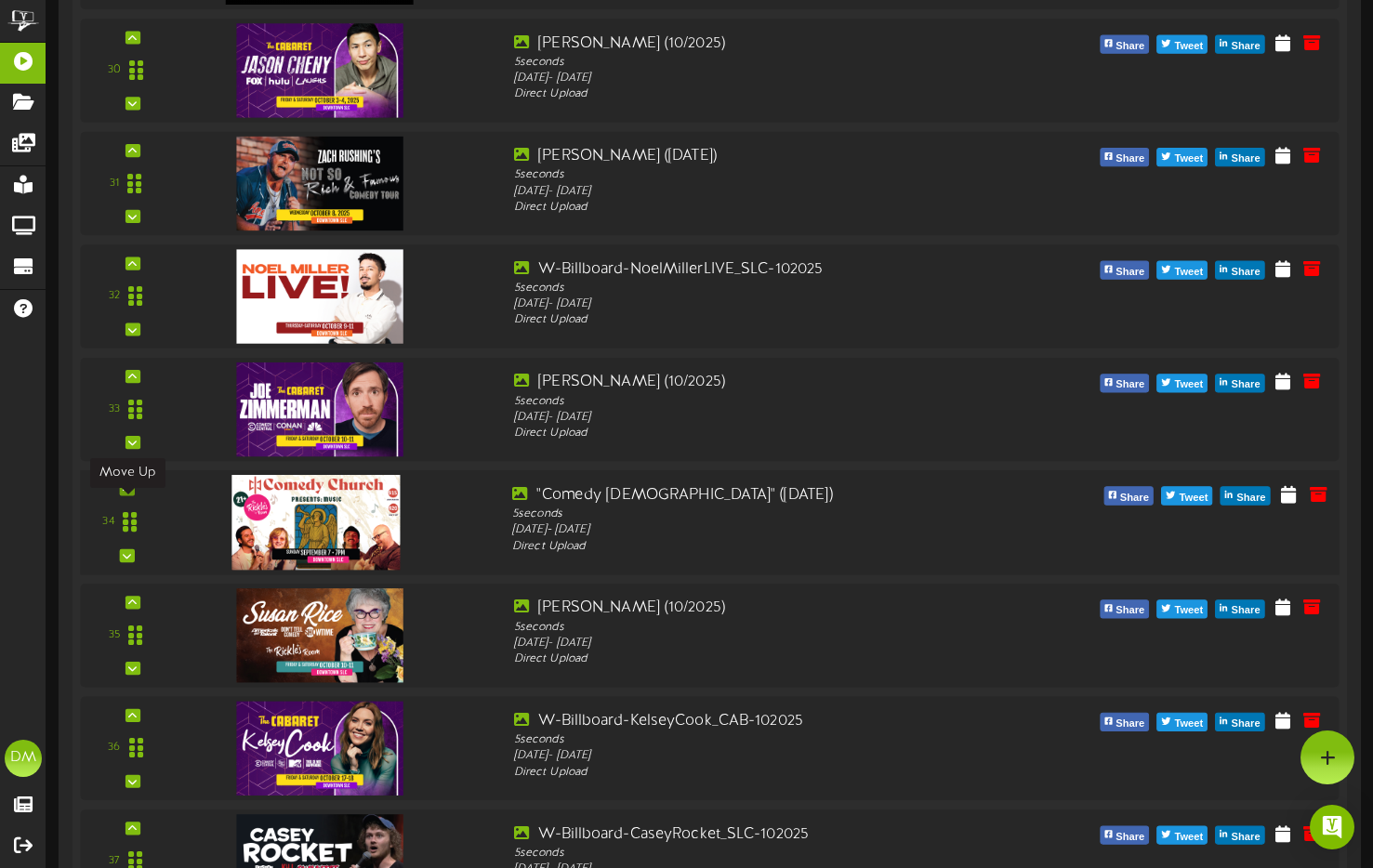
click at [127, 493] on icon at bounding box center [126, 490] width 9 height 10
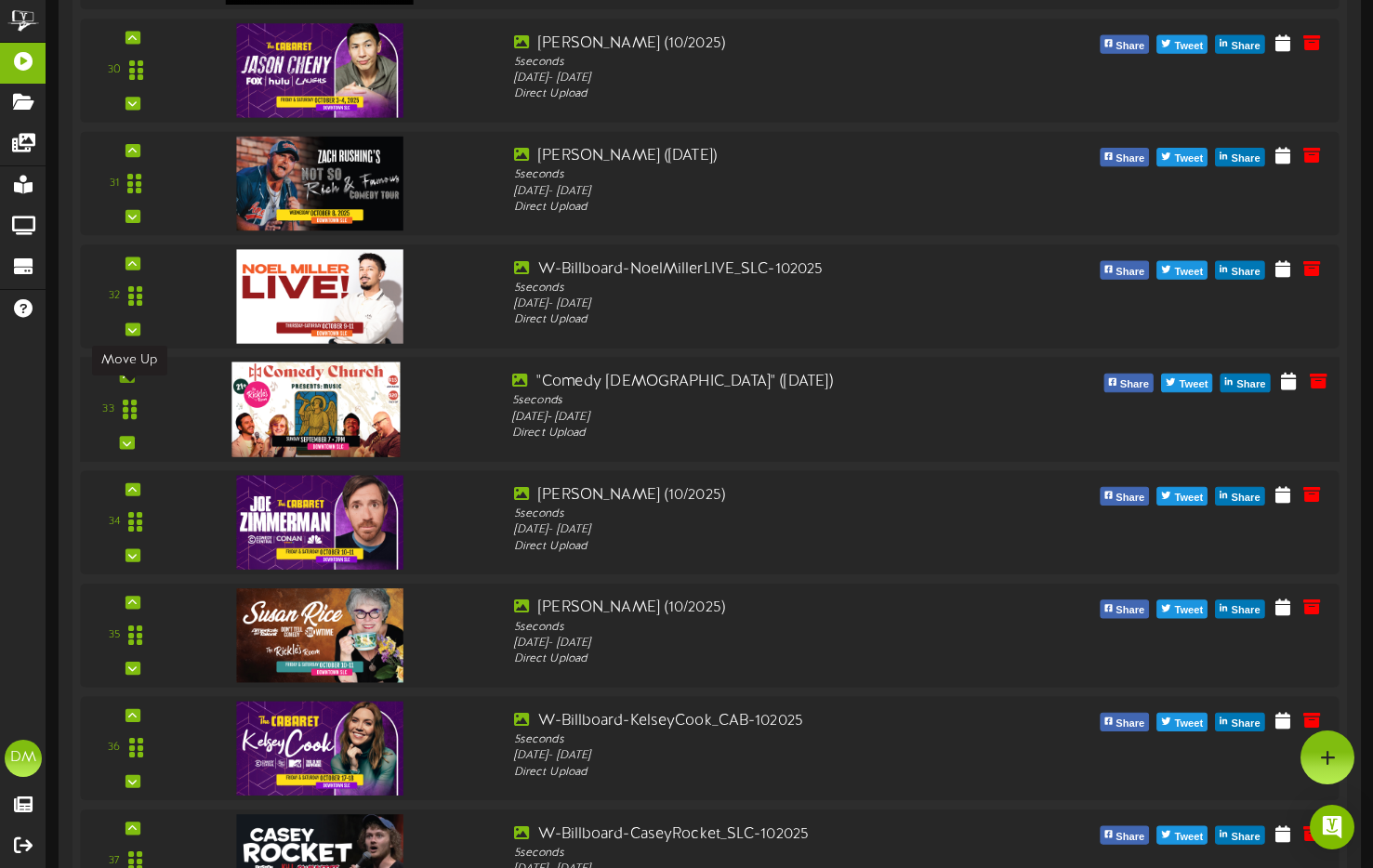
click at [130, 383] on div at bounding box center [126, 376] width 14 height 13
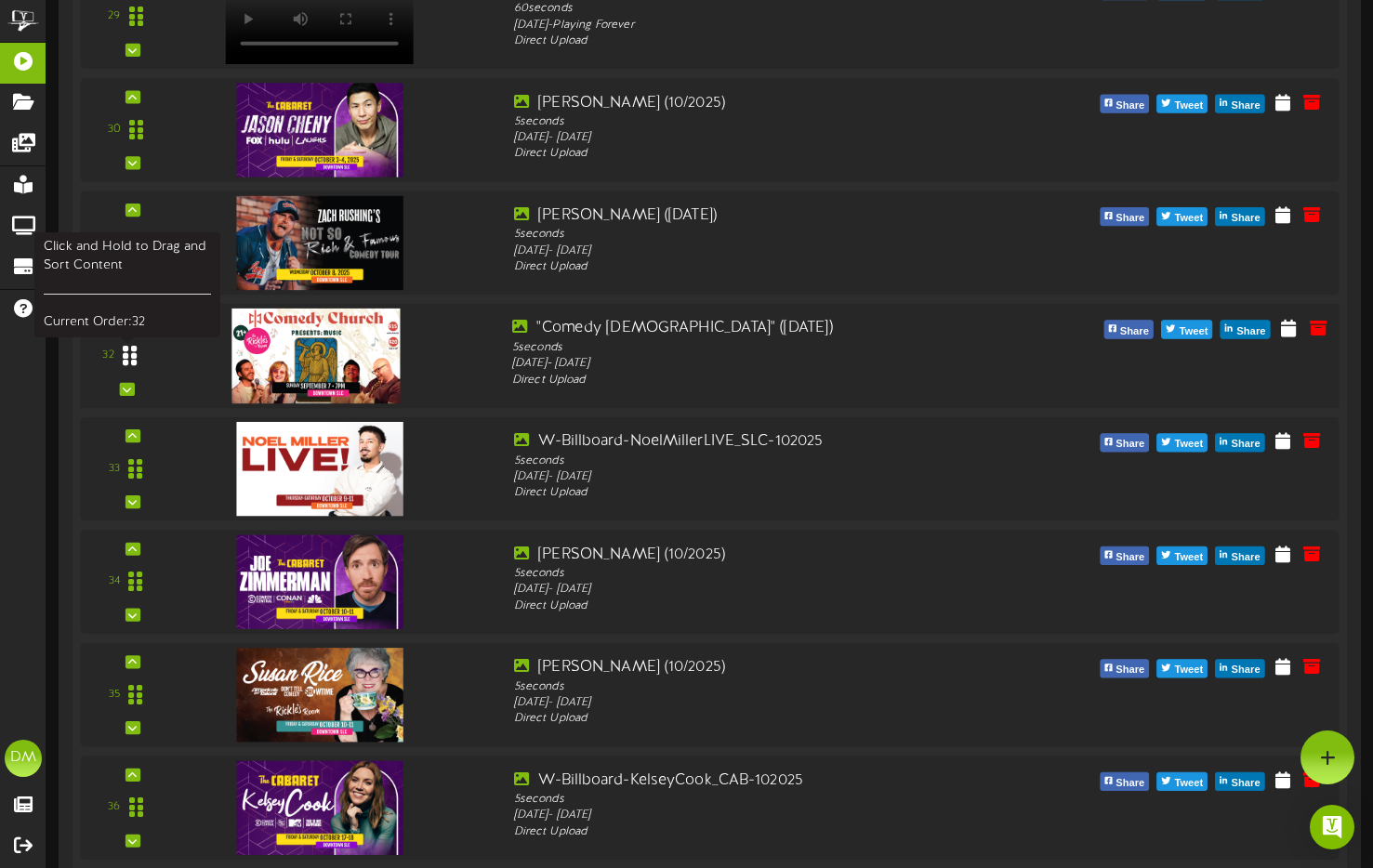
scroll to position [3710, 0]
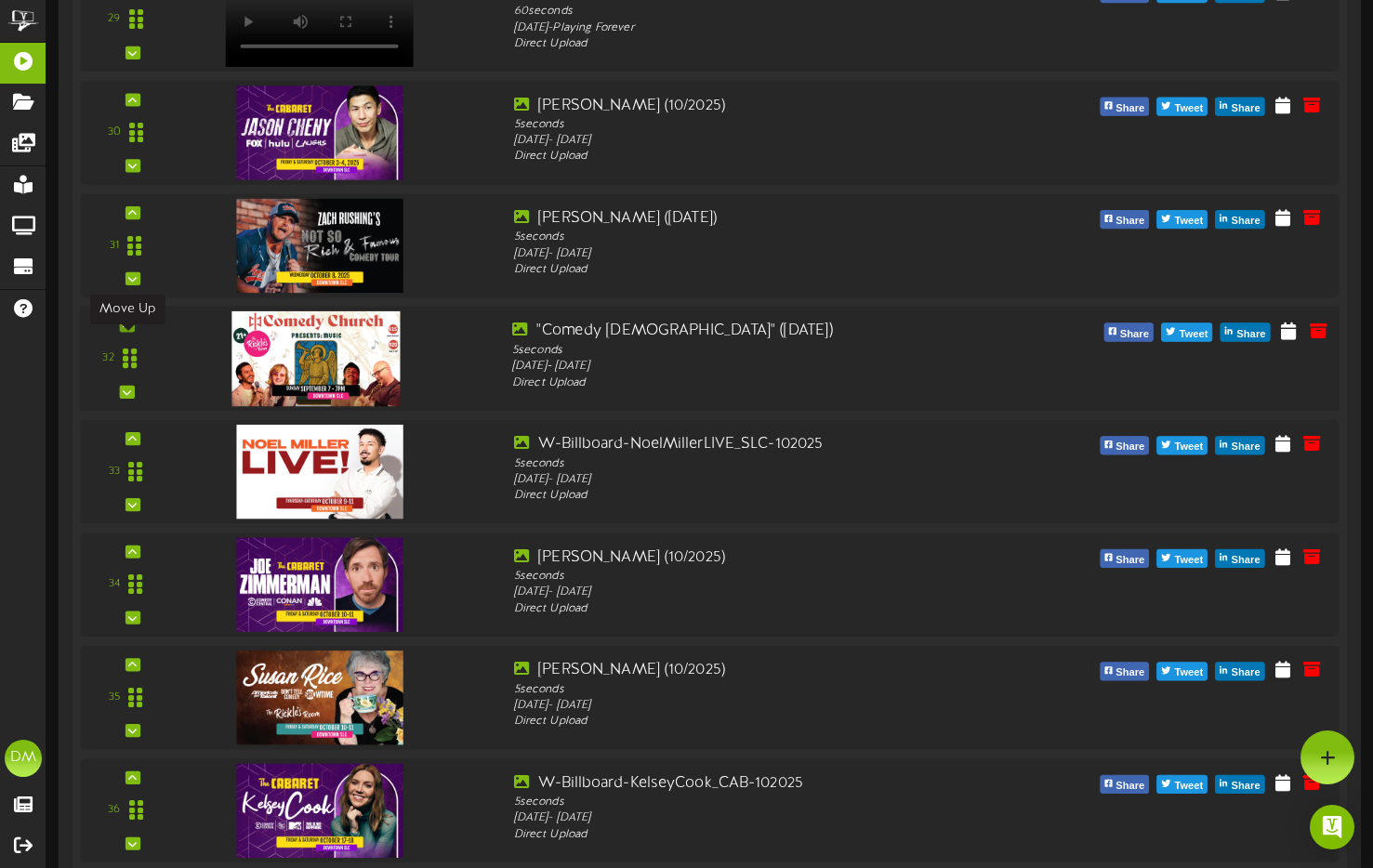
click at [128, 330] on icon at bounding box center [126, 325] width 9 height 10
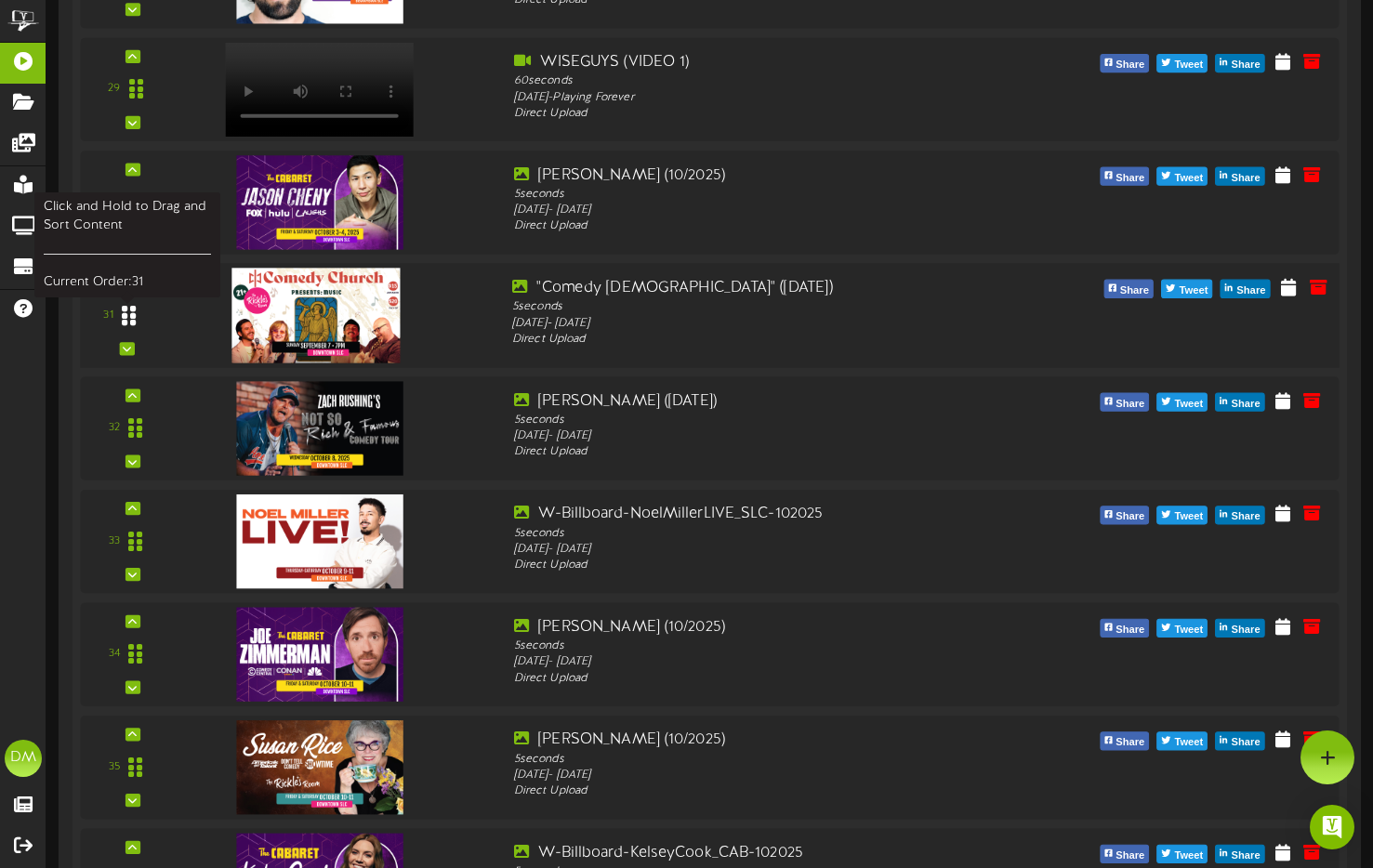
scroll to position [3637, 0]
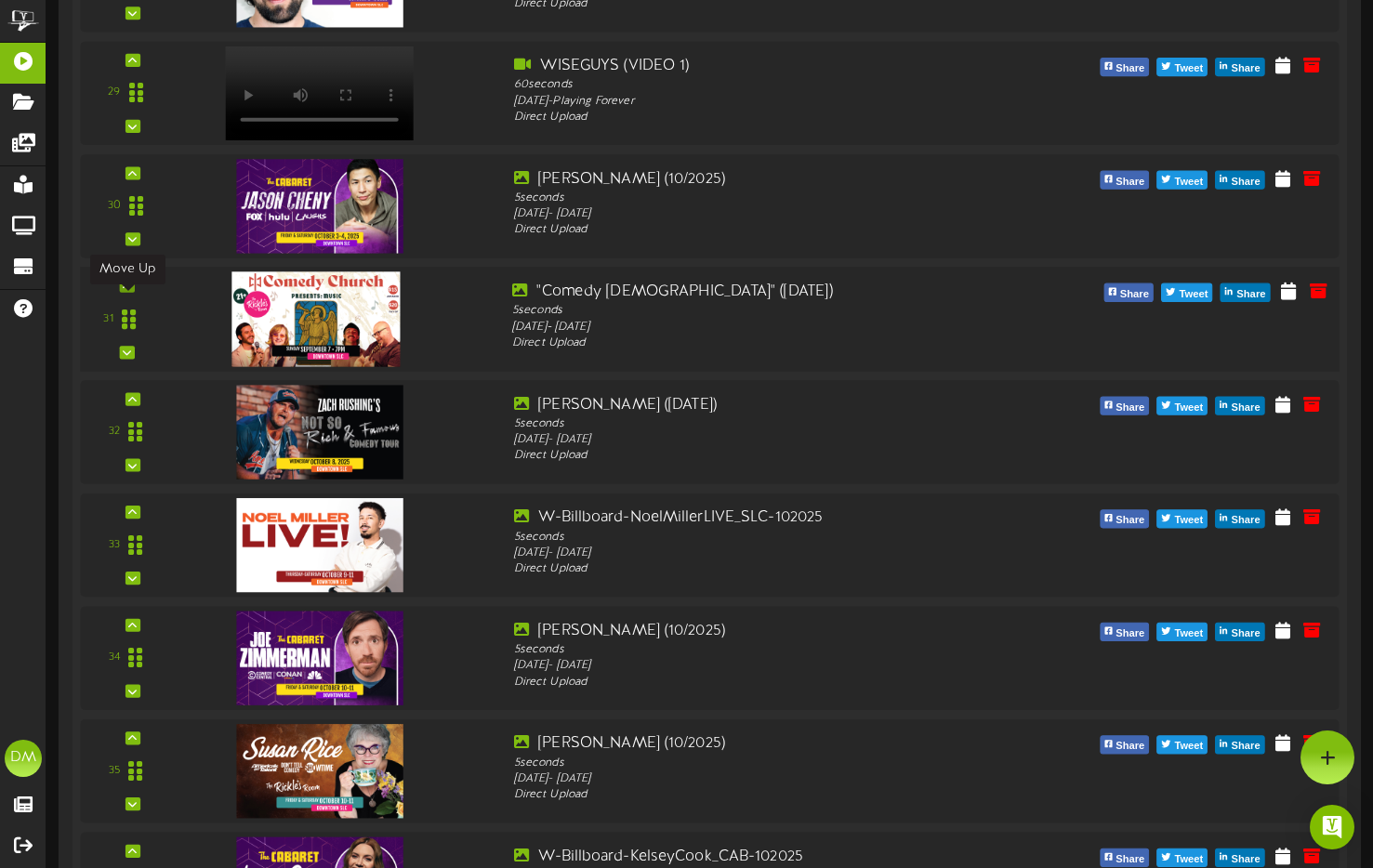
click at [126, 290] on icon at bounding box center [126, 286] width 9 height 10
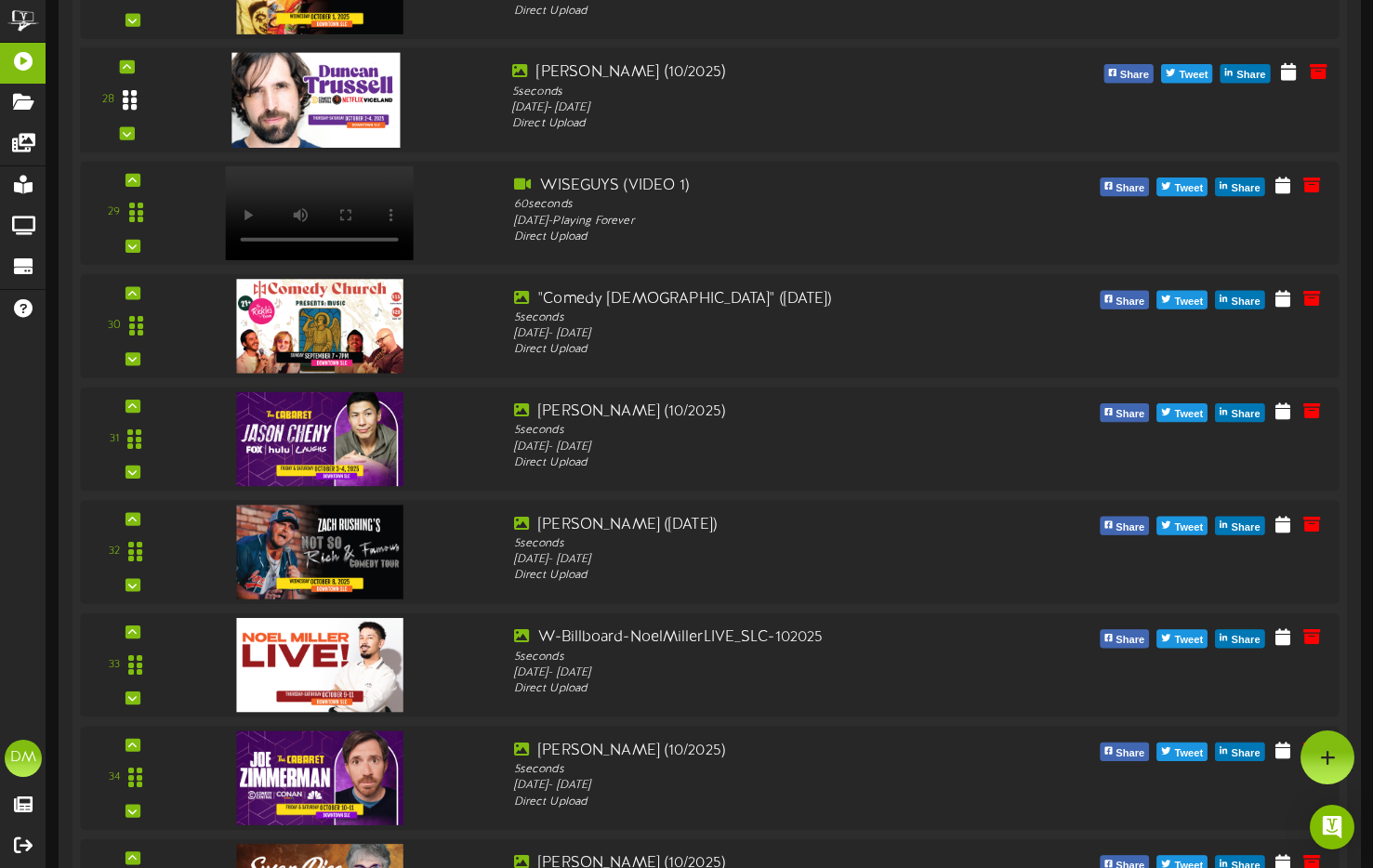
scroll to position [3324, 0]
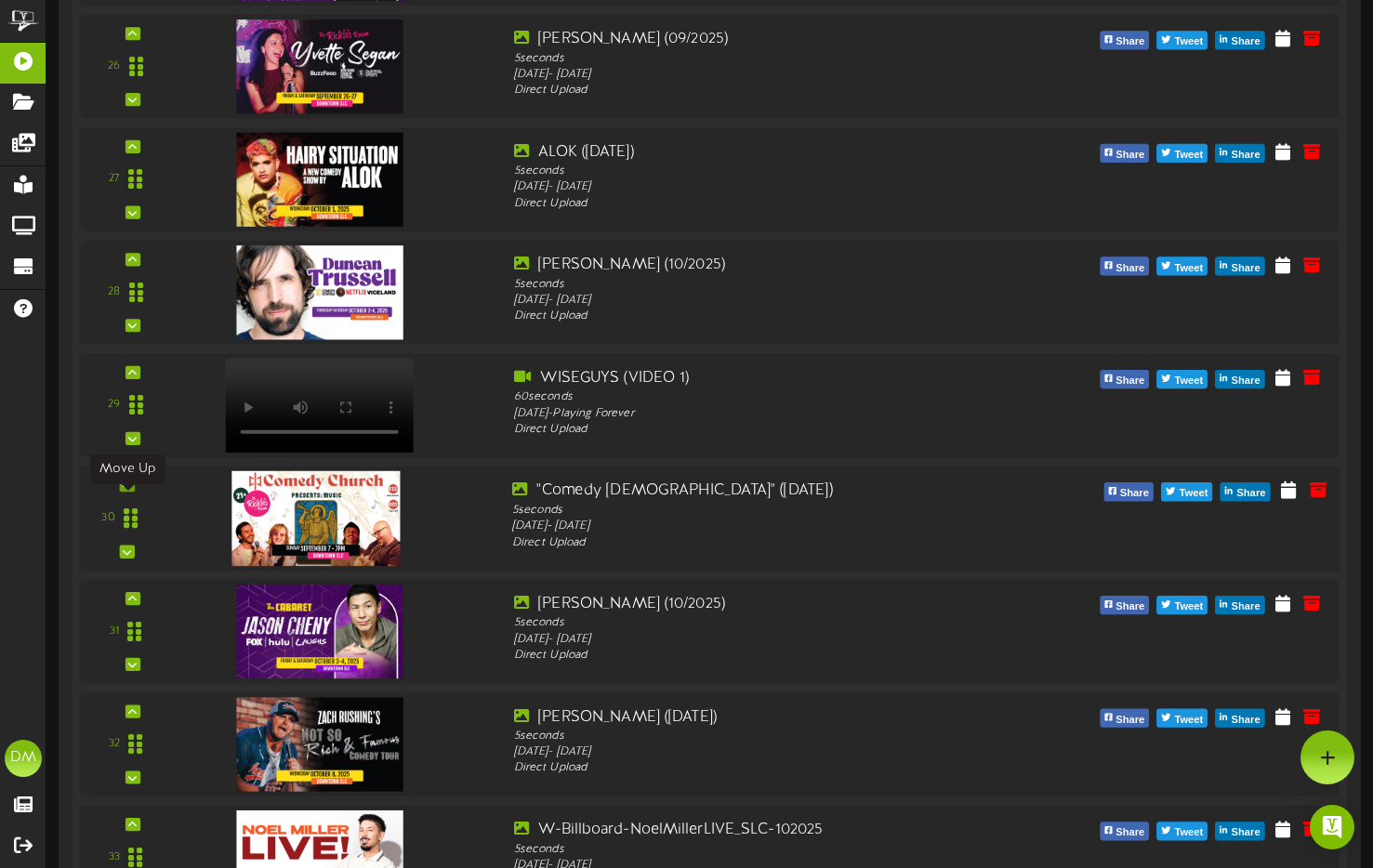
click at [131, 491] on div at bounding box center [126, 485] width 14 height 13
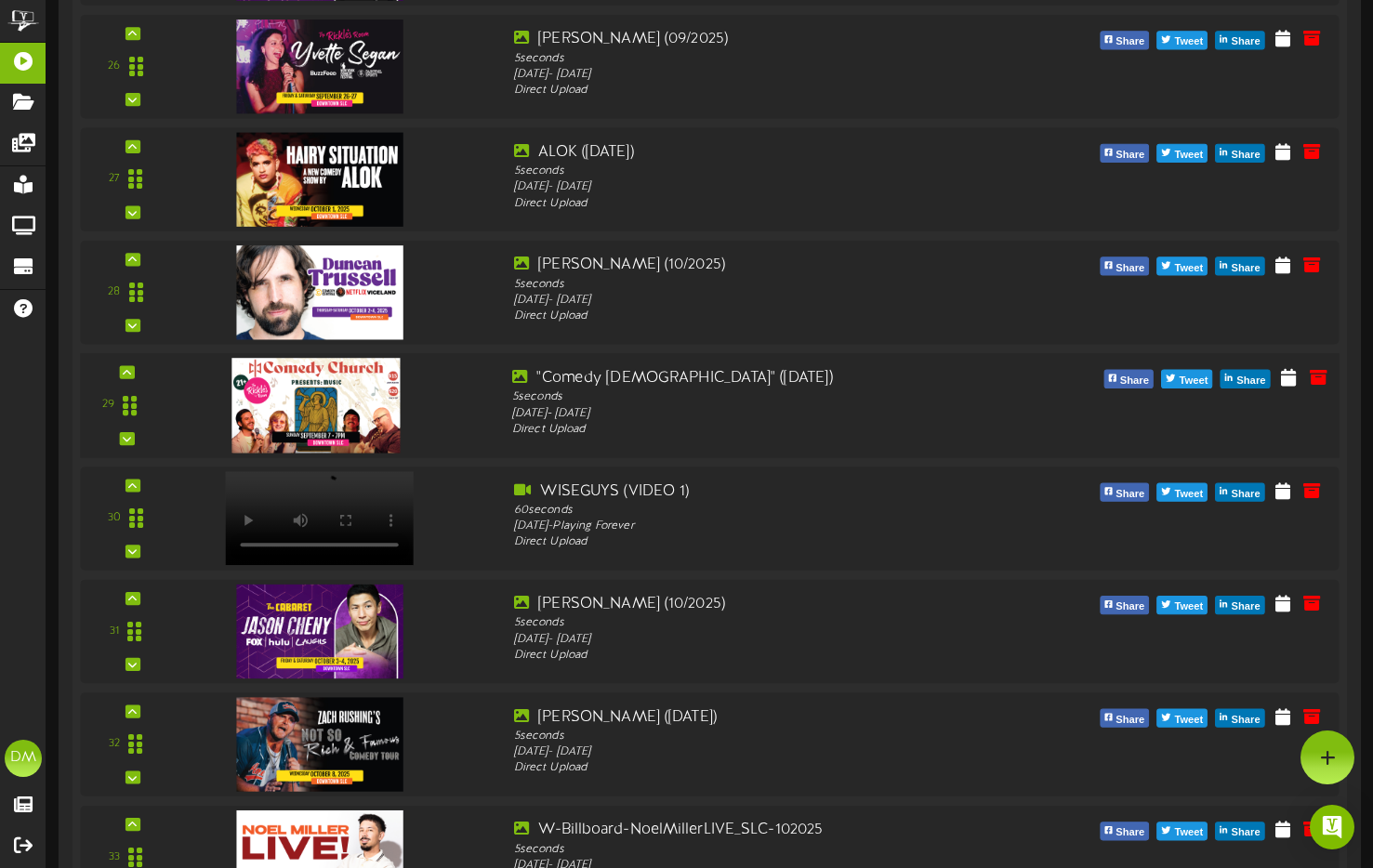
click at [135, 387] on div "29" at bounding box center [126, 405] width 77 height 76
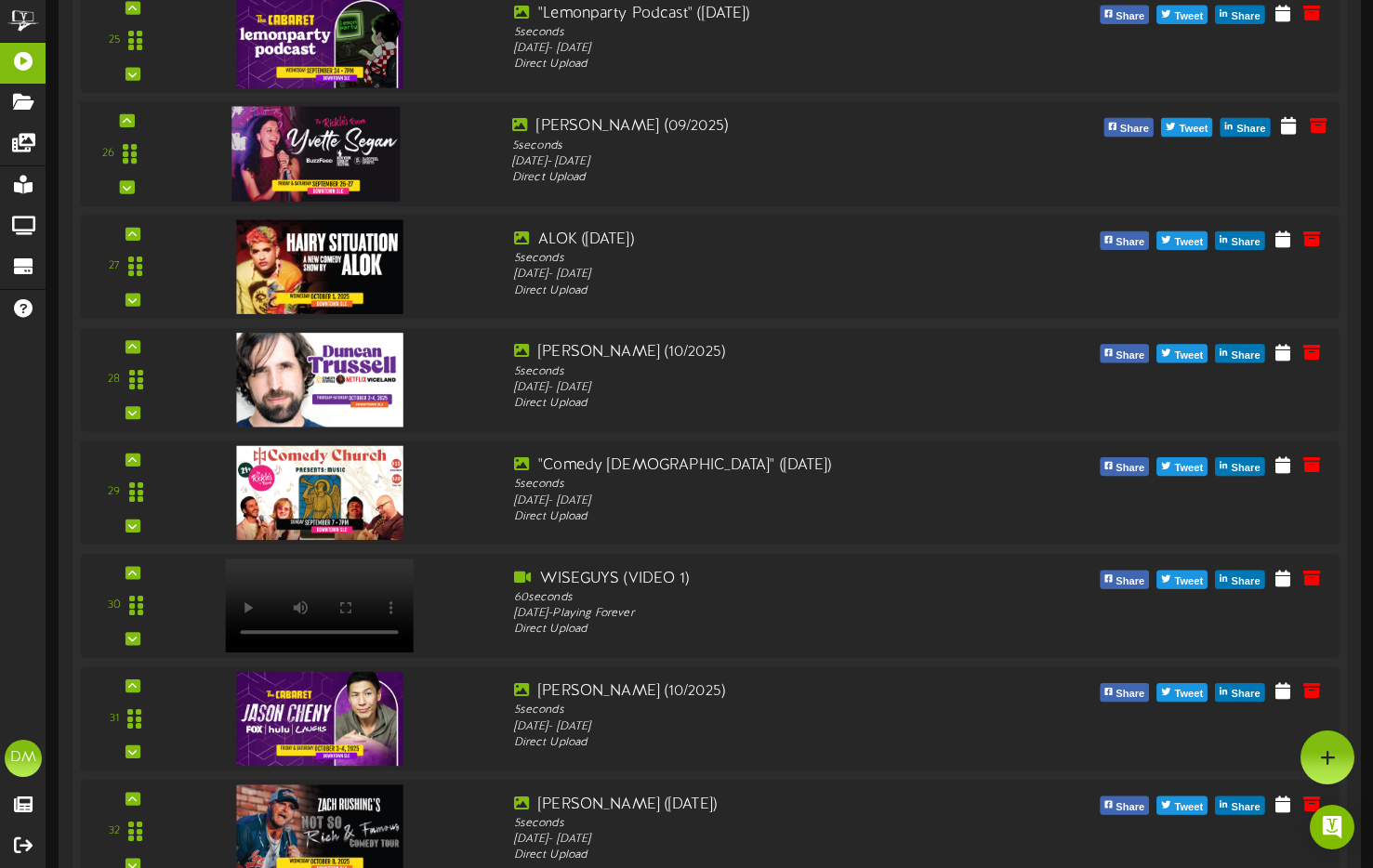
scroll to position [3234, 0]
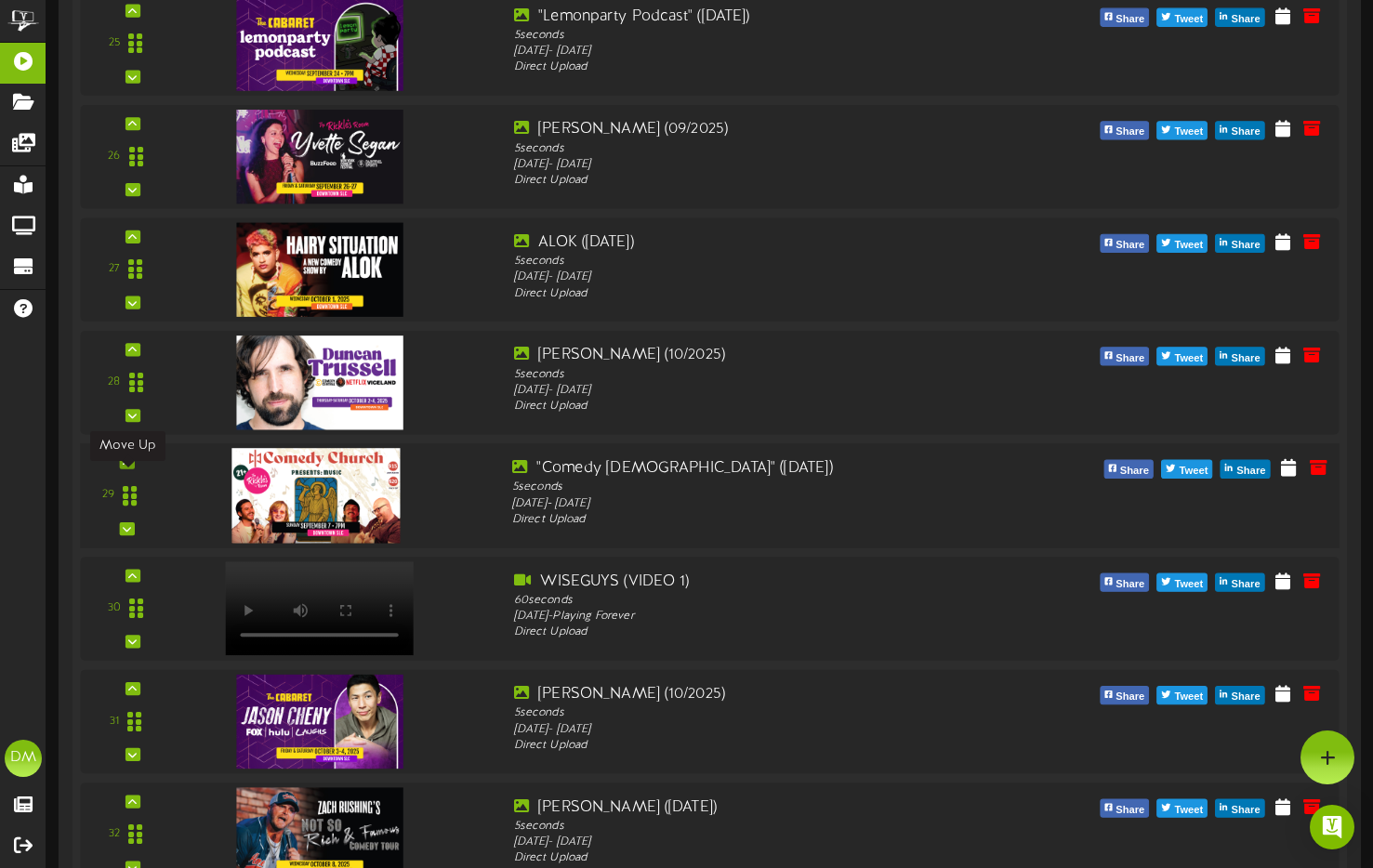
click at [128, 466] on icon at bounding box center [126, 462] width 9 height 10
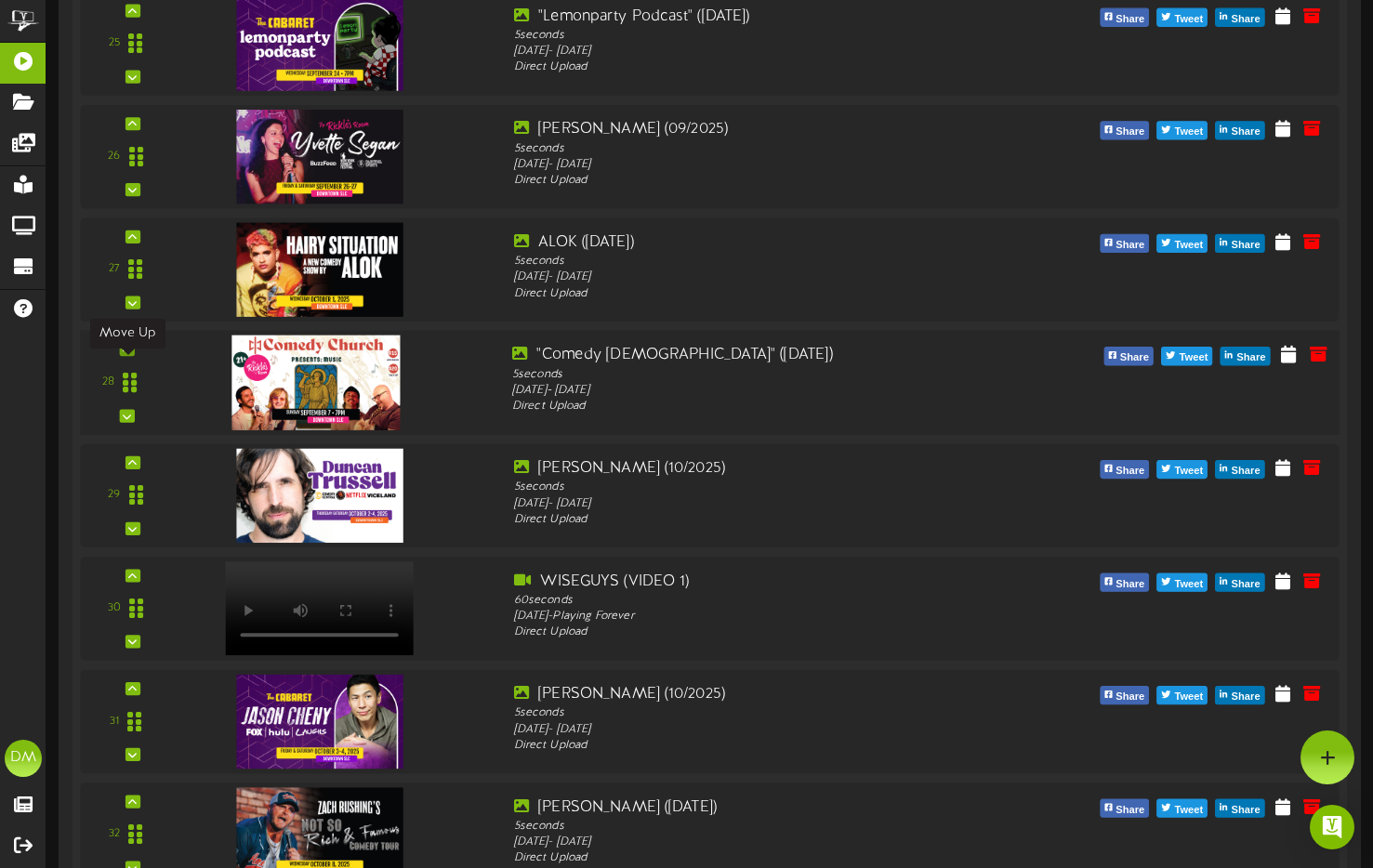
click at [131, 356] on div at bounding box center [126, 349] width 14 height 13
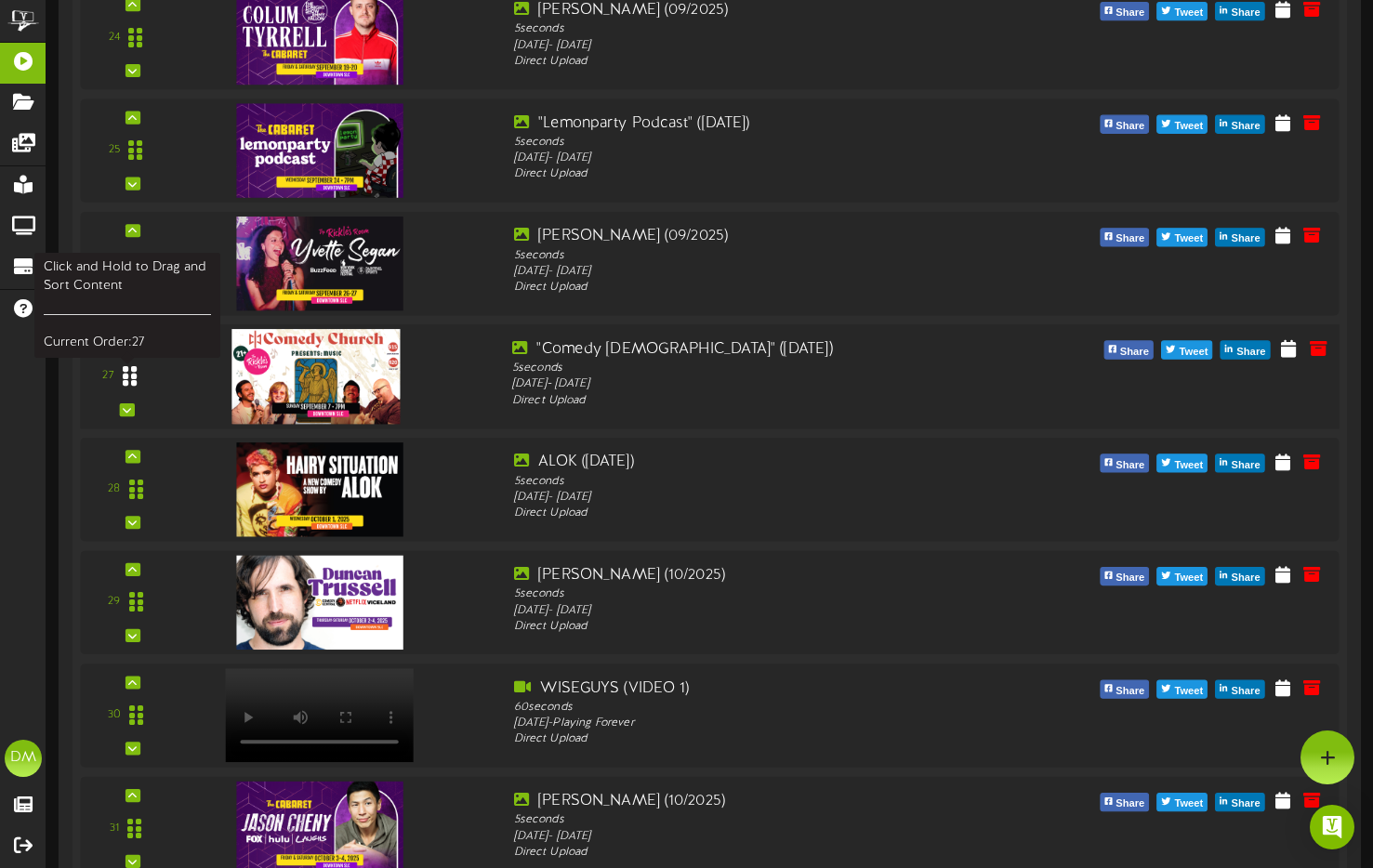
scroll to position [3095, 0]
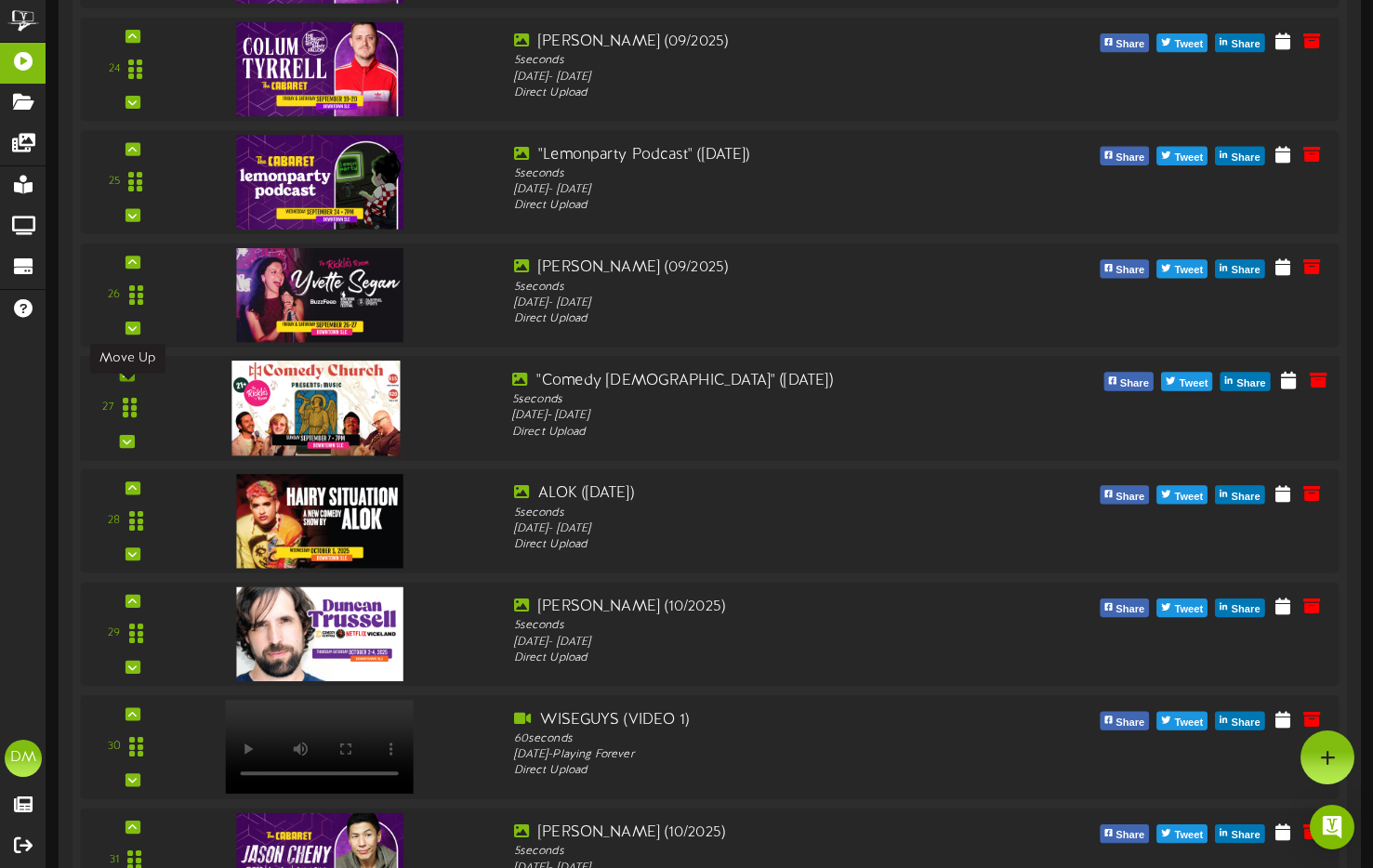
click at [123, 379] on icon at bounding box center [126, 375] width 9 height 10
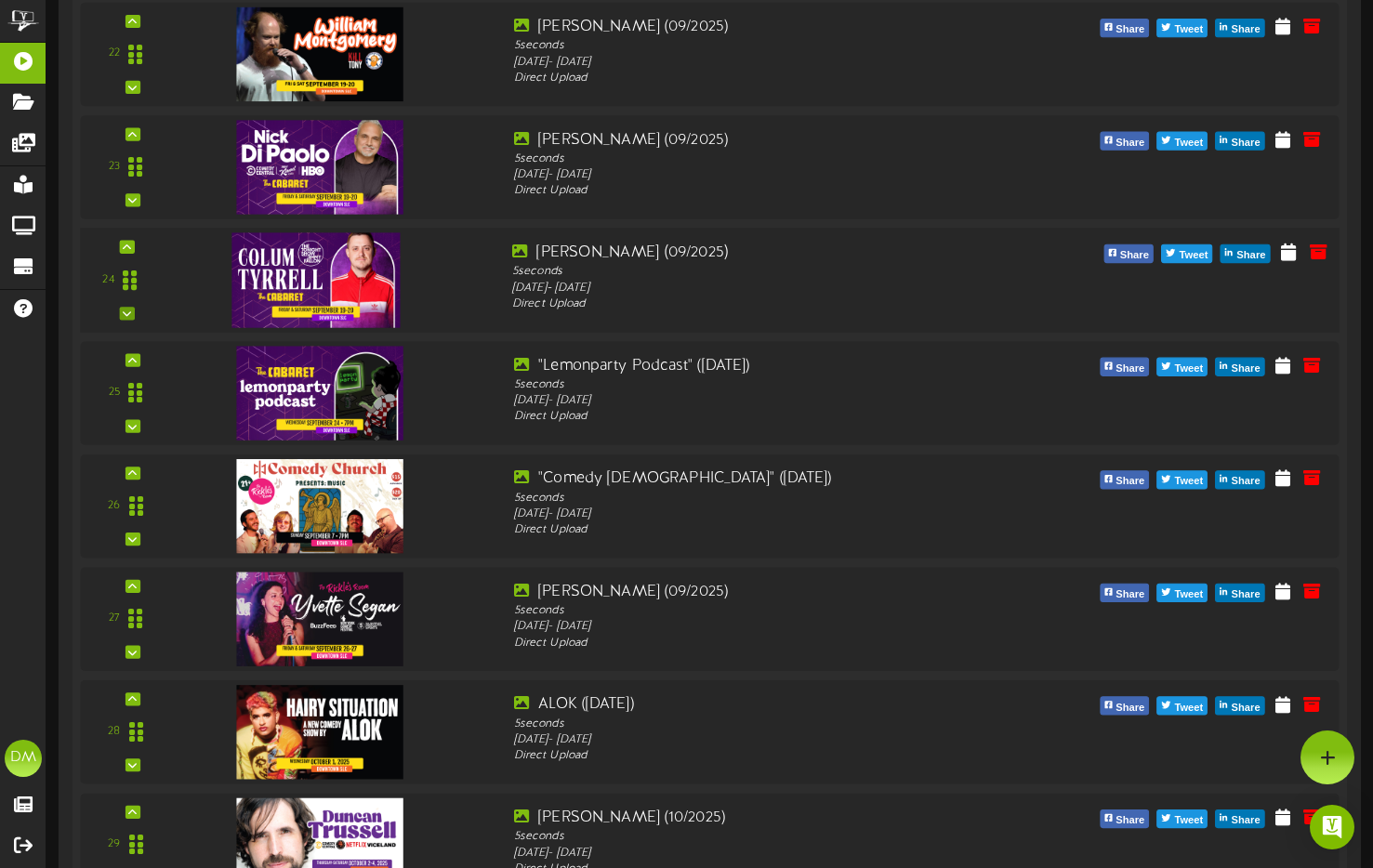
scroll to position [2814, 0]
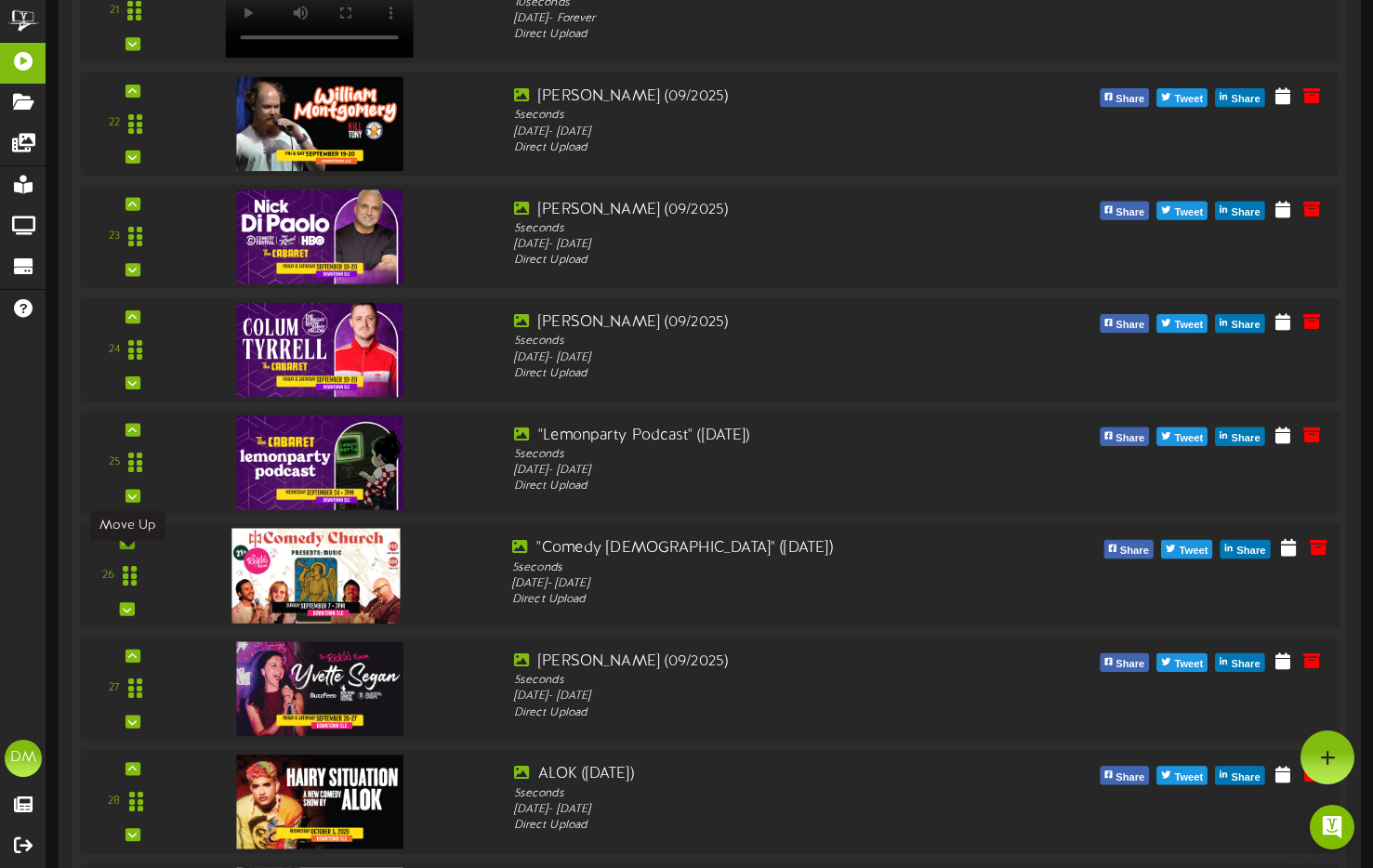
click at [128, 547] on icon at bounding box center [126, 543] width 9 height 10
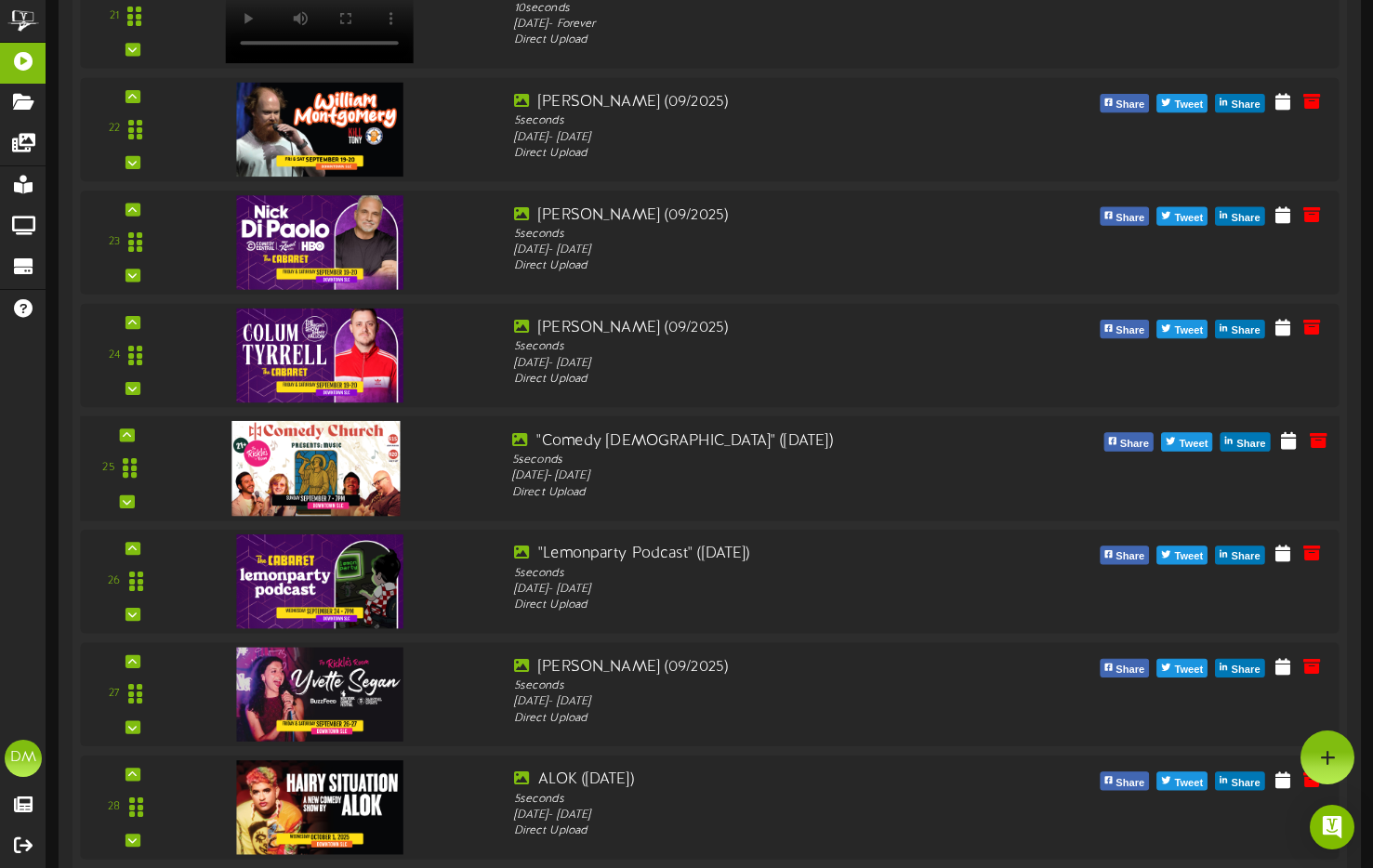
scroll to position [2769, 0]
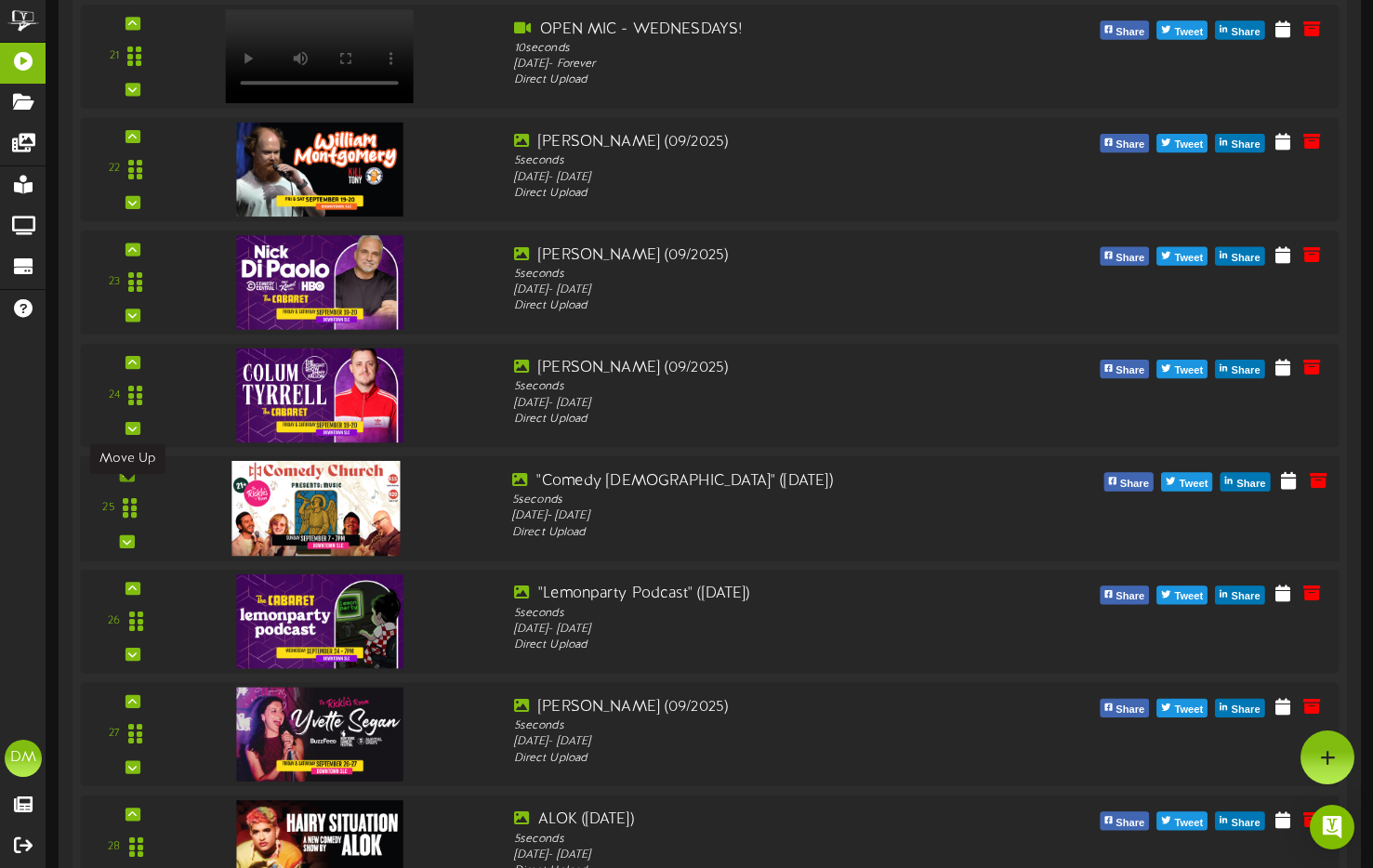
click at [119, 482] on div at bounding box center [126, 474] width 14 height 13
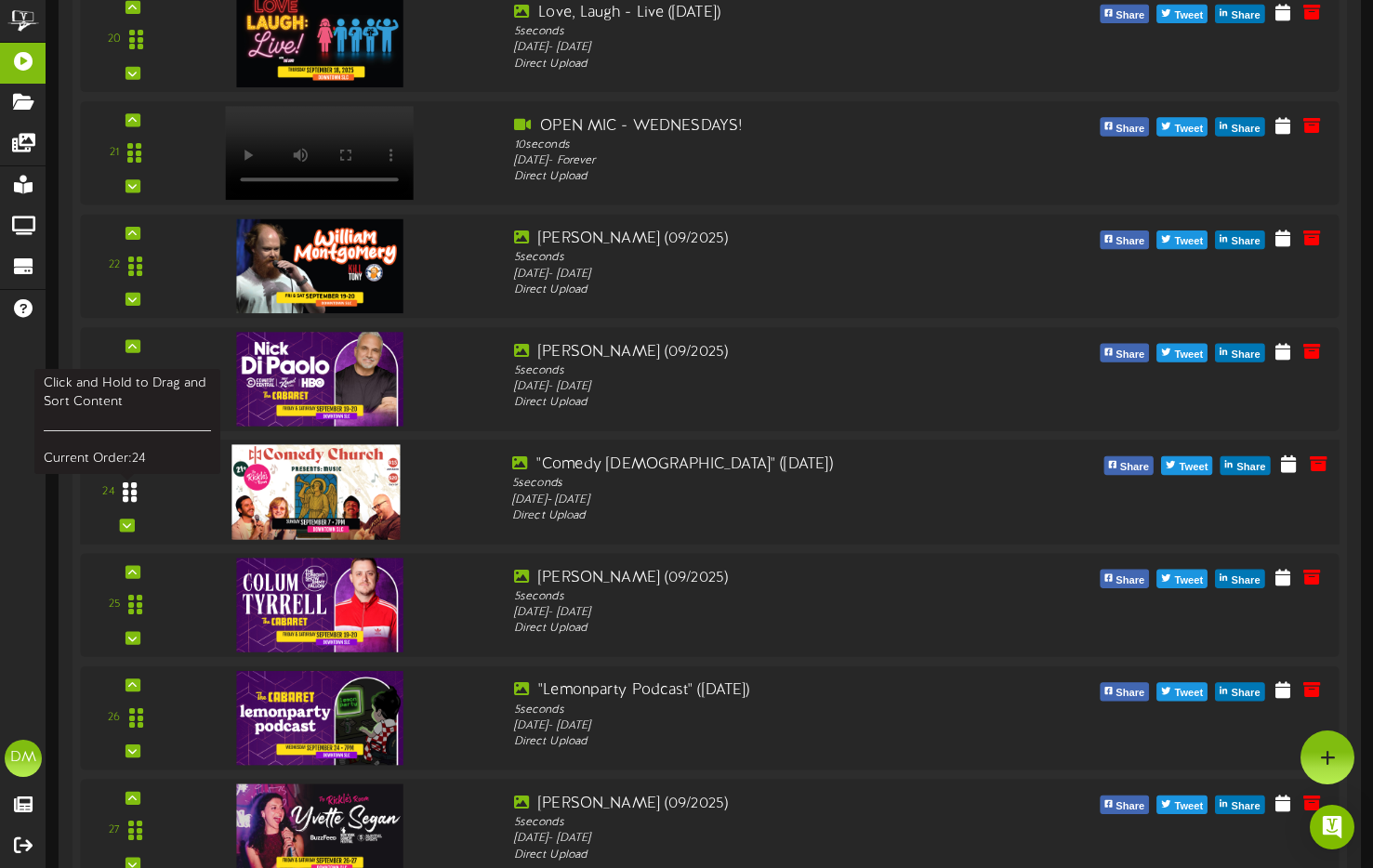
scroll to position [2671, 0]
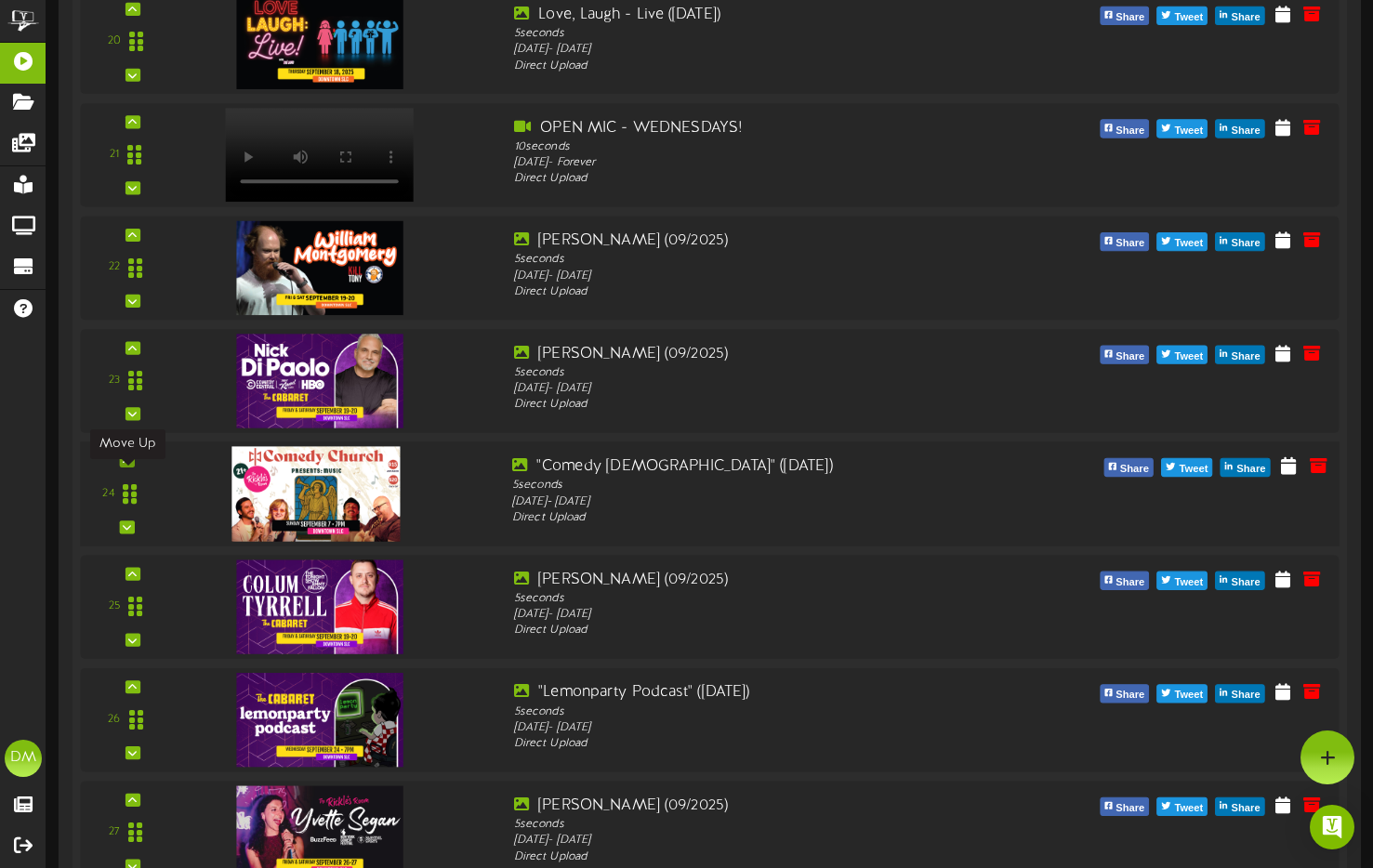
click at [128, 465] on icon at bounding box center [126, 462] width 9 height 10
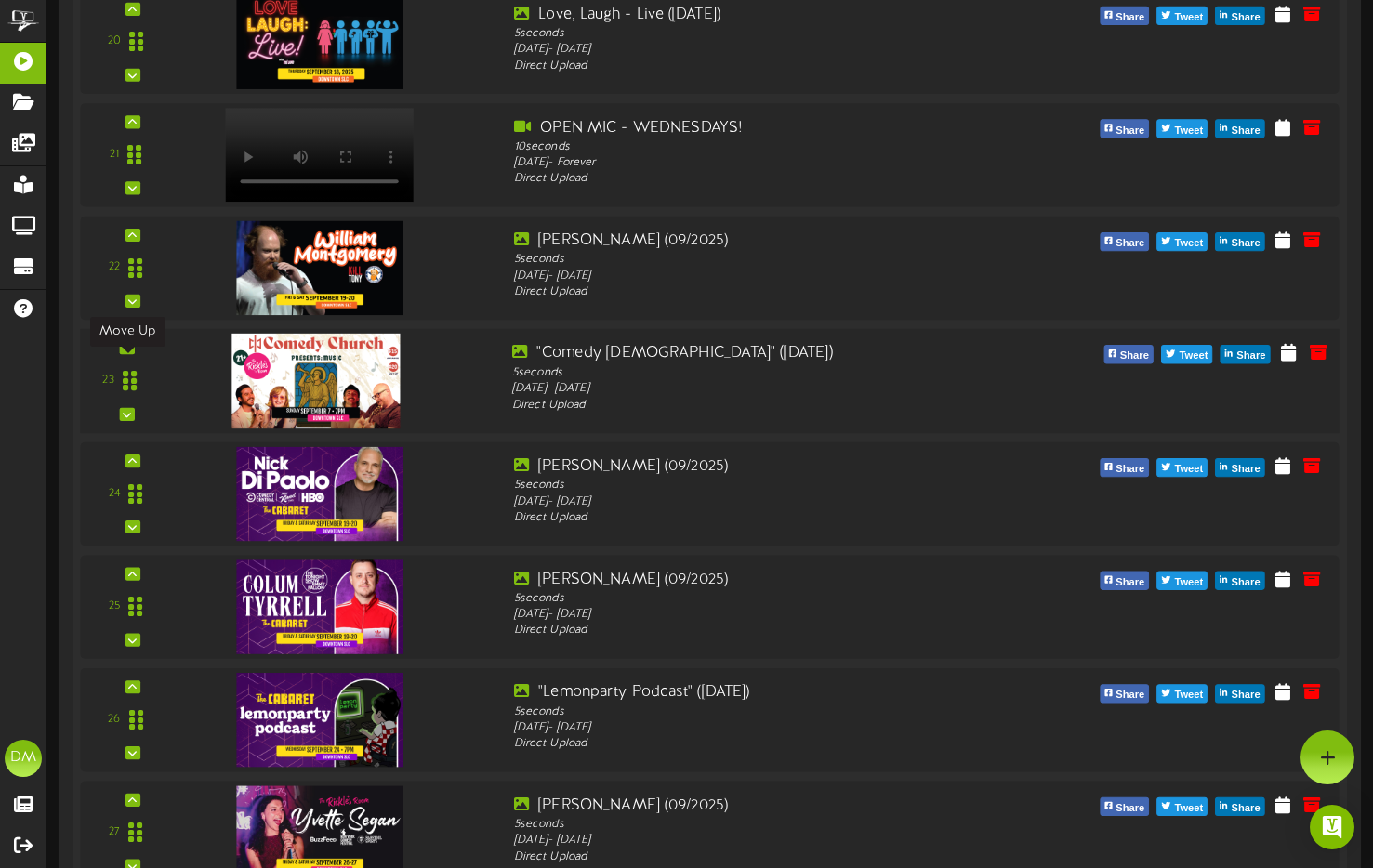
click at [131, 354] on div at bounding box center [126, 347] width 14 height 13
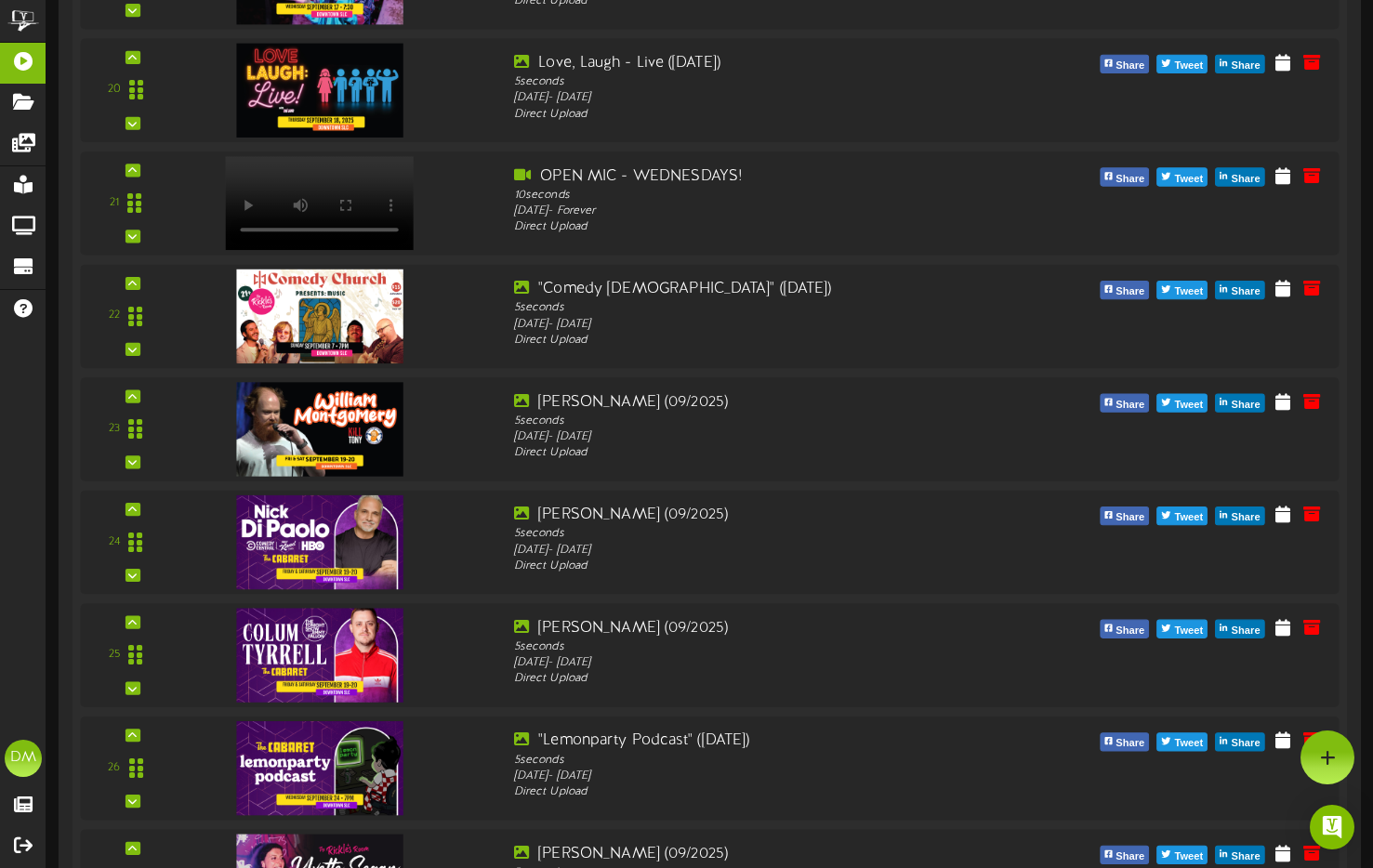
scroll to position [2605, 0]
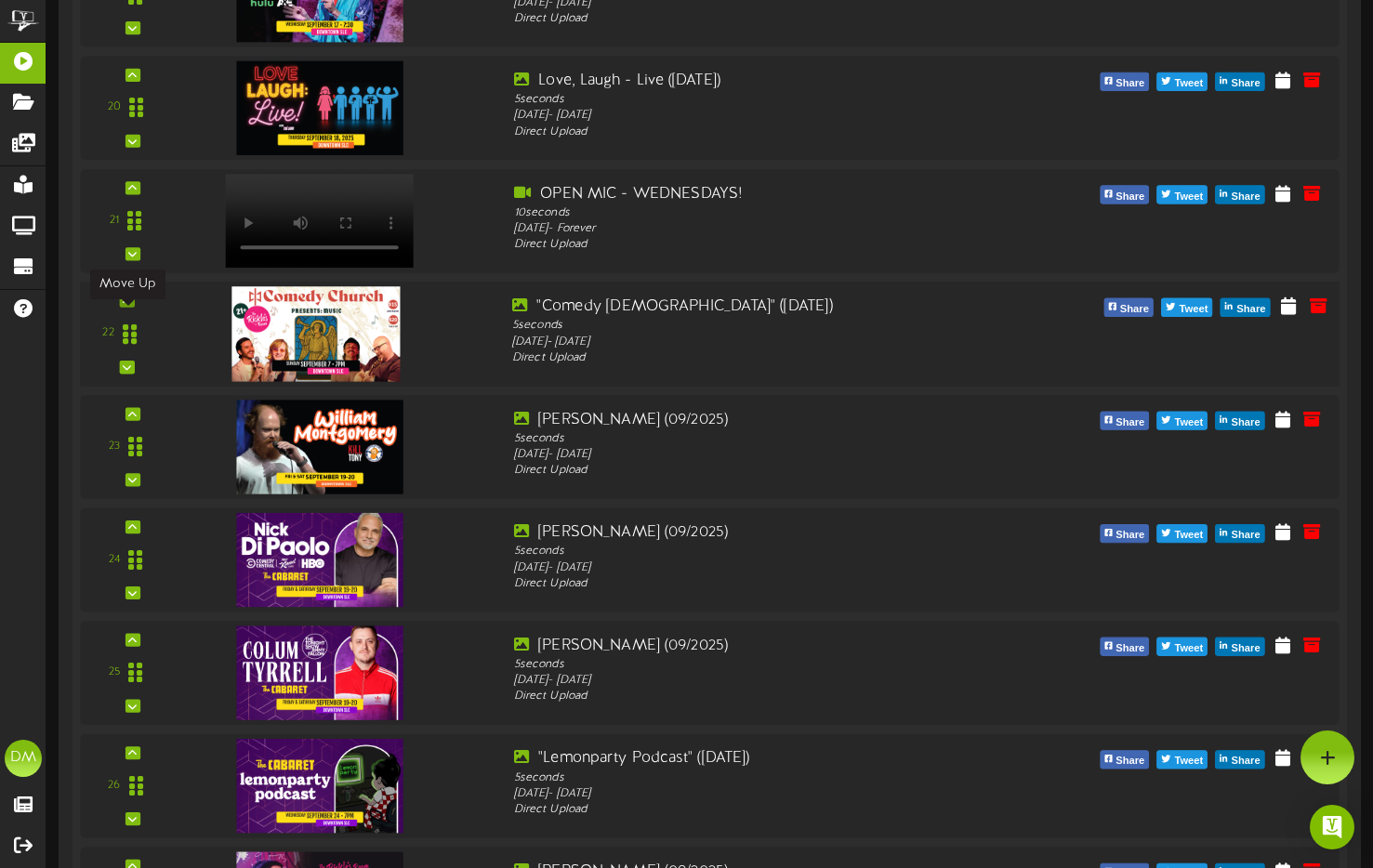
click at [127, 307] on div at bounding box center [126, 299] width 14 height 13
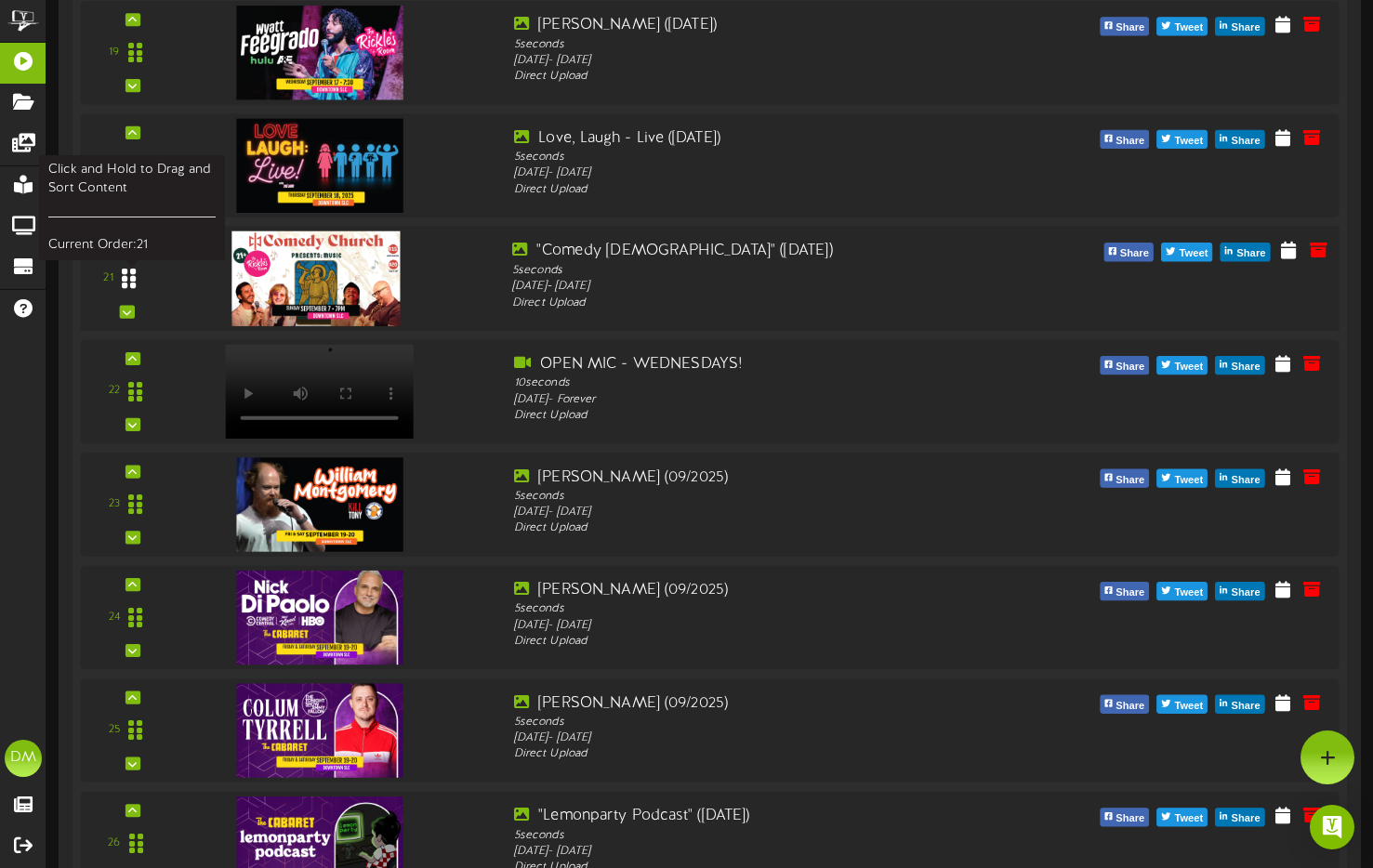
scroll to position [2494, 0]
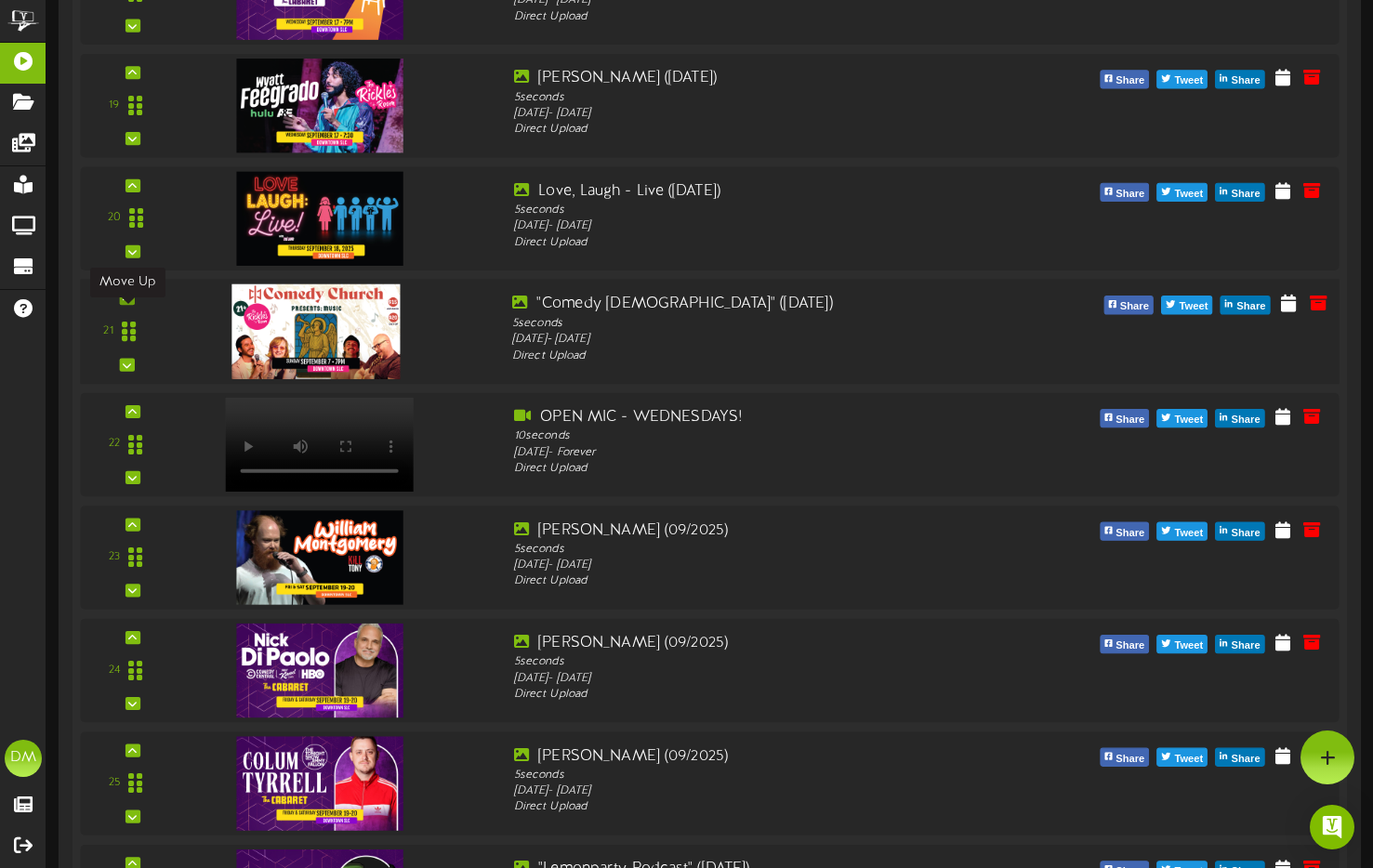
click at [132, 305] on div at bounding box center [126, 297] width 14 height 13
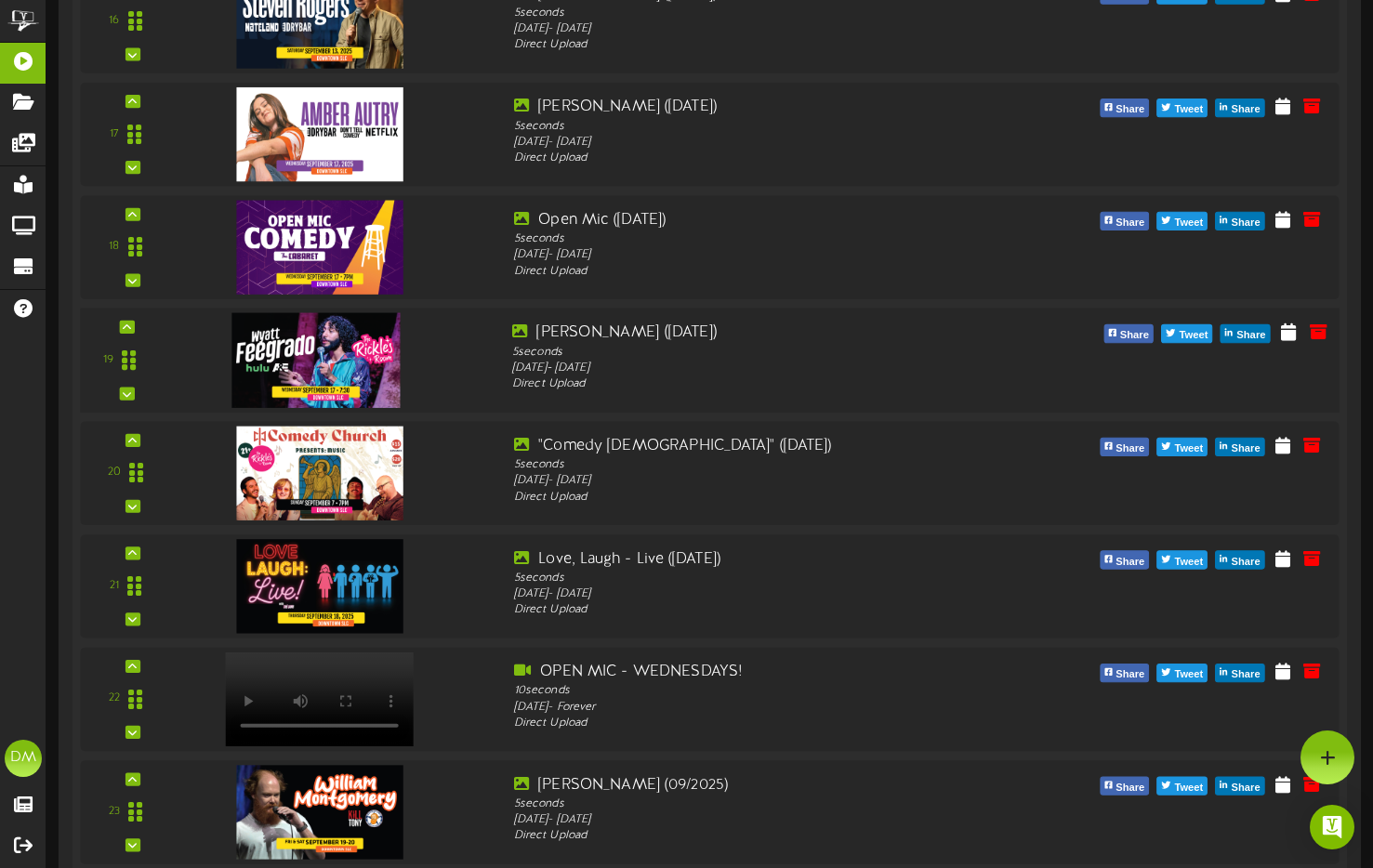
scroll to position [2194, 0]
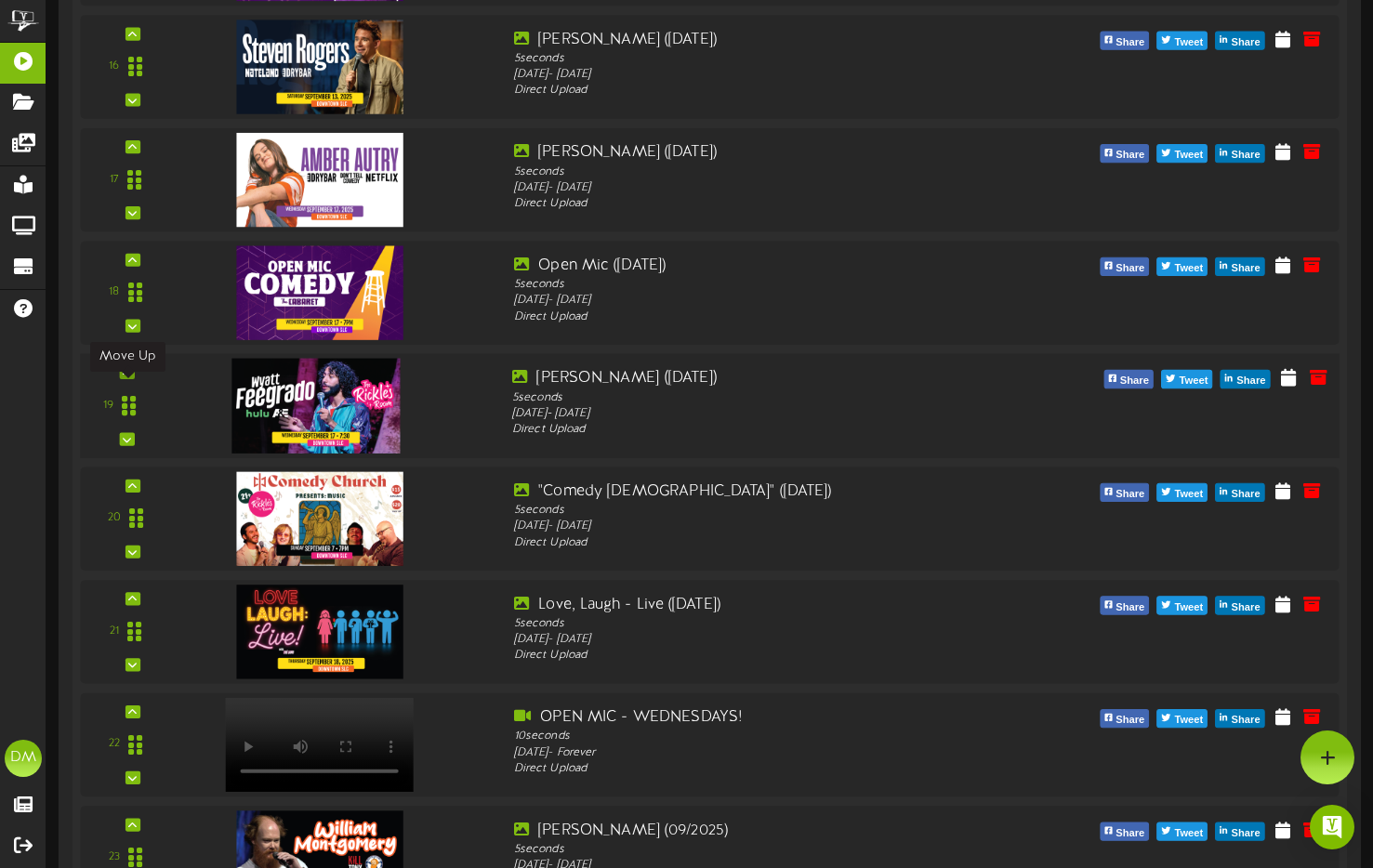
click at [125, 378] on icon at bounding box center [126, 373] width 9 height 10
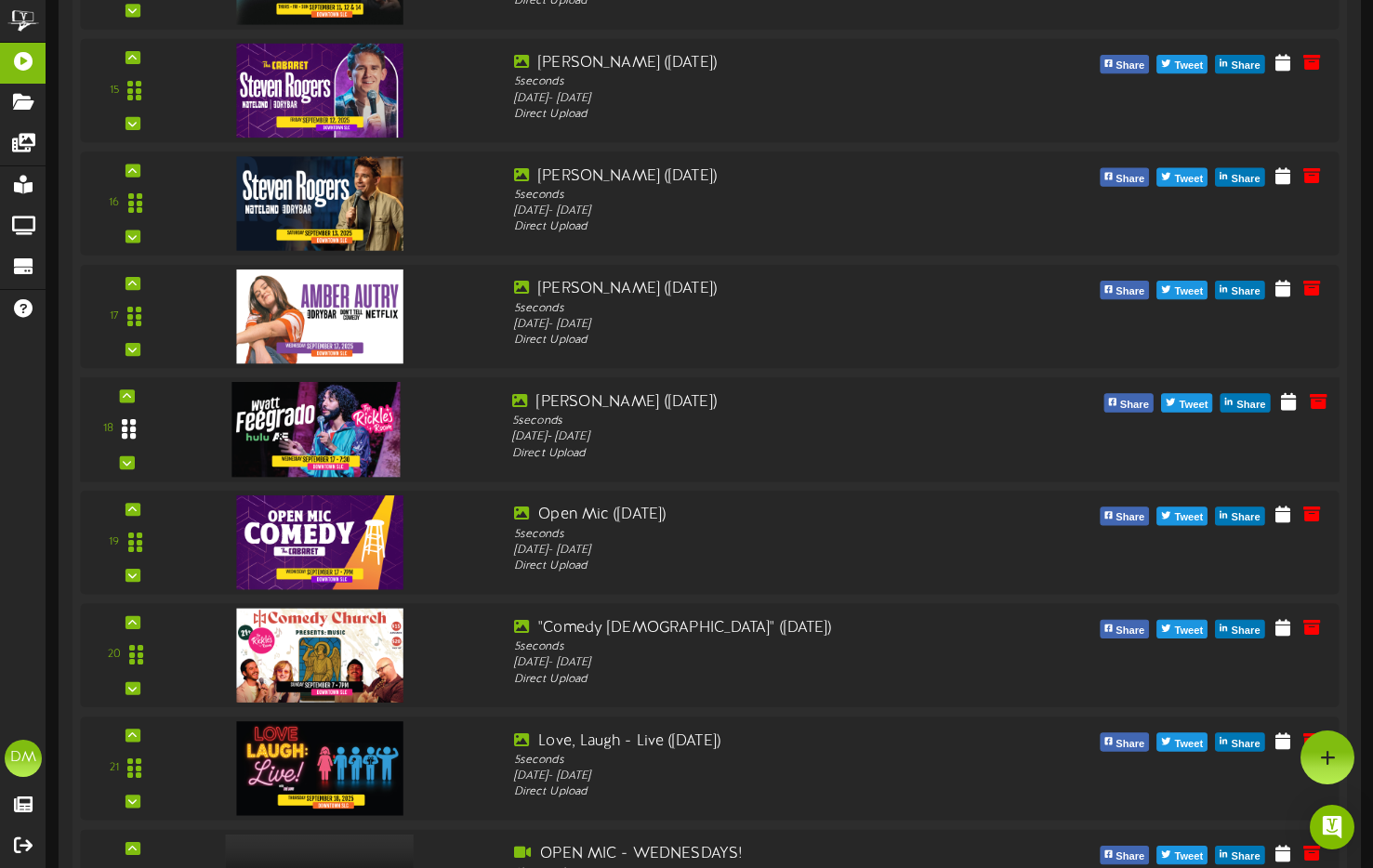
scroll to position [2054, 0]
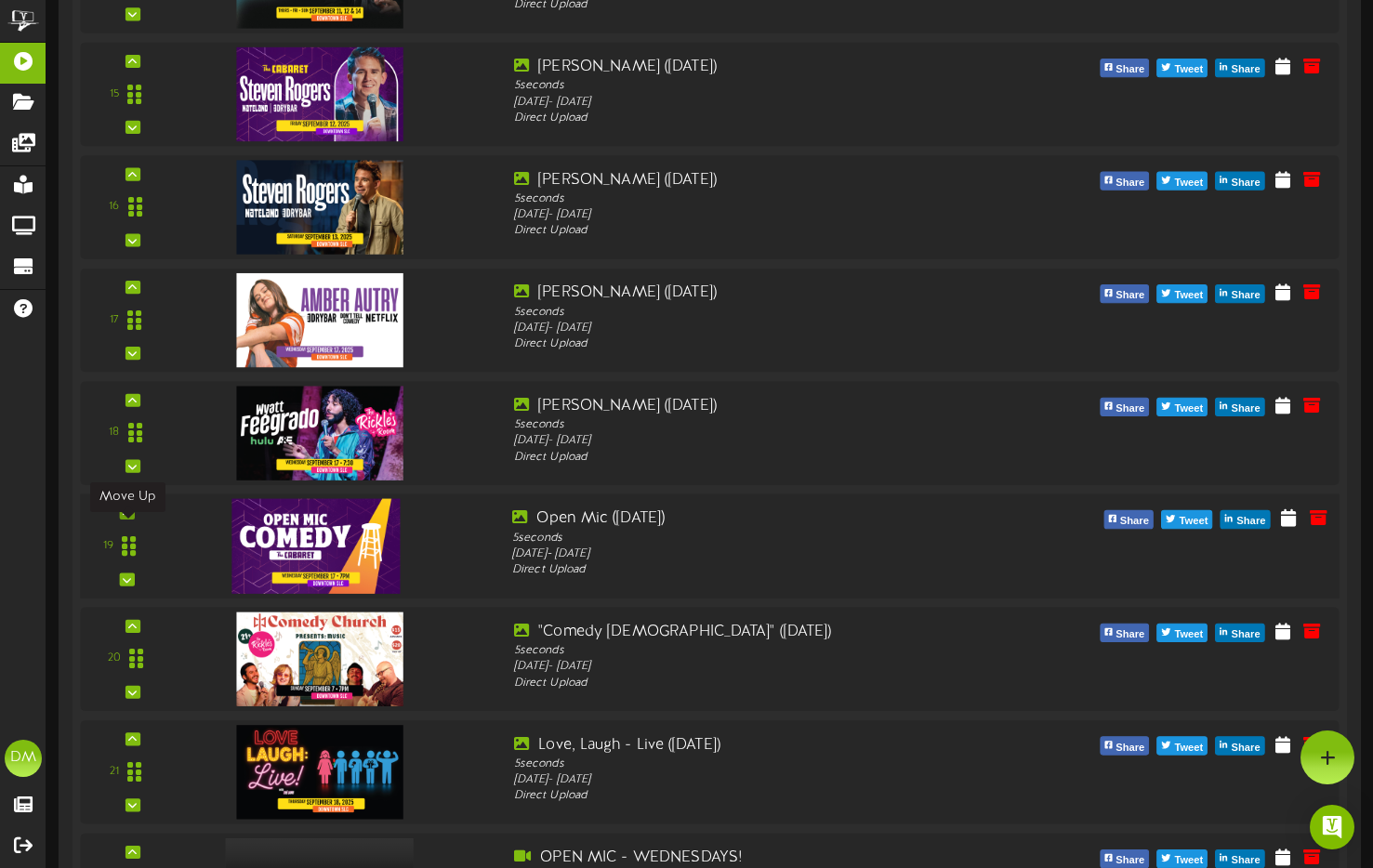
click at [126, 518] on icon at bounding box center [126, 514] width 9 height 10
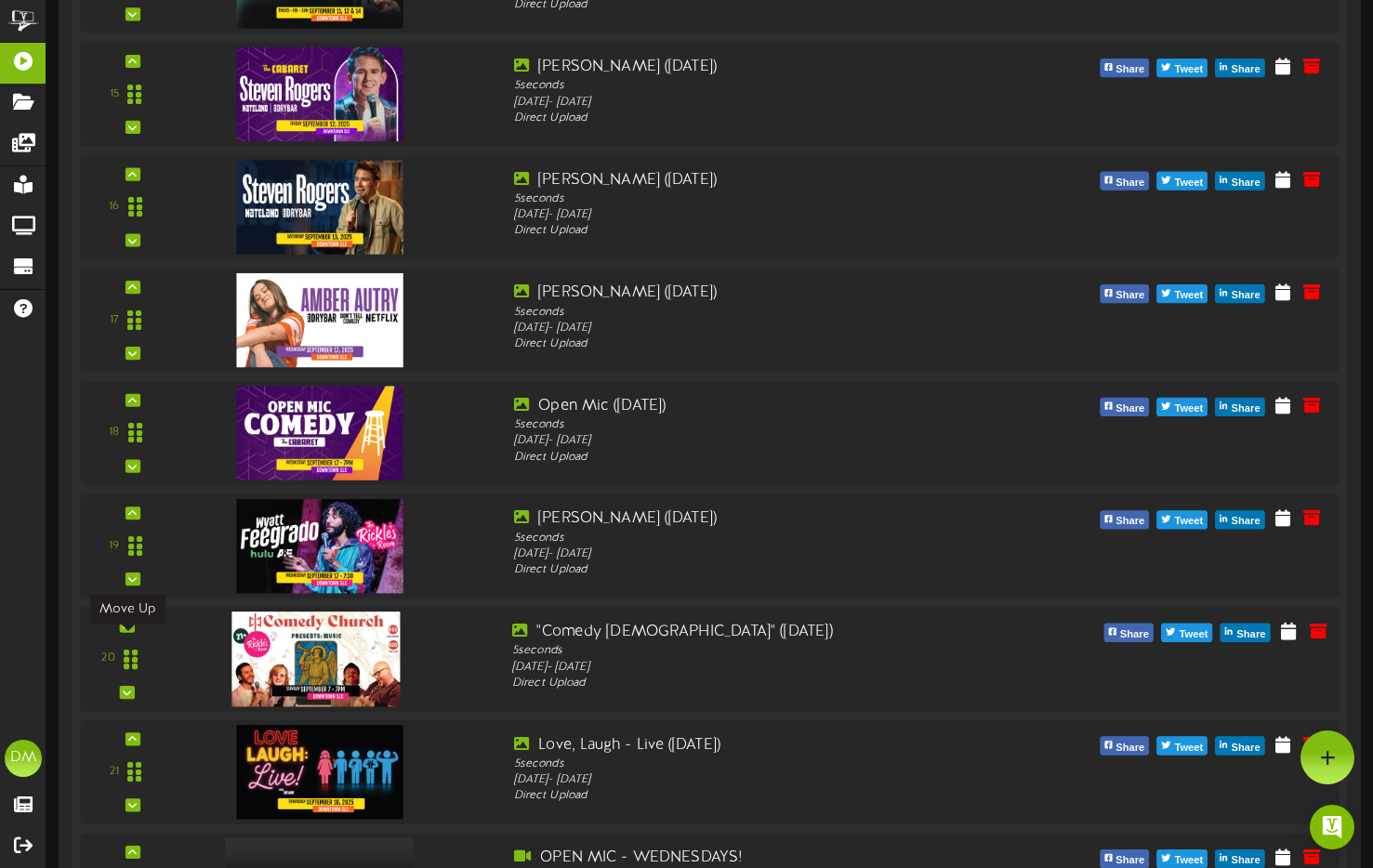
click at [126, 630] on icon at bounding box center [126, 626] width 9 height 10
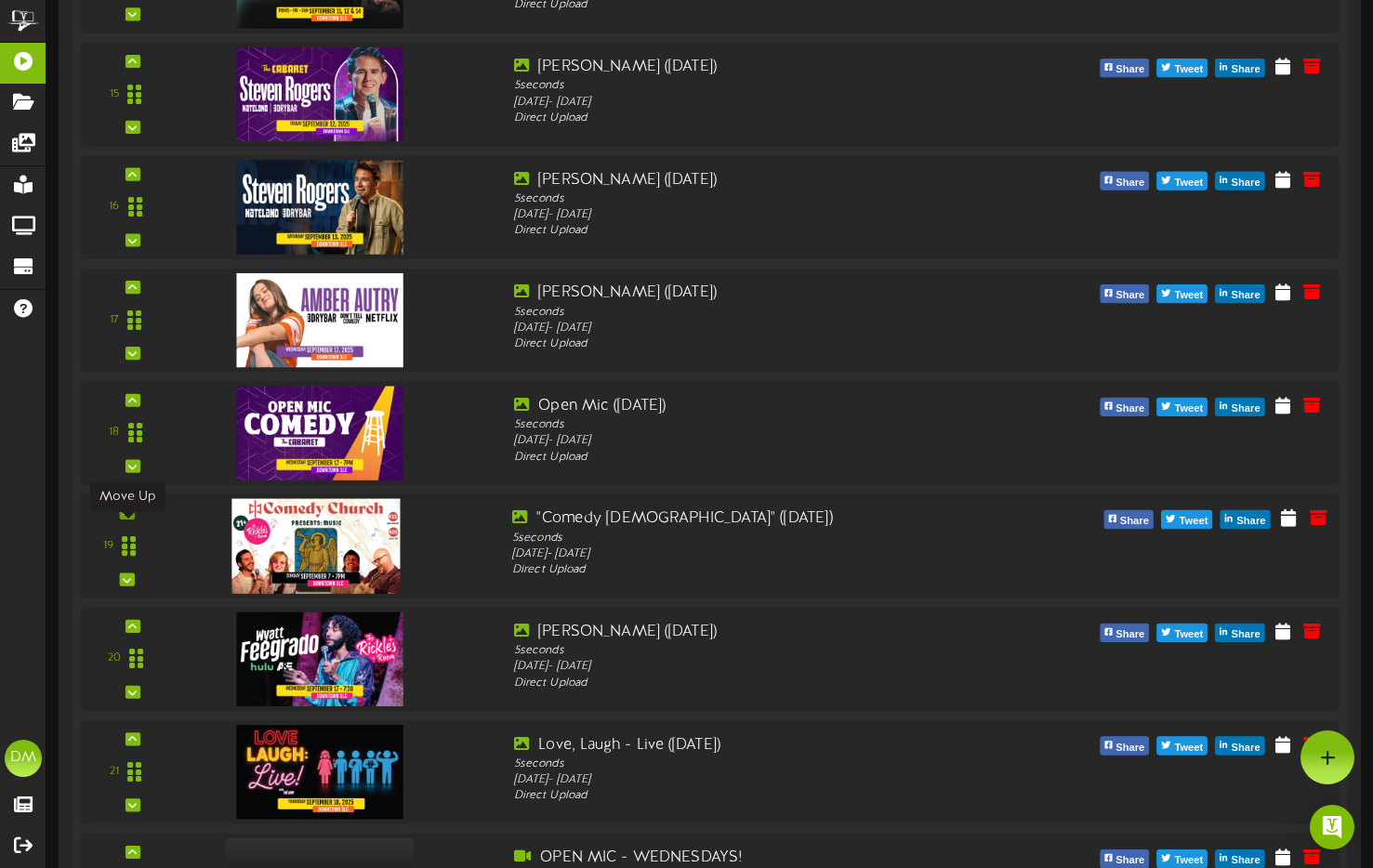
click at [126, 518] on icon at bounding box center [126, 514] width 9 height 10
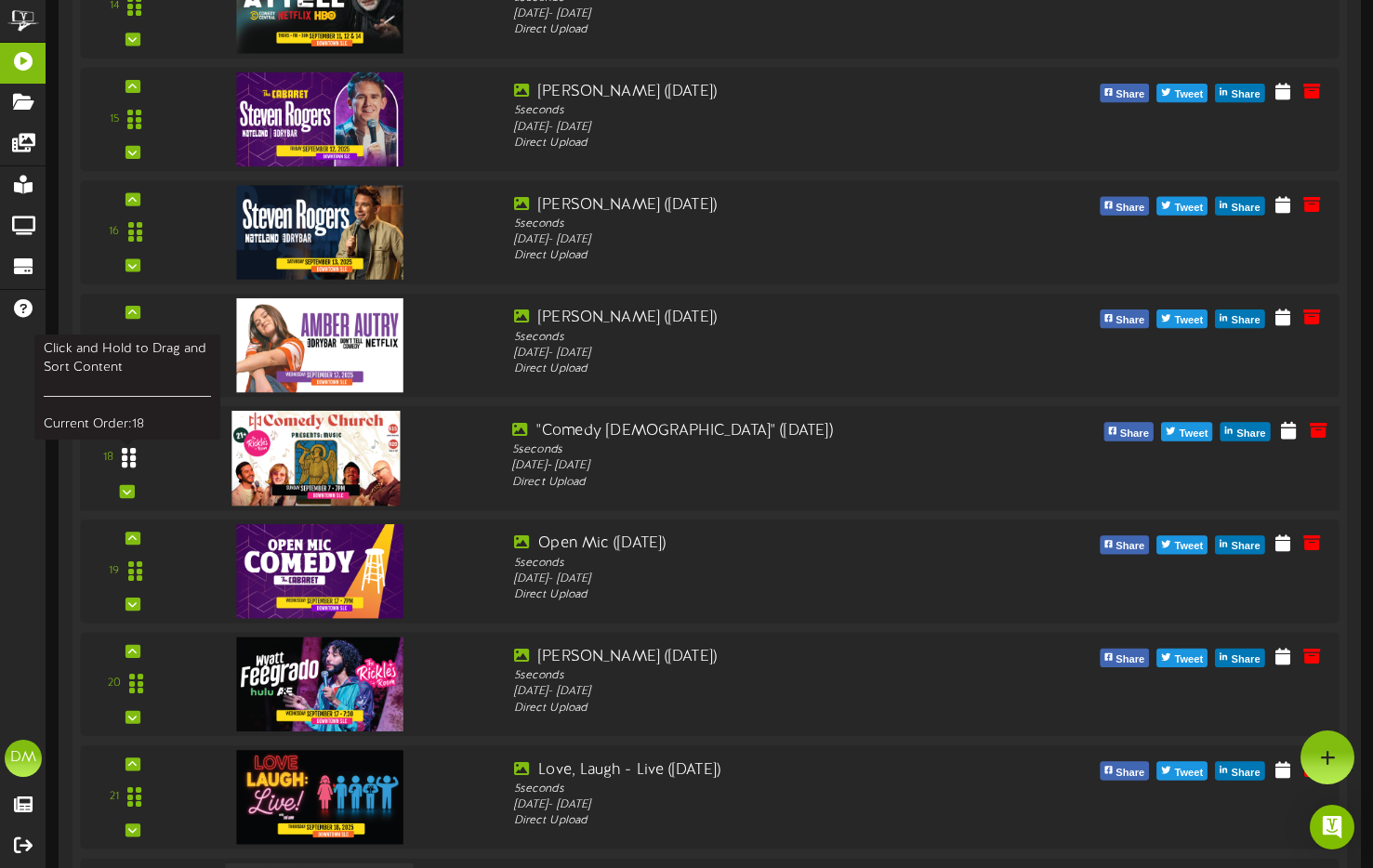
scroll to position [2025, 0]
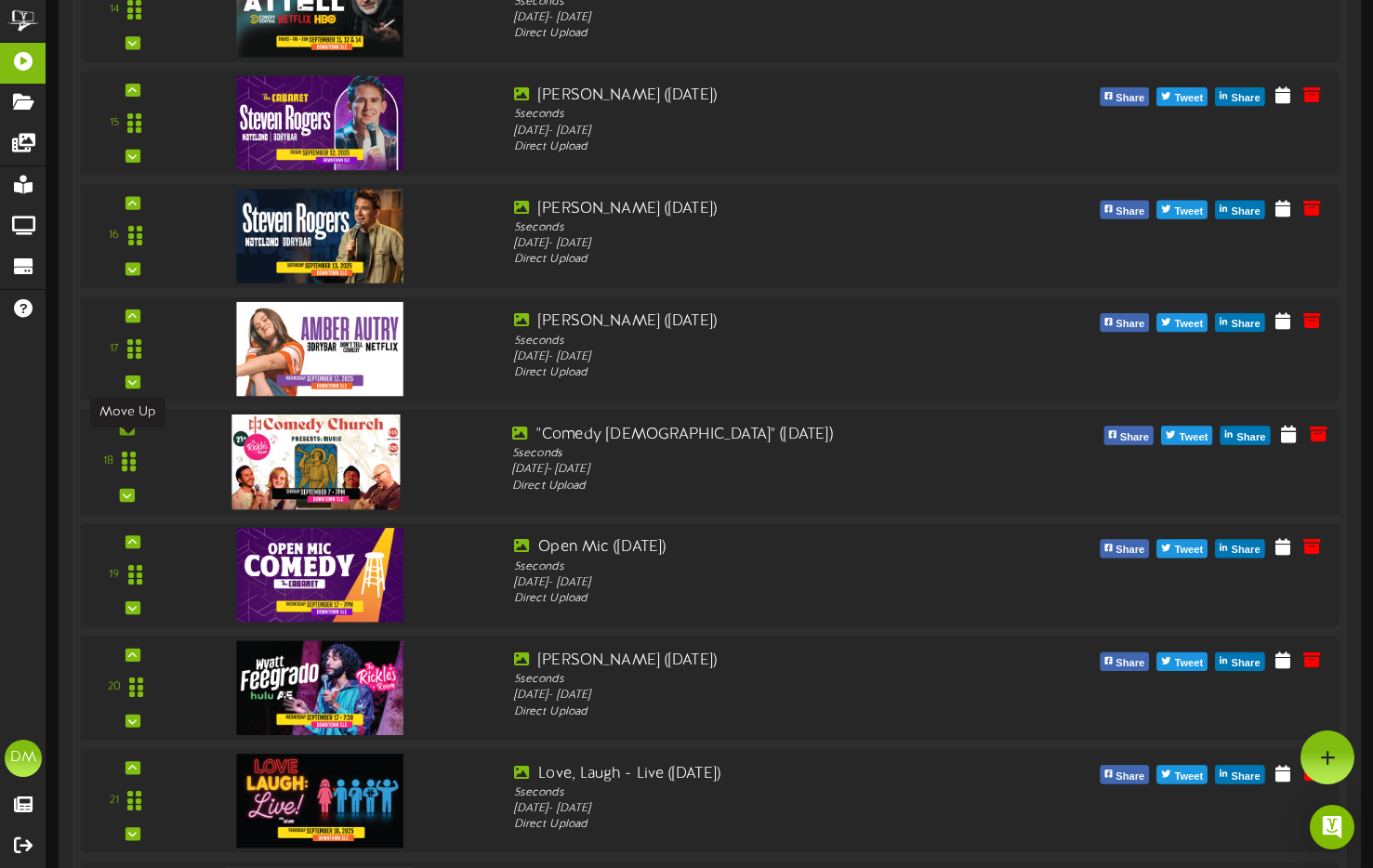
click at [126, 434] on icon at bounding box center [126, 429] width 9 height 10
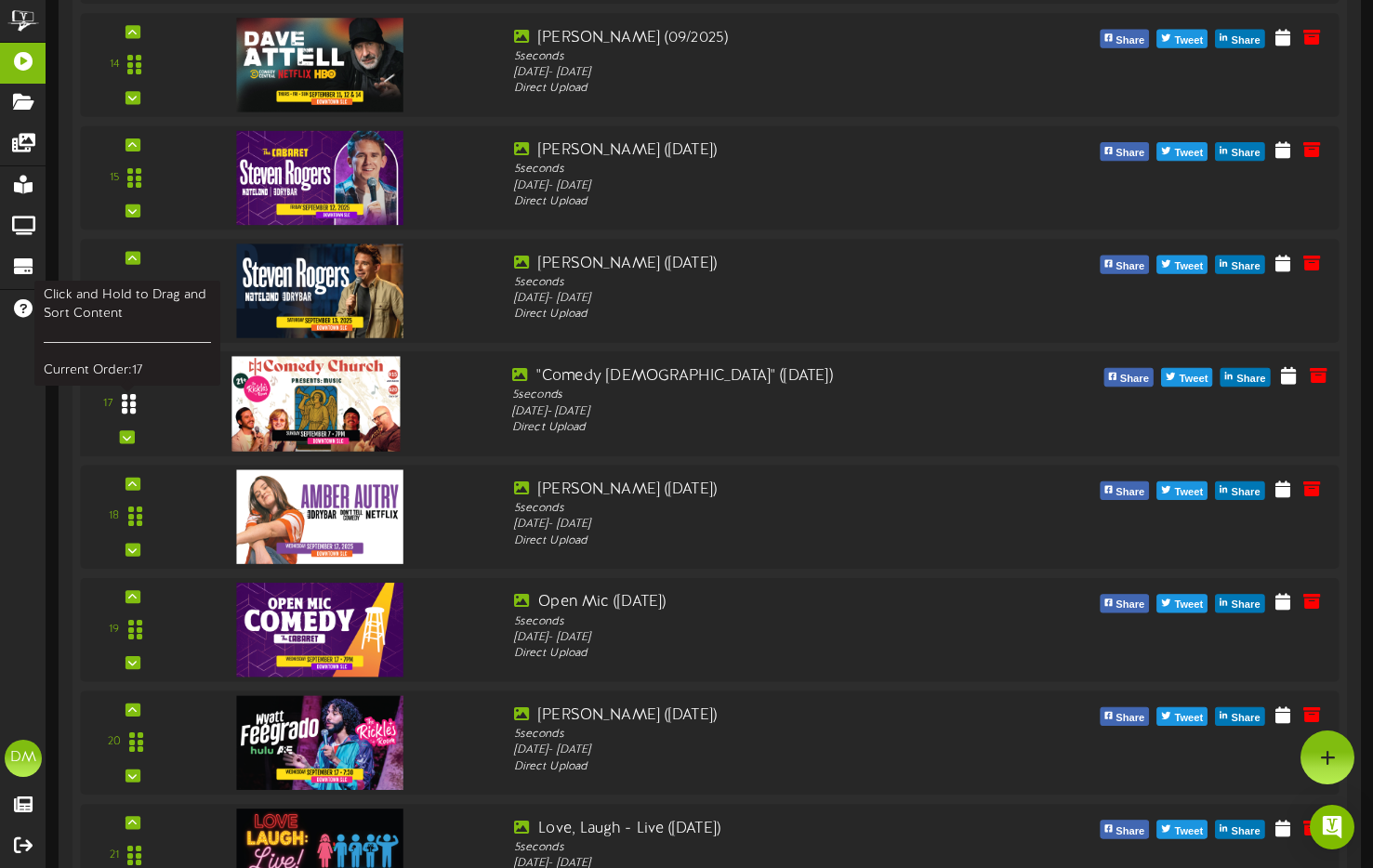
scroll to position [1965, 0]
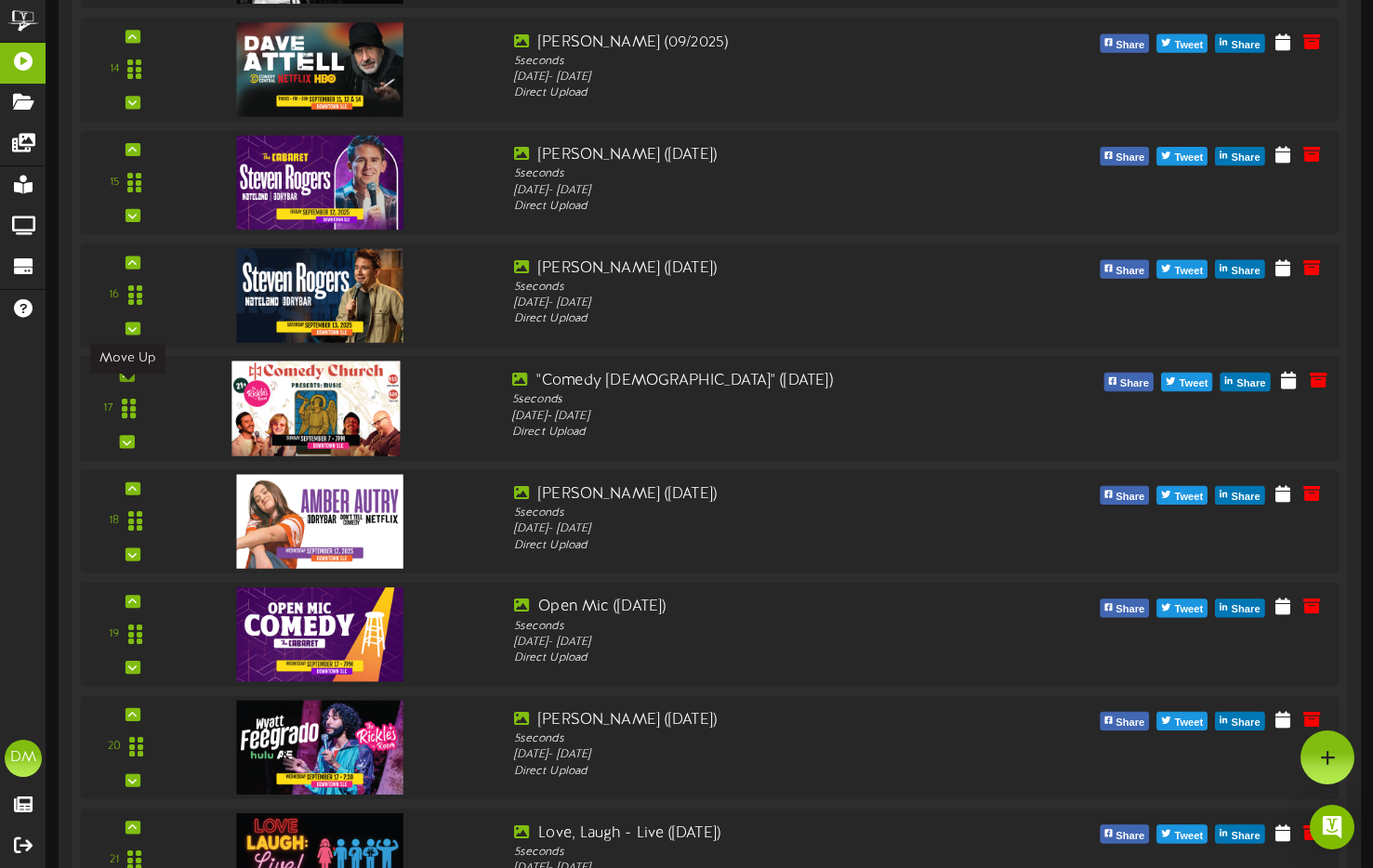
click at [127, 380] on icon at bounding box center [126, 376] width 9 height 10
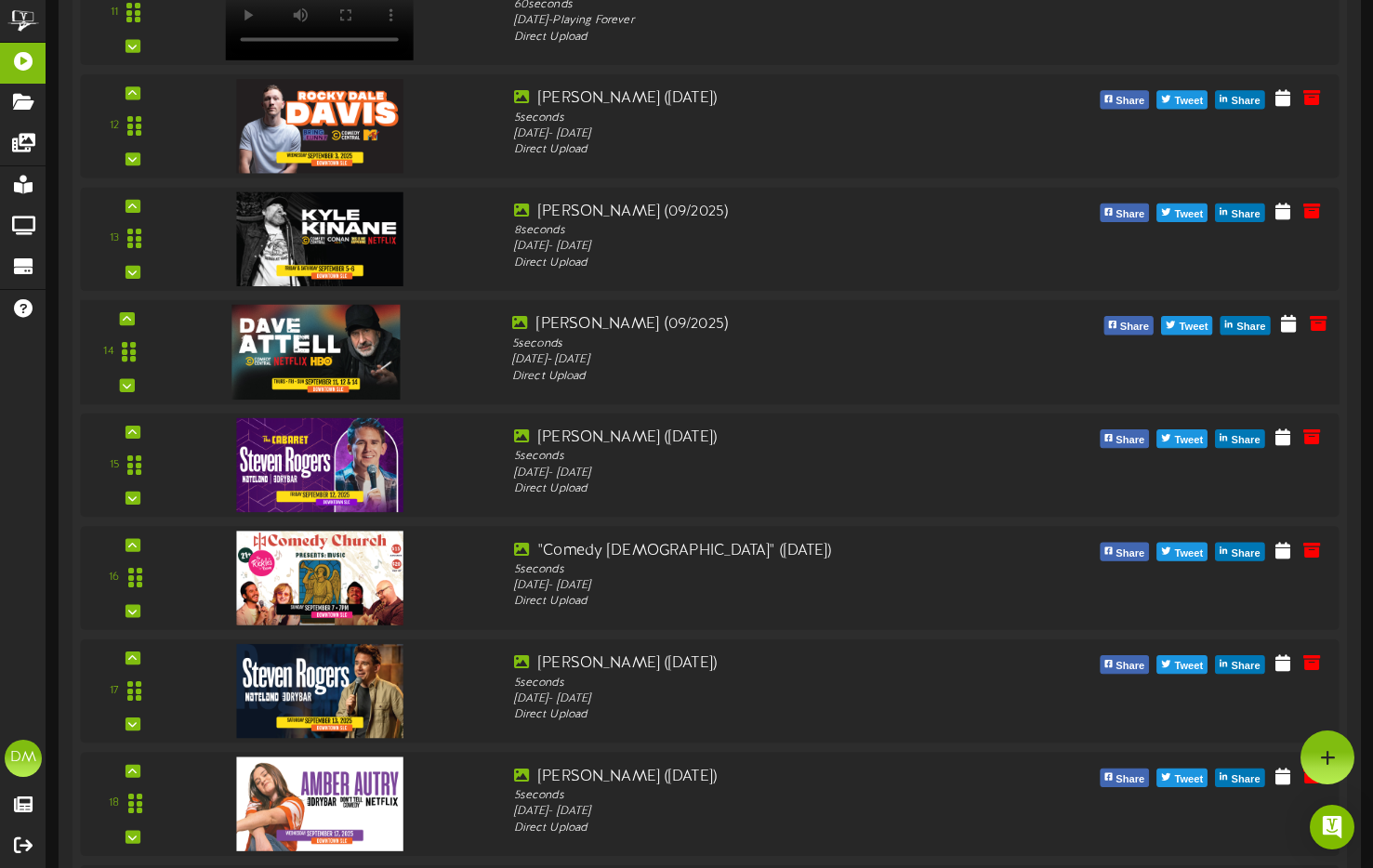
scroll to position [1682, 0]
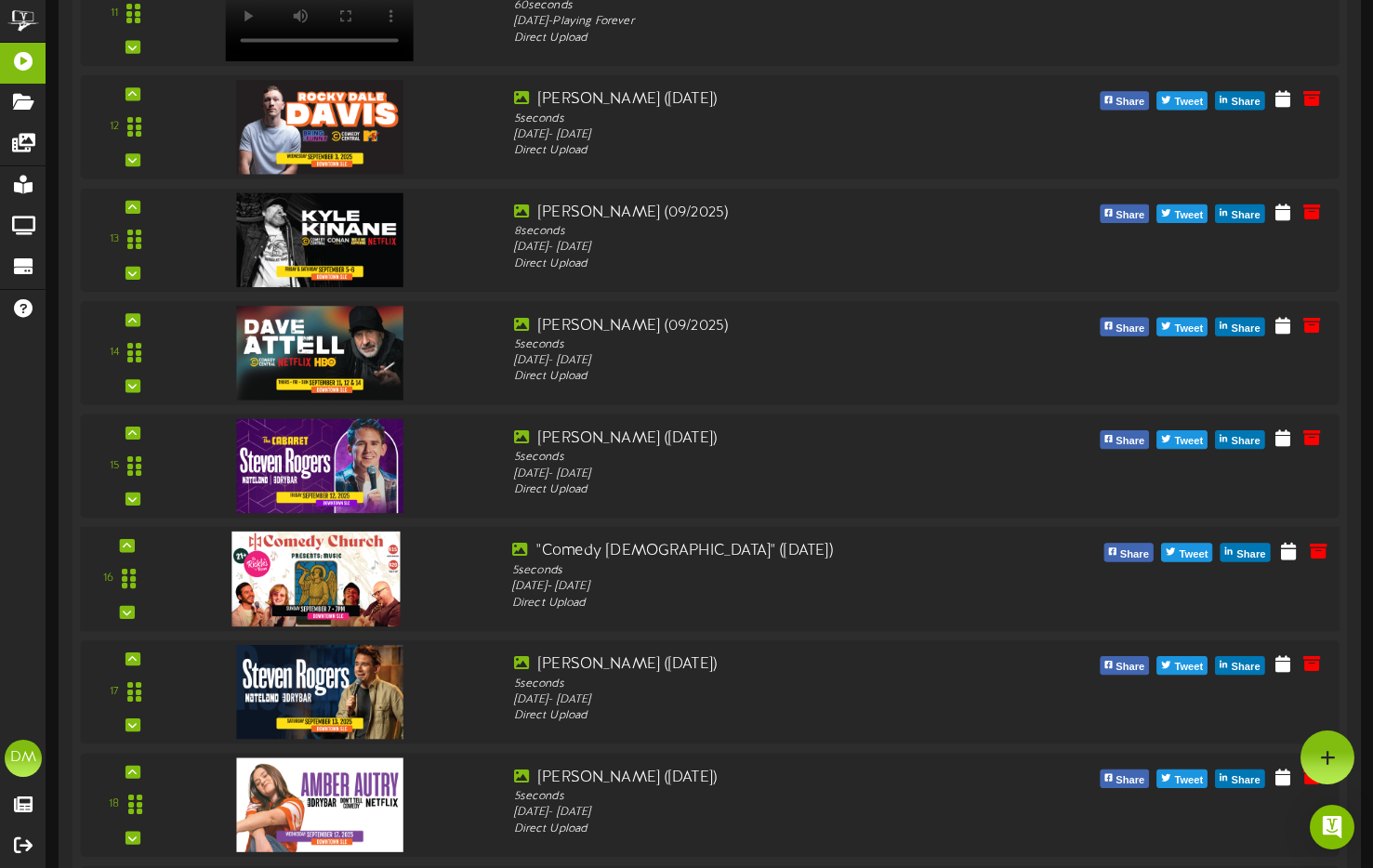
click at [128, 552] on div "16" at bounding box center [710, 579] width 1272 height 105
click at [131, 552] on div at bounding box center [126, 545] width 14 height 13
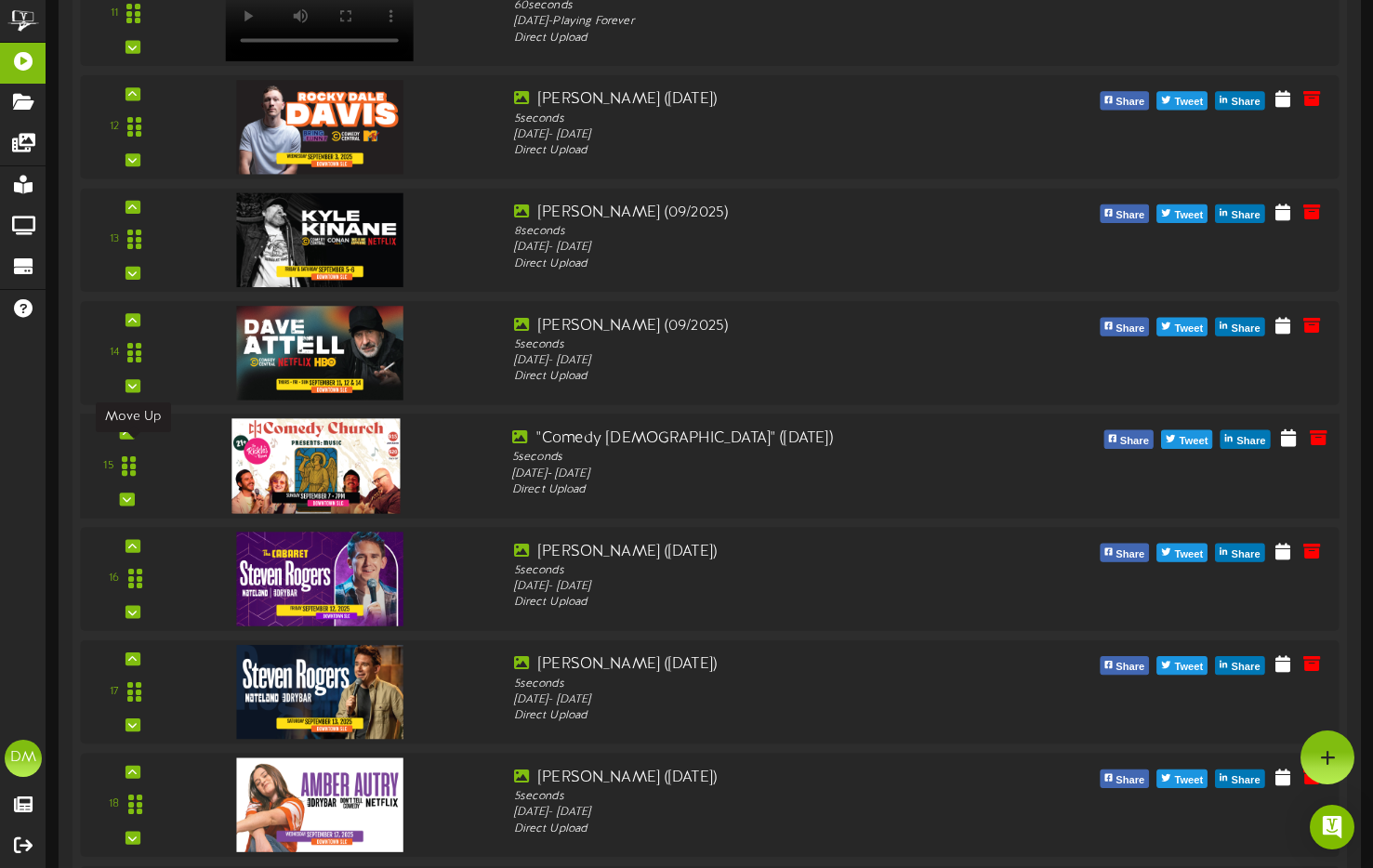
click at [130, 437] on icon at bounding box center [126, 433] width 9 height 10
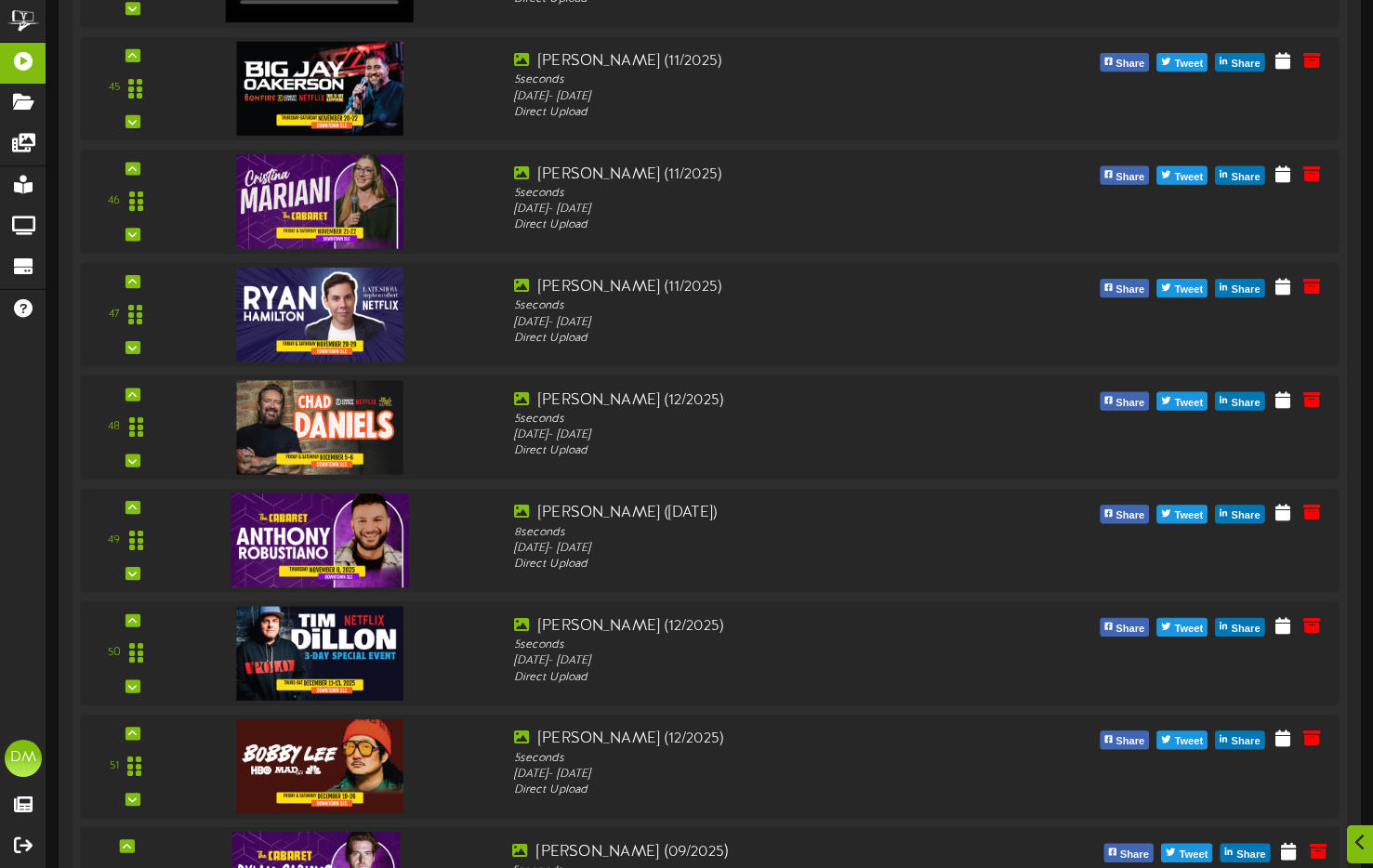
scroll to position [6039, 0]
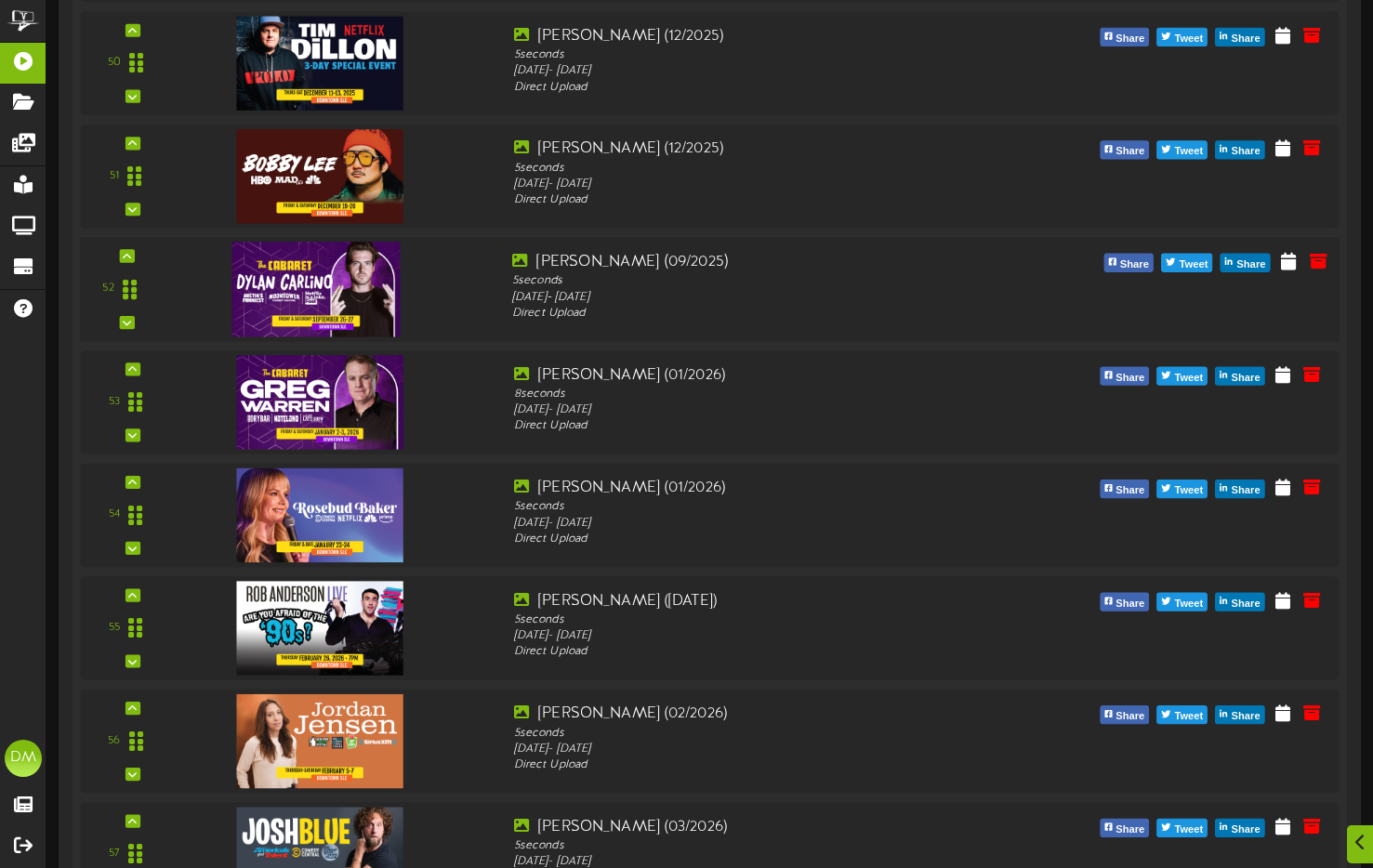
click at [136, 267] on div "52" at bounding box center [126, 289] width 77 height 76
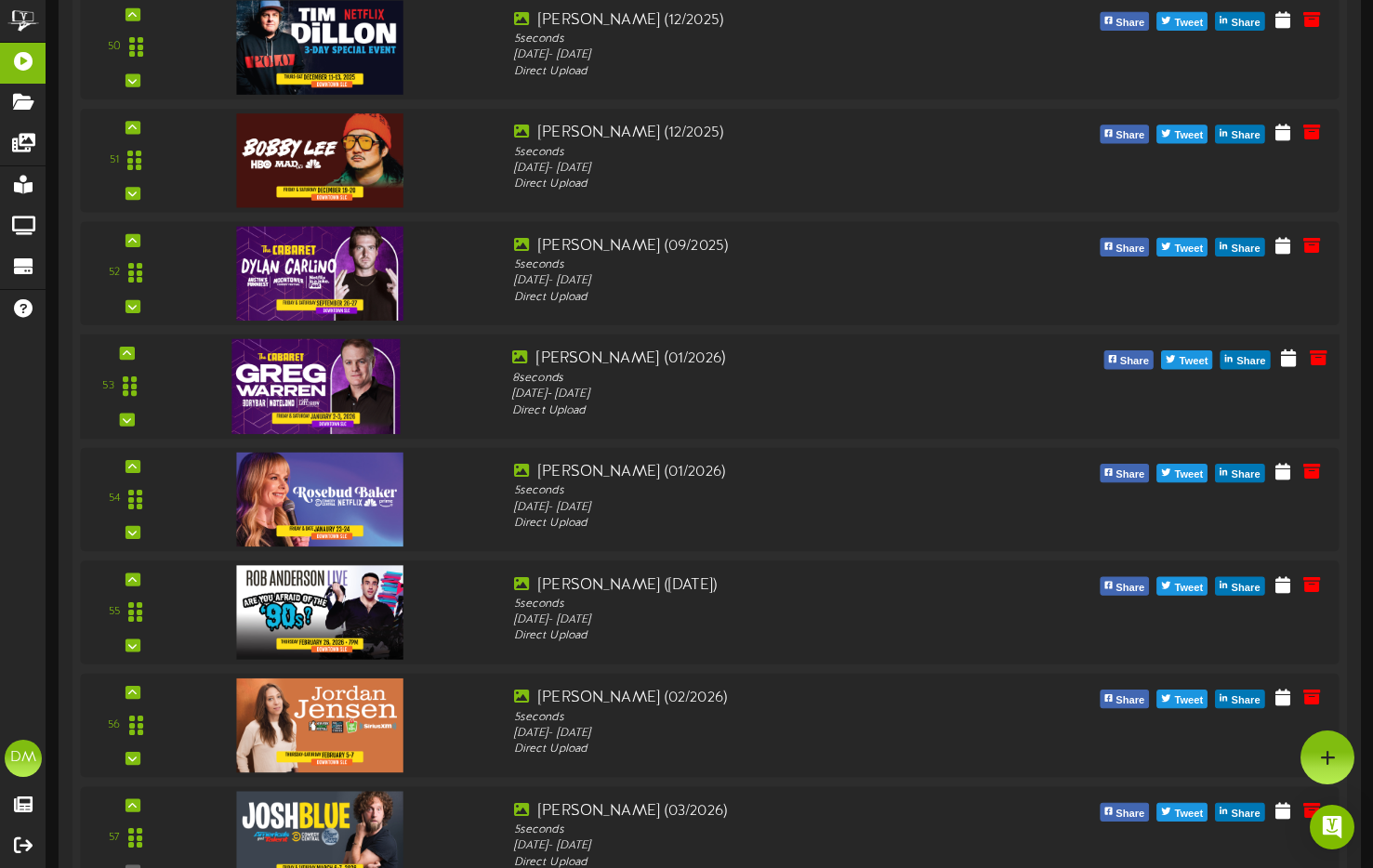
scroll to position [6053, 0]
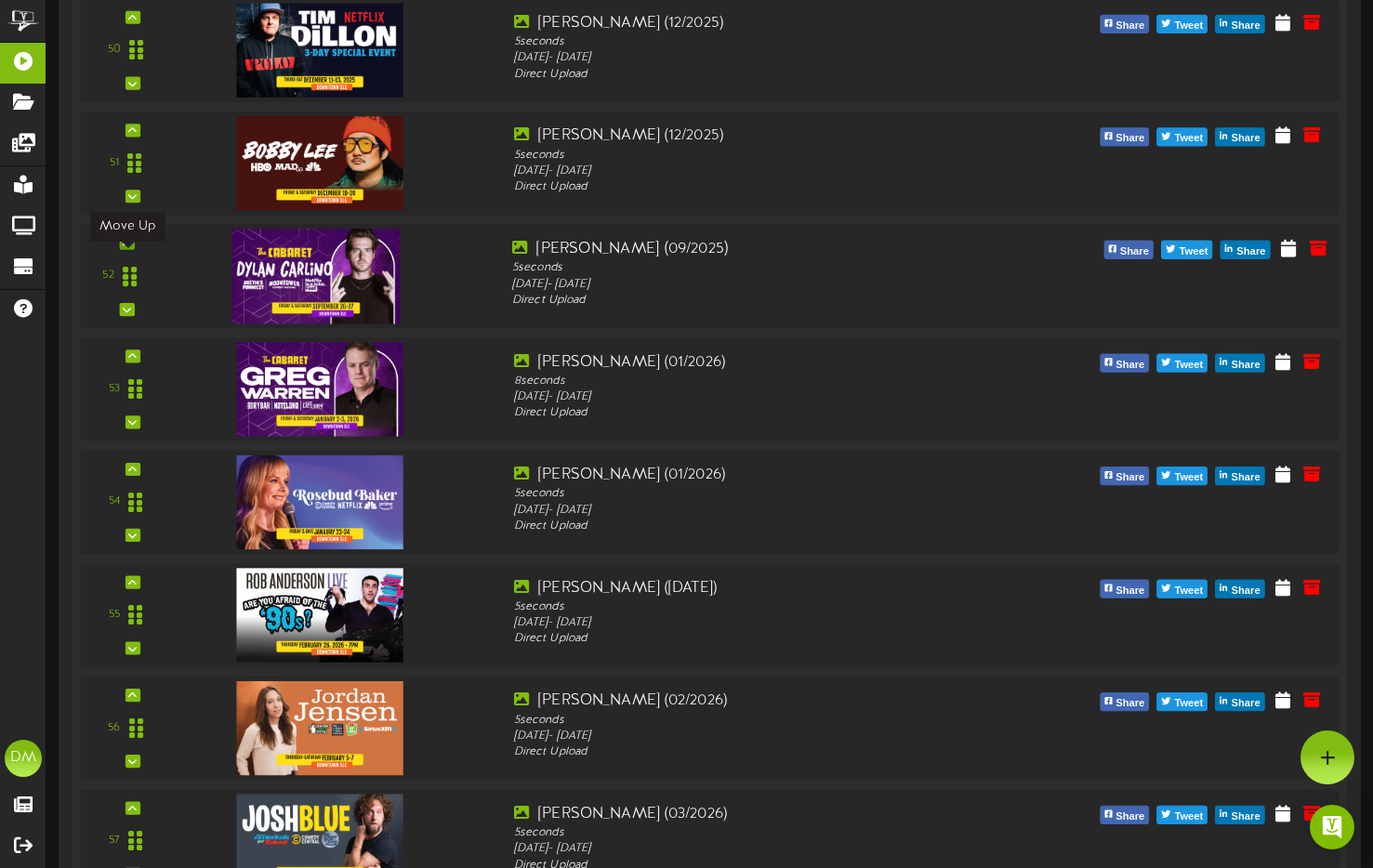
click at [125, 247] on icon at bounding box center [126, 242] width 9 height 10
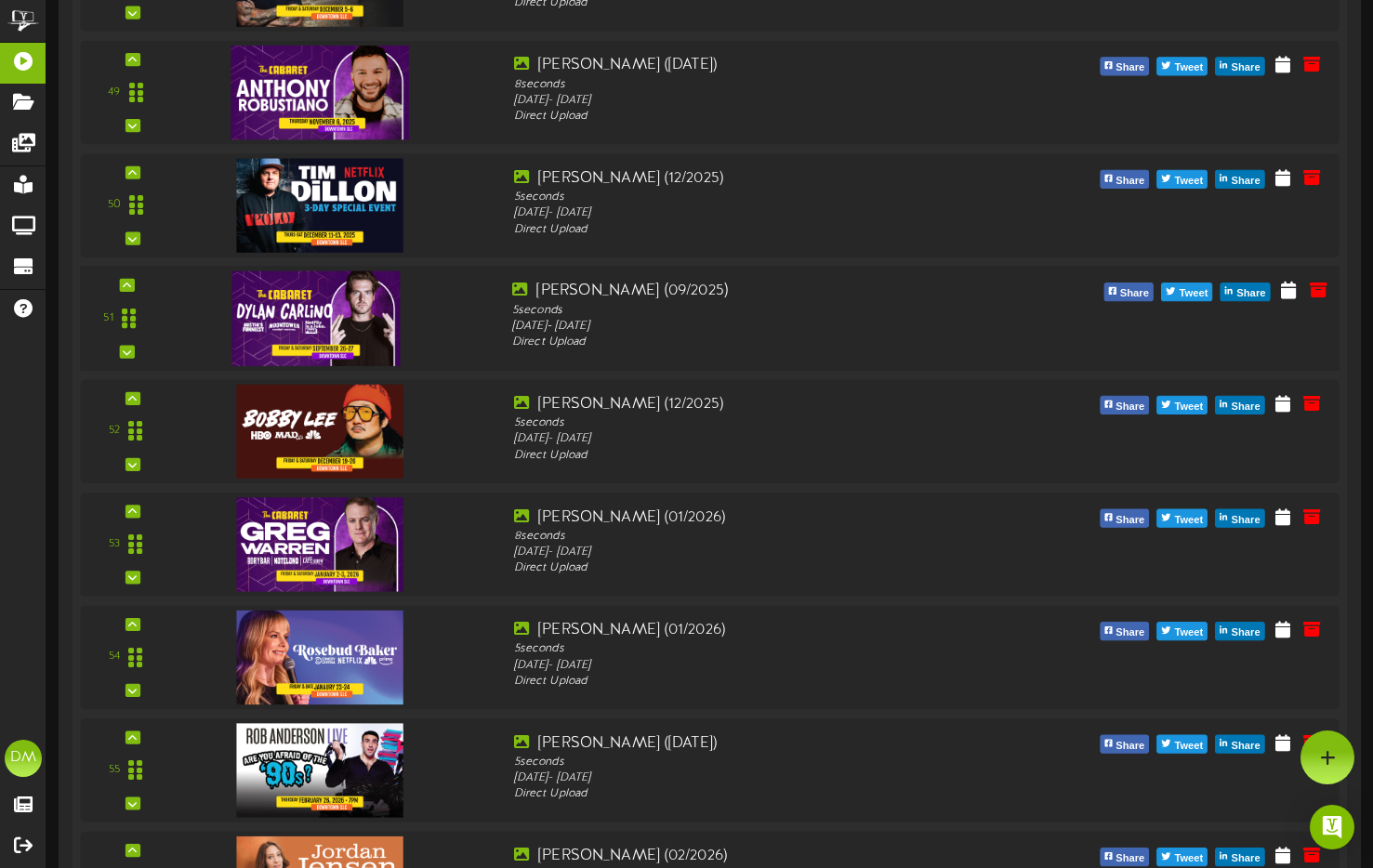
scroll to position [5894, 0]
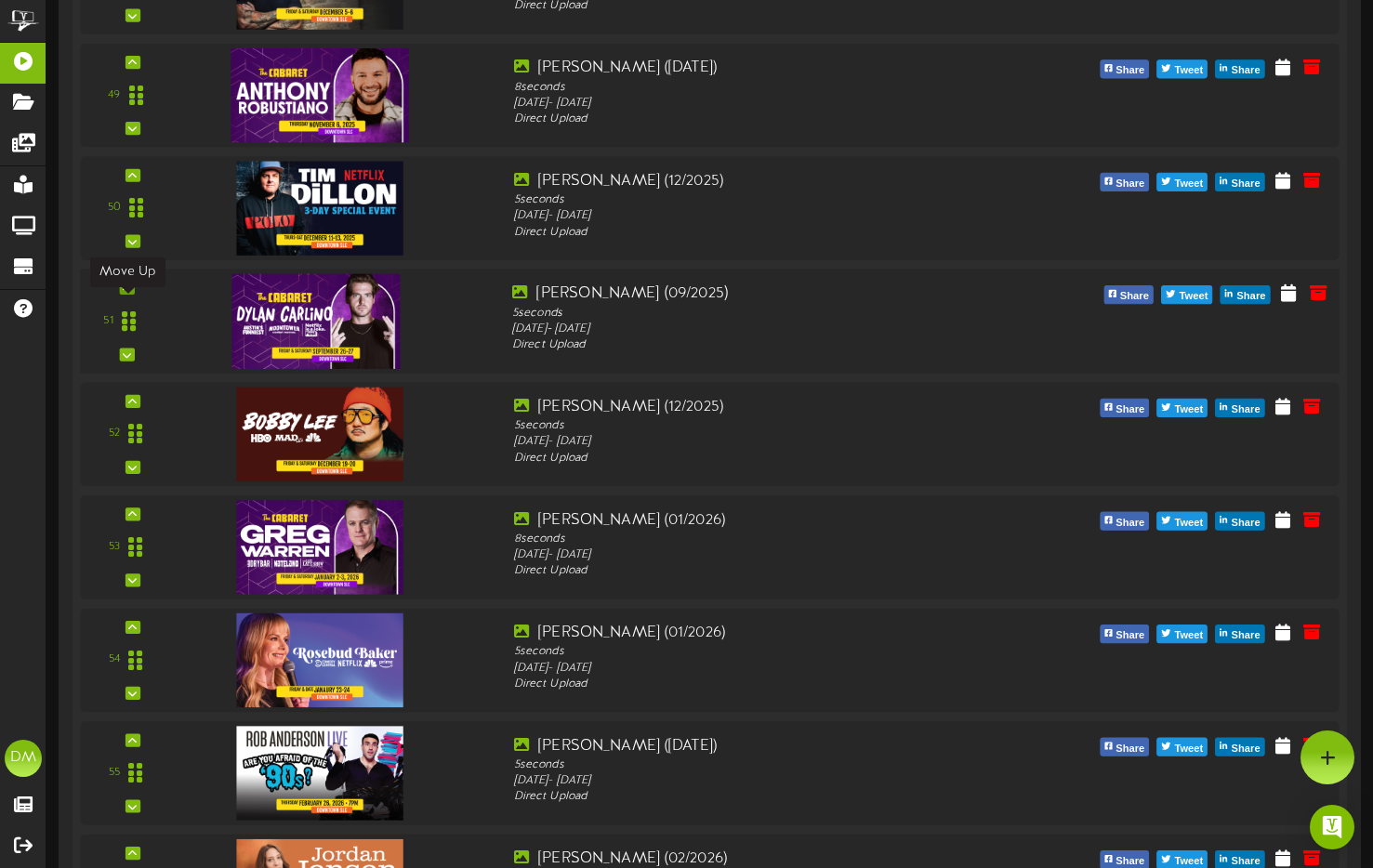
click at [125, 293] on icon at bounding box center [126, 289] width 9 height 10
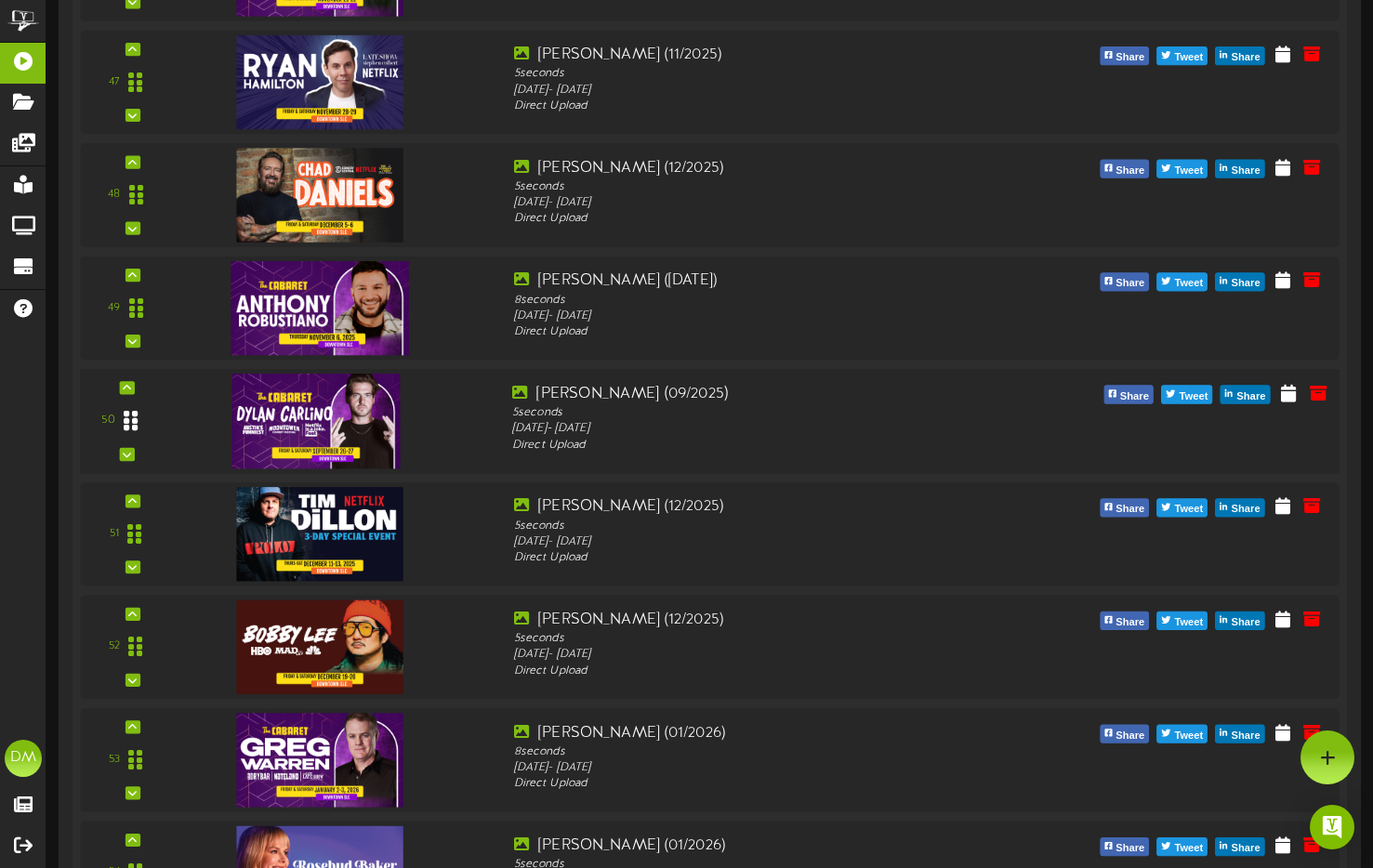
scroll to position [5627, 0]
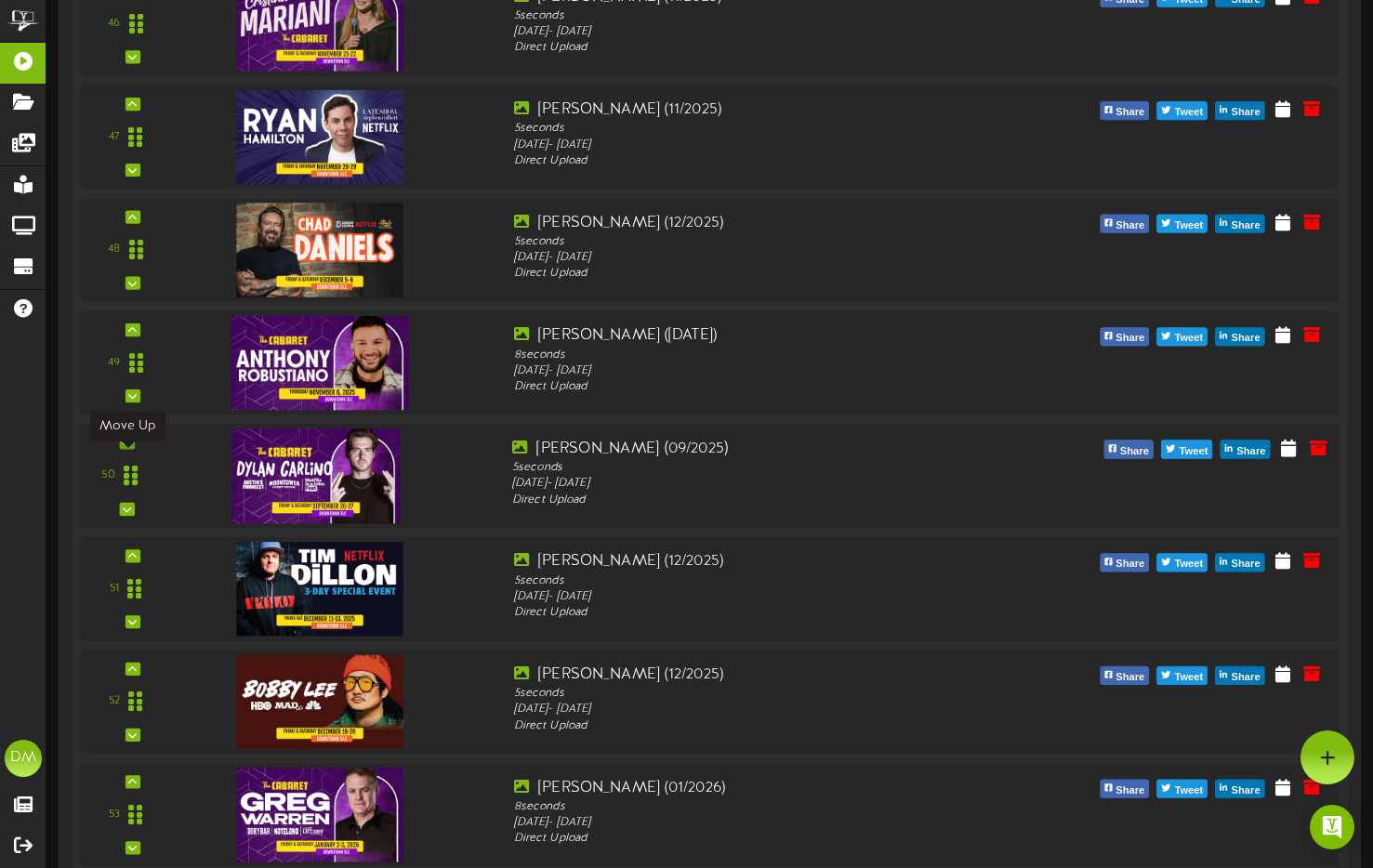
click at [133, 449] on div at bounding box center [126, 442] width 14 height 13
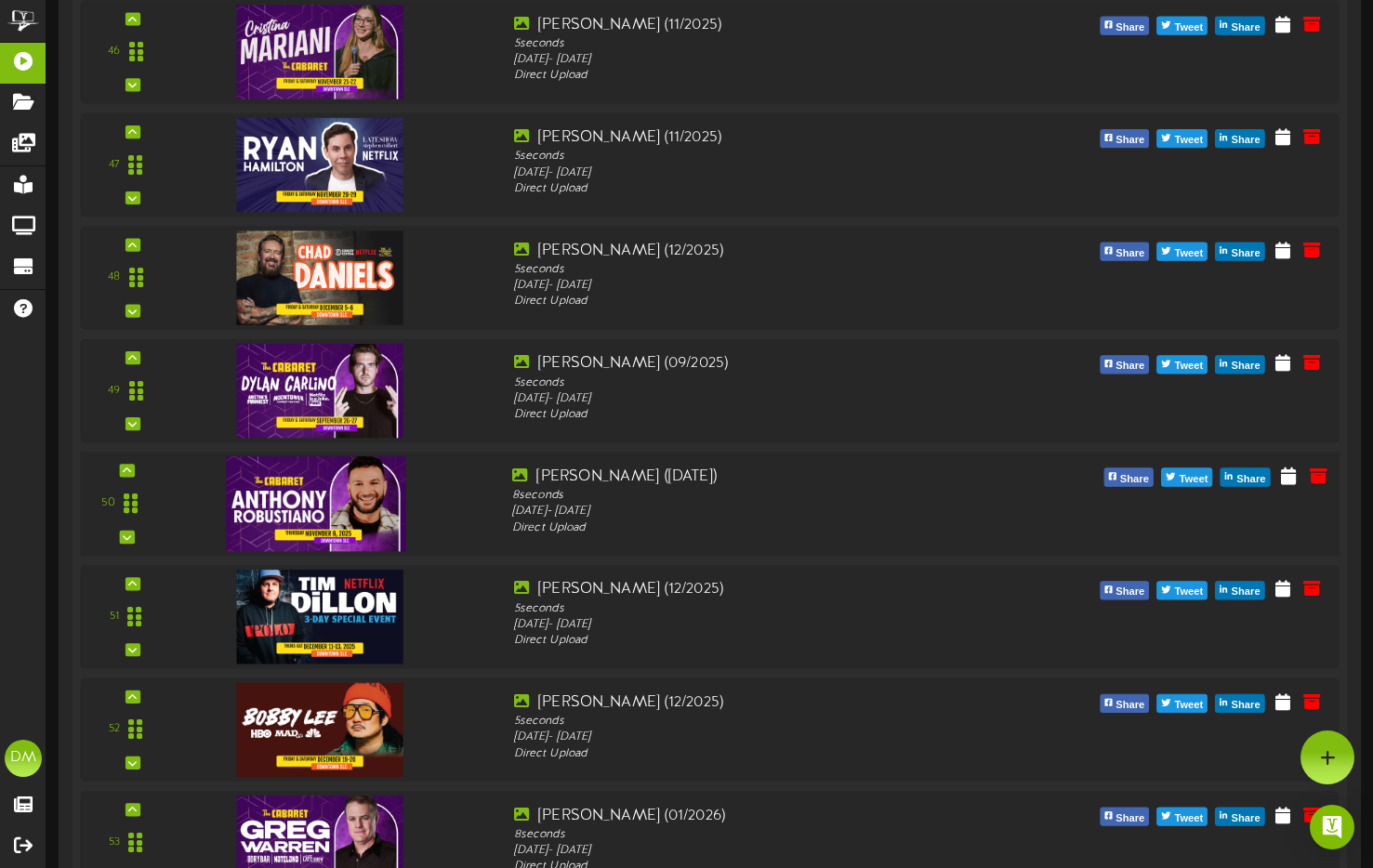
scroll to position [5417, 0]
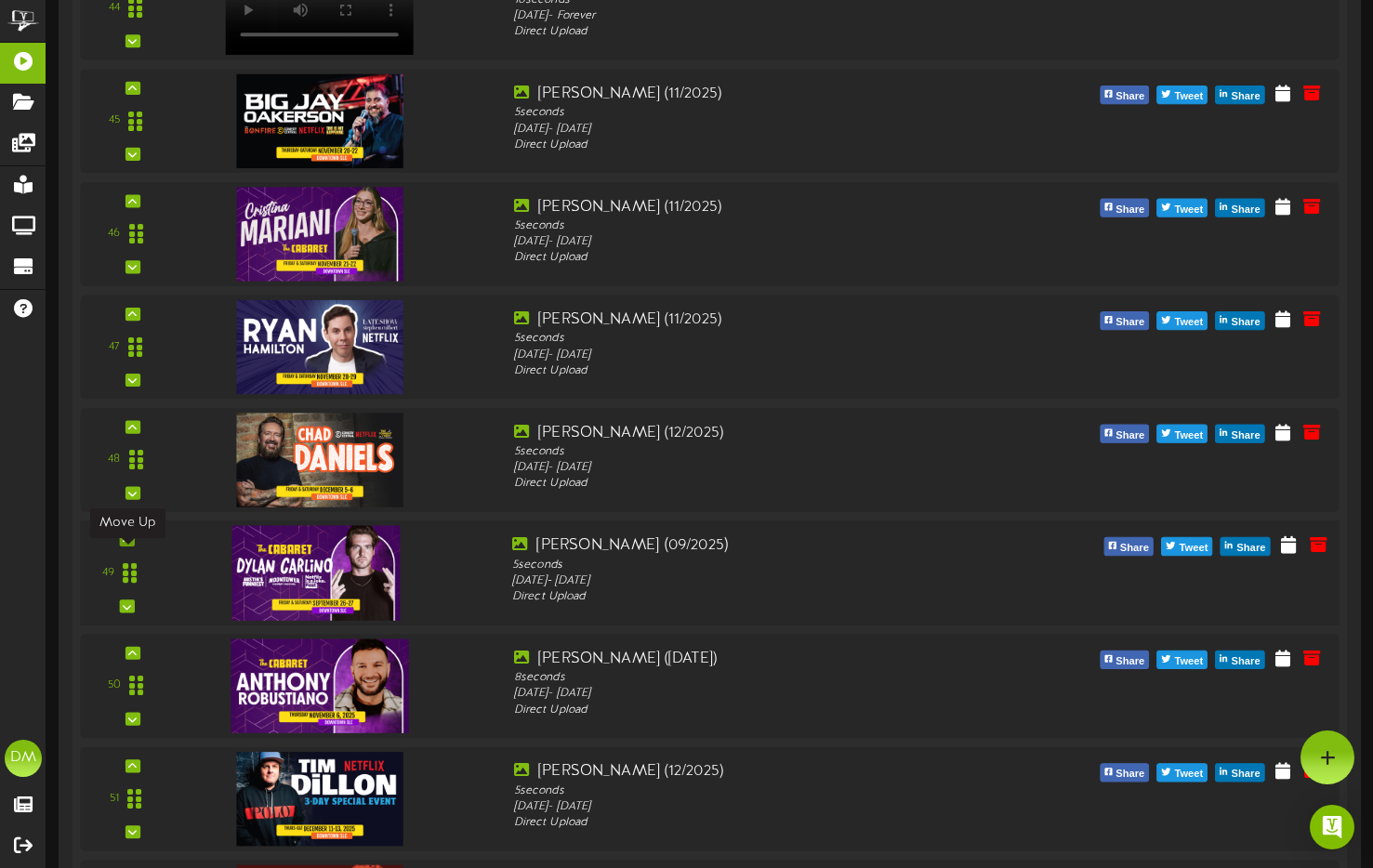
click at [128, 545] on icon at bounding box center [126, 541] width 9 height 10
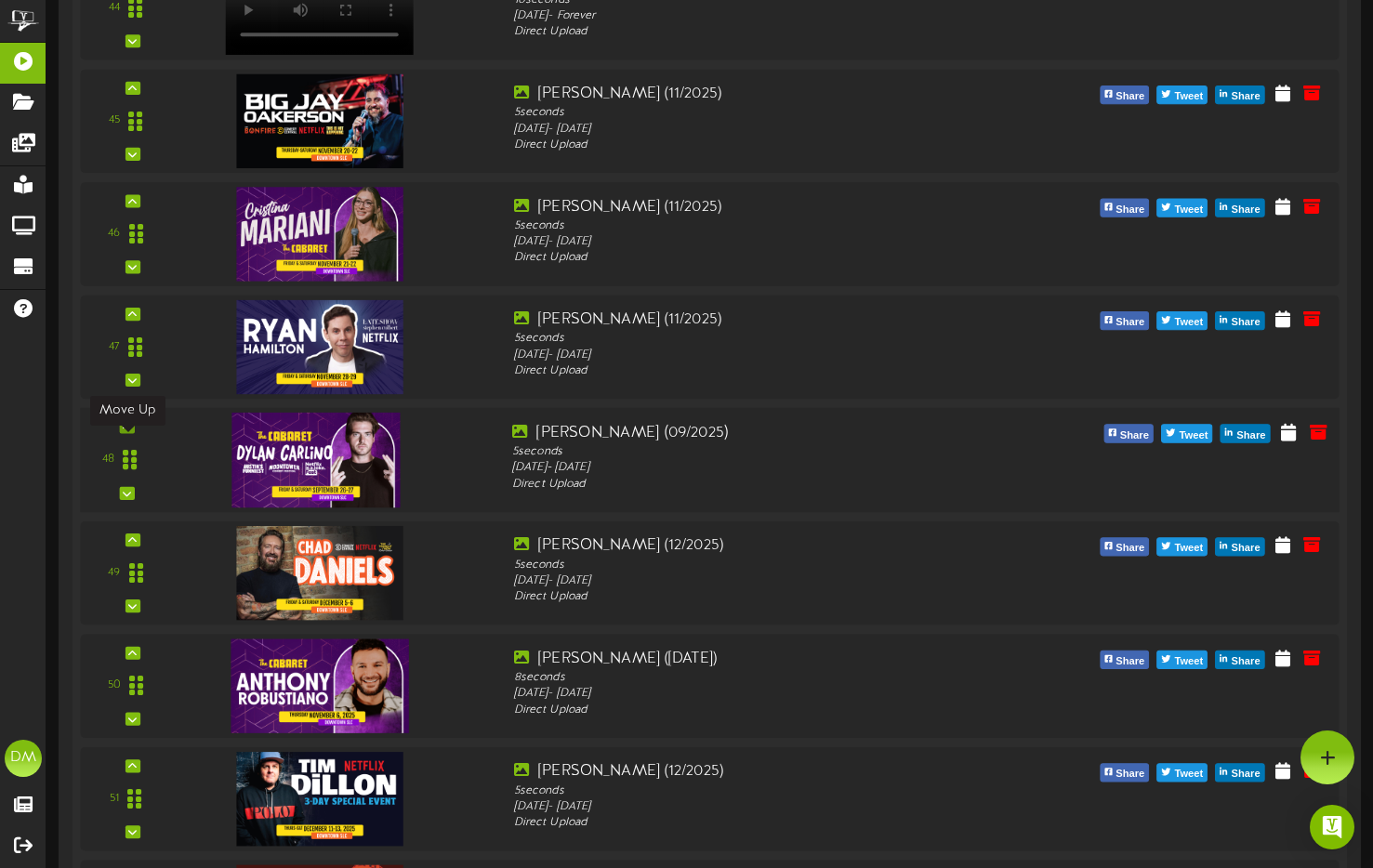
click at [129, 432] on icon at bounding box center [126, 427] width 9 height 10
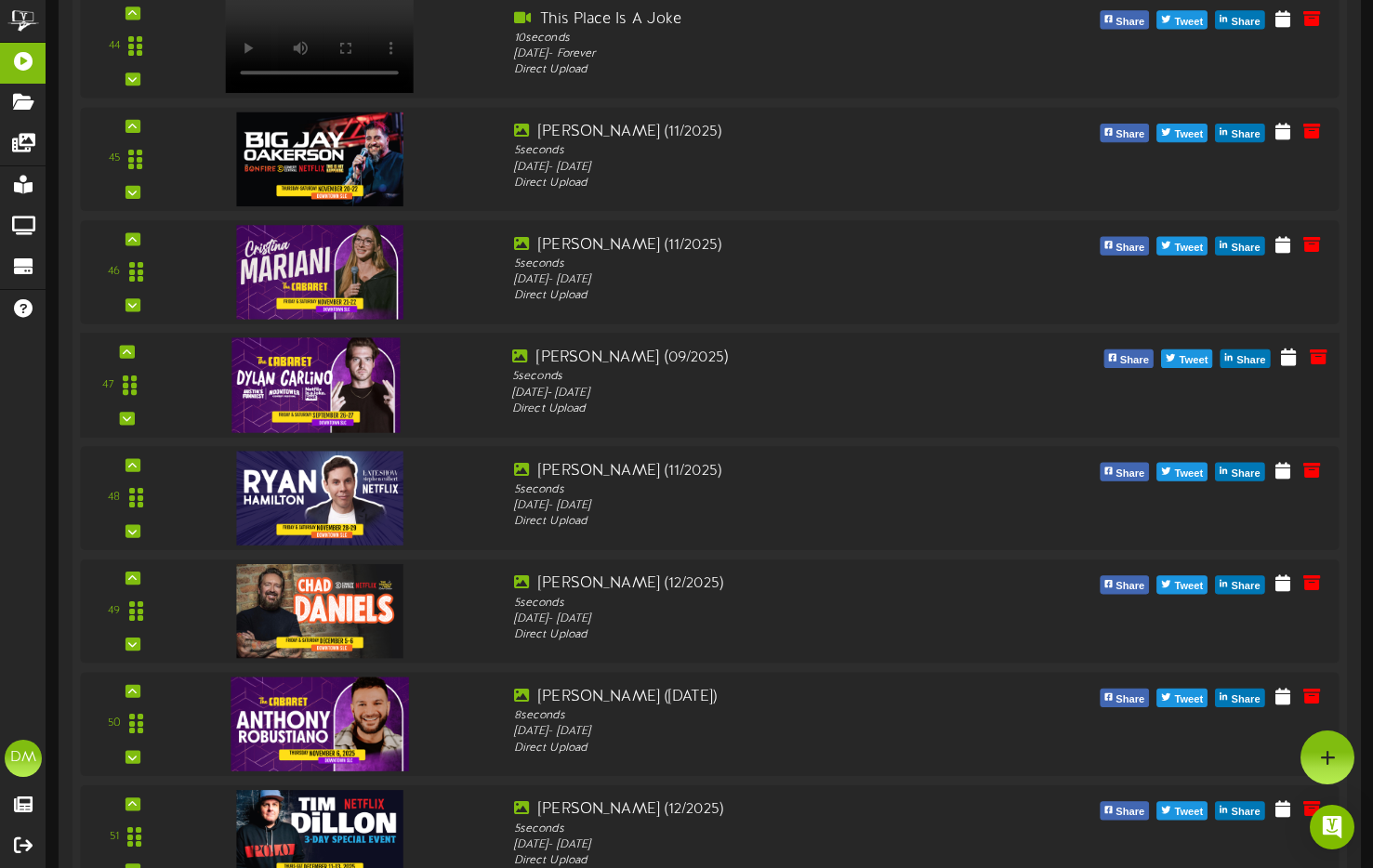
scroll to position [5375, 0]
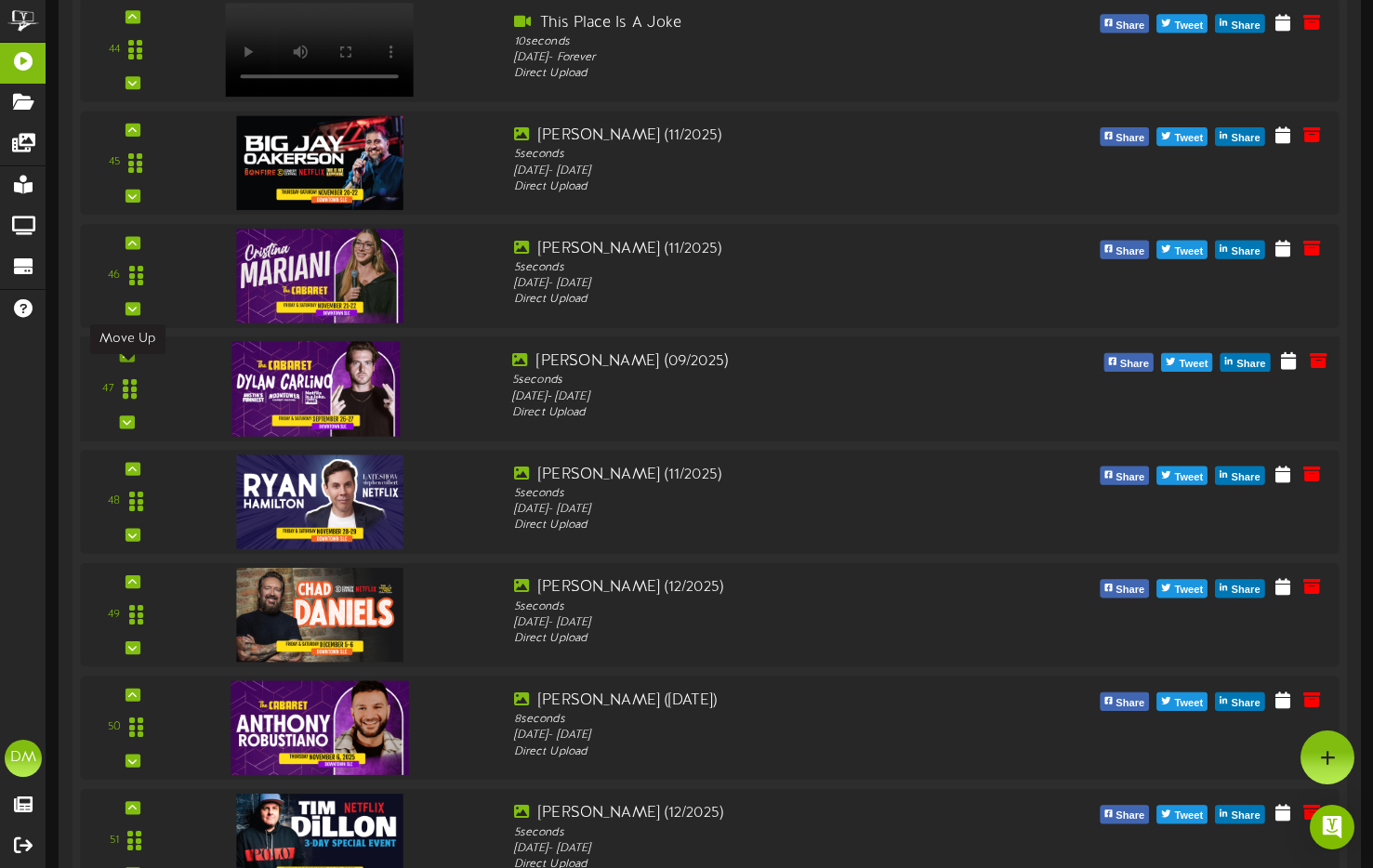
click at [124, 360] on icon at bounding box center [126, 355] width 9 height 10
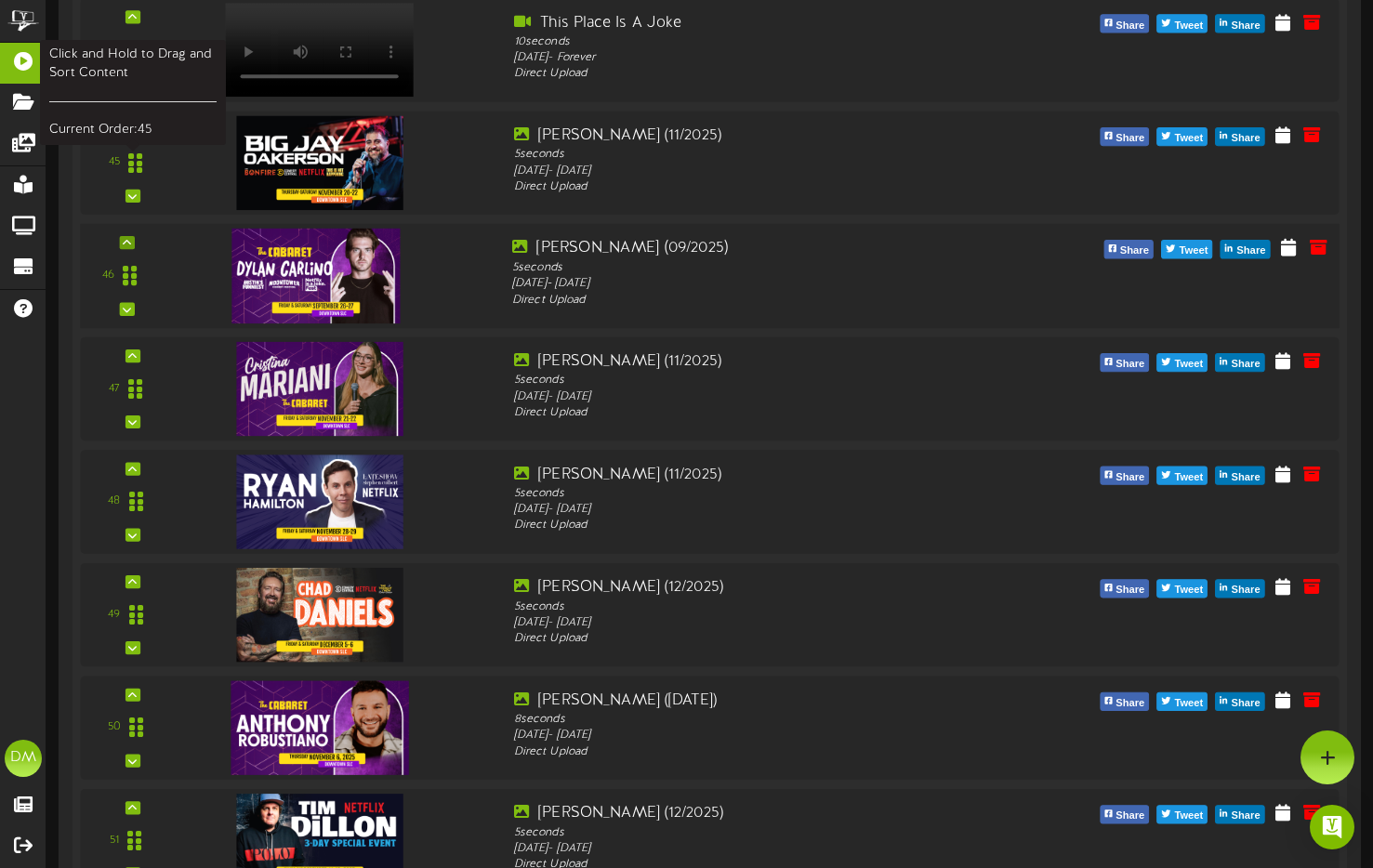
scroll to position [5136, 0]
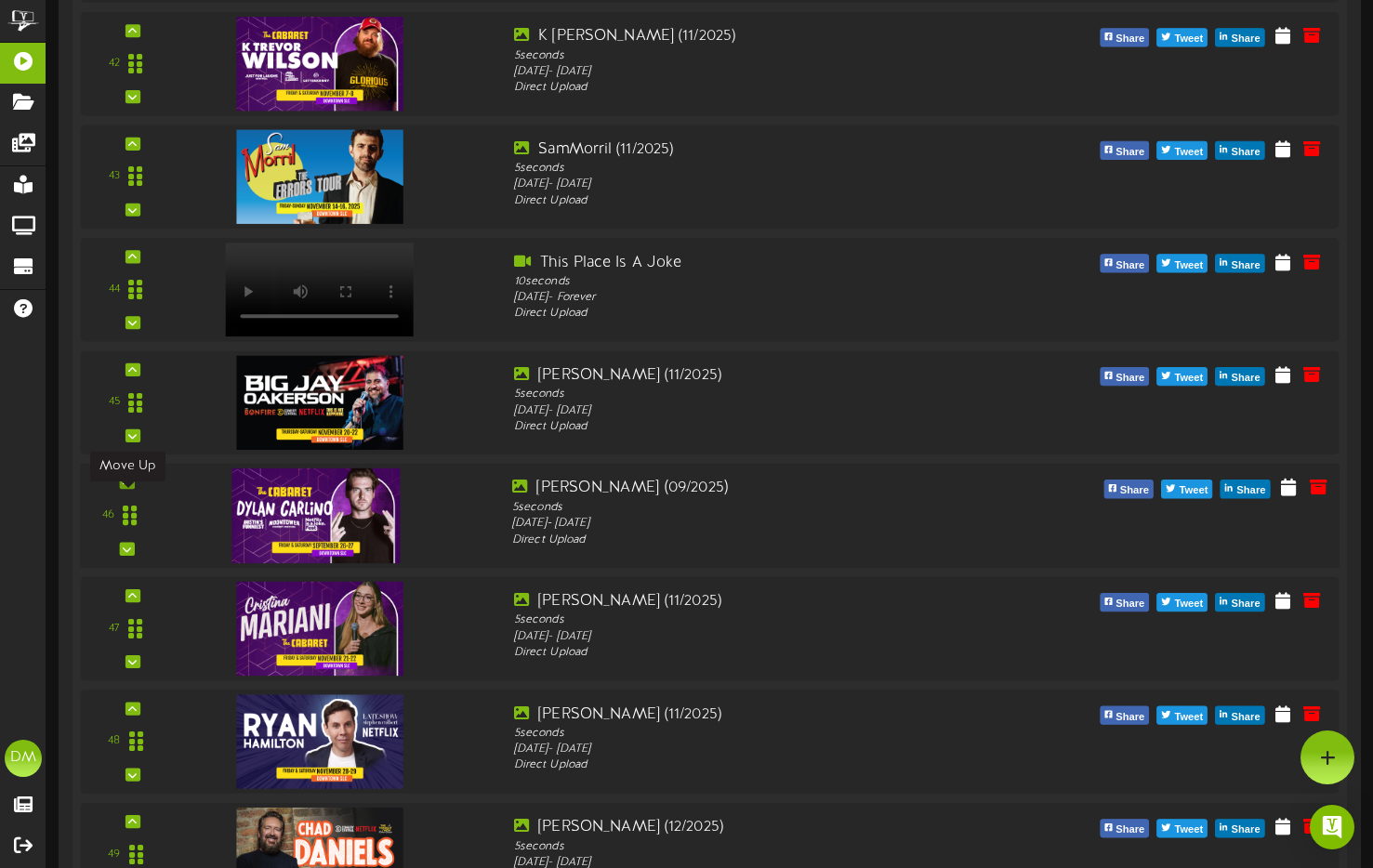
click at [130, 488] on icon at bounding box center [126, 483] width 9 height 10
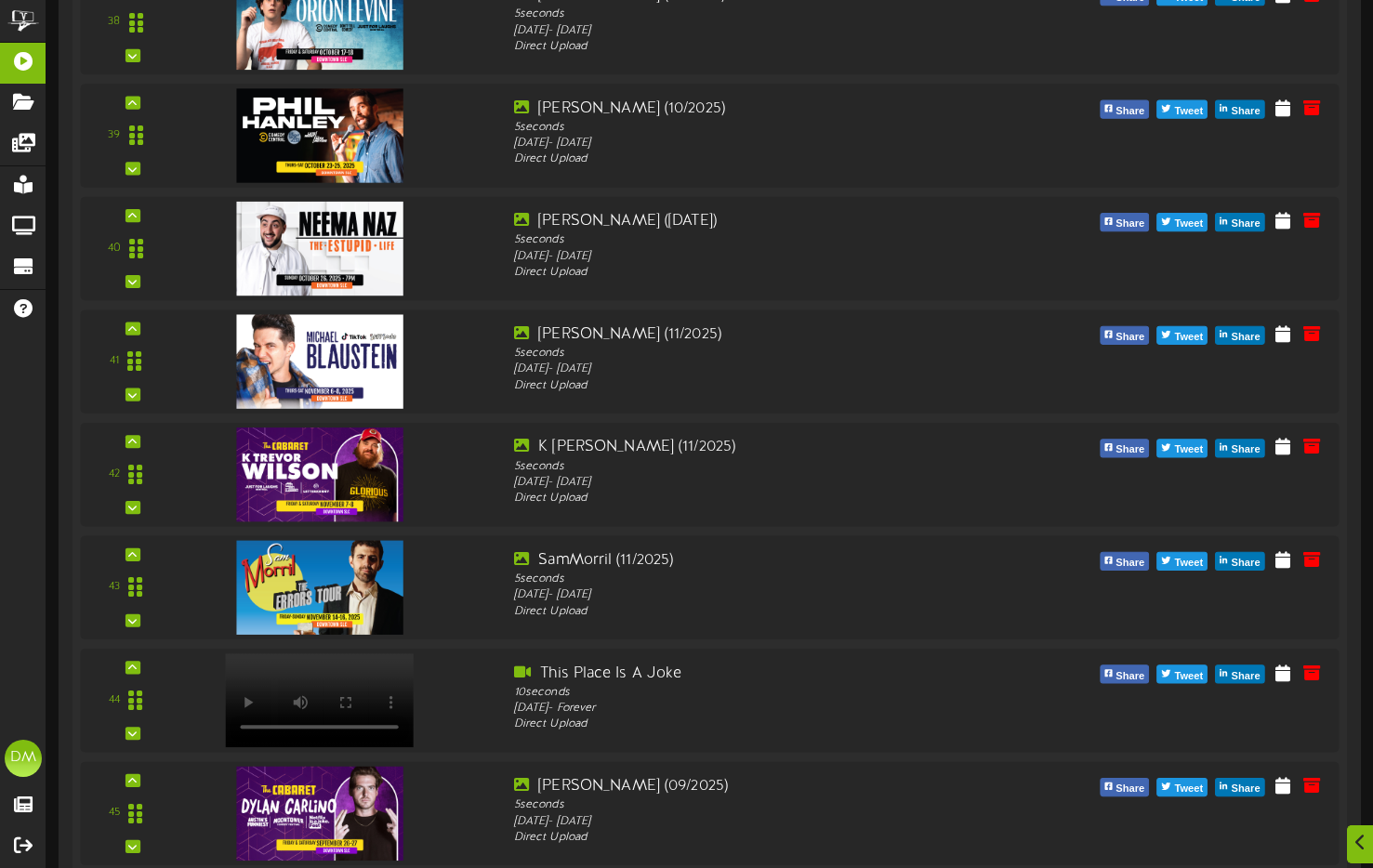
scroll to position [4863, 0]
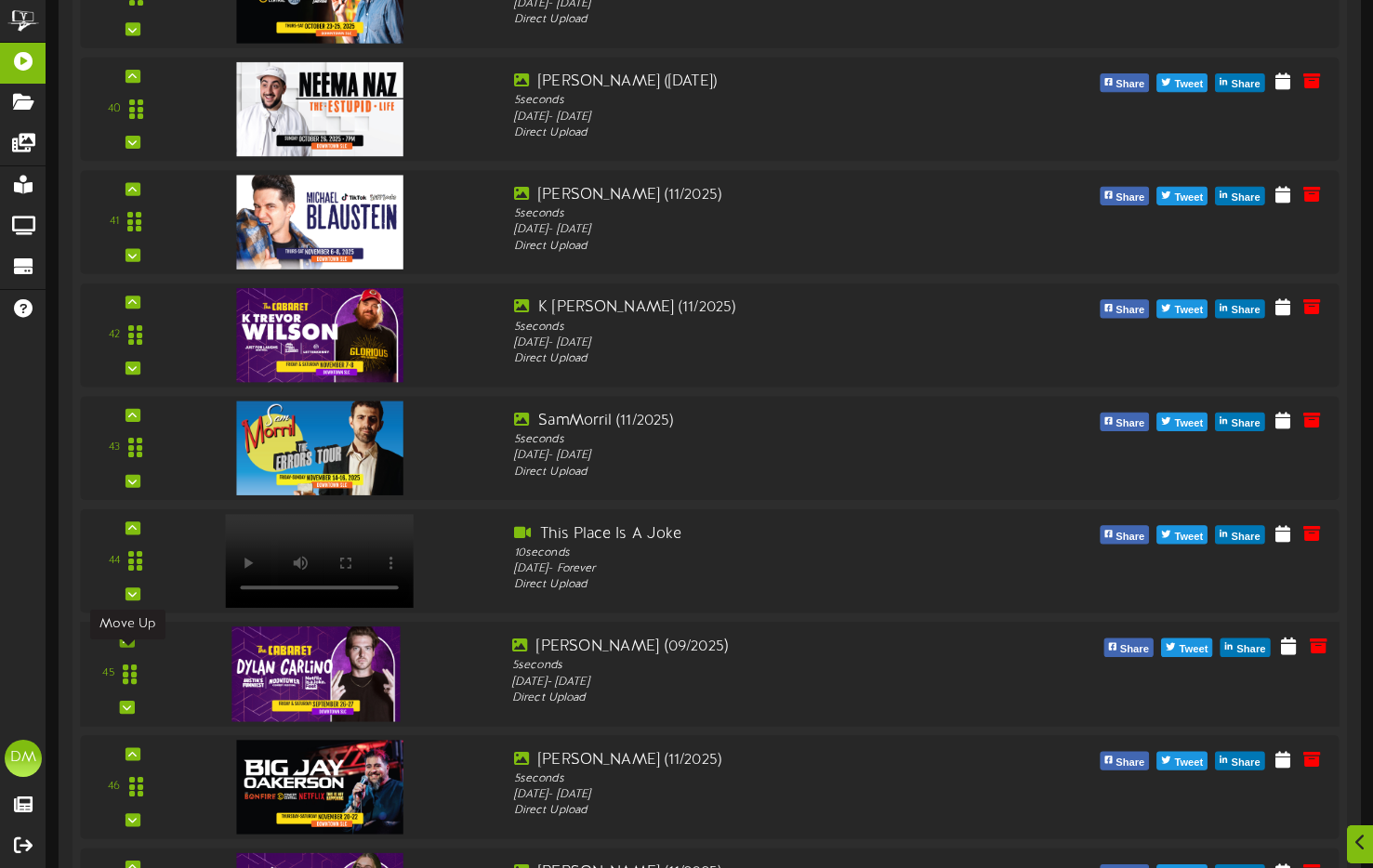
click at [129, 645] on icon at bounding box center [126, 641] width 9 height 10
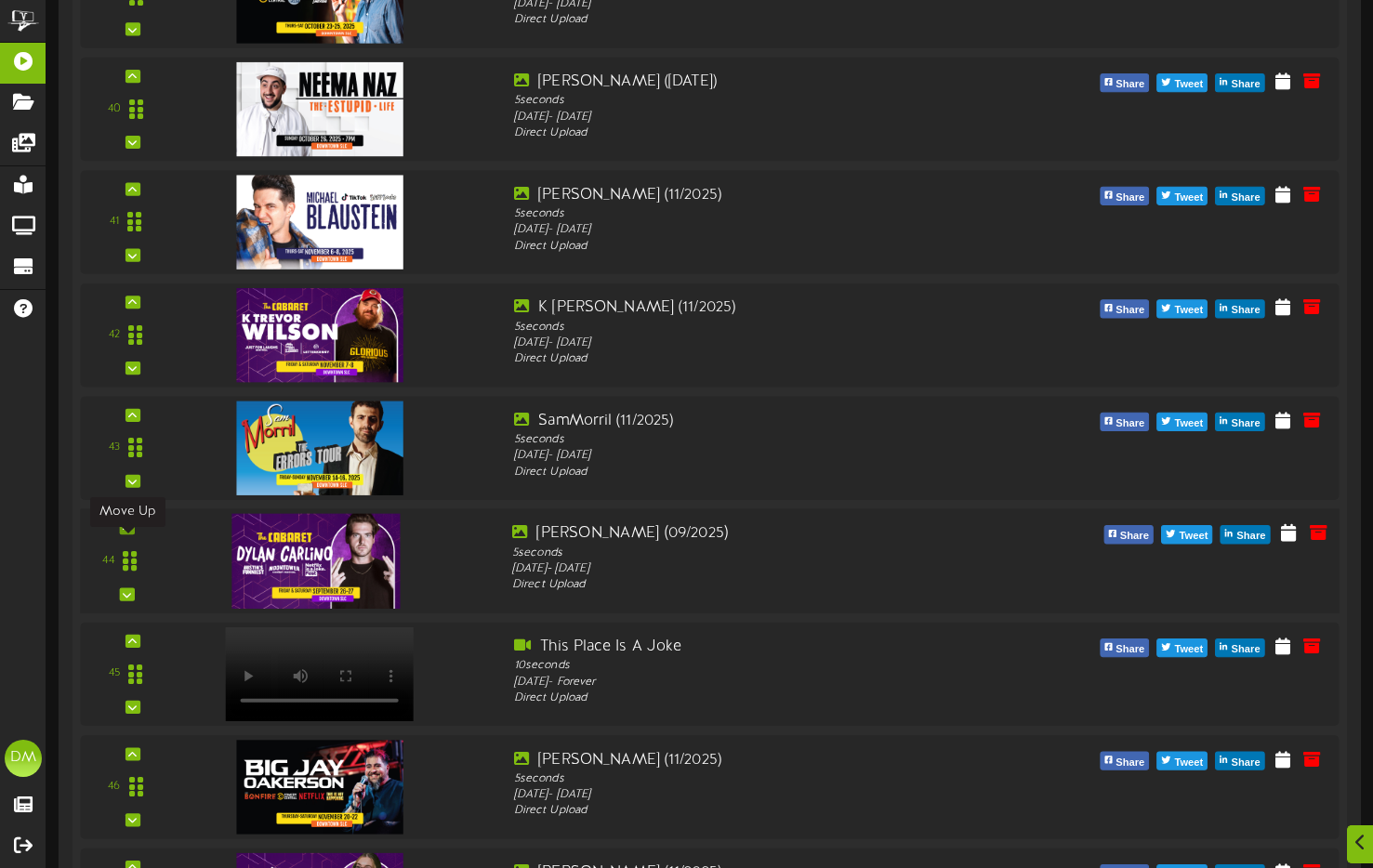
click at [132, 535] on div at bounding box center [126, 527] width 14 height 13
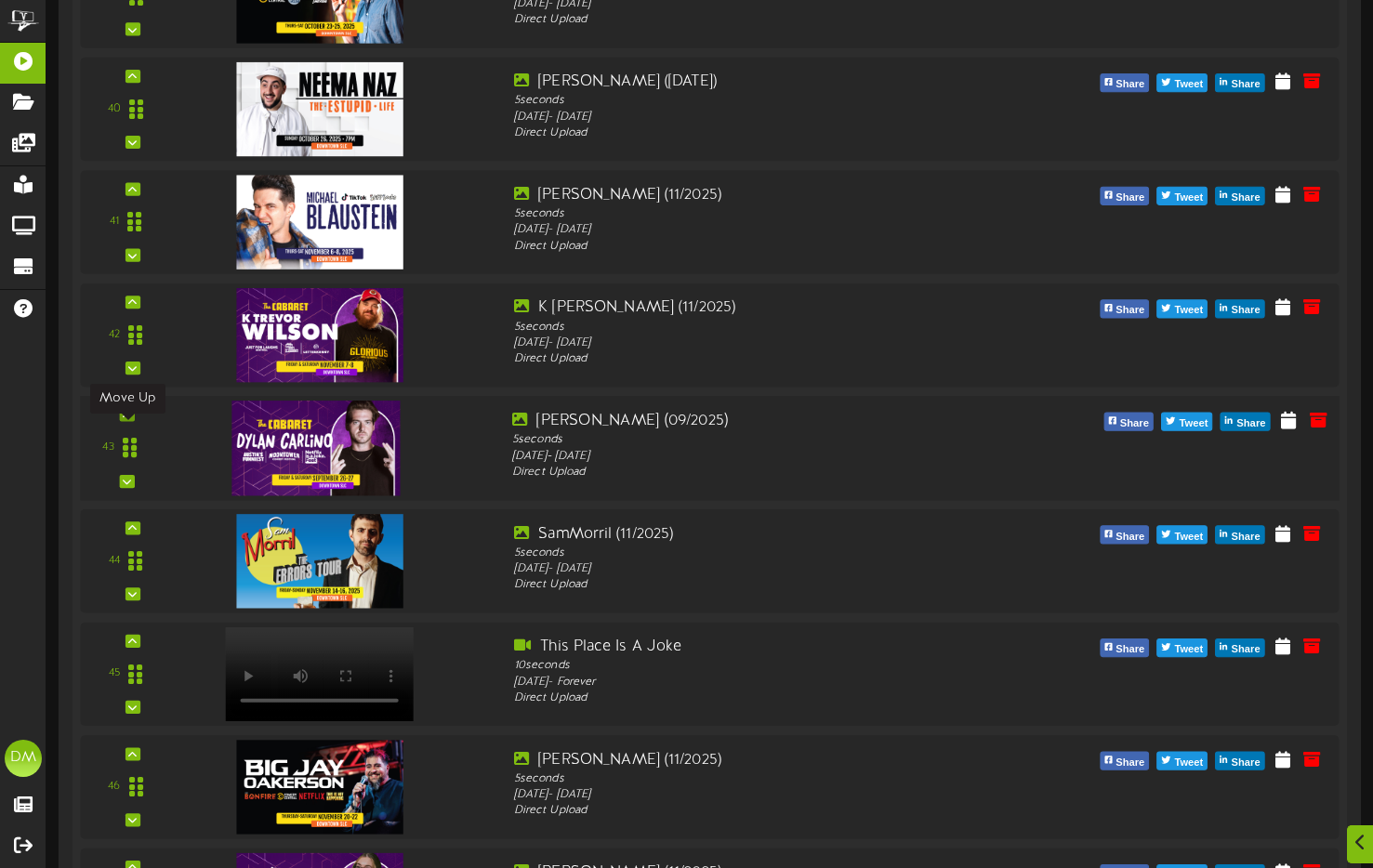
click at [131, 421] on div at bounding box center [126, 414] width 14 height 13
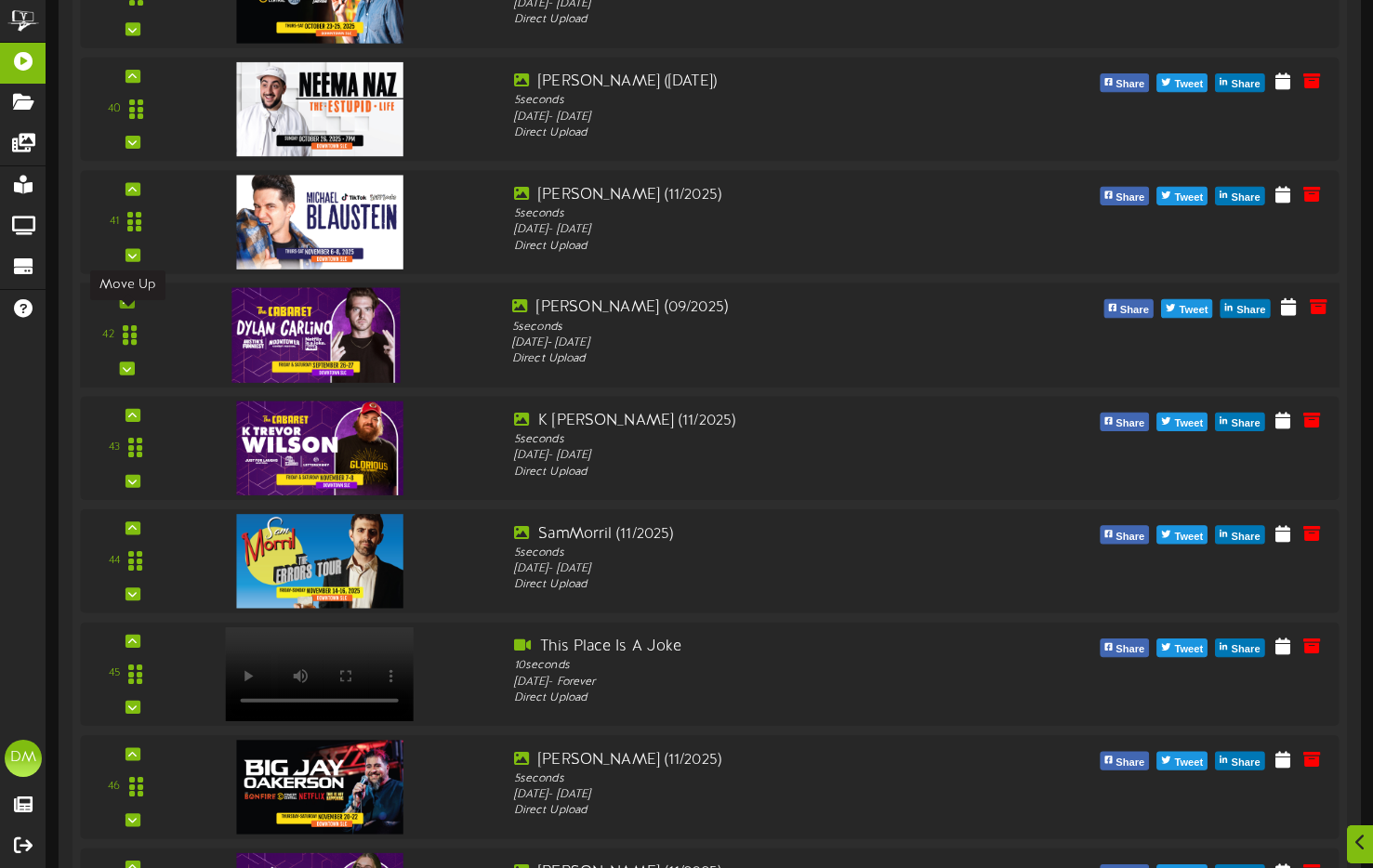
click at [129, 307] on icon at bounding box center [126, 302] width 9 height 10
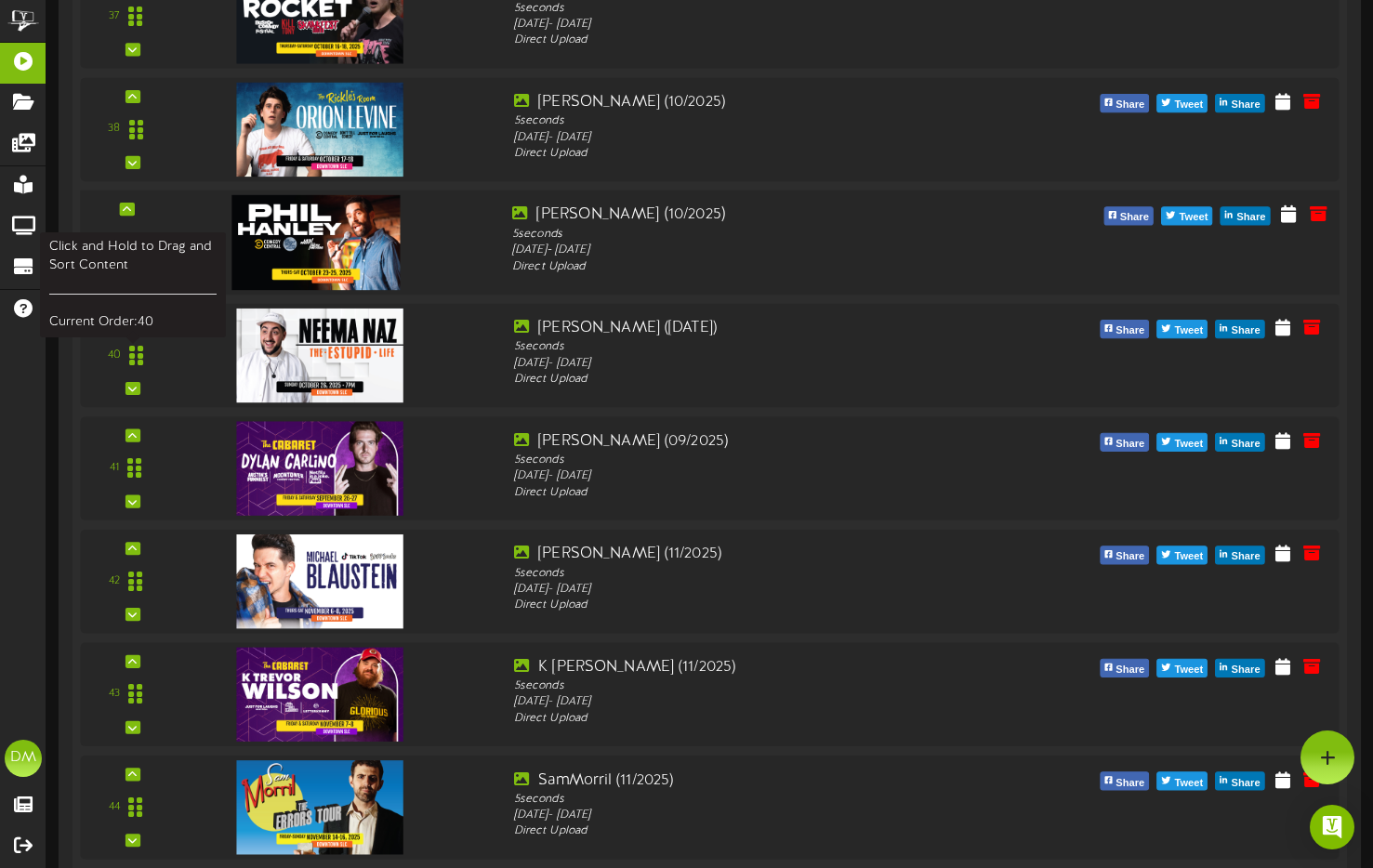
scroll to position [4495, 0]
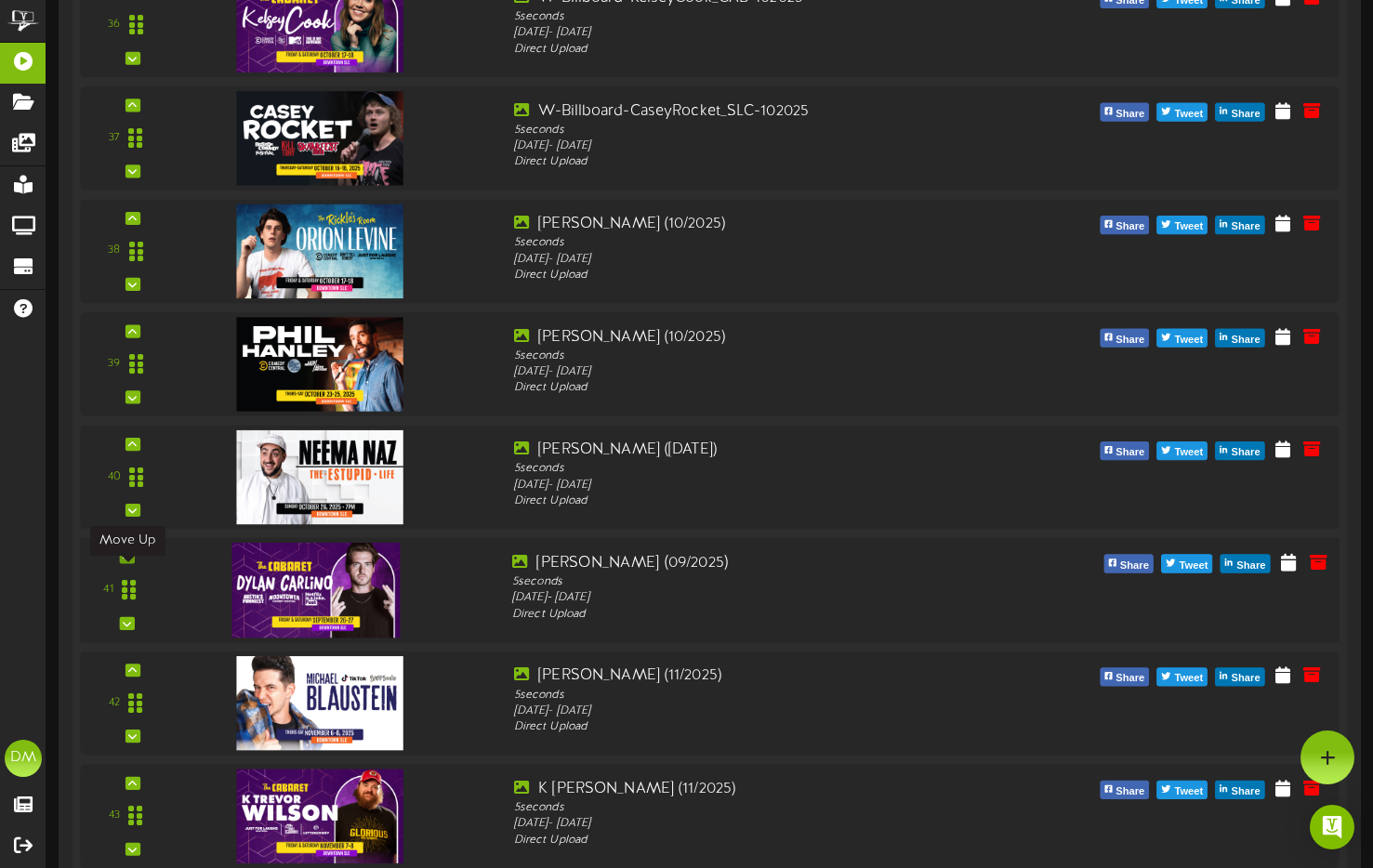
click at [124, 562] on icon at bounding box center [126, 557] width 9 height 10
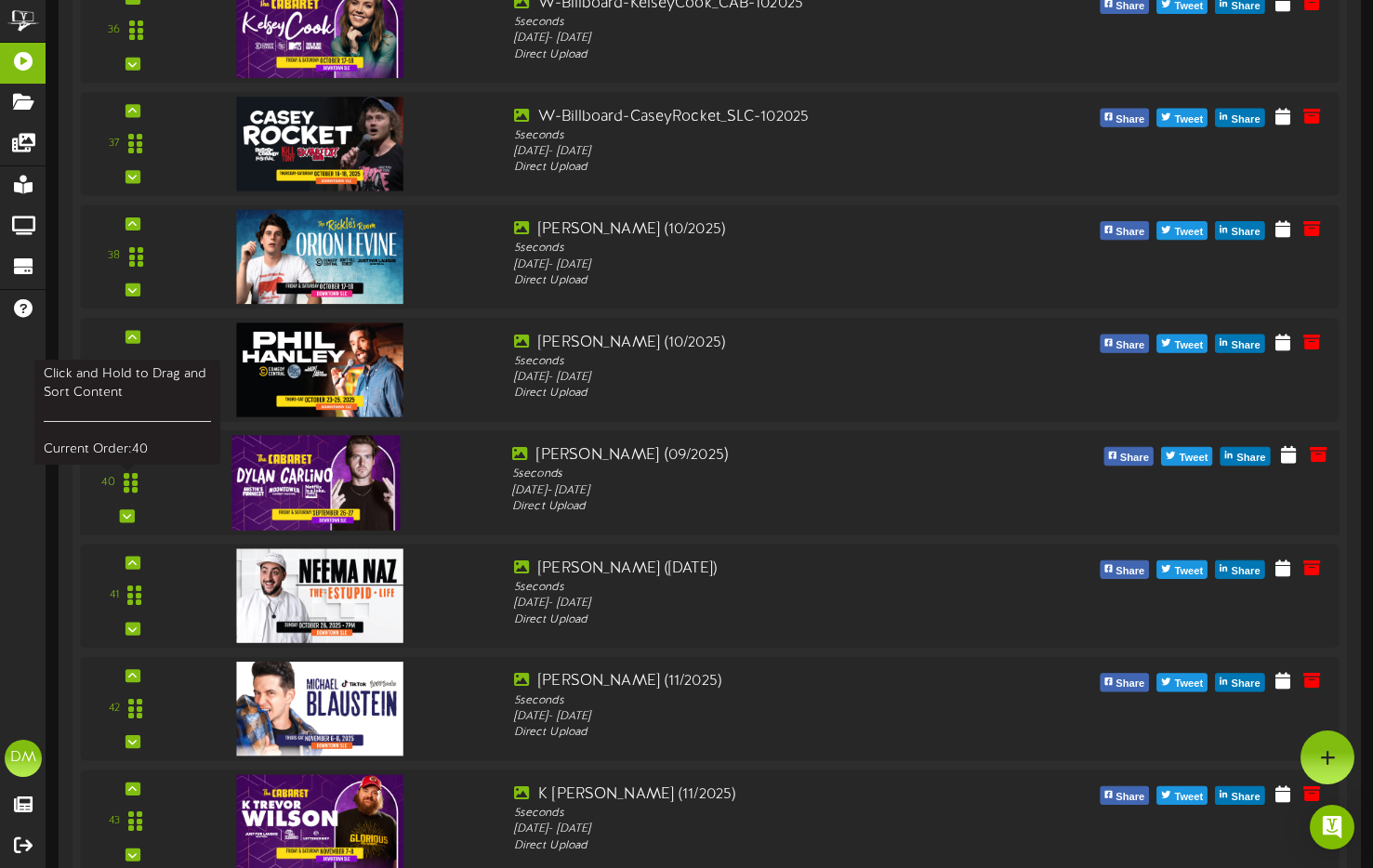
scroll to position [4466, 0]
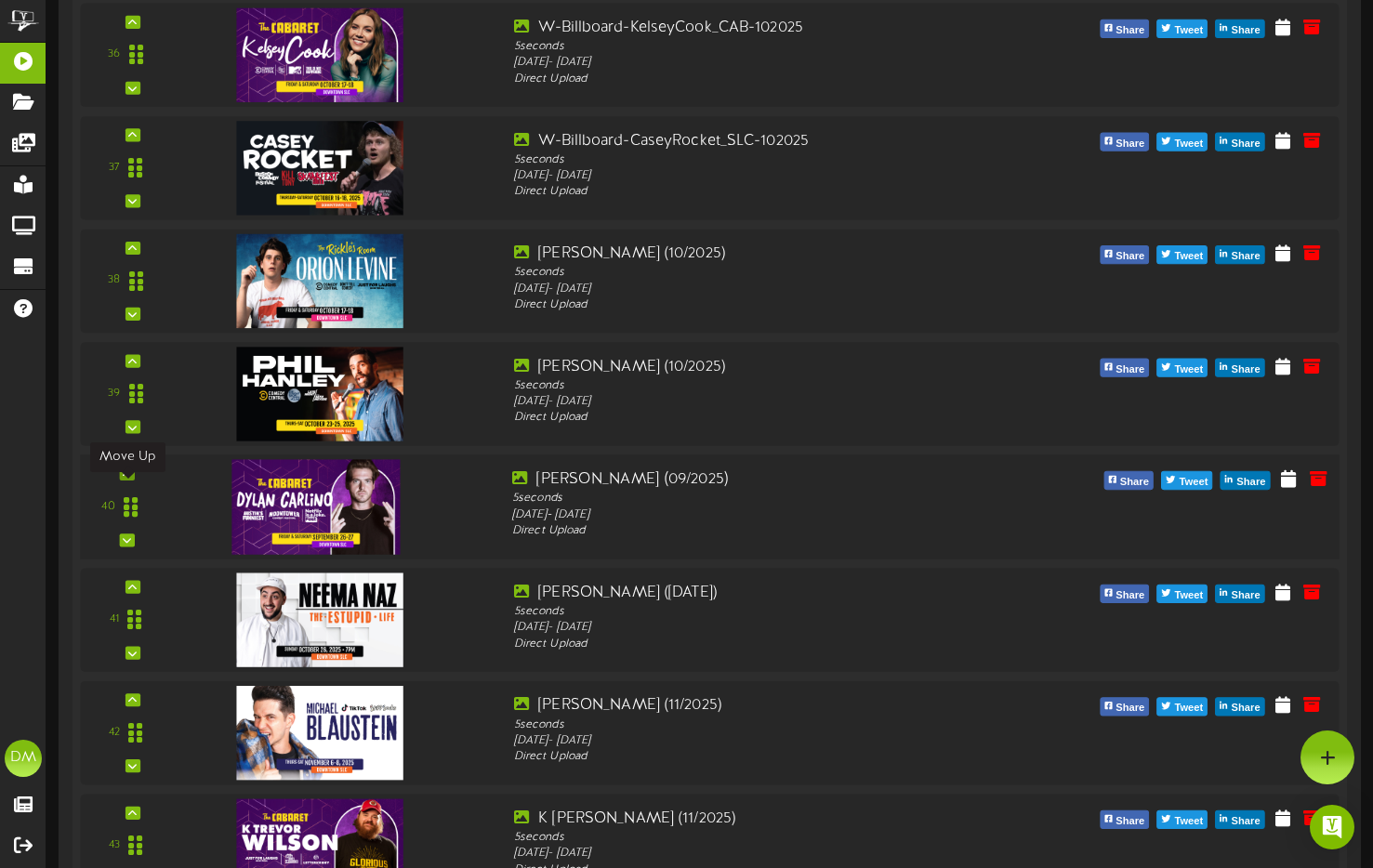
click at [126, 479] on icon at bounding box center [126, 474] width 9 height 10
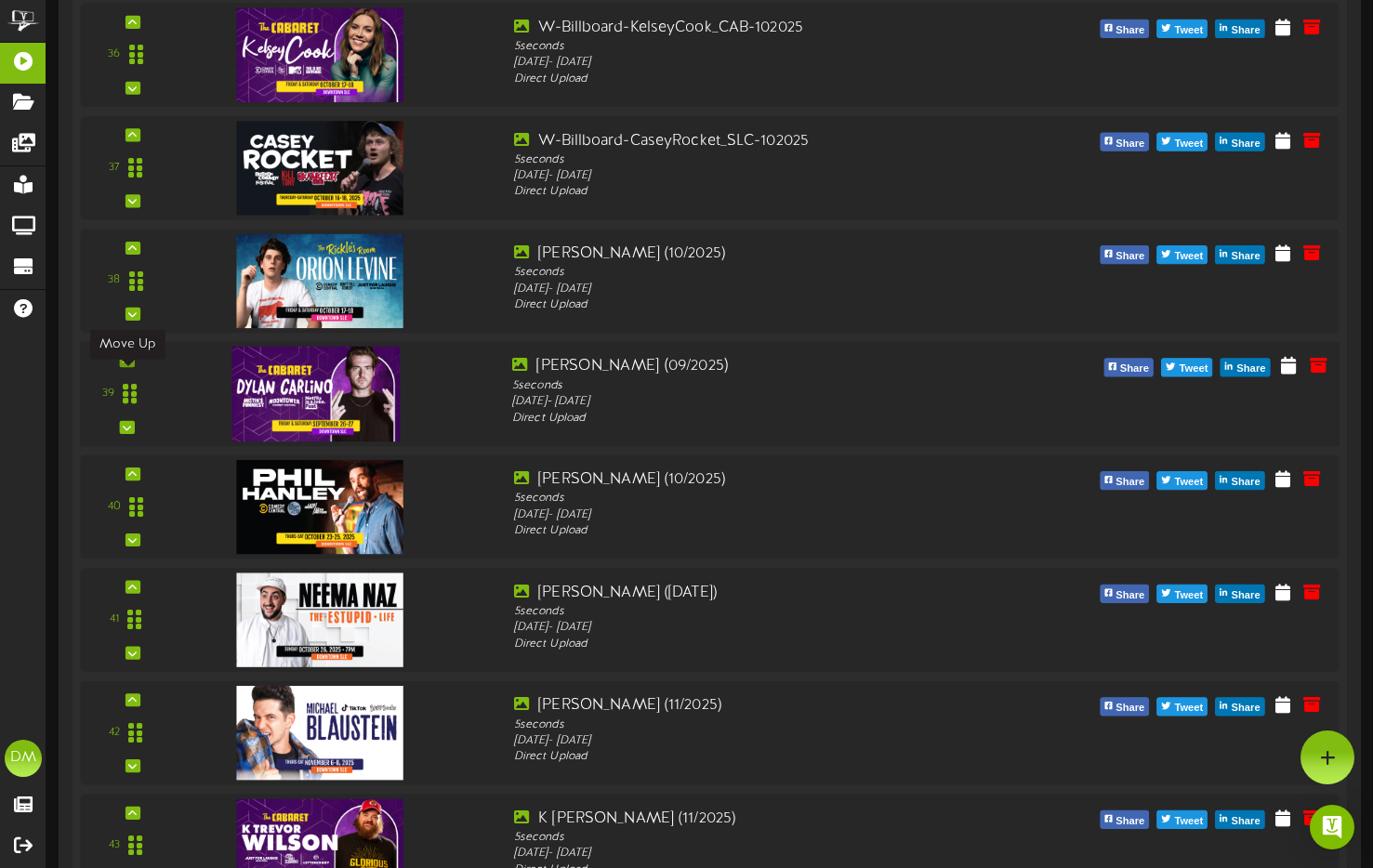
click at [134, 367] on div at bounding box center [126, 360] width 14 height 13
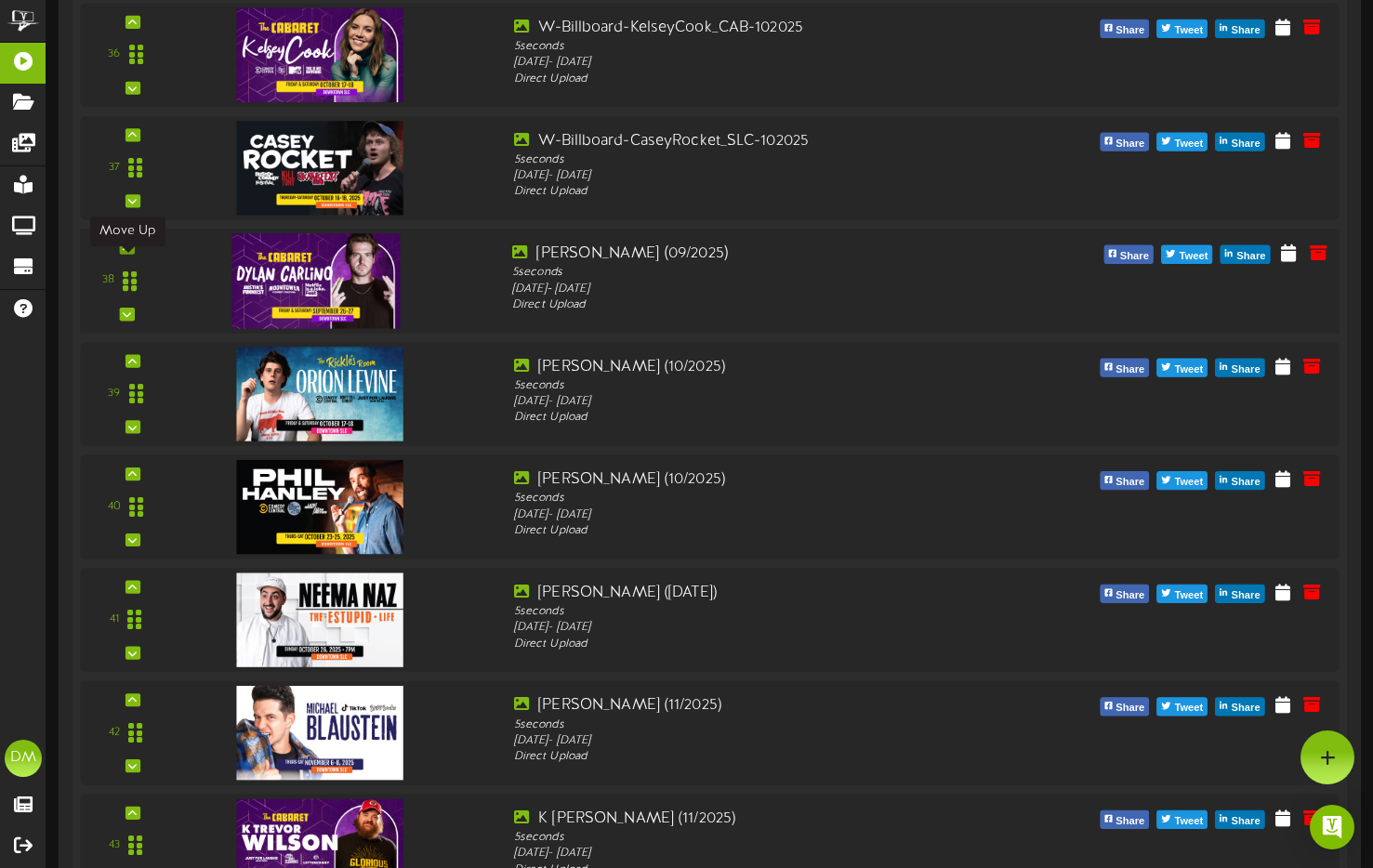
click at [126, 252] on icon at bounding box center [126, 247] width 9 height 10
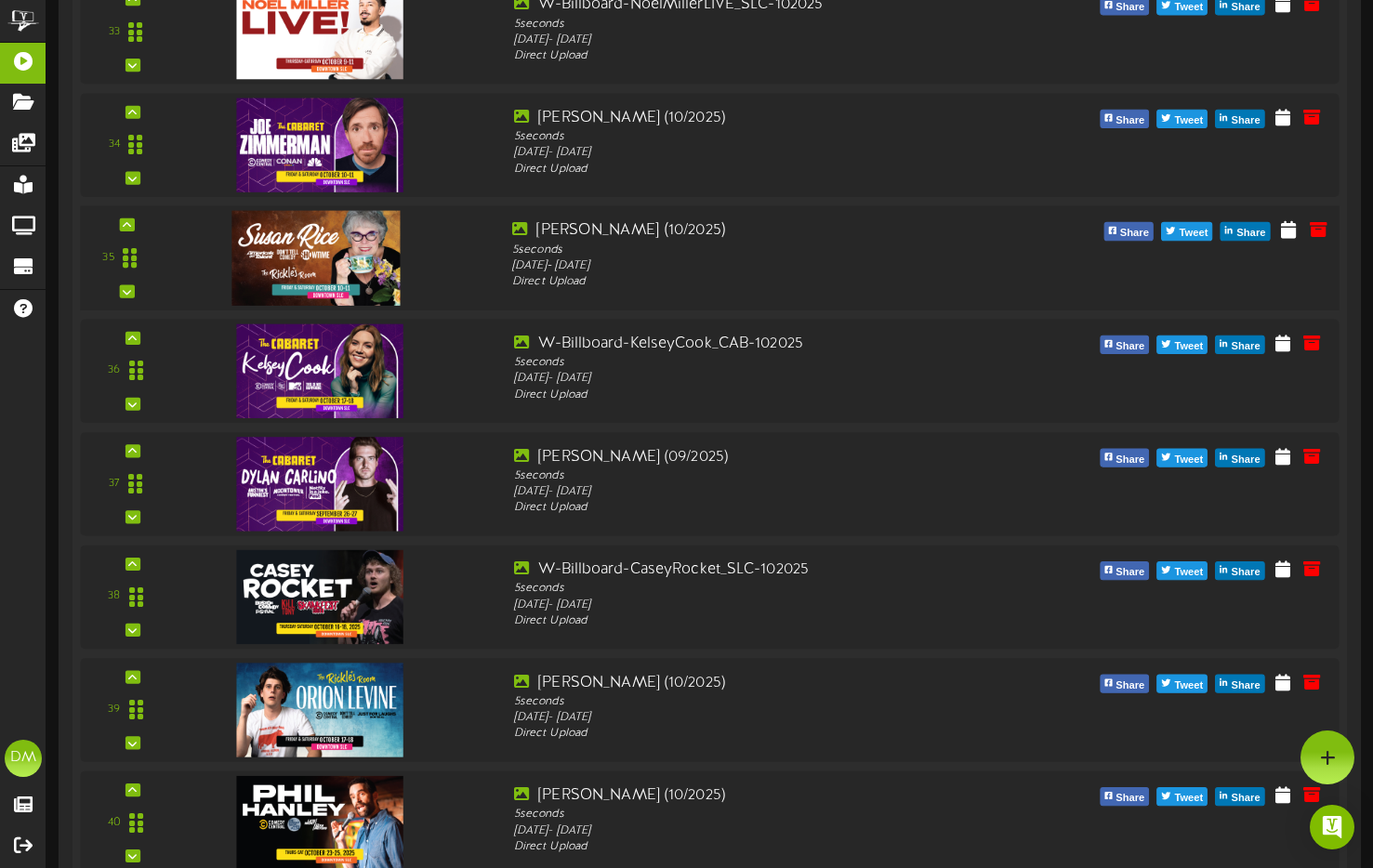
scroll to position [4043, 0]
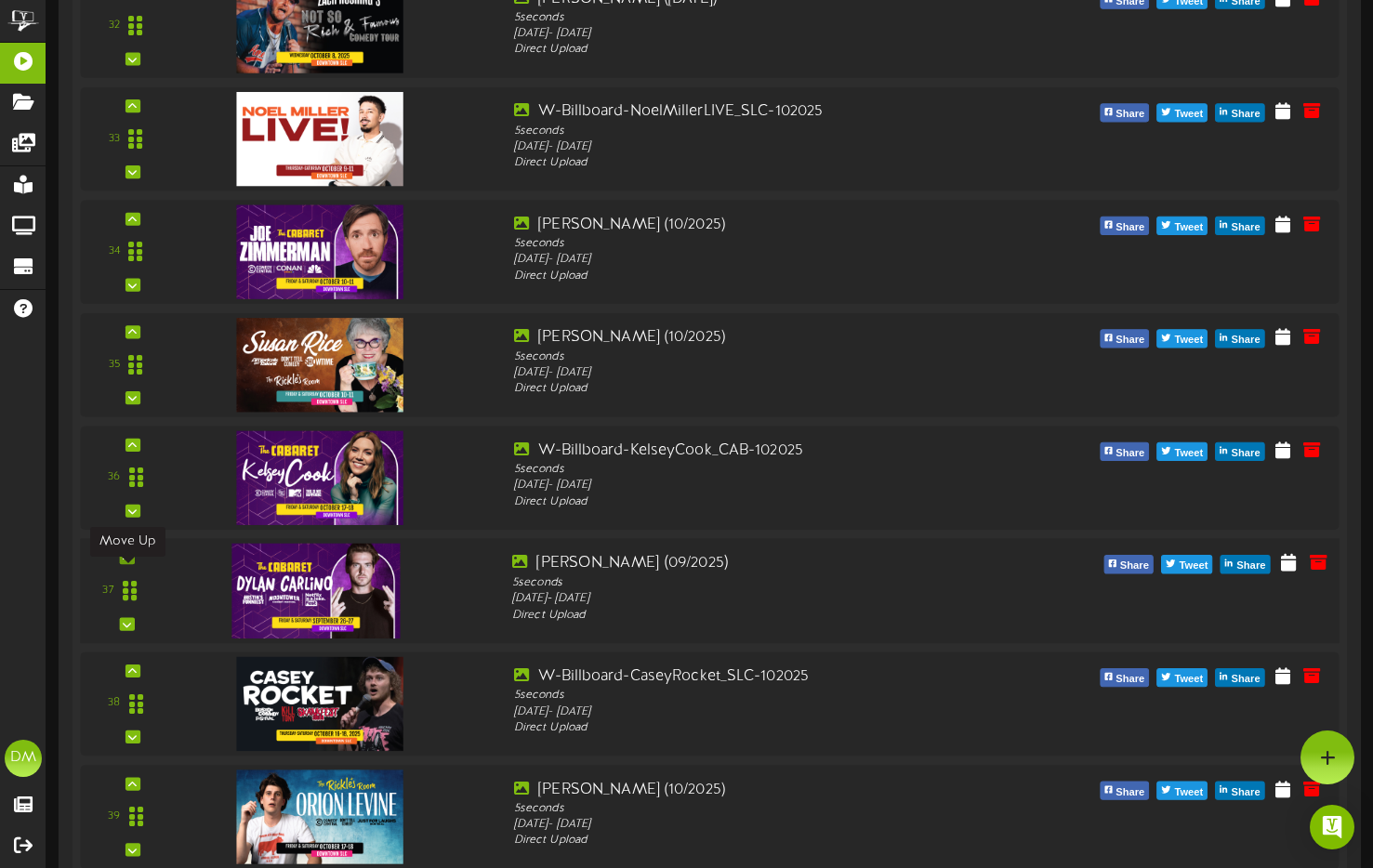
click at [121, 564] on div at bounding box center [126, 557] width 14 height 13
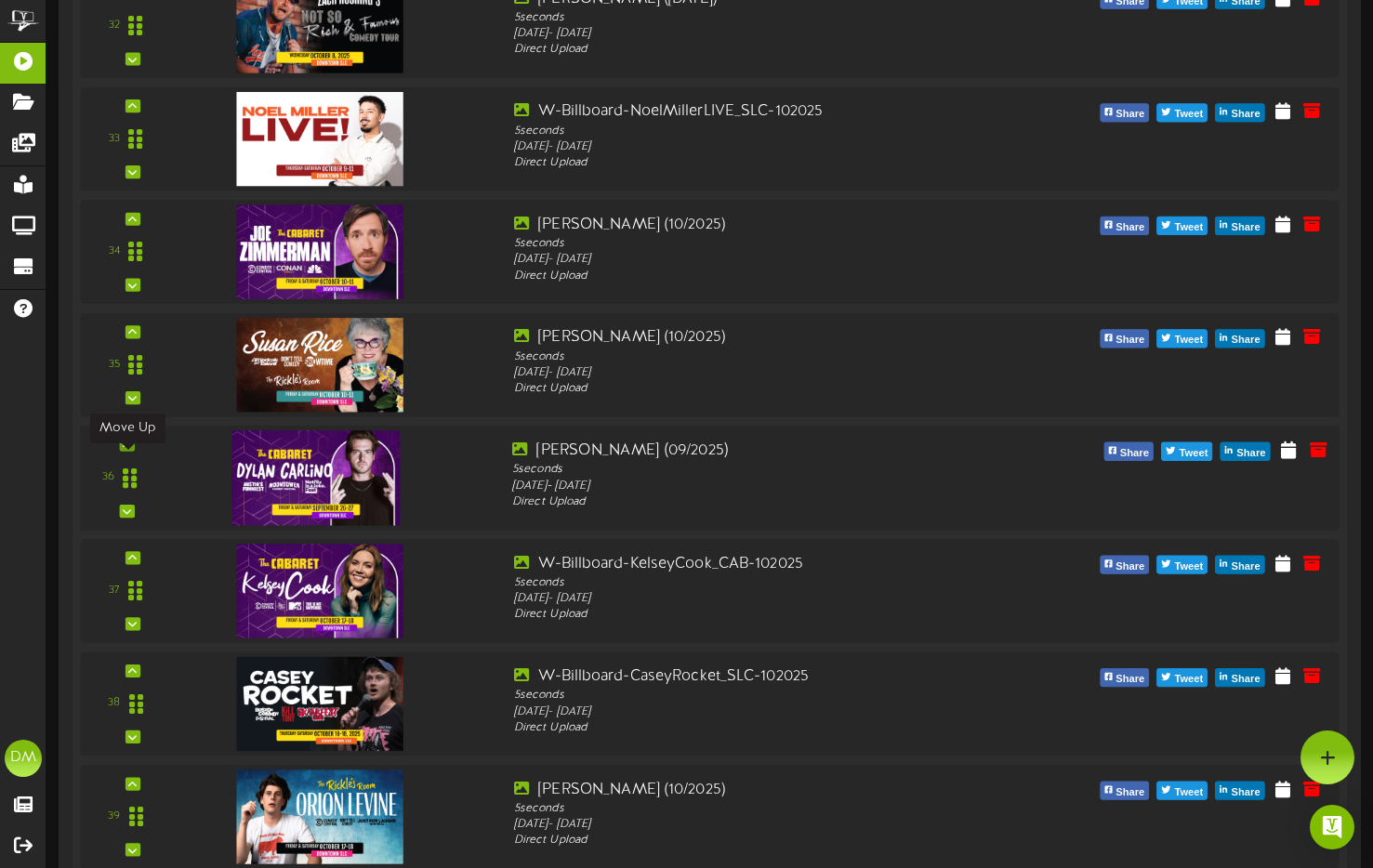
click at [127, 449] on icon at bounding box center [126, 444] width 9 height 10
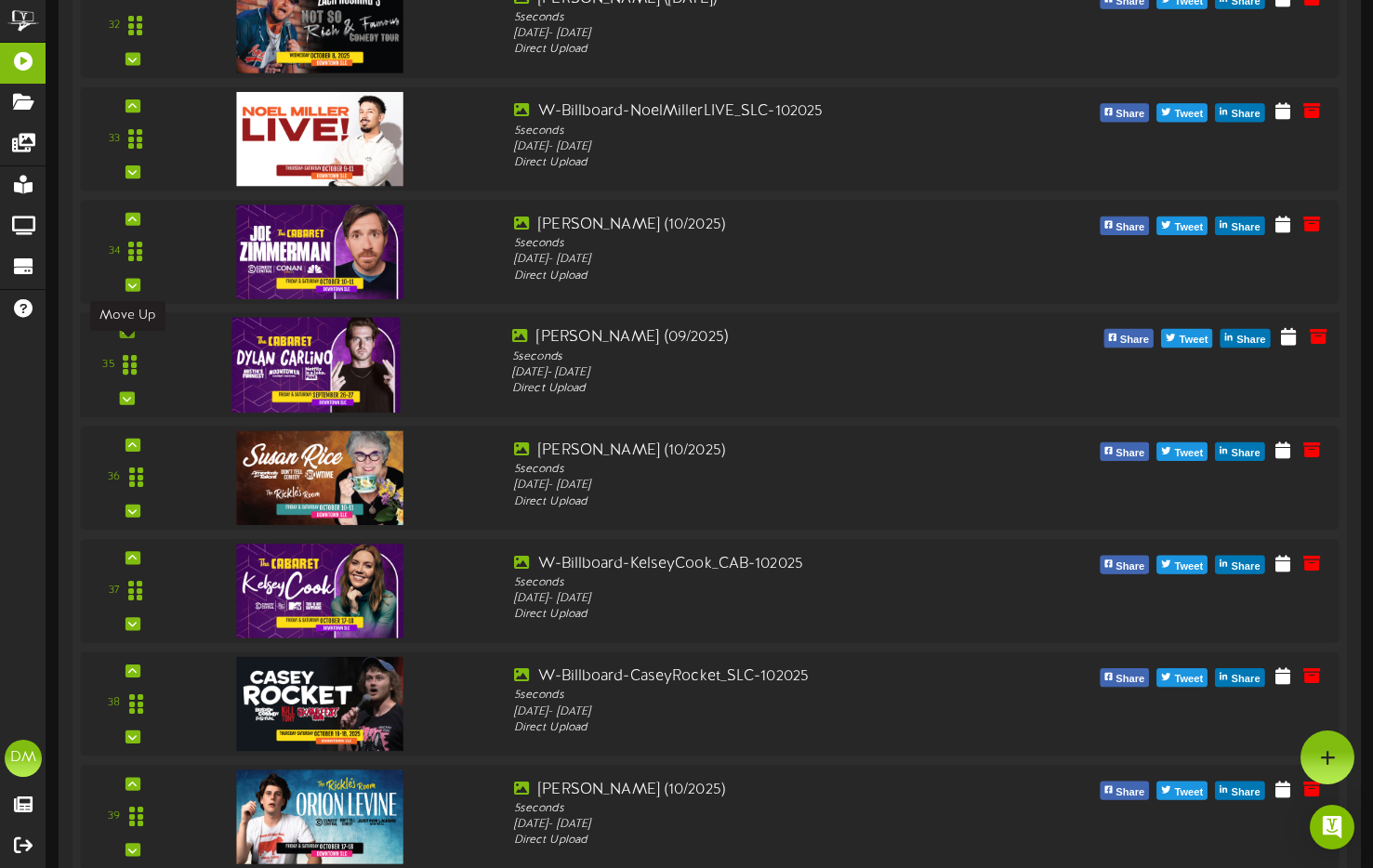
click at [125, 337] on icon at bounding box center [126, 332] width 9 height 10
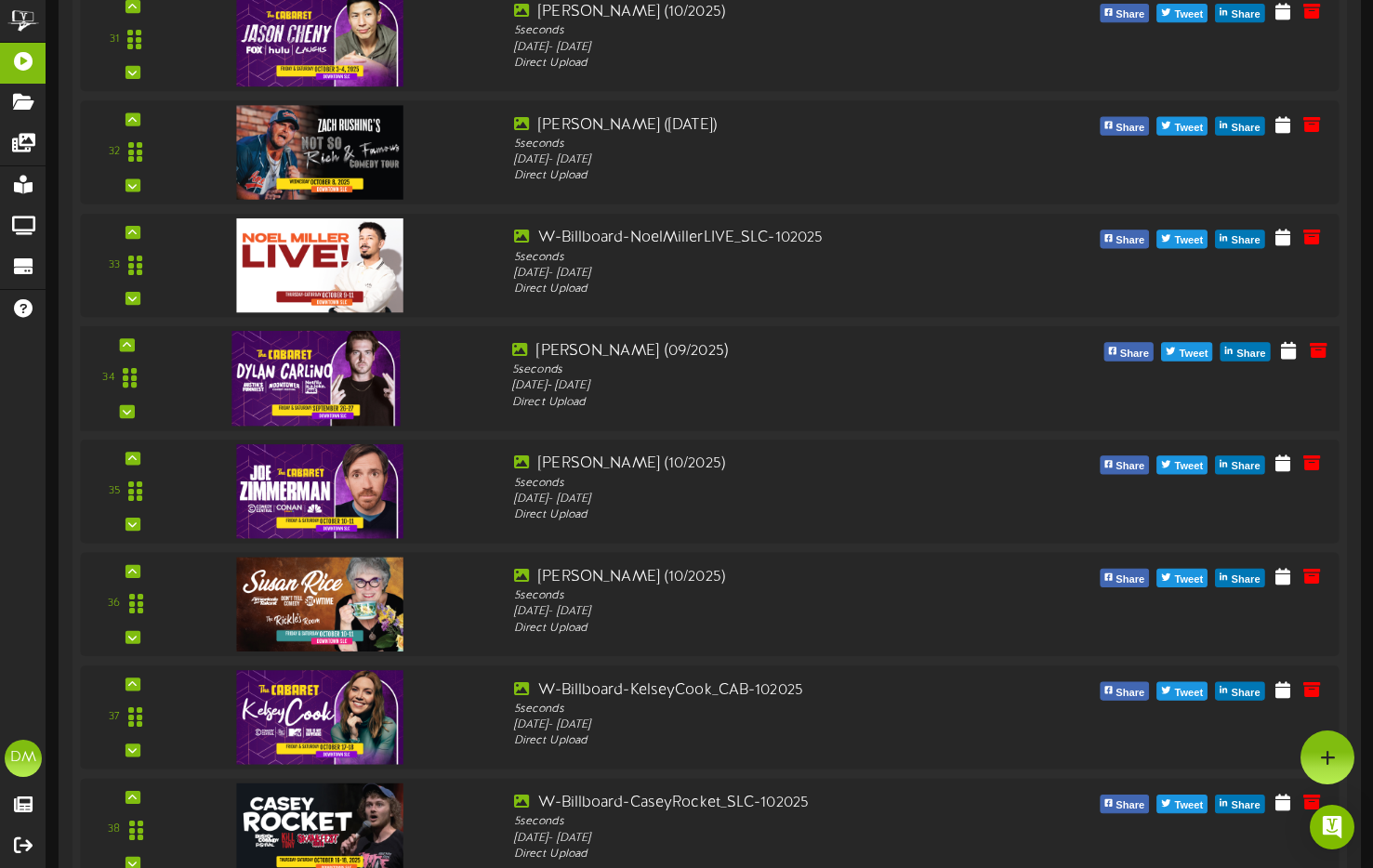
scroll to position [3905, 0]
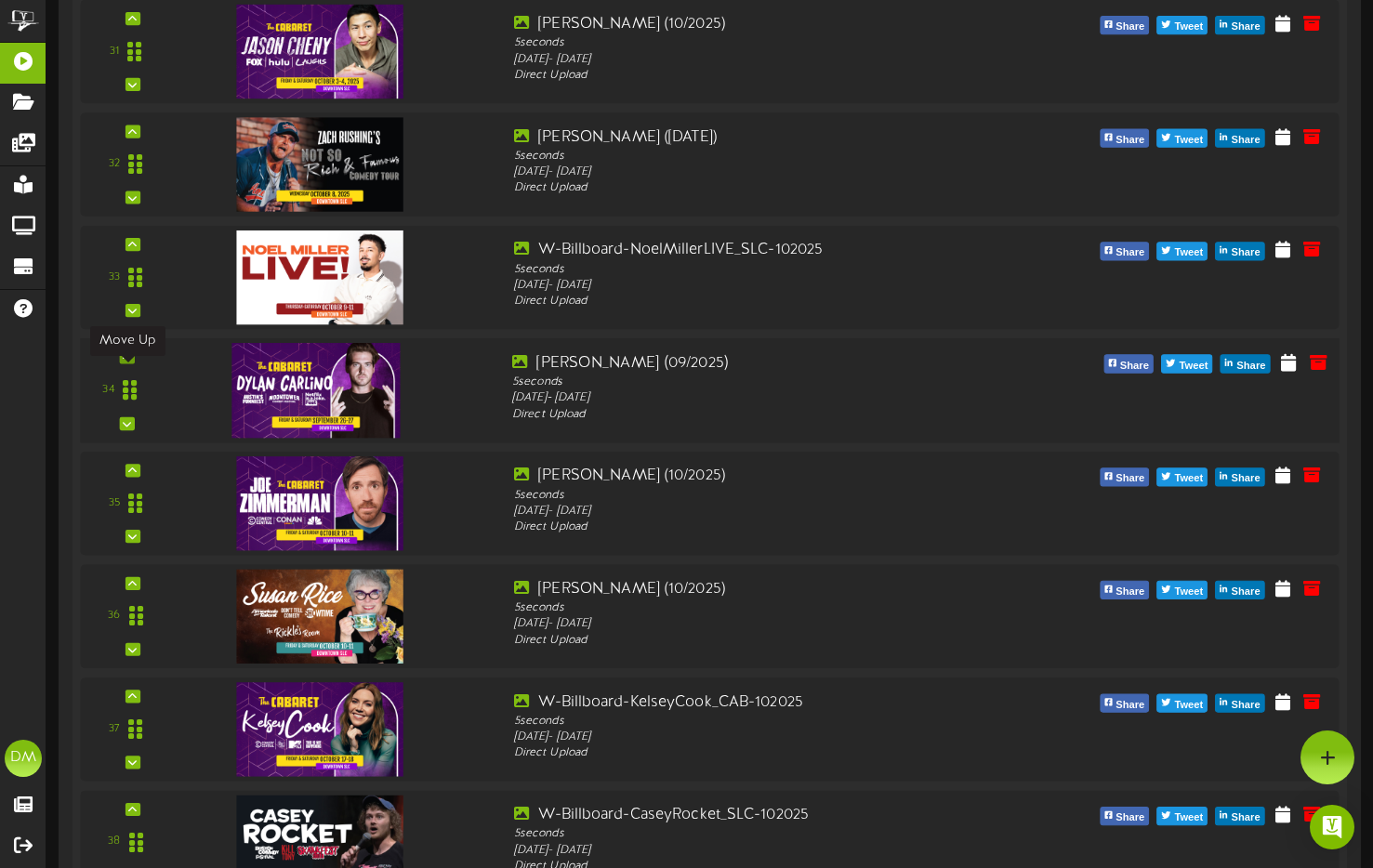
click at [125, 362] on icon at bounding box center [126, 357] width 9 height 10
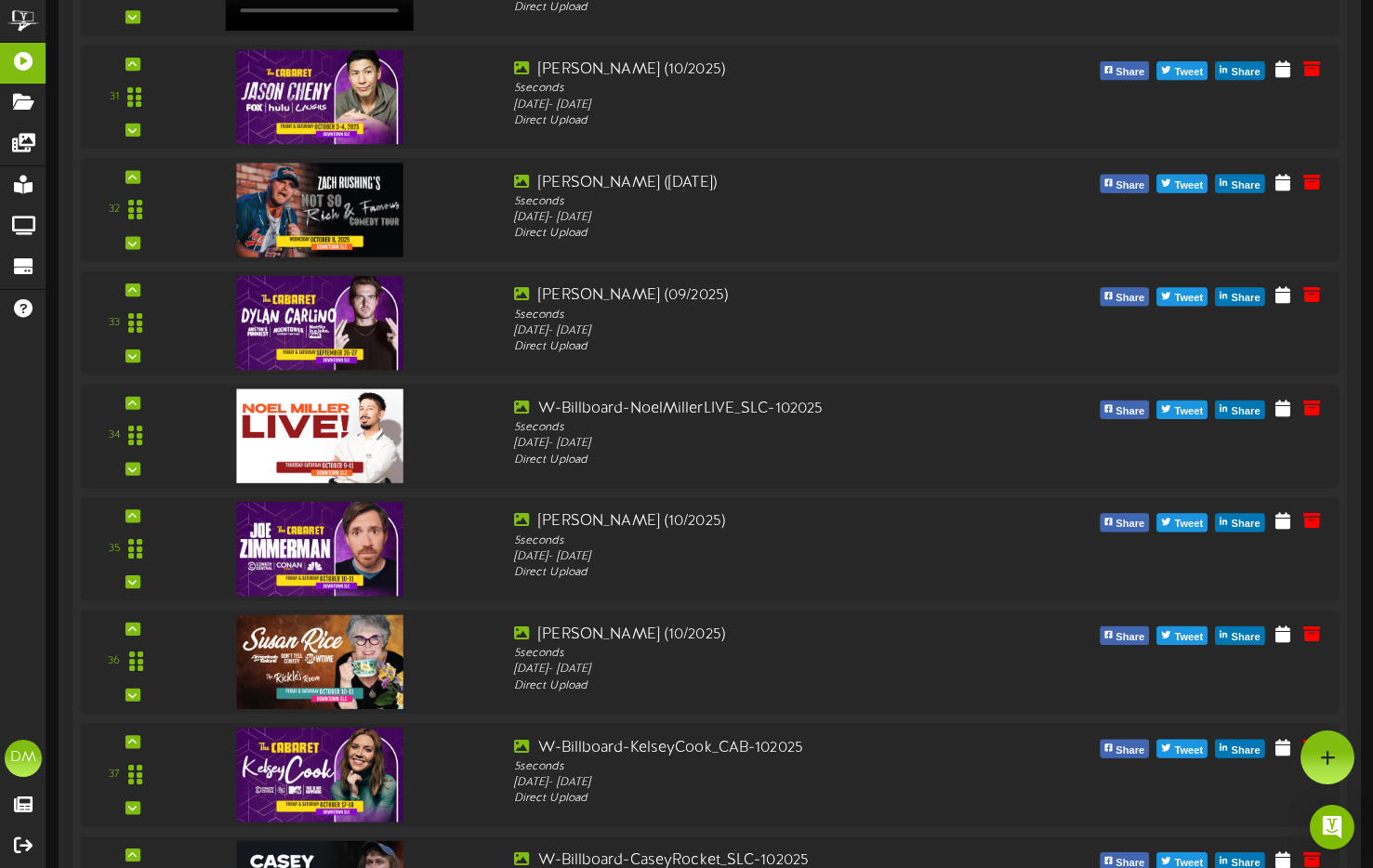
scroll to position [3784, 0]
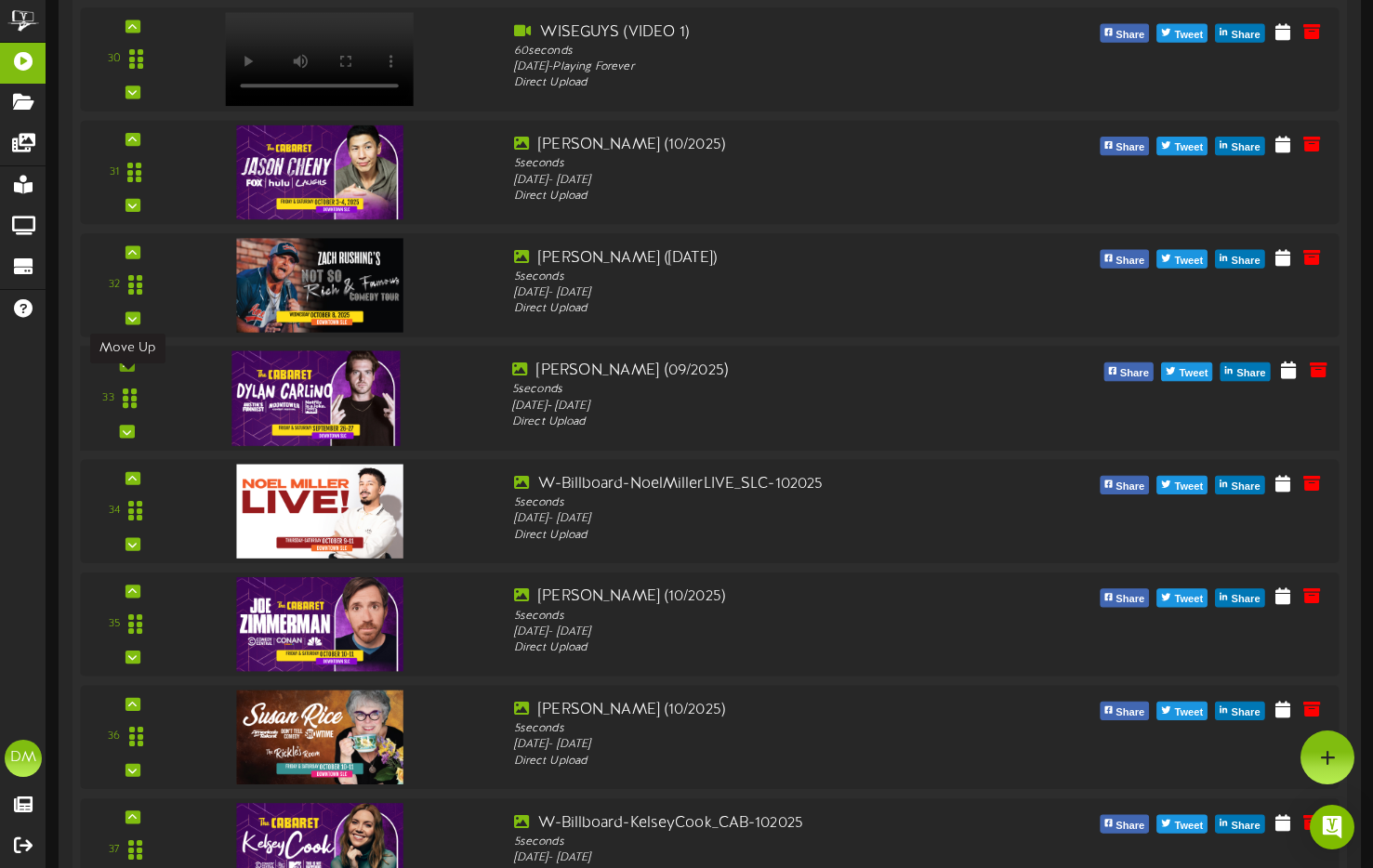
click at [127, 372] on div at bounding box center [126, 365] width 14 height 13
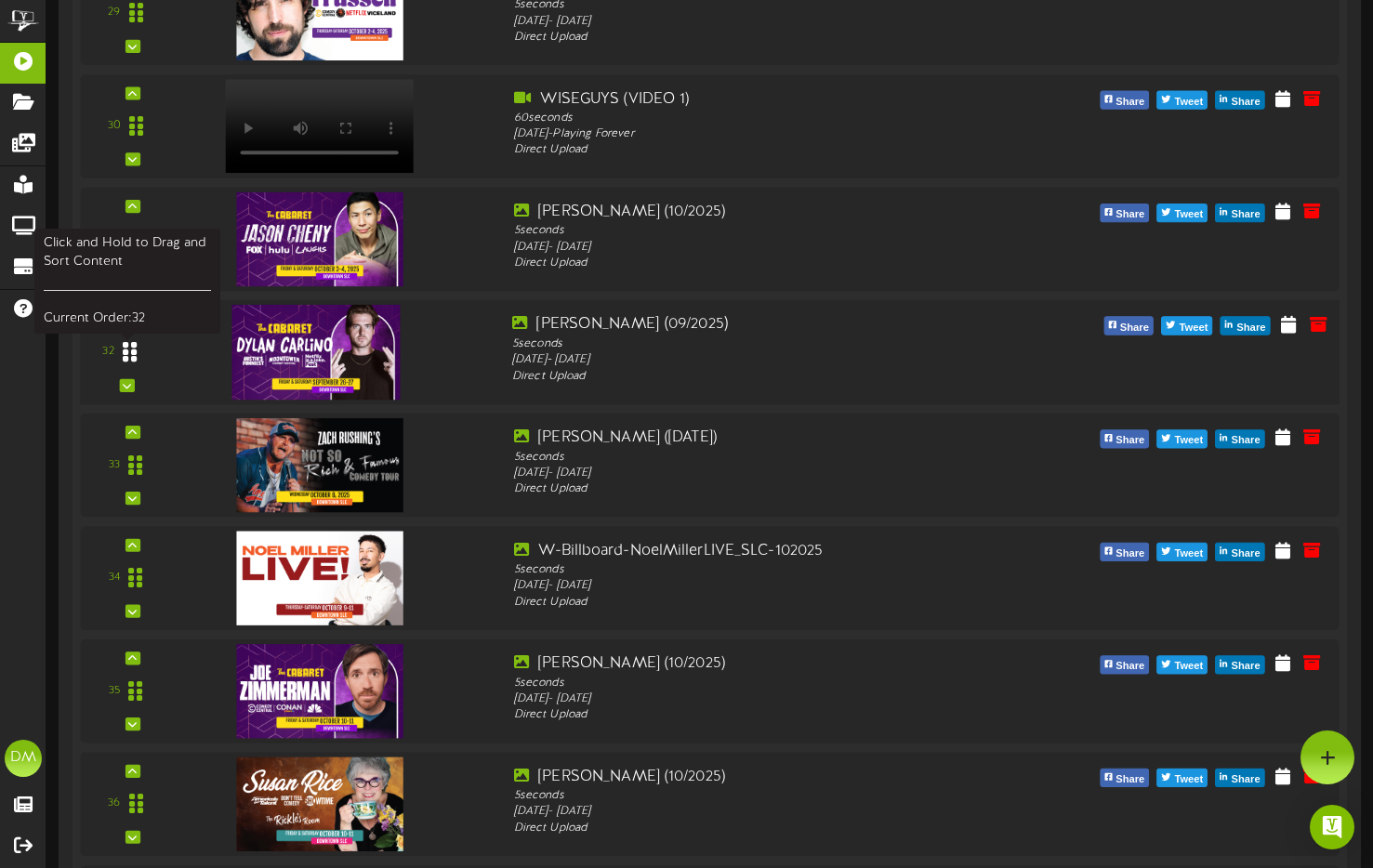
scroll to position [3712, 0]
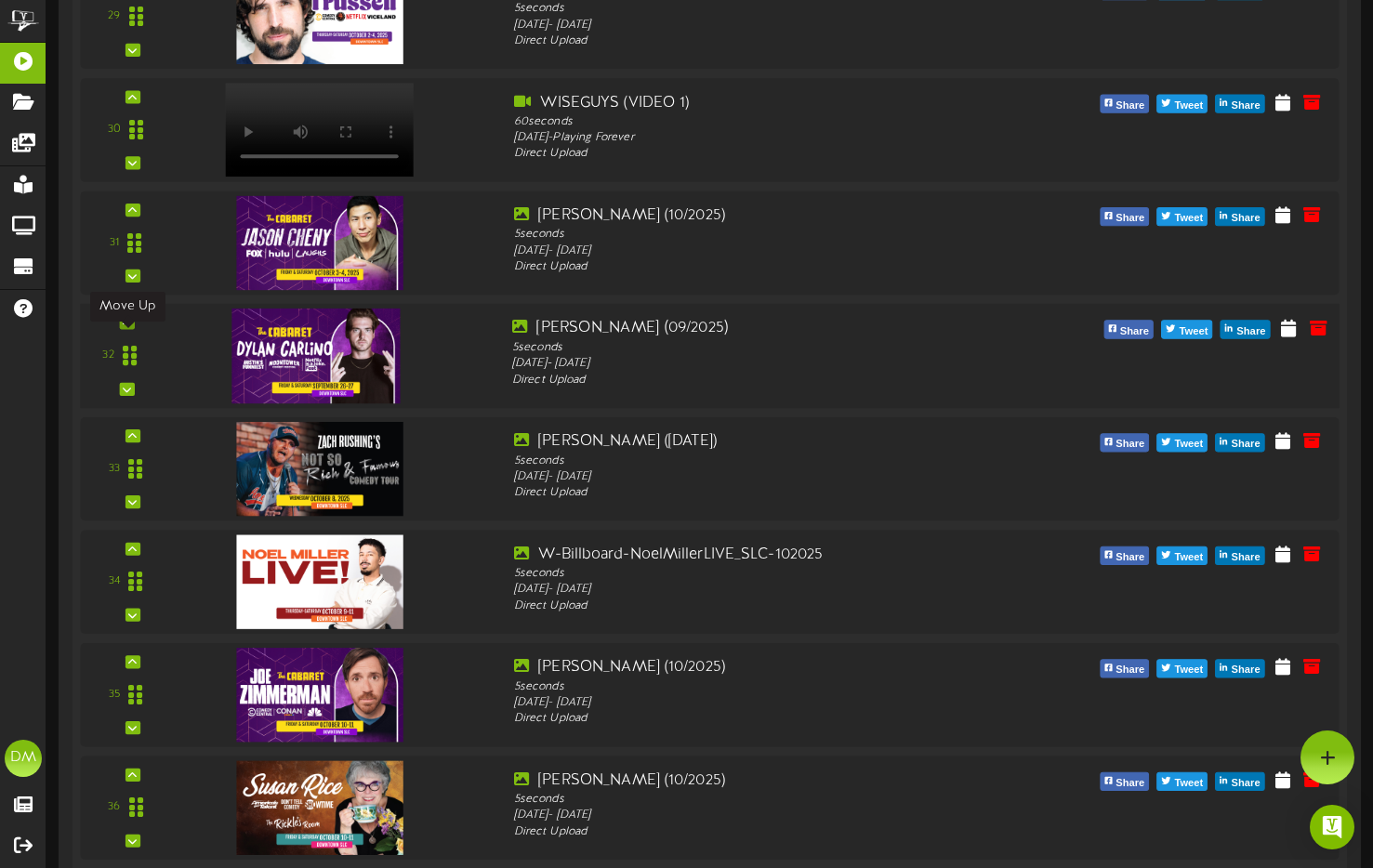
click at [128, 327] on icon at bounding box center [126, 322] width 9 height 10
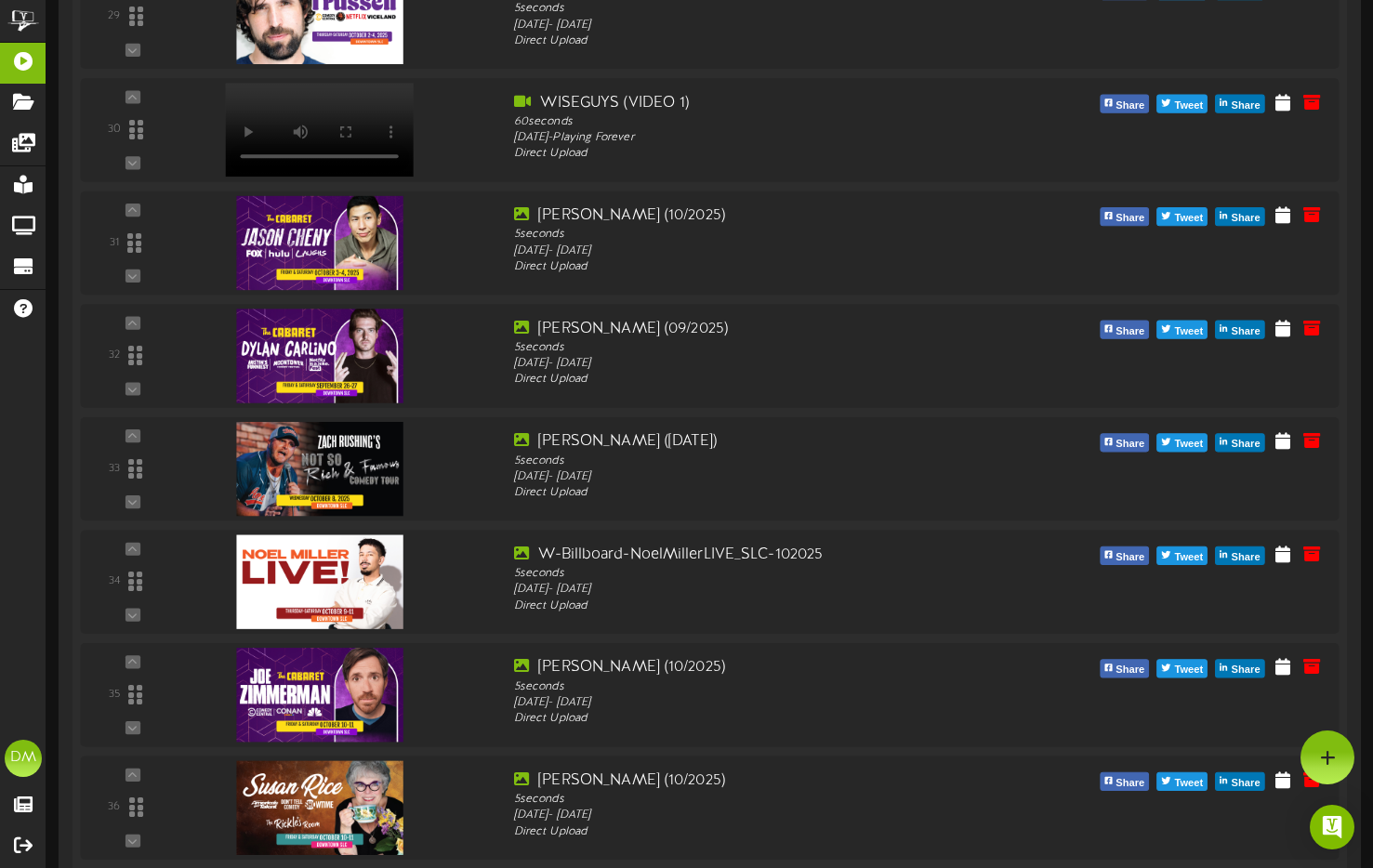
scroll to position [3387, 0]
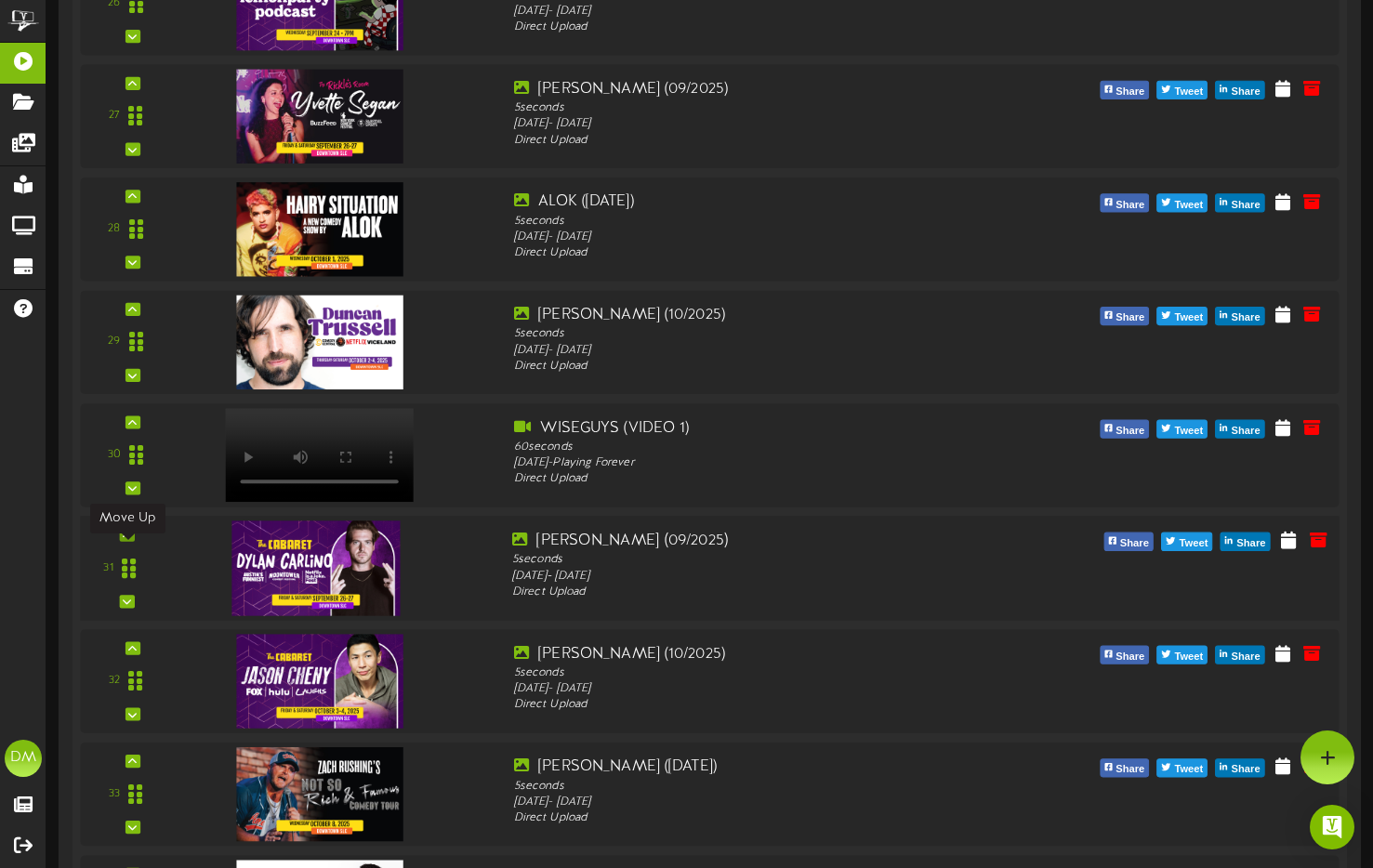
click at [131, 541] on div at bounding box center [126, 534] width 14 height 13
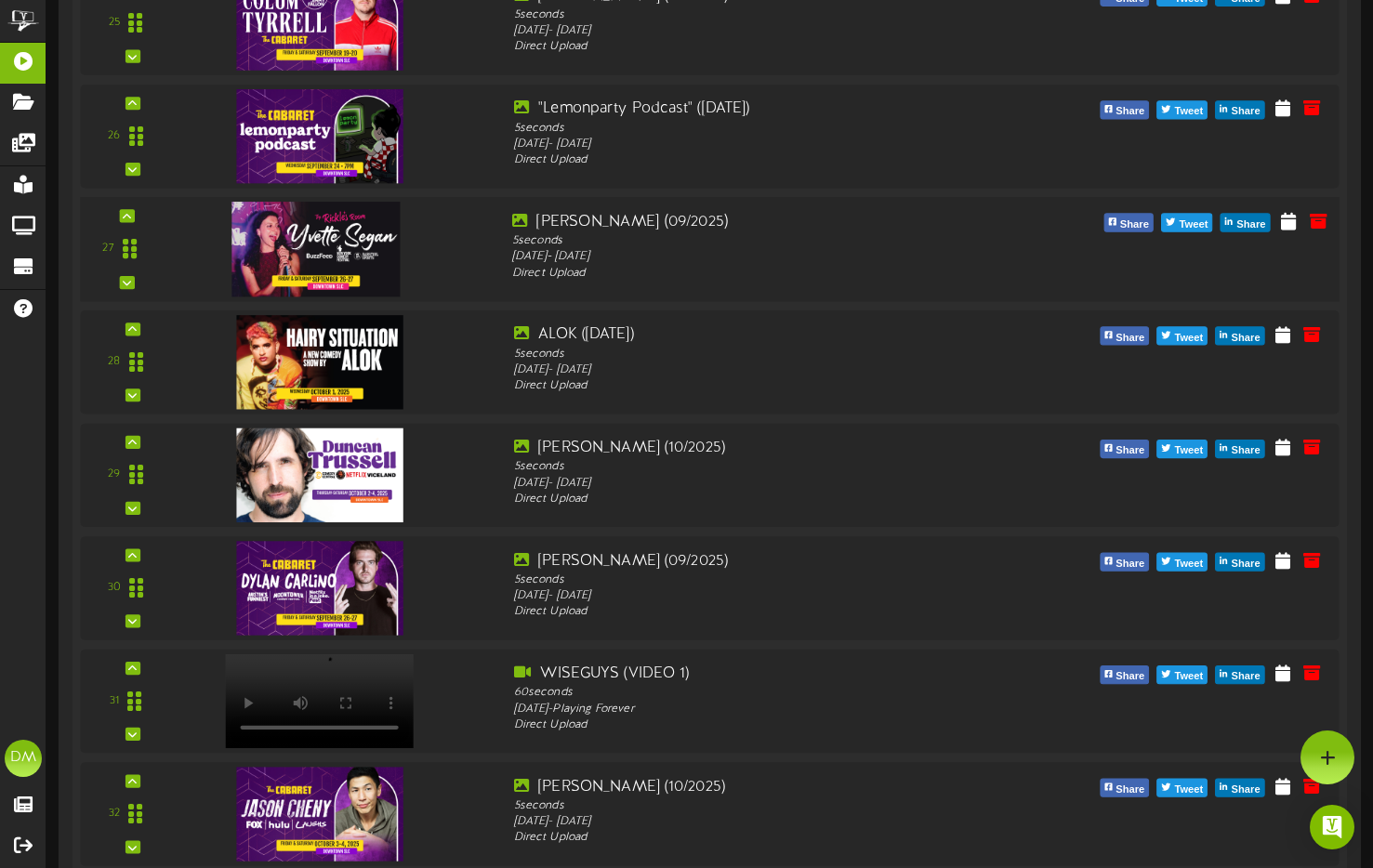
scroll to position [3150, 0]
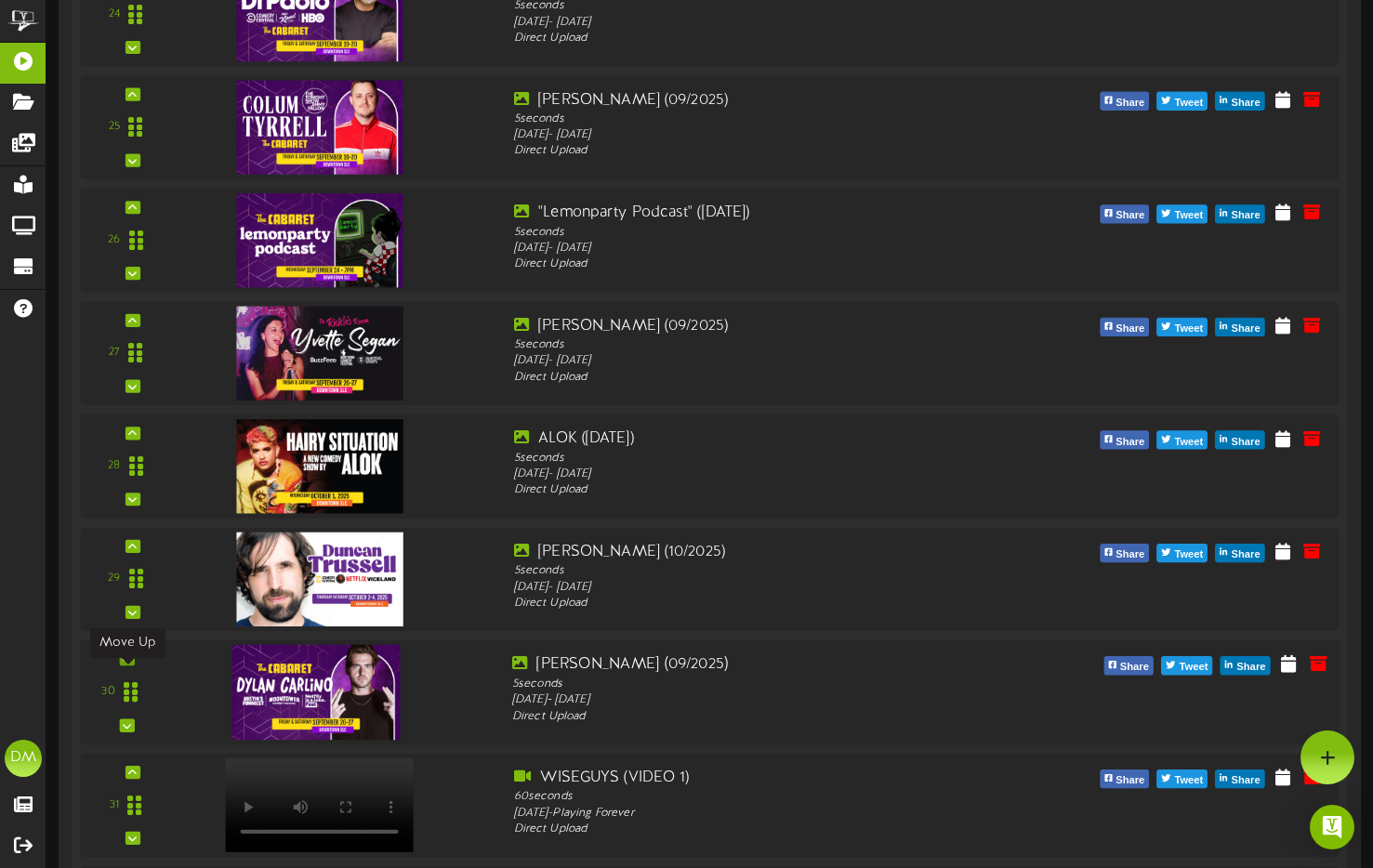
click at [129, 665] on div at bounding box center [126, 658] width 14 height 13
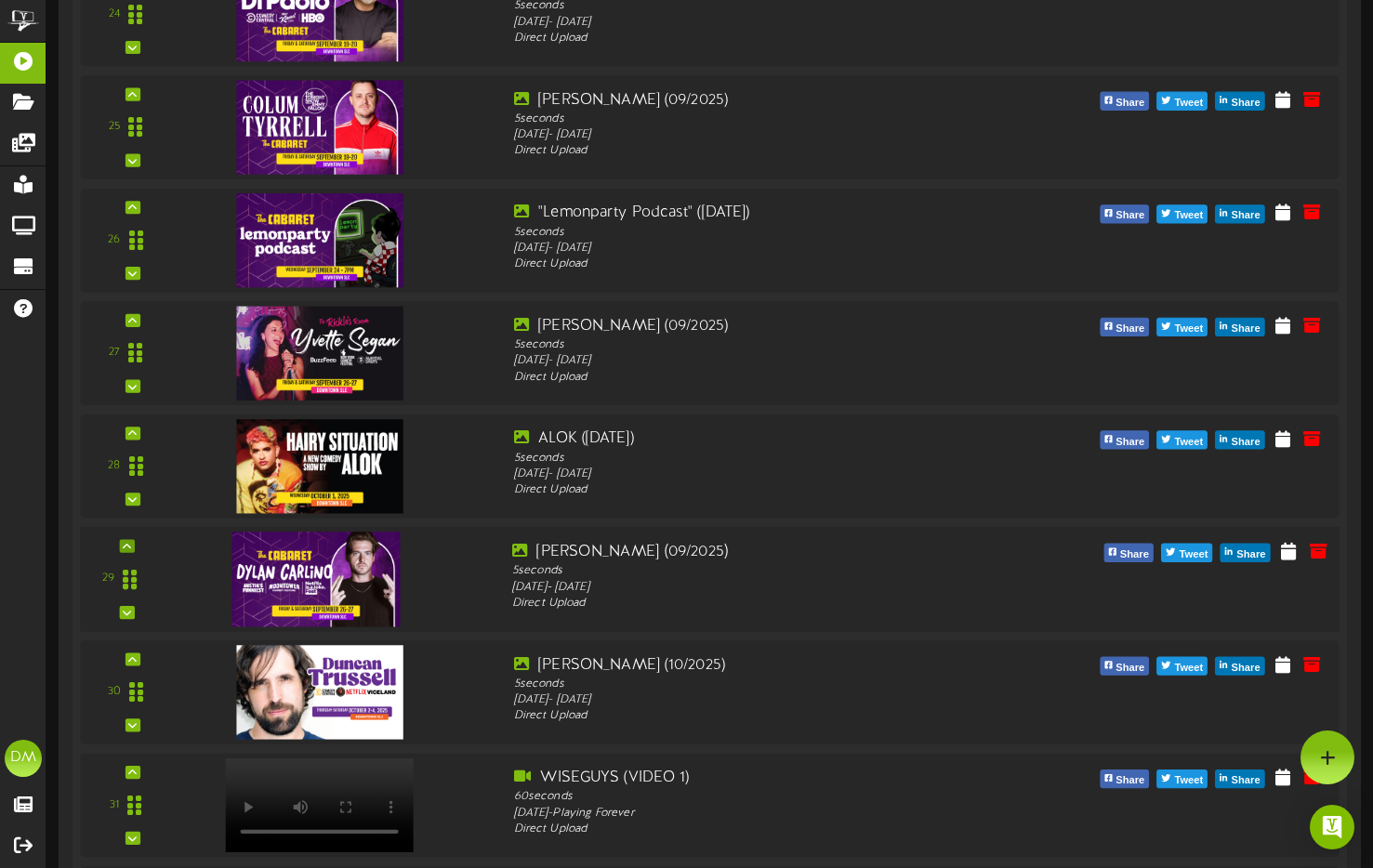
click at [136, 561] on div "29" at bounding box center [126, 578] width 77 height 76
click at [123, 550] on icon at bounding box center [126, 546] width 9 height 10
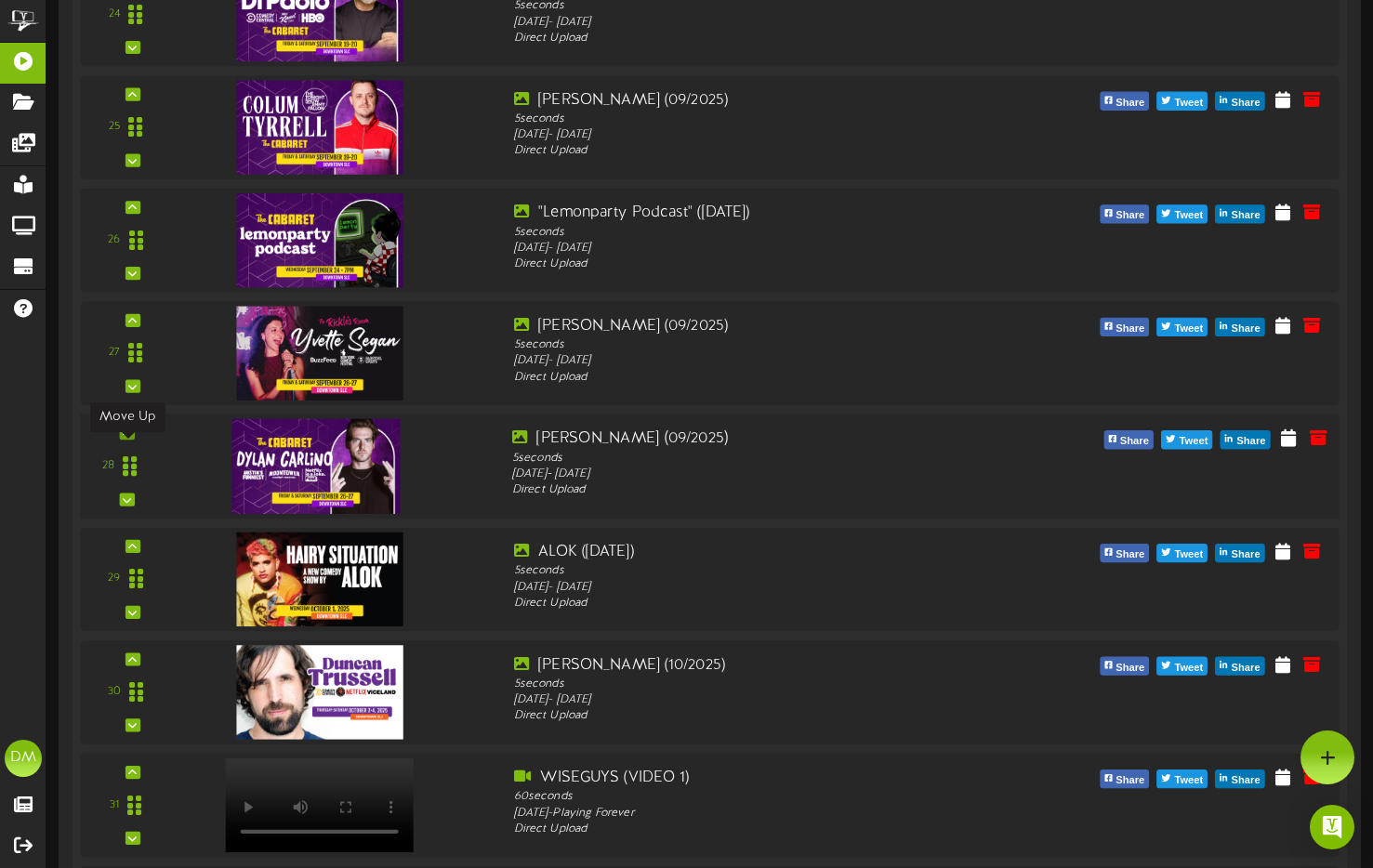
click at [128, 437] on icon at bounding box center [126, 434] width 9 height 10
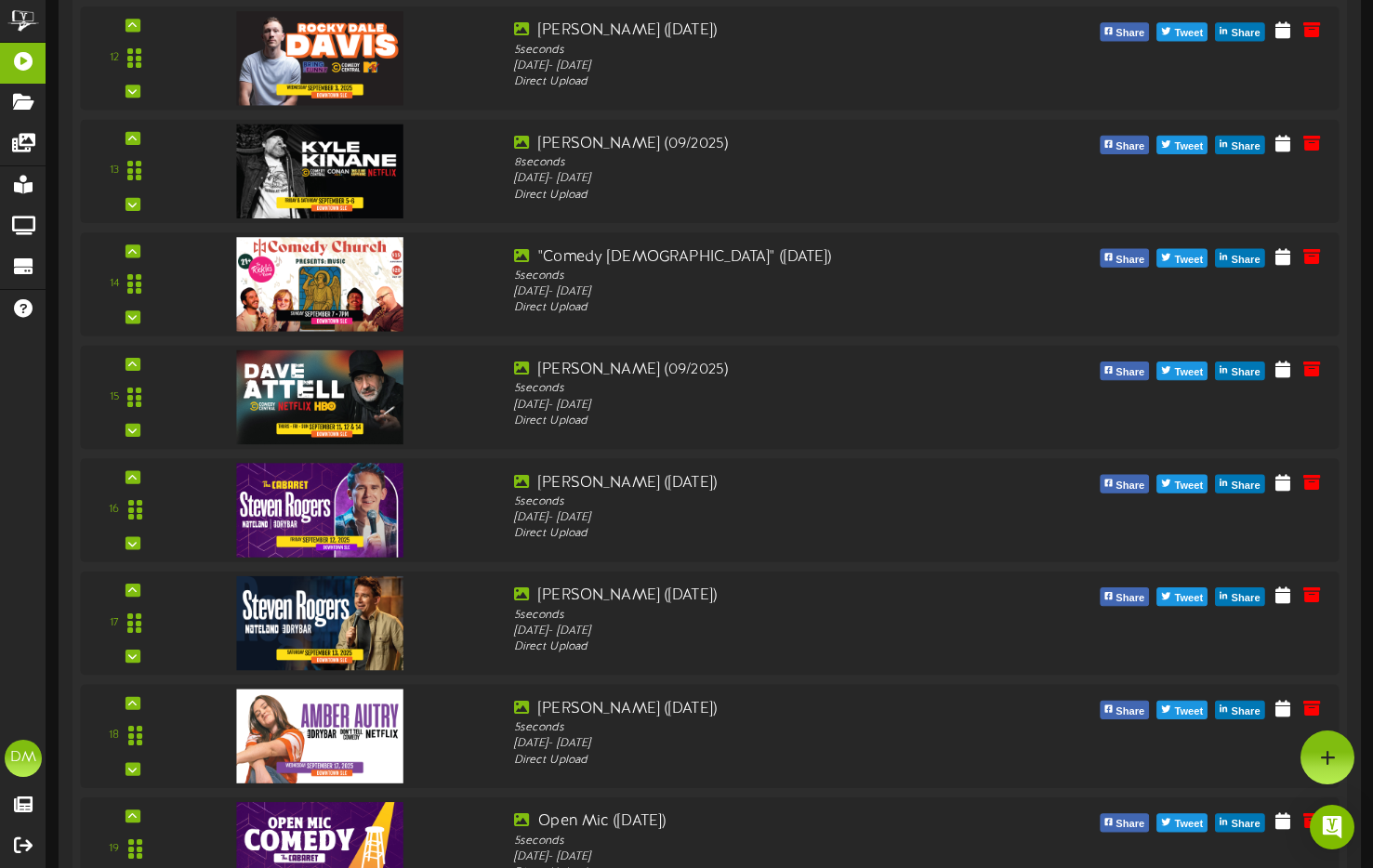
scroll to position [0, 0]
